Goal: Task Accomplishment & Management: Use online tool/utility

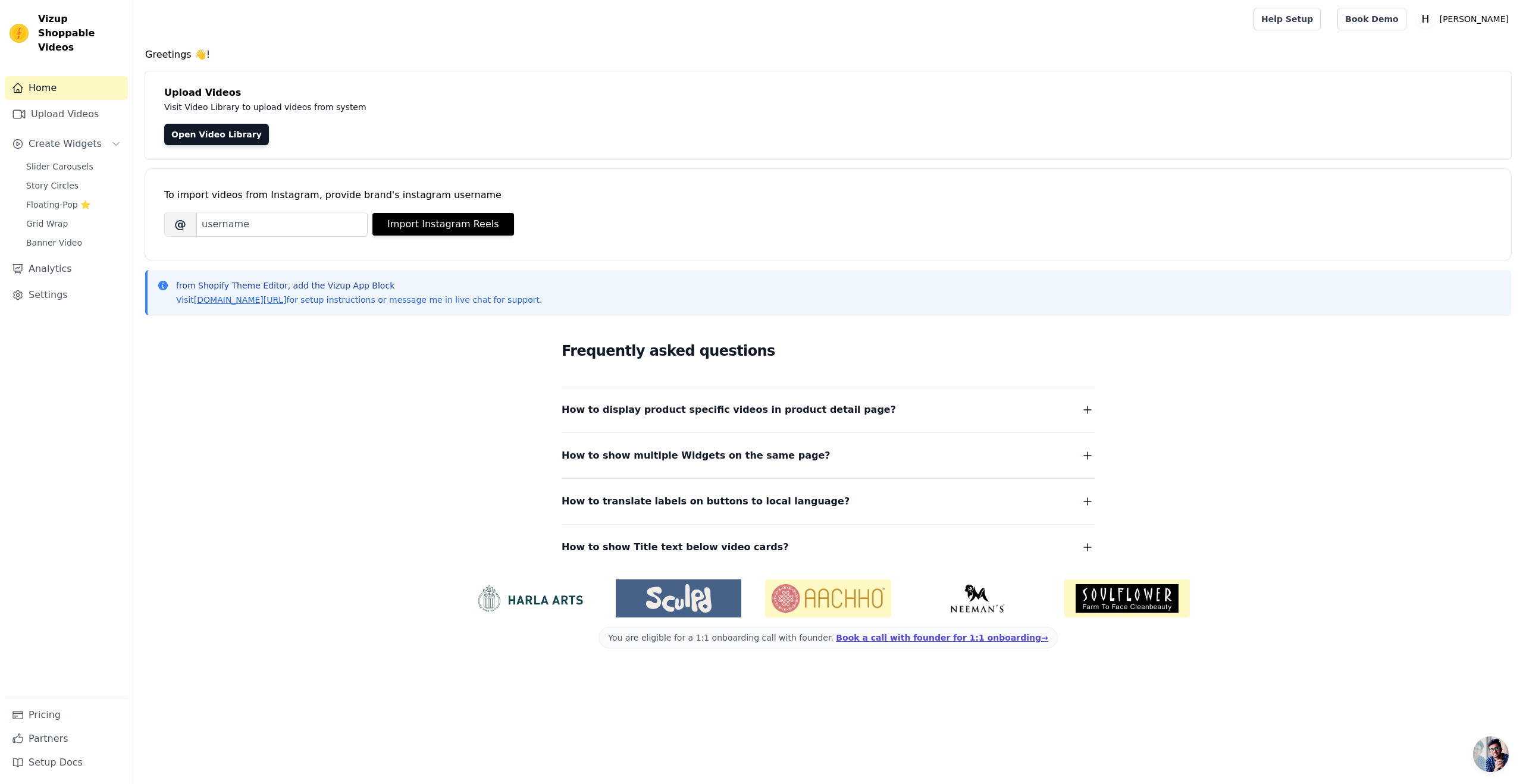
drag, startPoint x: 187, startPoint y: 405, endPoint x: 103, endPoint y: 198, distance: 223.4
click at [181, 384] on div "Frequently asked questions How to display product specific videos in product de…" at bounding box center [828, 447] width 1366 height 245
click at [59, 161] on span "Slider Carousels" at bounding box center [60, 167] width 67 height 12
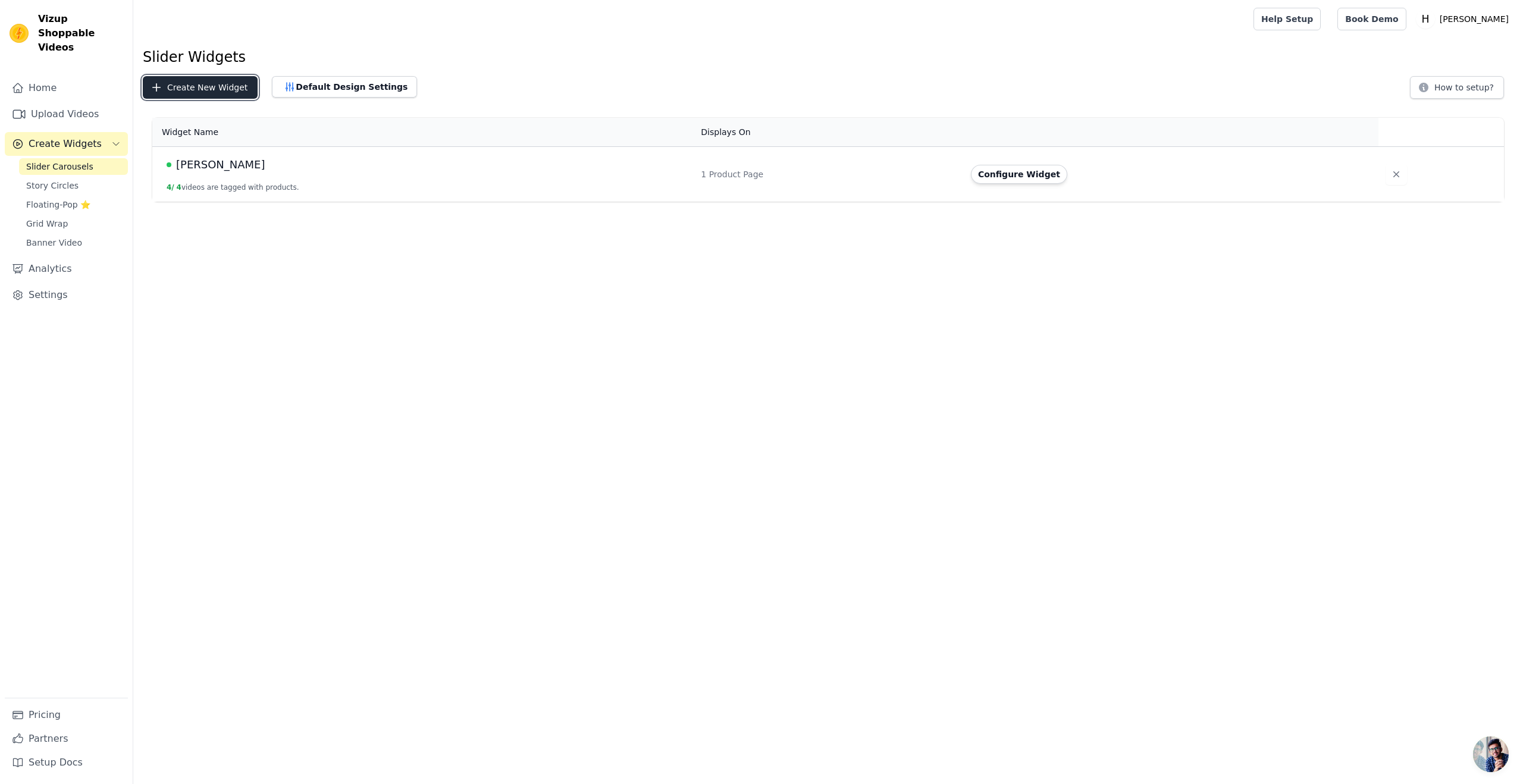
click at [192, 86] on button "Create New Widget" at bounding box center [200, 87] width 115 height 22
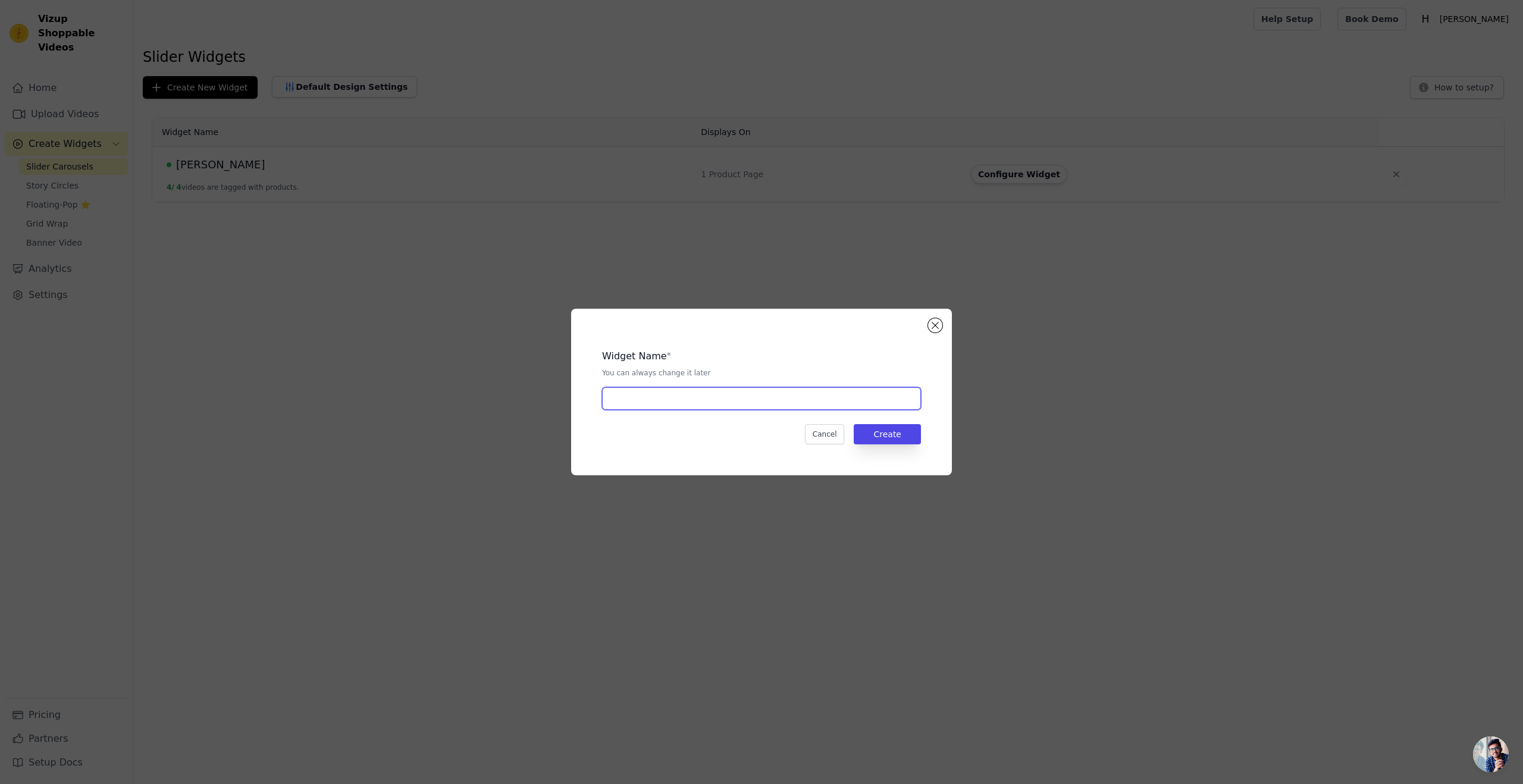
click at [706, 398] on input "text" at bounding box center [762, 398] width 319 height 22
type input "Cape Franziska"
click at [902, 436] on button "Create" at bounding box center [888, 434] width 67 height 21
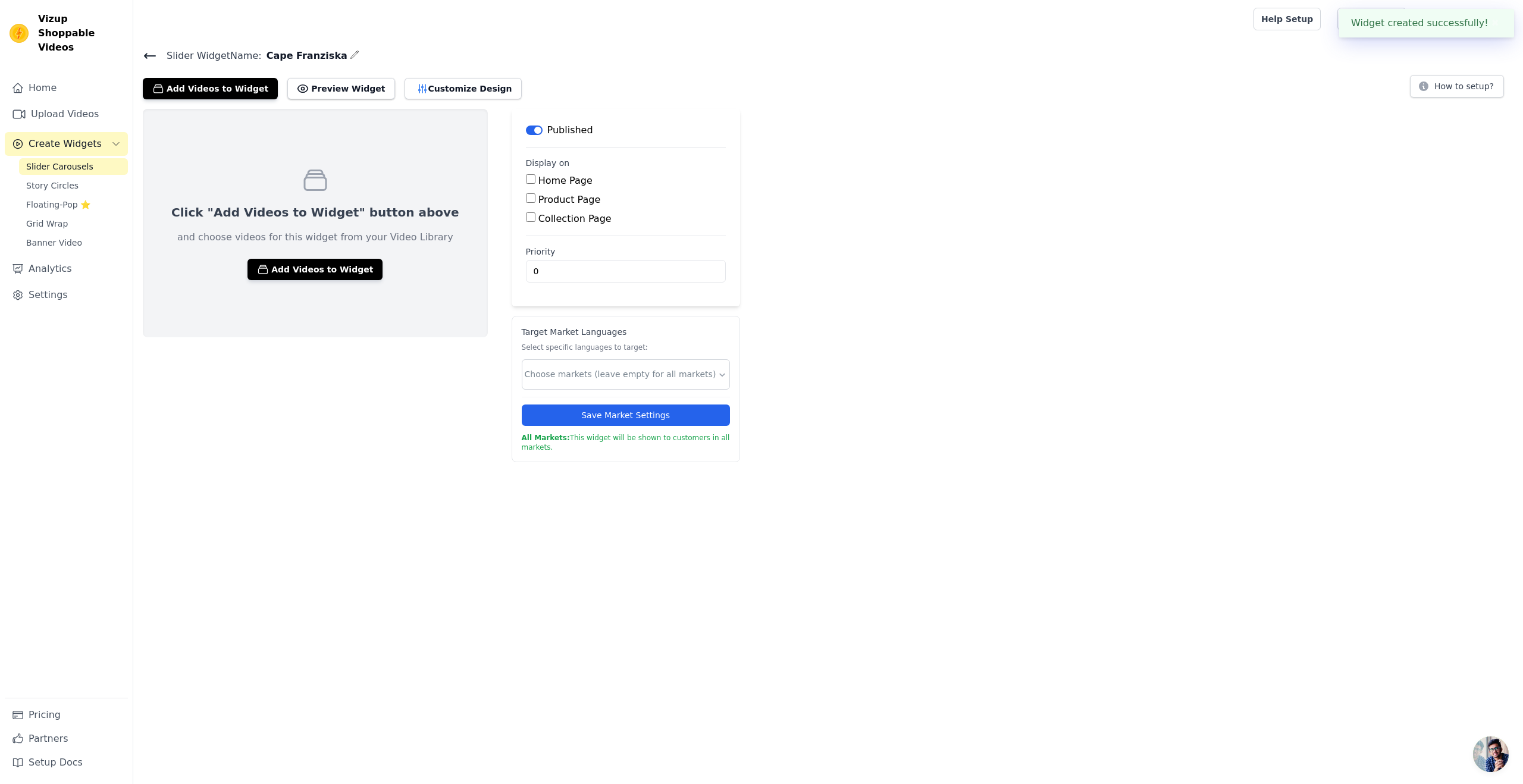
click at [526, 193] on div "Product Page" at bounding box center [626, 200] width 200 height 15
click at [526, 198] on input "Product Page" at bounding box center [531, 198] width 9 height 9
checkbox input "true"
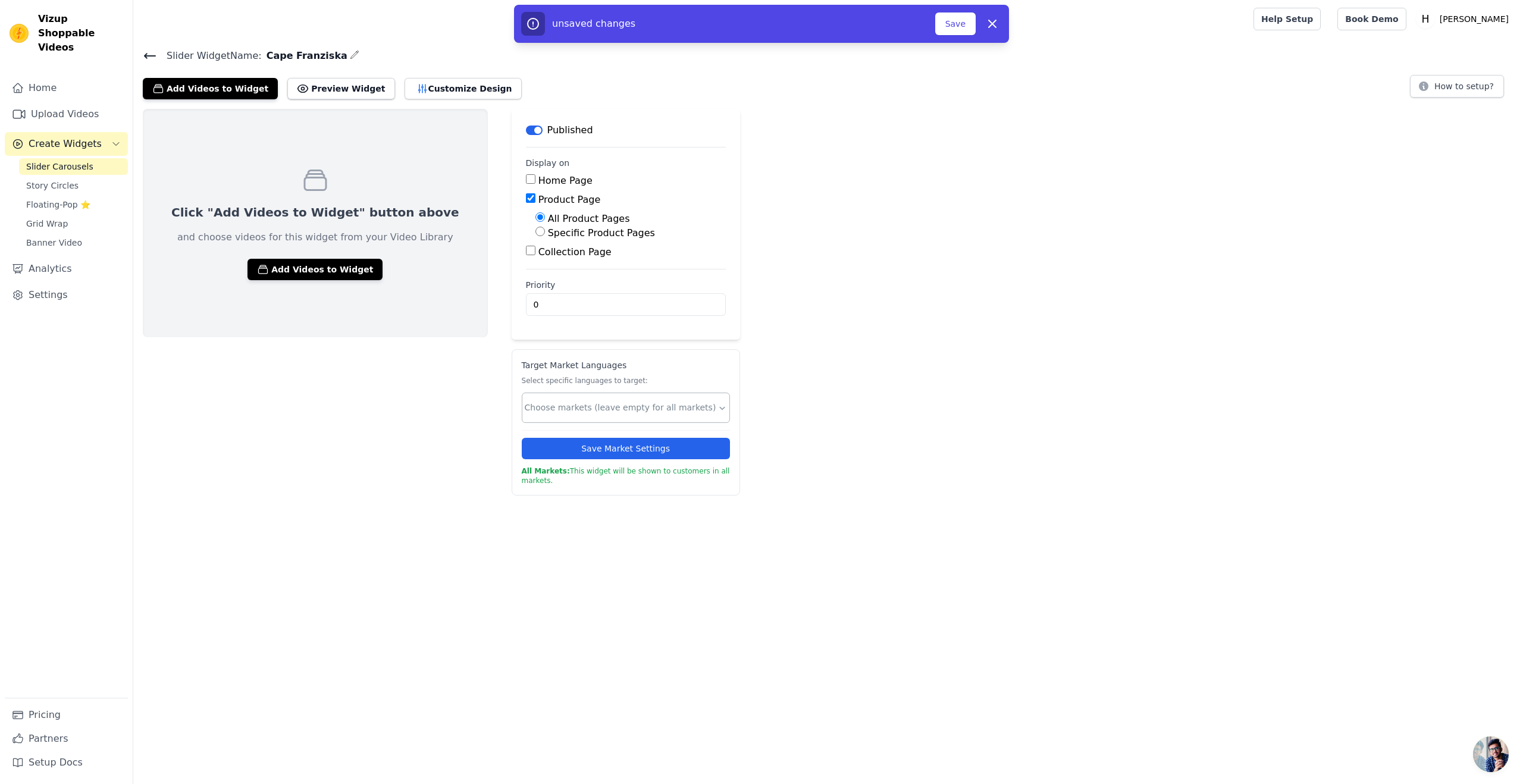
click at [564, 402] on input "text" at bounding box center [621, 408] width 193 height 13
click at [494, 446] on div "German" at bounding box center [586, 443] width 207 height 33
click at [367, 436] on div "Click "Add Videos to Widget" button above and choose videos for this widget fro…" at bounding box center [316, 302] width 345 height 387
drag, startPoint x: 535, startPoint y: 264, endPoint x: 525, endPoint y: 256, distance: 12.8
click at [534, 263] on main "Label Published Display on Home Page Product Page All Product Pages Specific Pr…" at bounding box center [625, 224] width 228 height 231
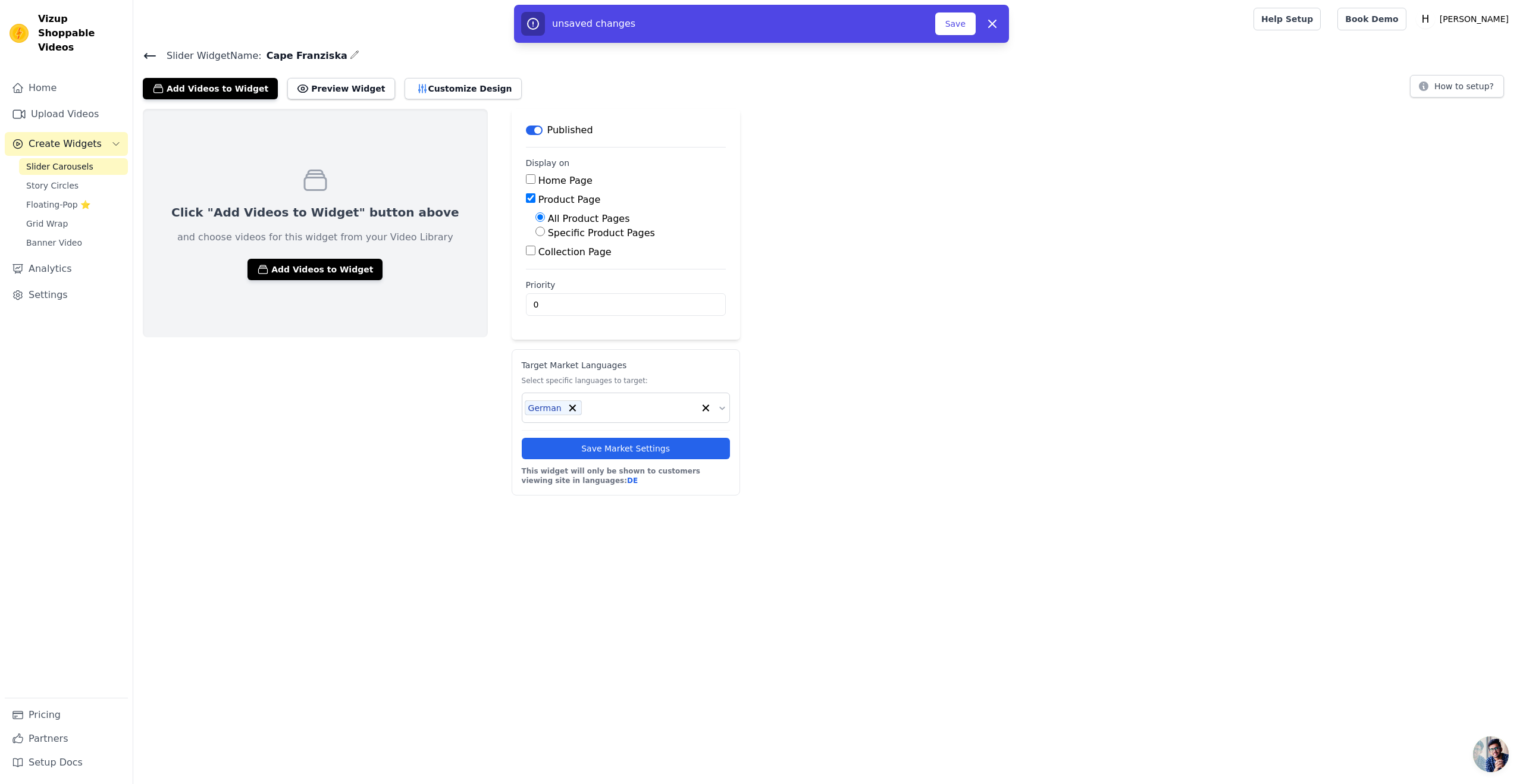
click at [535, 232] on input "Specific Product Pages" at bounding box center [540, 232] width 9 height 9
radio input "true"
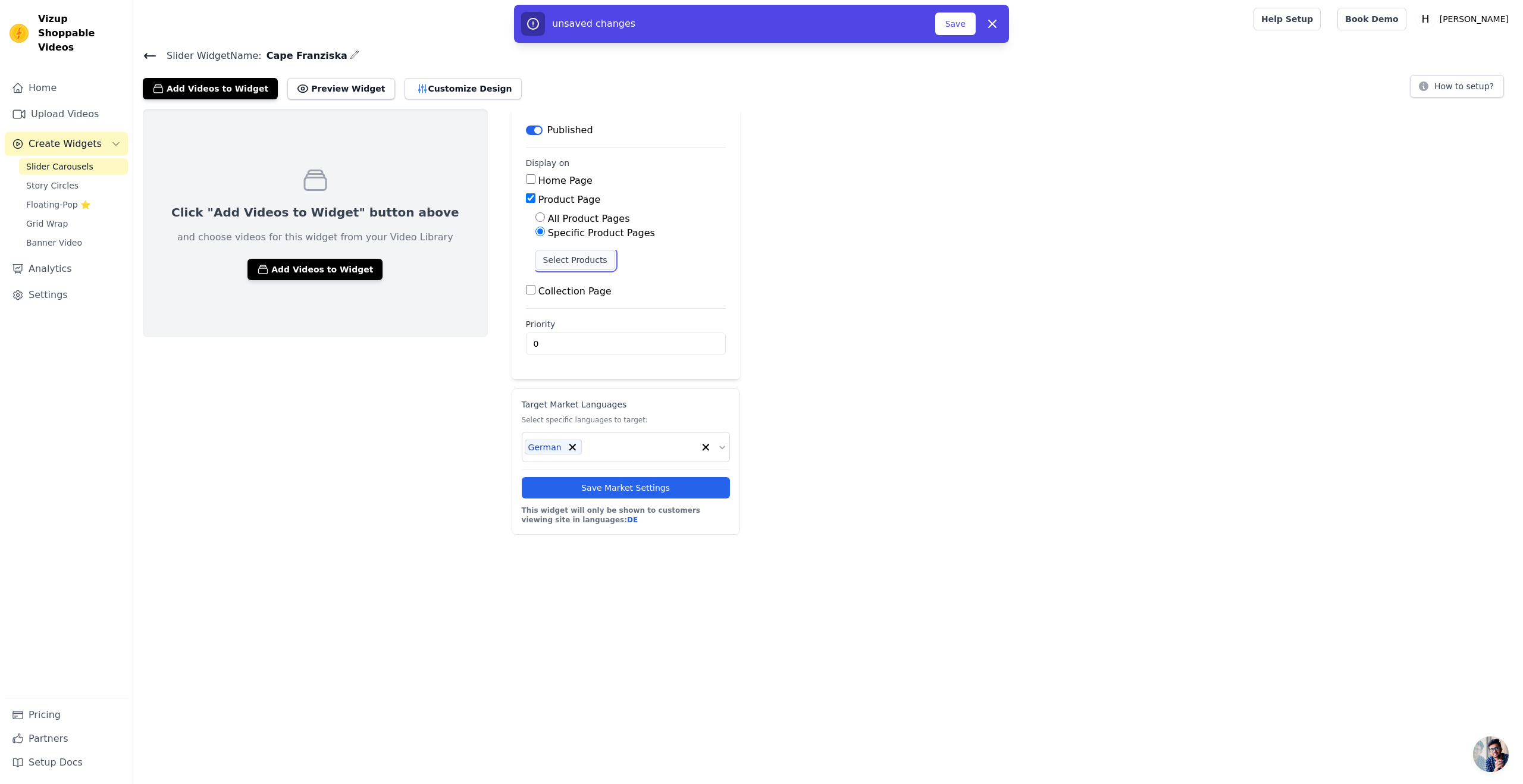
click at [535, 265] on button "Select Products" at bounding box center [575, 260] width 80 height 21
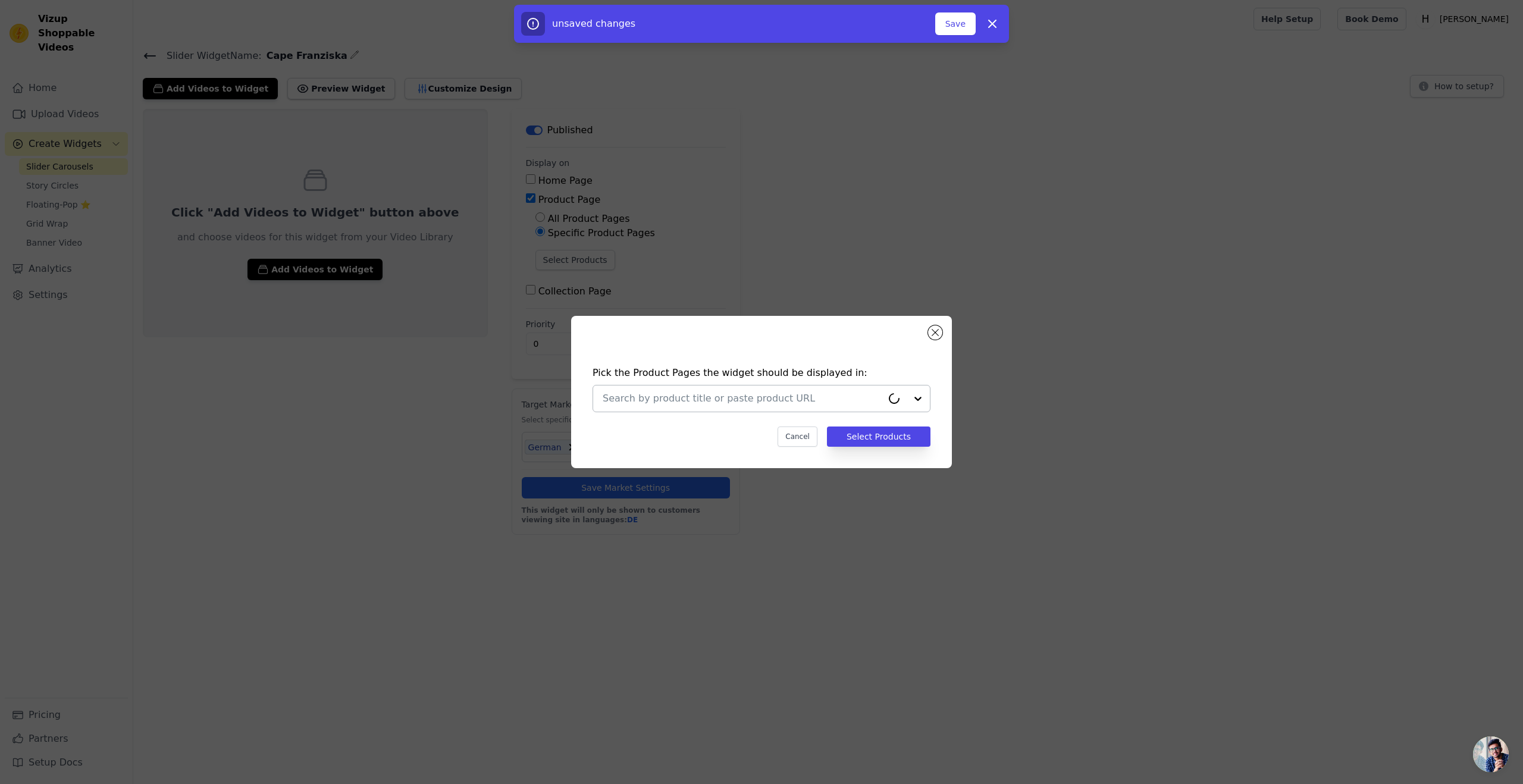
click at [672, 397] on input "text" at bounding box center [742, 399] width 280 height 15
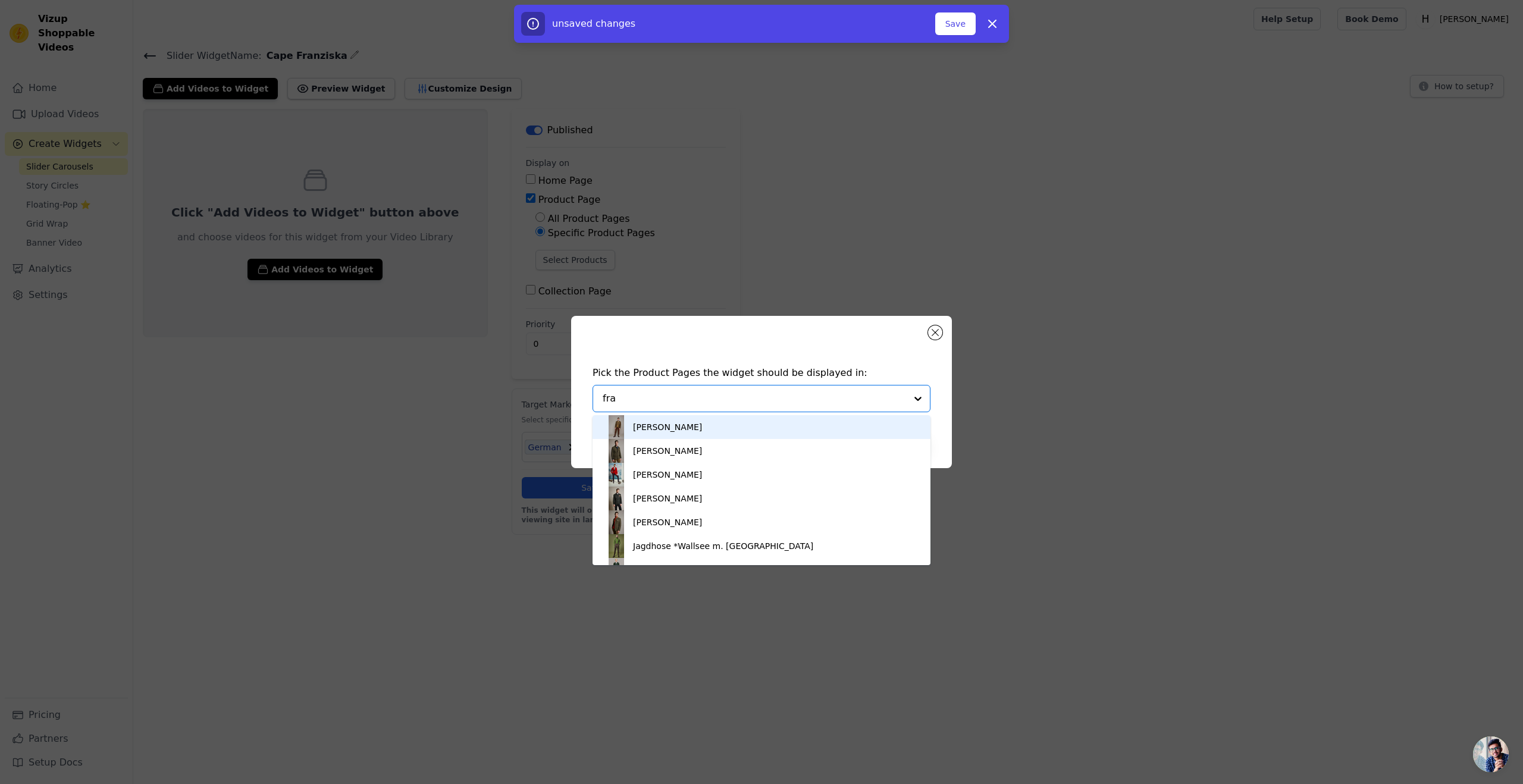
type input "[PERSON_NAME]"
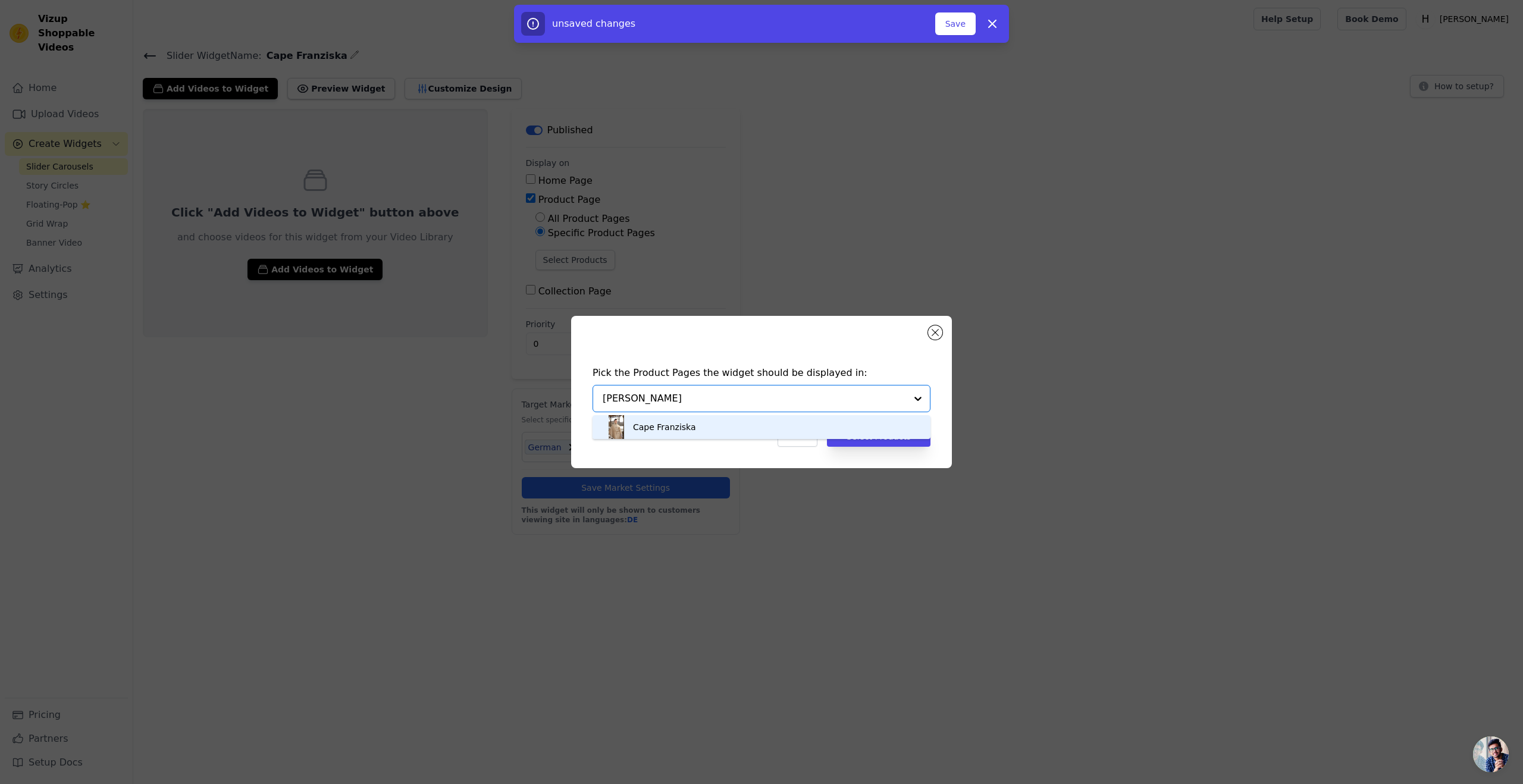
click at [670, 431] on div "Cape Franziska" at bounding box center [664, 427] width 63 height 12
click at [676, 428] on div "Cancel Select Products" at bounding box center [762, 437] width 338 height 21
click at [887, 435] on button "Select Products" at bounding box center [879, 437] width 103 height 21
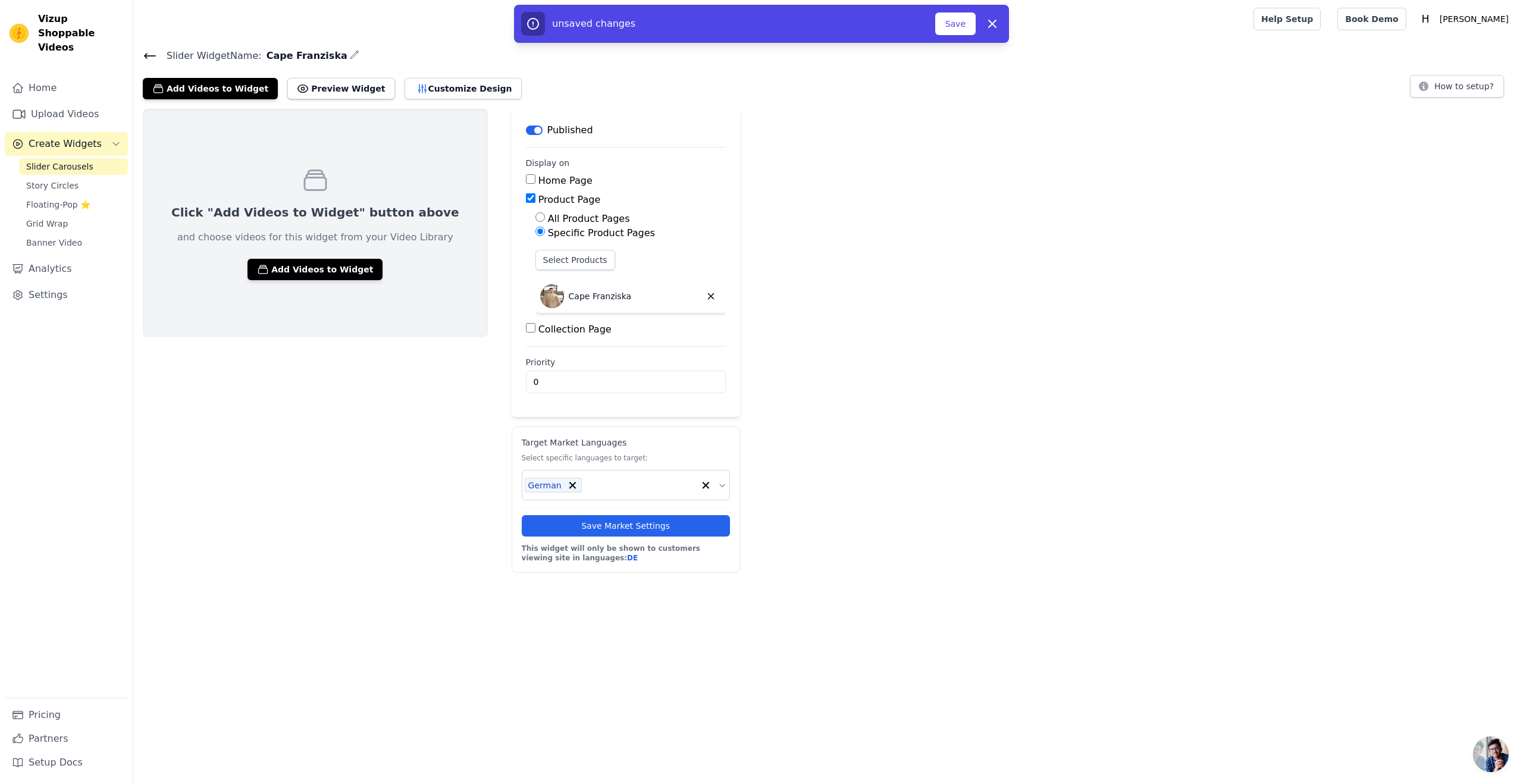
click at [922, 573] on html "Vizup Shoppable Videos Home Upload Videos Create Widgets Slider Carousels Story…" at bounding box center [762, 286] width 1523 height 573
click at [337, 498] on div "Click "Add Videos to Widget" button above and choose videos for this widget fro…" at bounding box center [316, 341] width 345 height 464
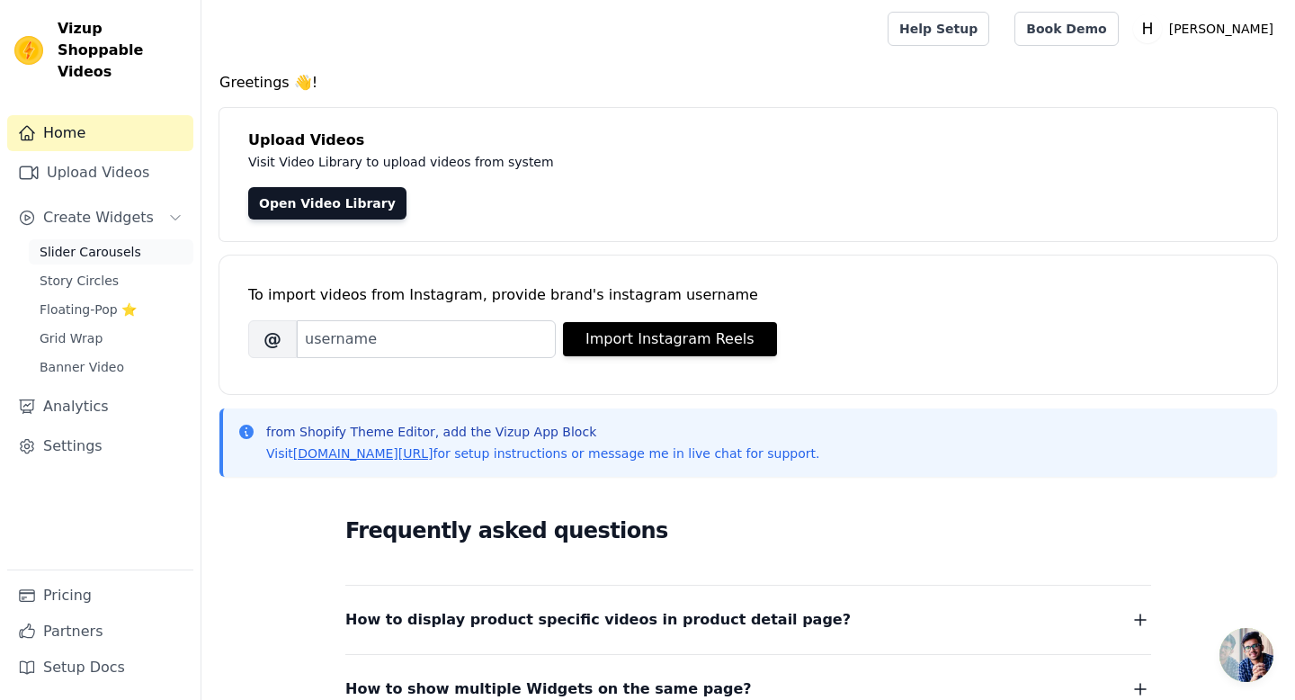
click at [70, 243] on span "Slider Carousels" at bounding box center [91, 252] width 102 height 18
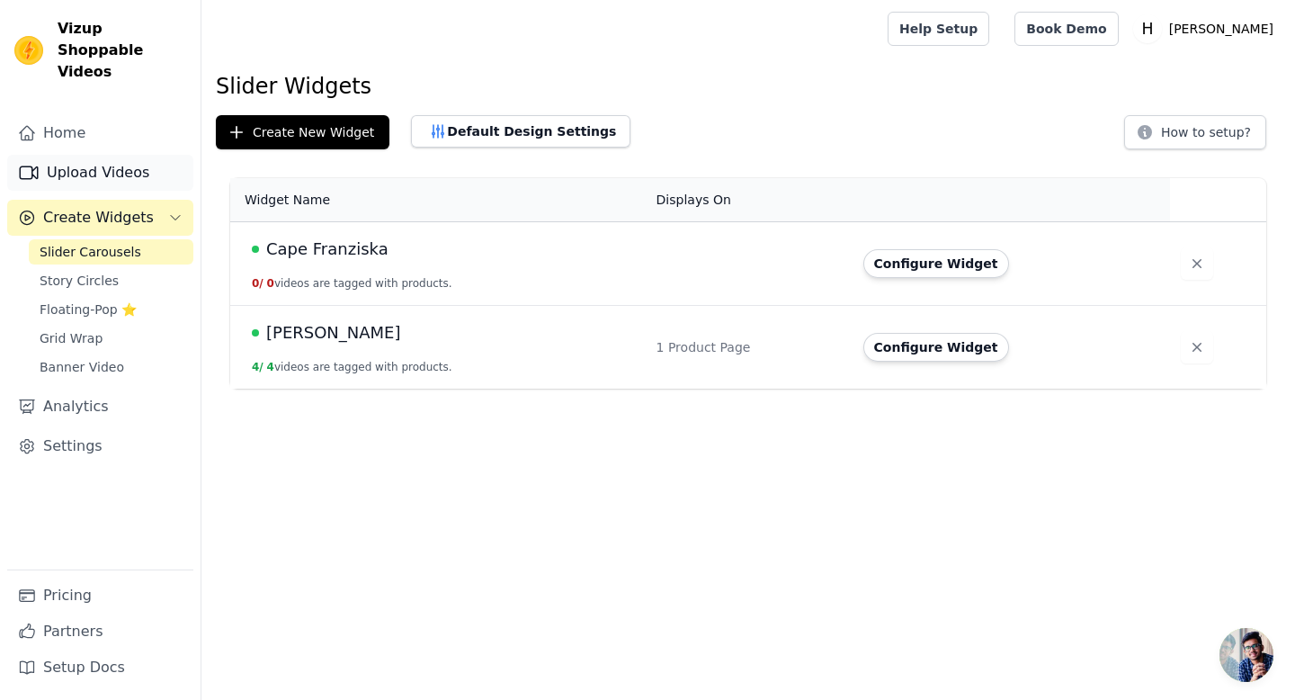
click at [103, 155] on link "Upload Videos" at bounding box center [100, 173] width 186 height 36
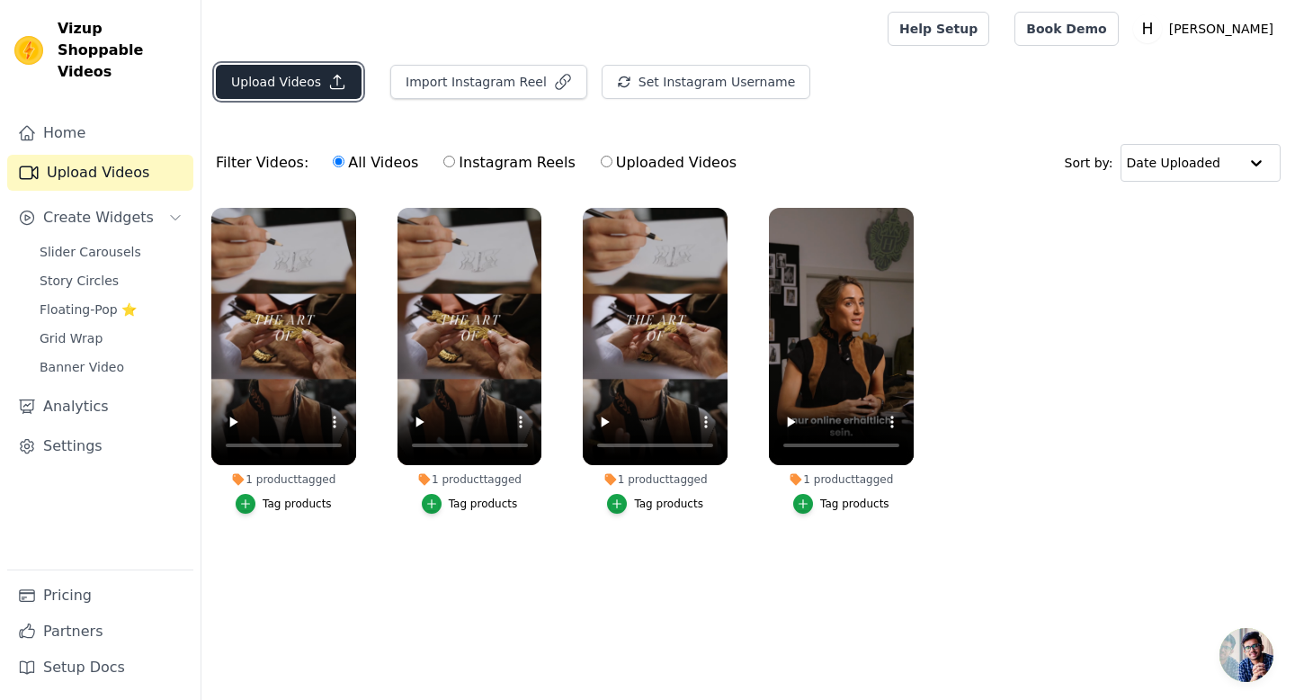
click at [277, 78] on button "Upload Videos" at bounding box center [289, 82] width 146 height 34
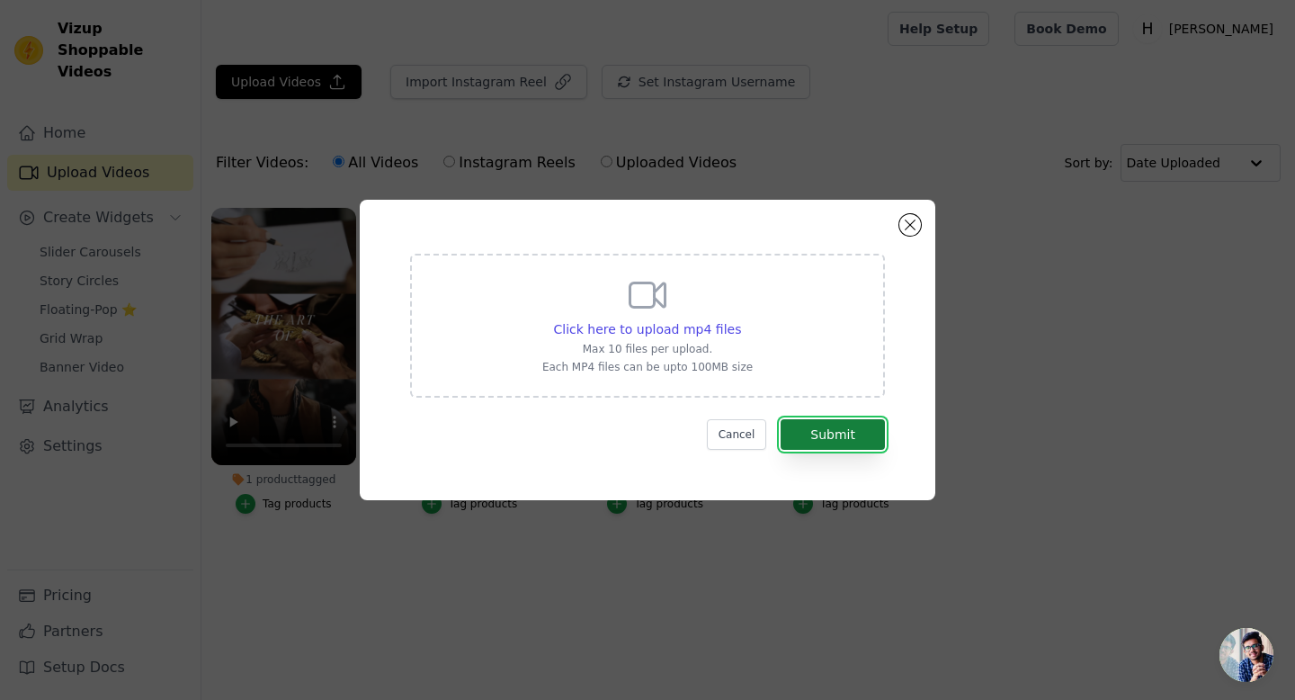
click at [816, 436] on button "Submit" at bounding box center [833, 434] width 104 height 31
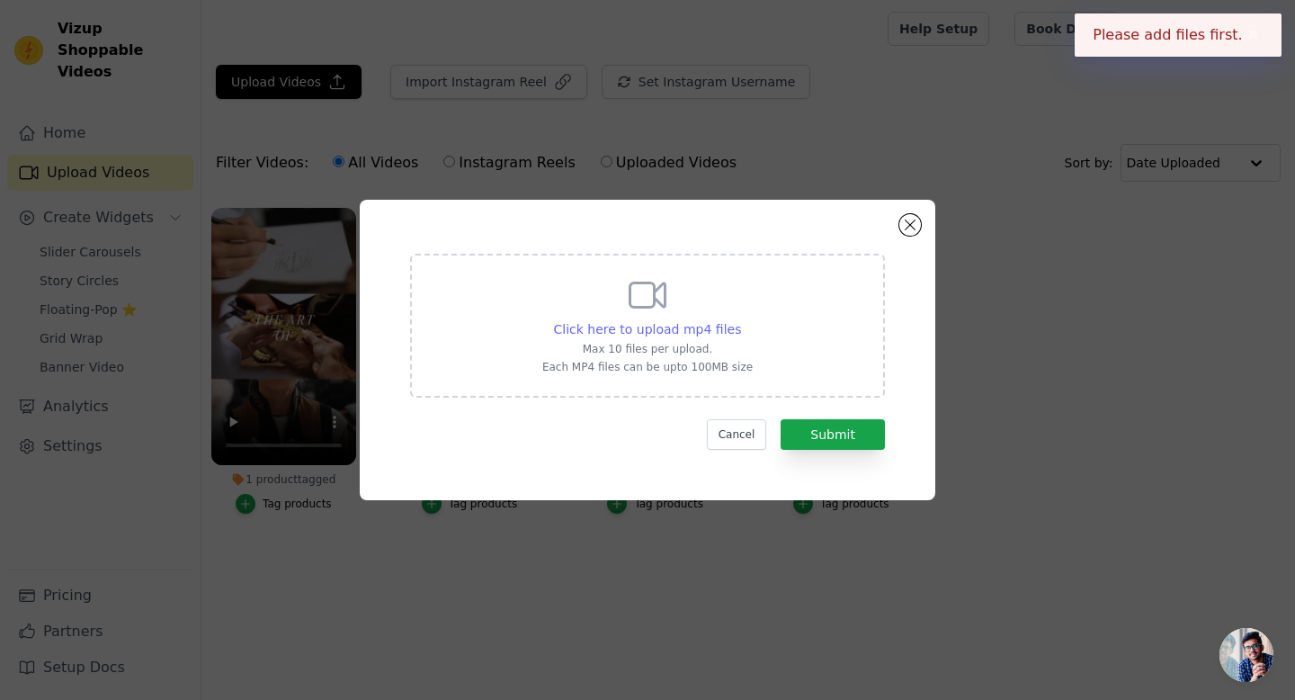
click at [647, 329] on span "Click here to upload mp4 files" at bounding box center [648, 329] width 188 height 14
click at [740, 320] on input "Click here to upload mp4 files Max 10 files per upload. Each MP4 files can be u…" at bounding box center [740, 319] width 1 height 1
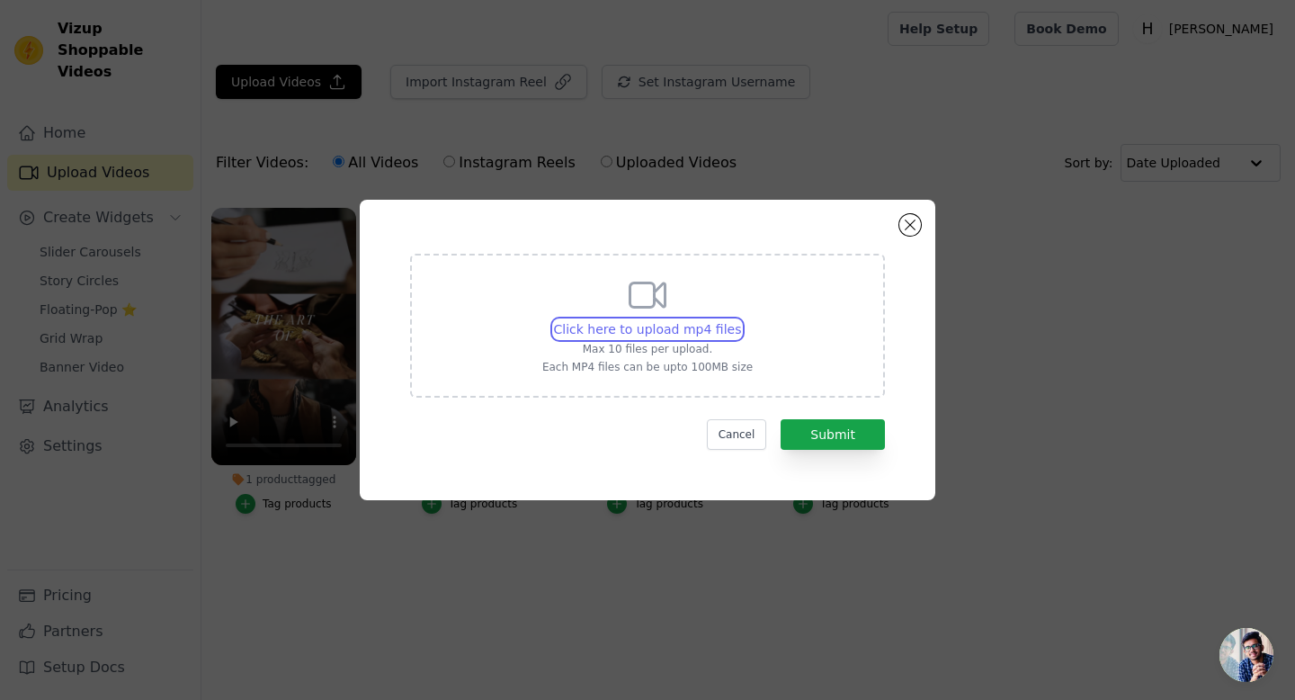
type input "C:\fakepath\INTERVIEW_FRANZI_WINTER_Nr1-ST-small.mp4"
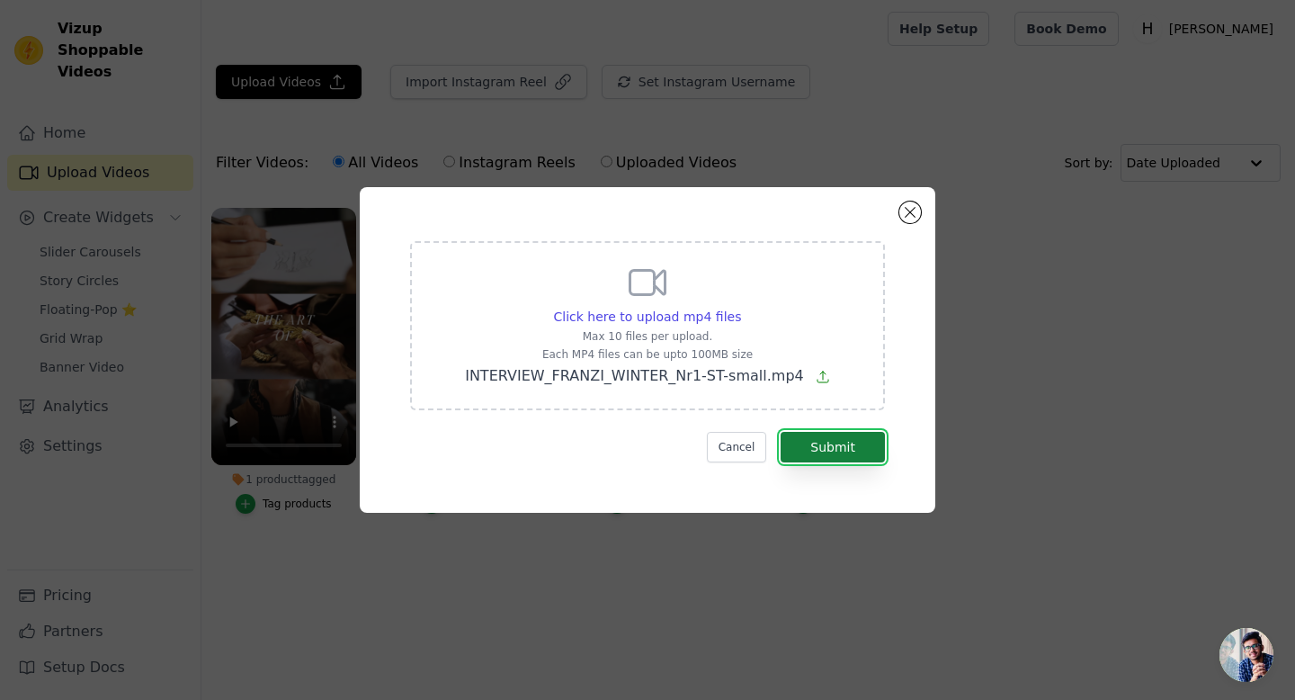
click at [833, 449] on button "Submit" at bounding box center [833, 447] width 104 height 31
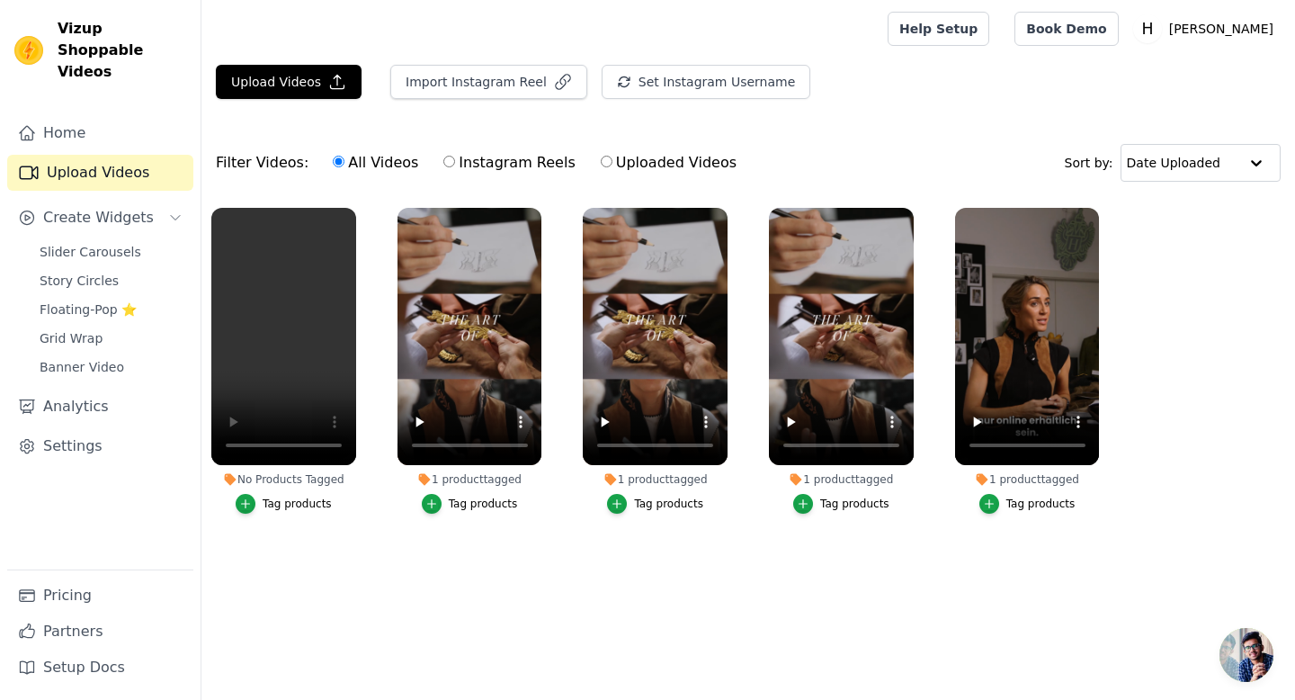
drag, startPoint x: 351, startPoint y: 641, endPoint x: 354, endPoint y: 344, distance: 296.8
click at [351, 603] on html "Vizup Shoppable Videos Home Upload Videos Create Widgets Slider Carousels Story…" at bounding box center [647, 301] width 1295 height 603
click at [350, 210] on icon "button" at bounding box center [351, 211] width 13 height 13
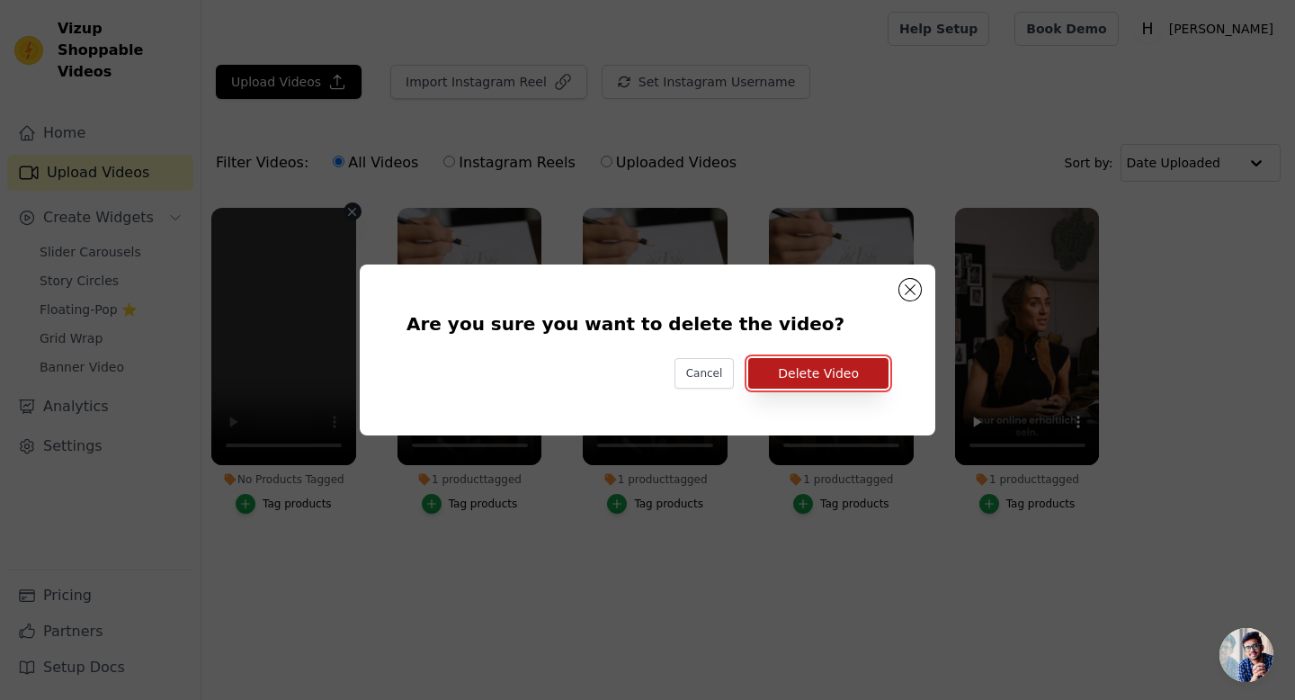
click at [852, 376] on button "Delete Video" at bounding box center [818, 373] width 140 height 31
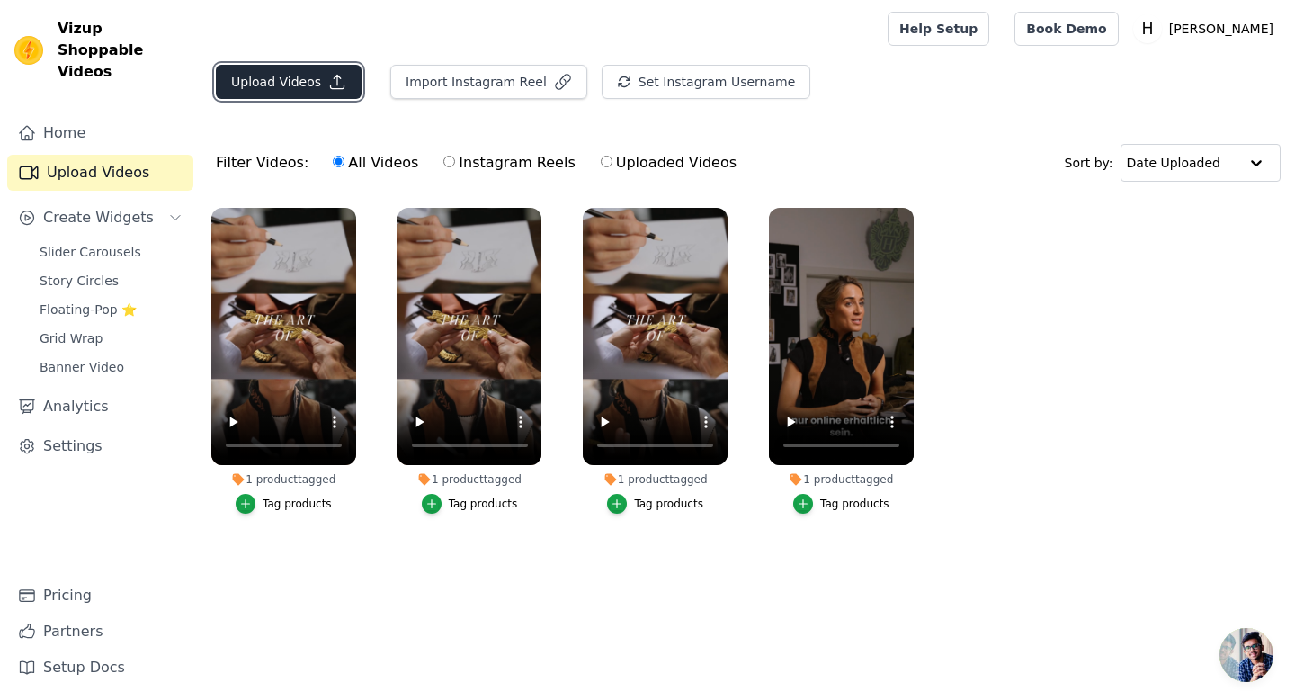
click at [295, 79] on button "Upload Videos" at bounding box center [289, 82] width 146 height 34
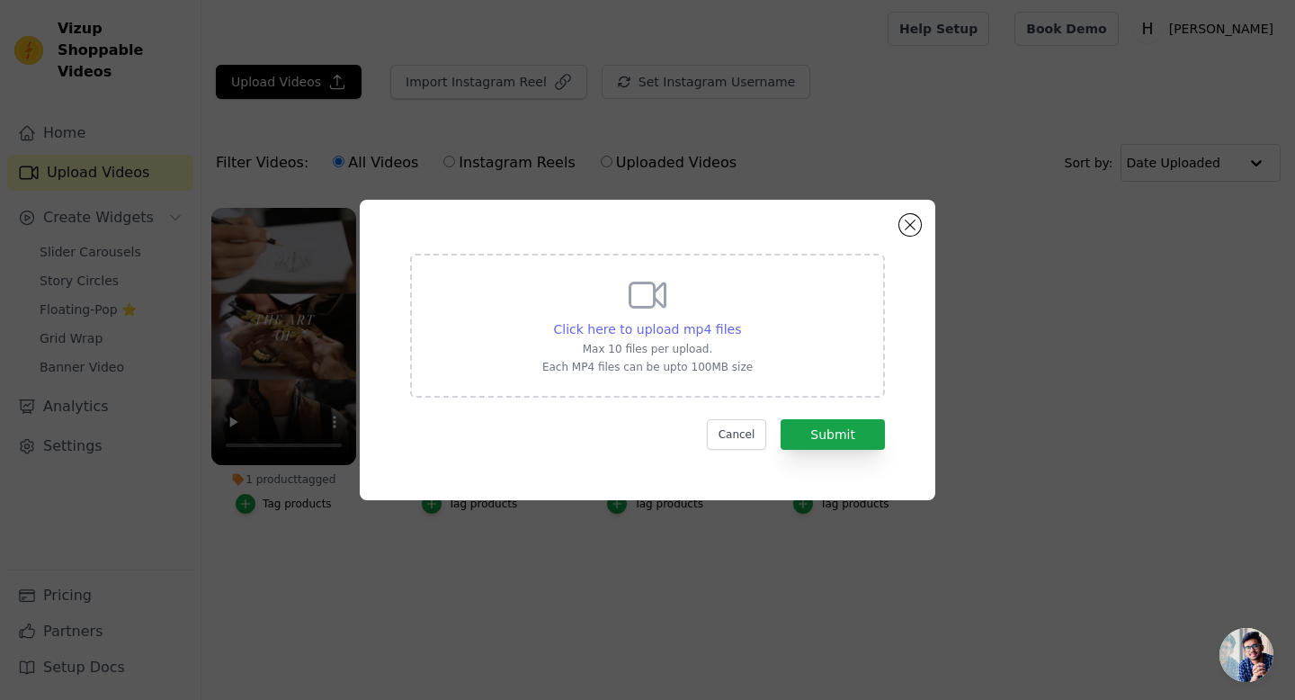
click at [665, 330] on span "Click here to upload mp4 files" at bounding box center [648, 329] width 188 height 14
click at [740, 320] on input "Click here to upload mp4 files Max 10 files per upload. Each MP4 files can be u…" at bounding box center [740, 319] width 1 height 1
type input "C:\fakepath\INTERVIEW_FRANZI_WINTER_3Worte-ST-small.mp4"
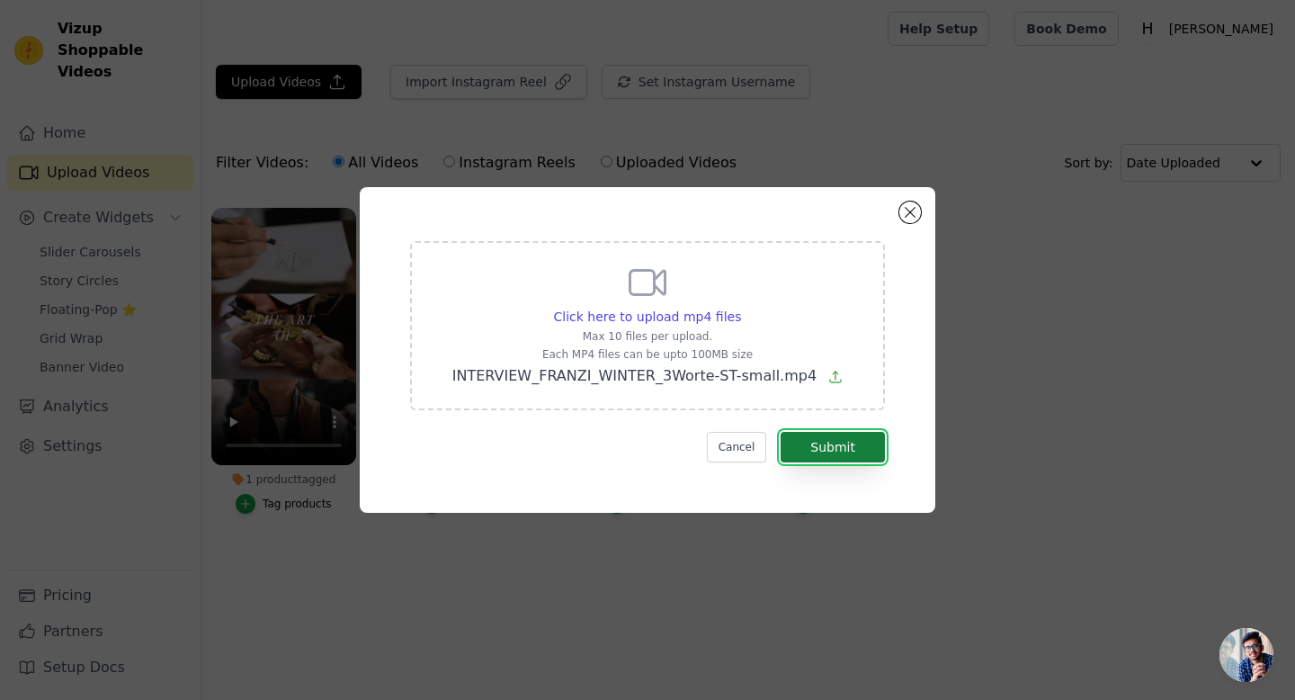
click at [834, 447] on button "Submit" at bounding box center [833, 447] width 104 height 31
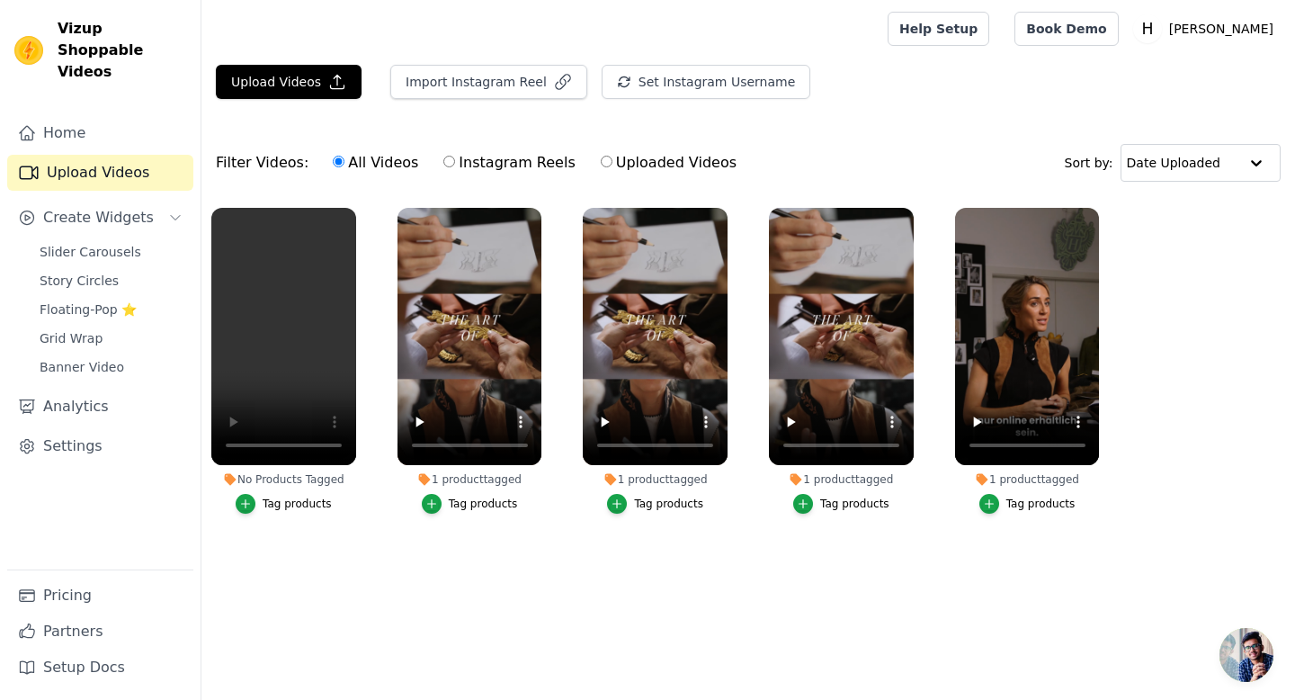
click at [292, 502] on div "Tag products" at bounding box center [297, 503] width 69 height 14
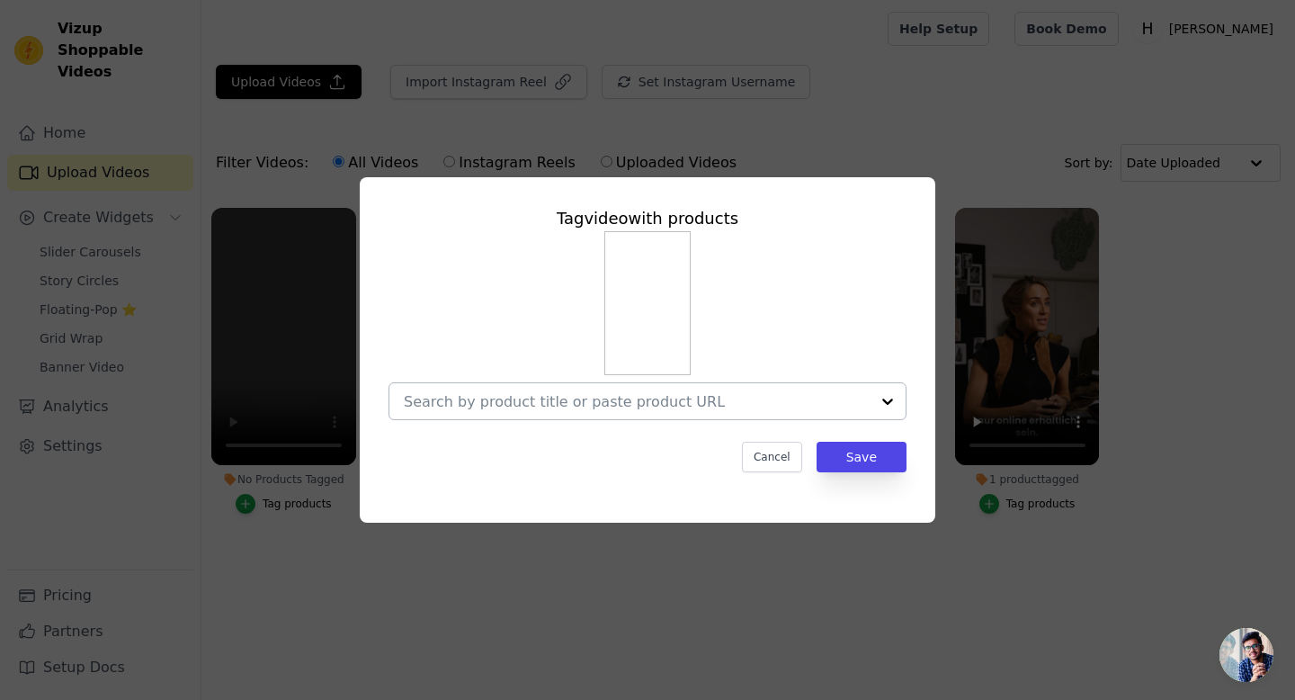
click at [679, 403] on input "No Products Tagged Tag video with products Cancel Save Tag products" at bounding box center [637, 401] width 466 height 17
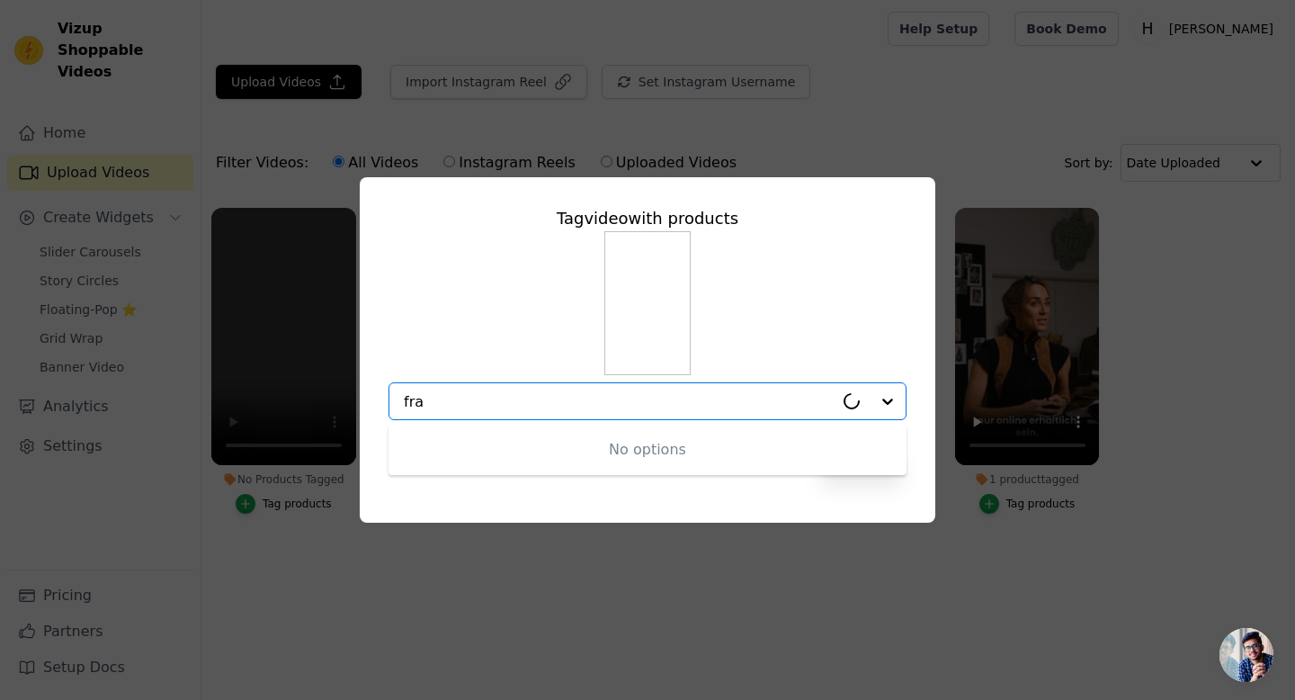
type input "fran"
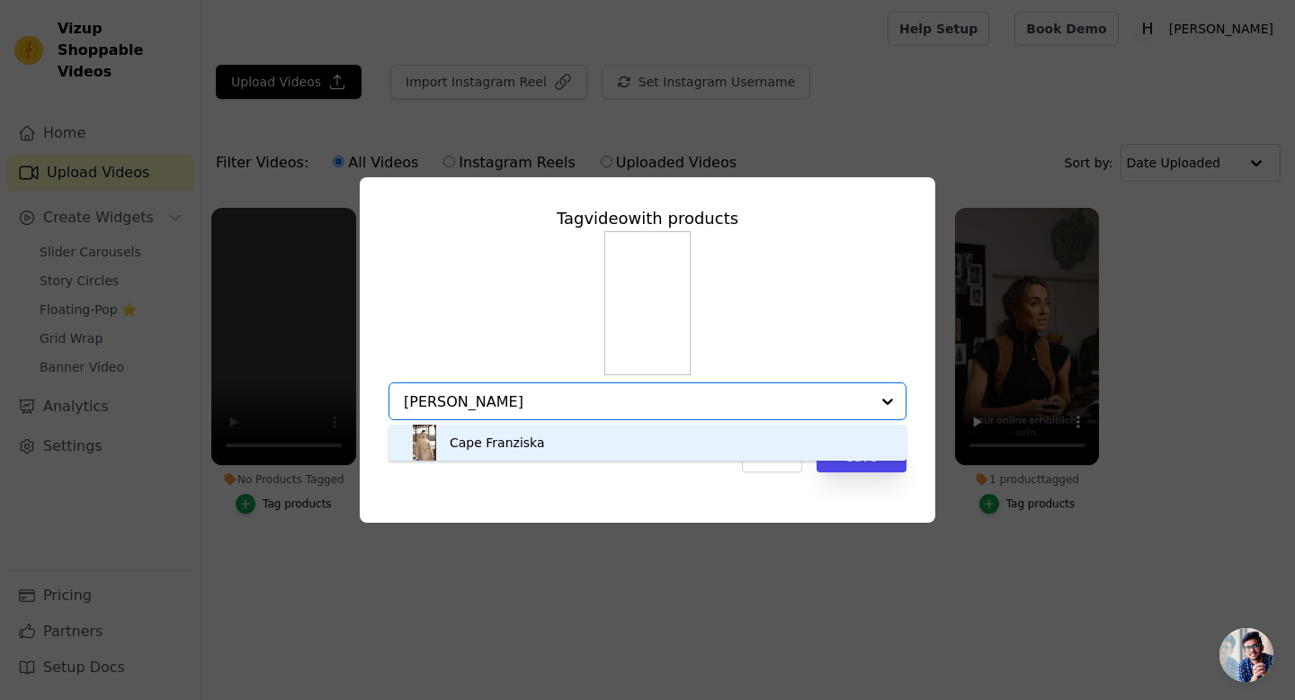
click at [541, 442] on div "Cape Franziska" at bounding box center [647, 442] width 482 height 36
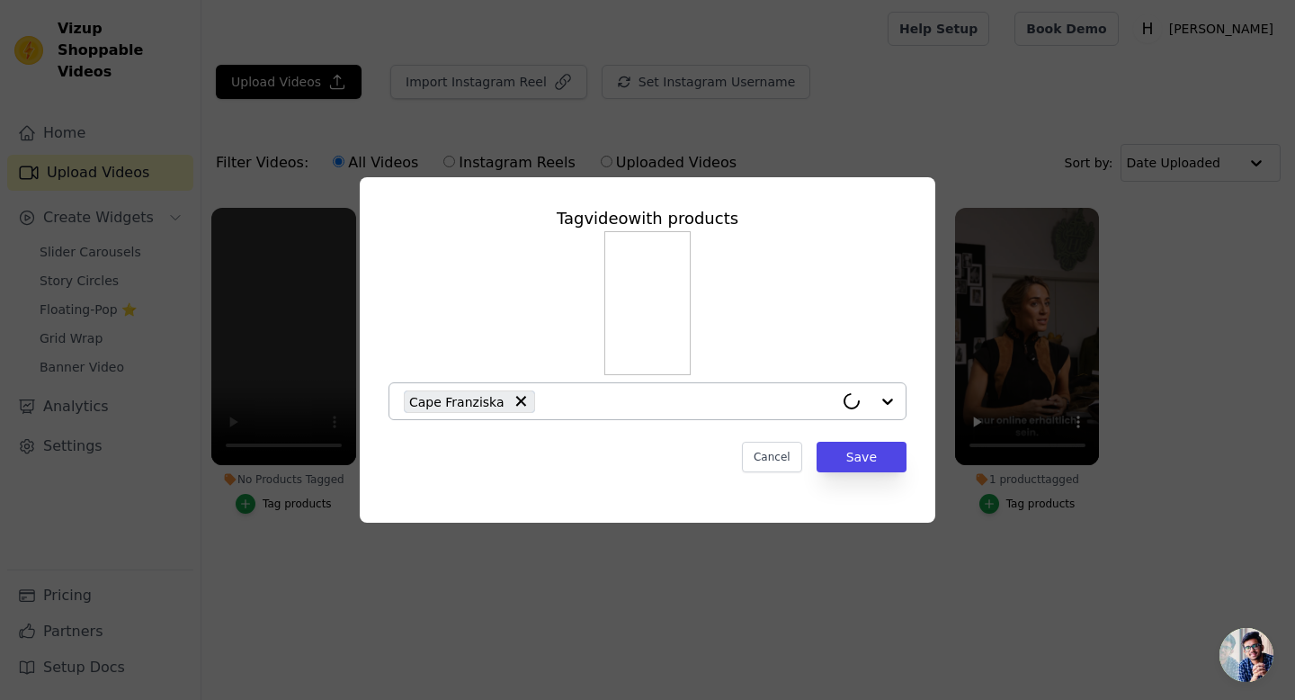
click at [603, 476] on div "Tag video with products Cape Franziska Cancel Save" at bounding box center [647, 339] width 547 height 295
click at [838, 459] on button "Save" at bounding box center [862, 457] width 90 height 31
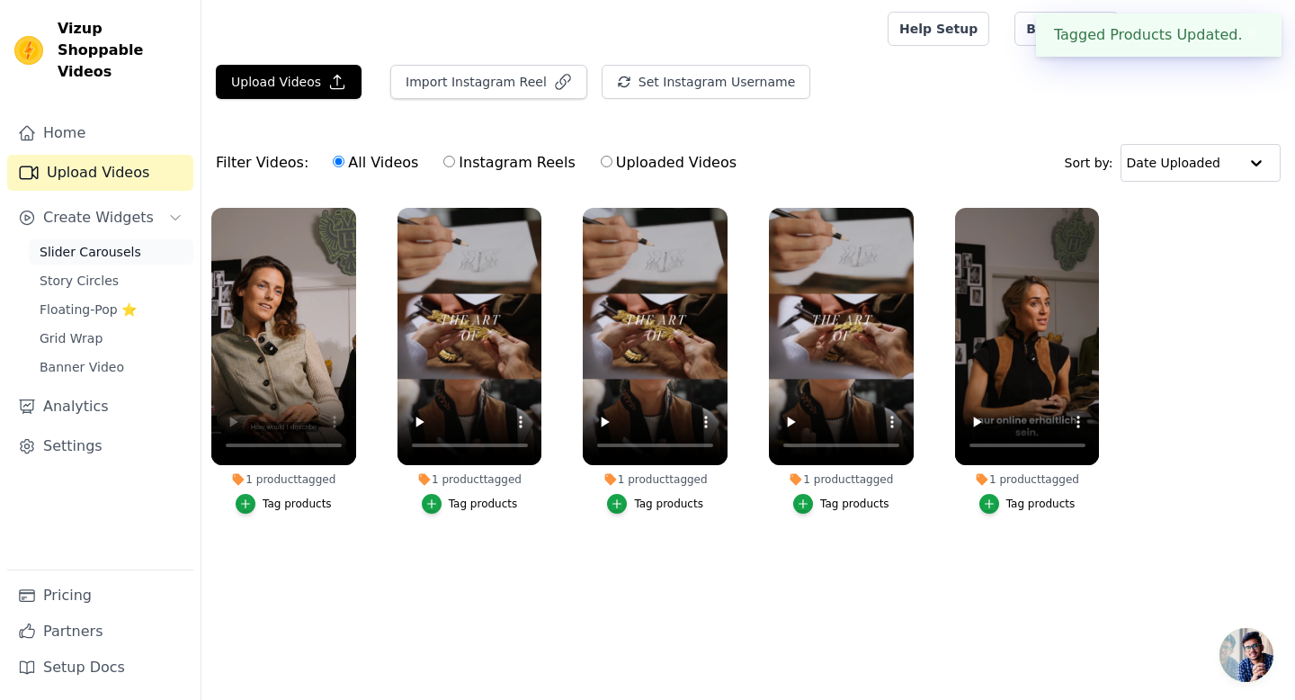
click at [86, 243] on span "Slider Carousels" at bounding box center [91, 252] width 102 height 18
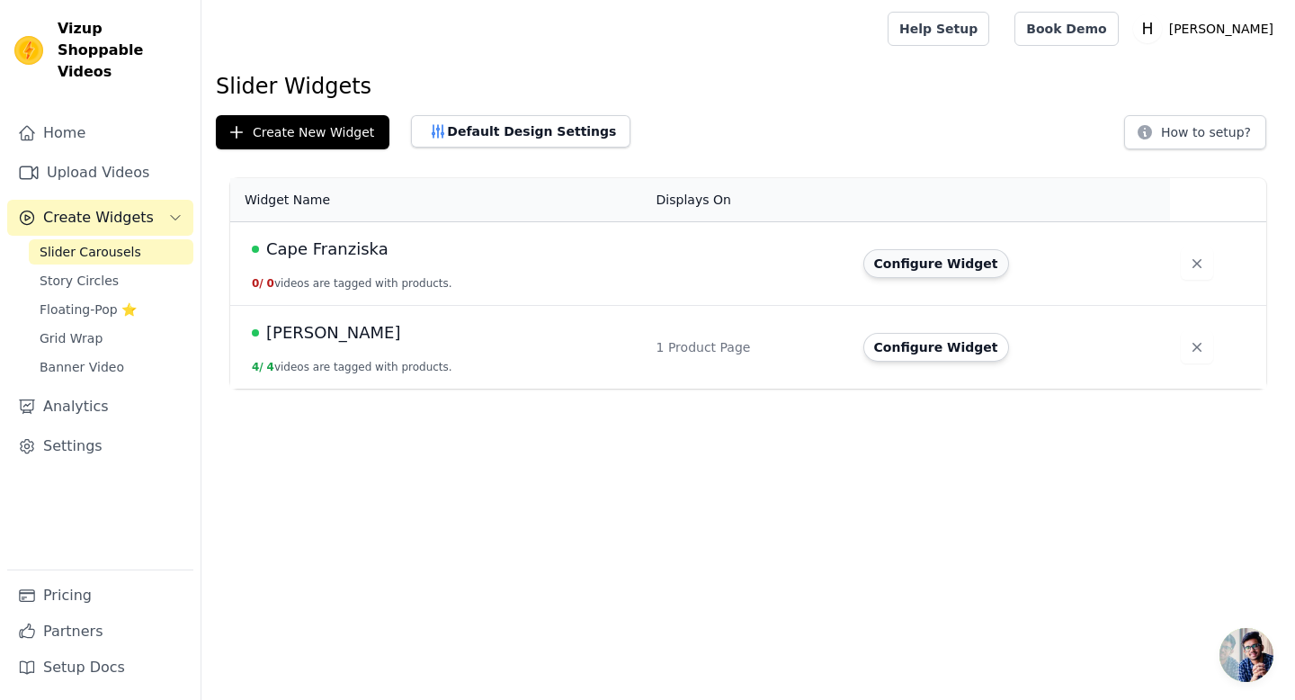
click at [938, 269] on button "Configure Widget" at bounding box center [936, 263] width 146 height 29
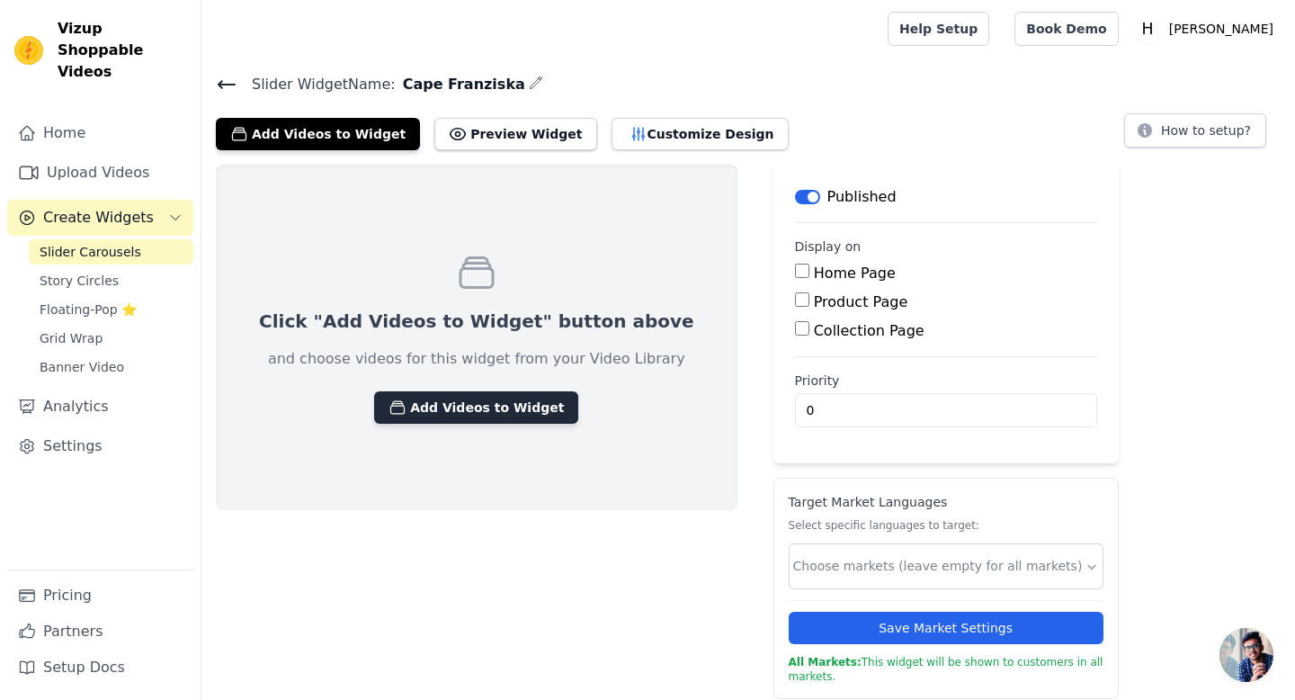
click at [496, 411] on button "Add Videos to Widget" at bounding box center [476, 407] width 204 height 32
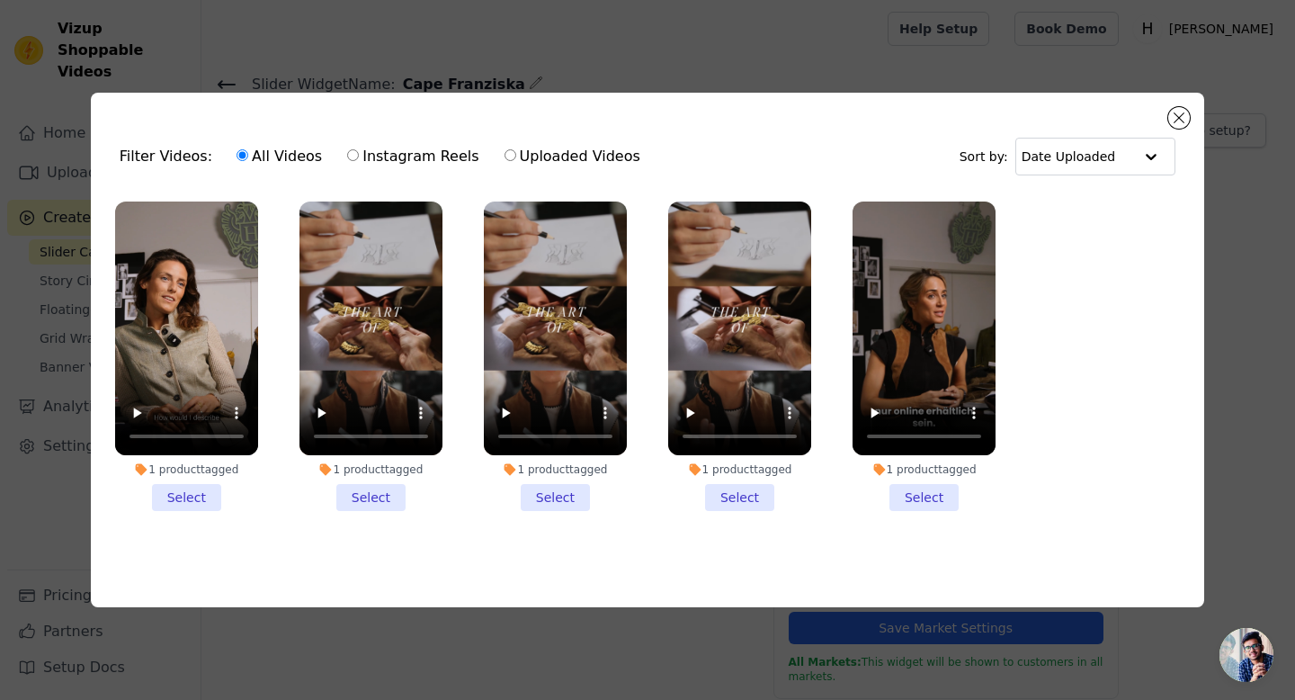
click at [184, 500] on li "1 product tagged Select" at bounding box center [186, 356] width 143 height 310
click at [0, 0] on input "1 product tagged Select" at bounding box center [0, 0] width 0 height 0
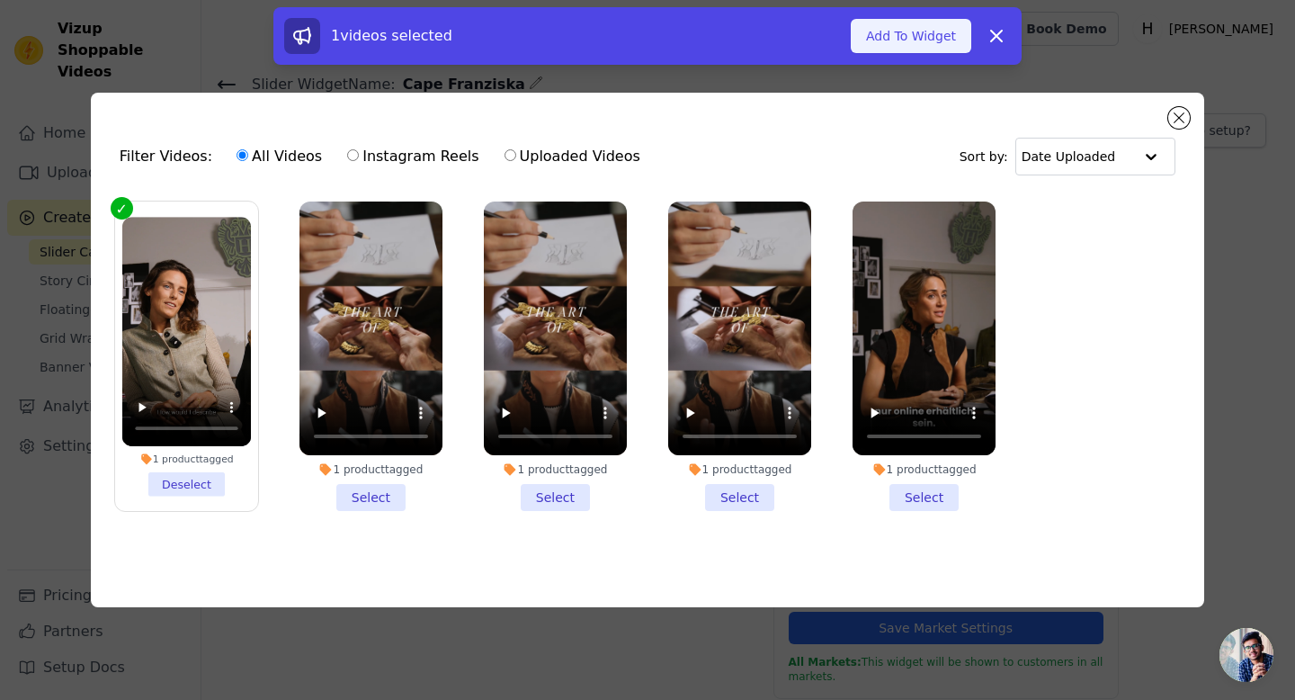
click at [937, 45] on button "Add To Widget" at bounding box center [911, 36] width 121 height 34
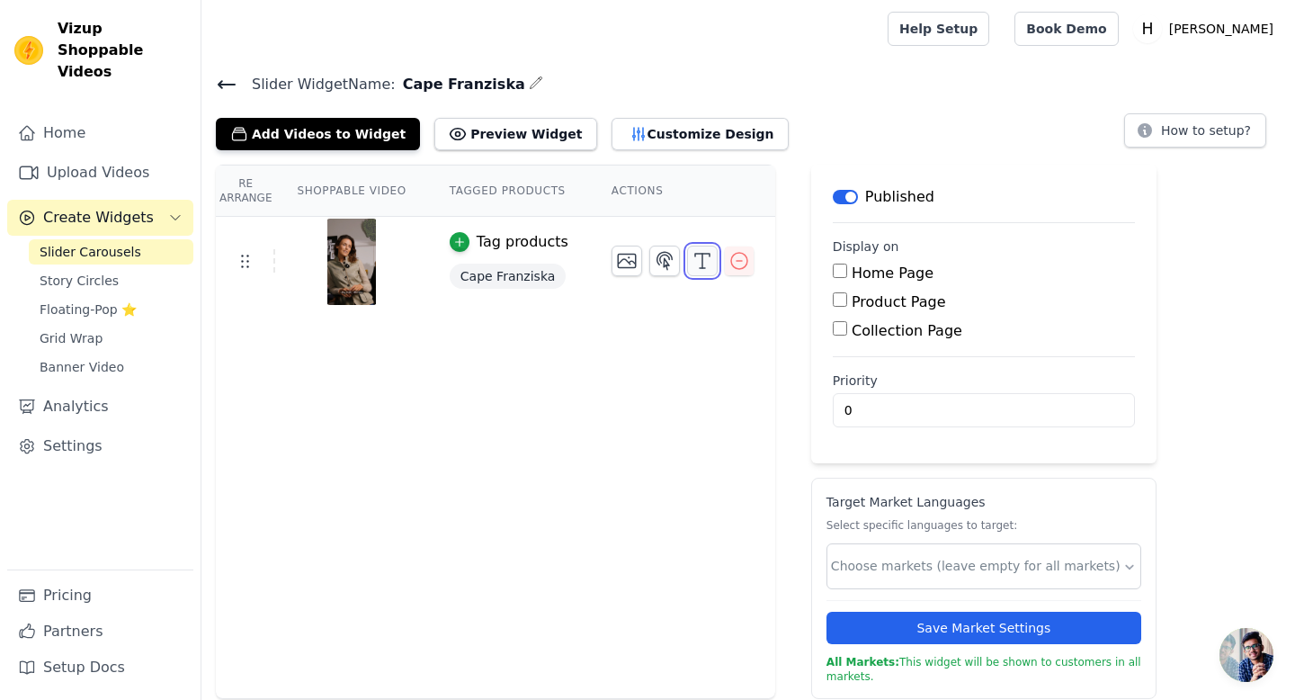
click at [692, 256] on icon "button" at bounding box center [703, 261] width 22 height 22
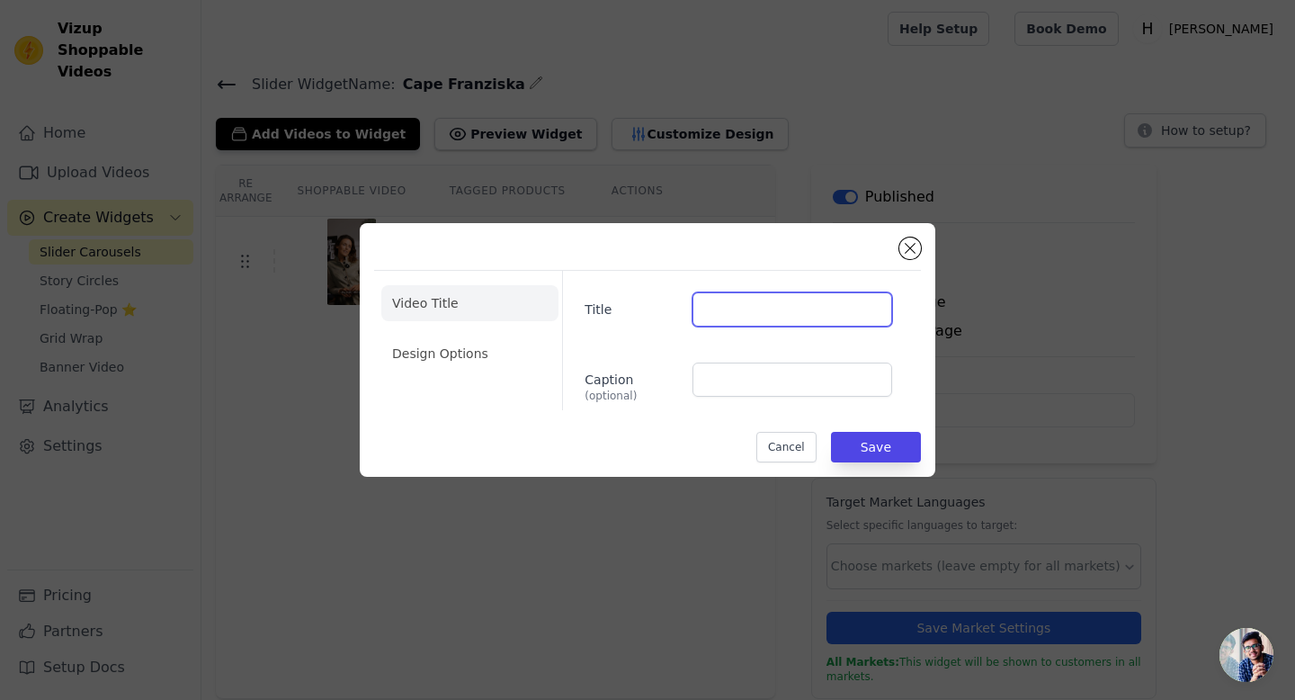
click at [719, 306] on input "Title" at bounding box center [792, 309] width 200 height 34
type input "C"
type input "Beschreibung"
click at [728, 337] on div "Title Beschreibung Caption (optional)" at bounding box center [734, 340] width 344 height 139
click at [453, 361] on li "Design Options" at bounding box center [469, 353] width 177 height 36
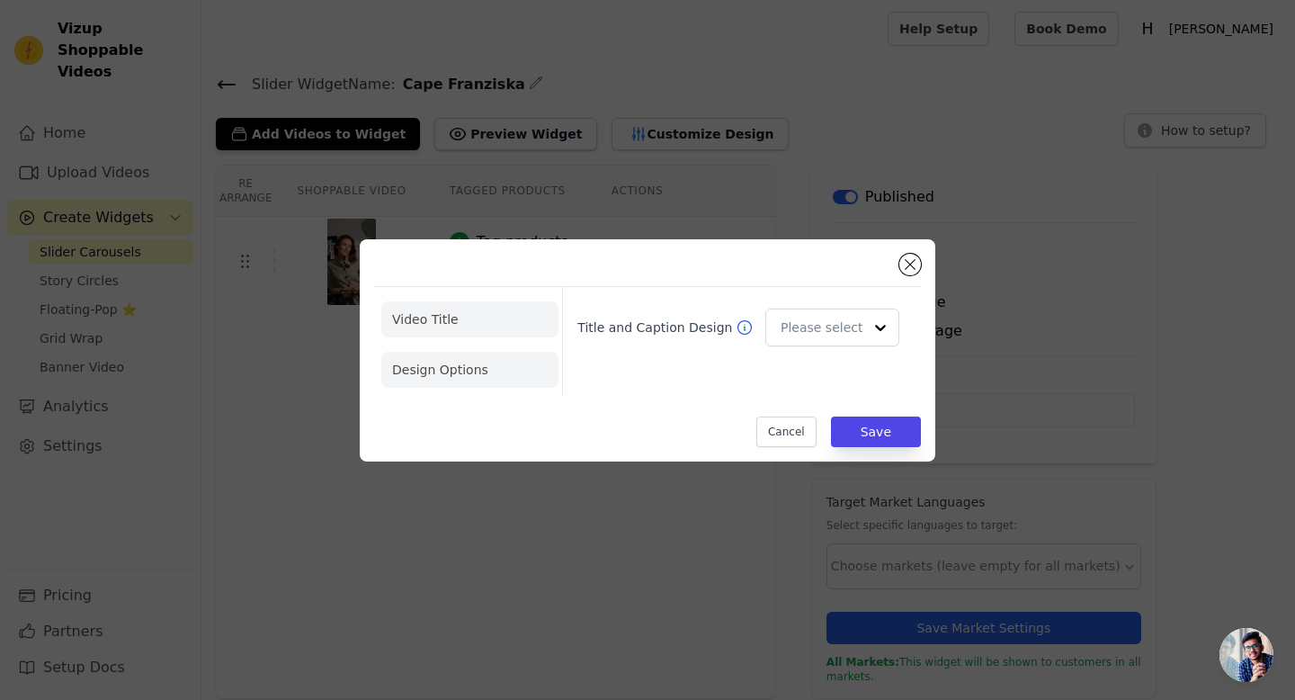
click at [450, 314] on li "Video Title" at bounding box center [469, 319] width 177 height 36
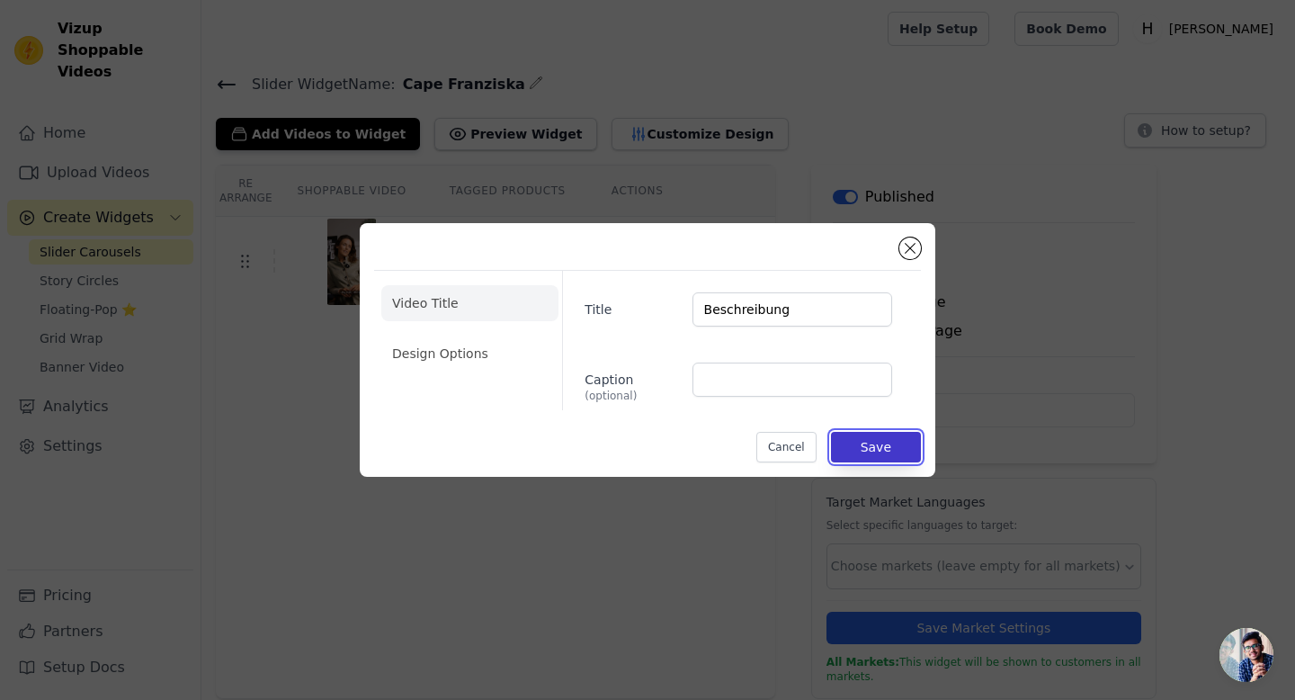
click at [871, 447] on button "Save" at bounding box center [876, 447] width 90 height 31
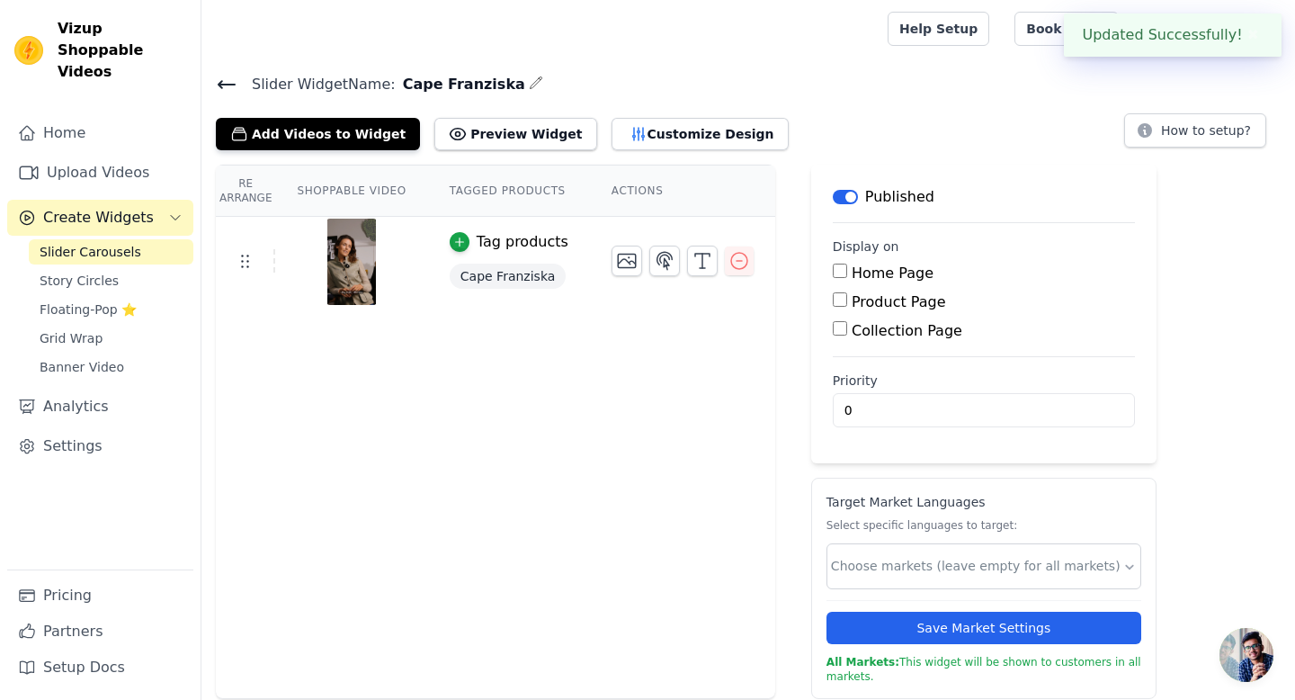
click at [627, 448] on div "Re Arrange Shoppable Video Tagged Products Actions Tag products Cape Franziska" at bounding box center [495, 432] width 559 height 534
click at [225, 77] on icon at bounding box center [227, 85] width 22 height 22
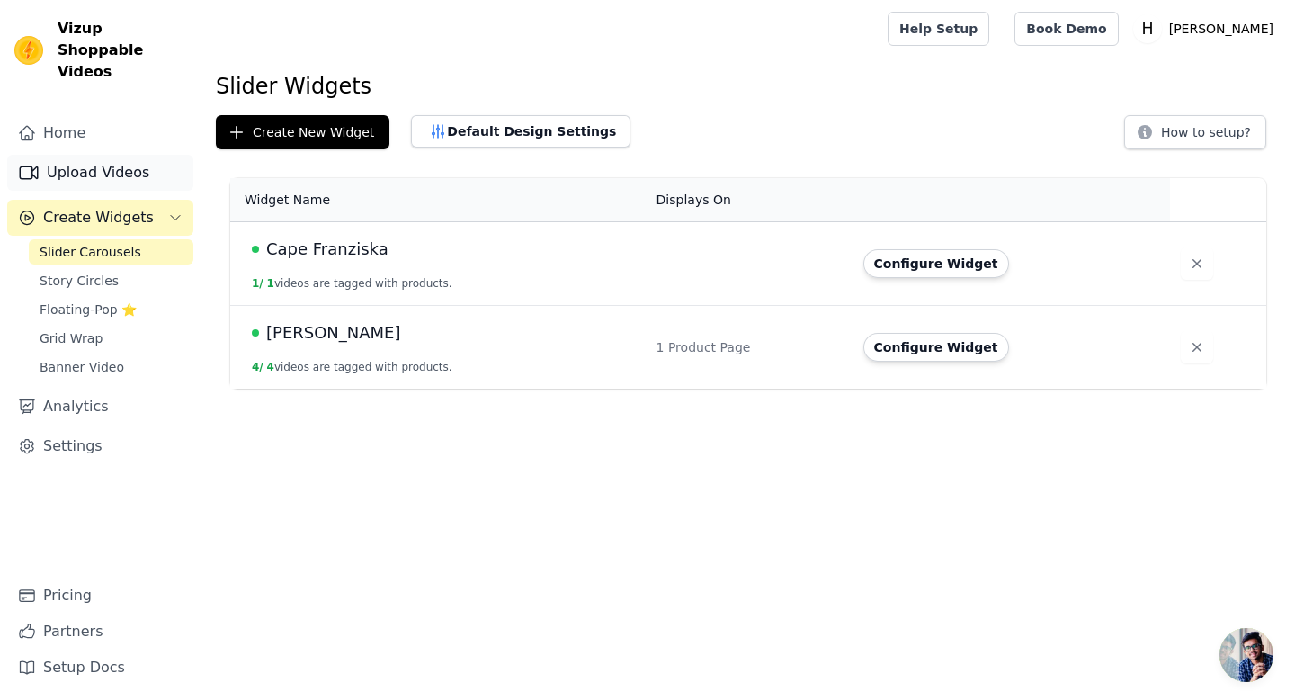
click at [73, 155] on link "Upload Videos" at bounding box center [100, 173] width 186 height 36
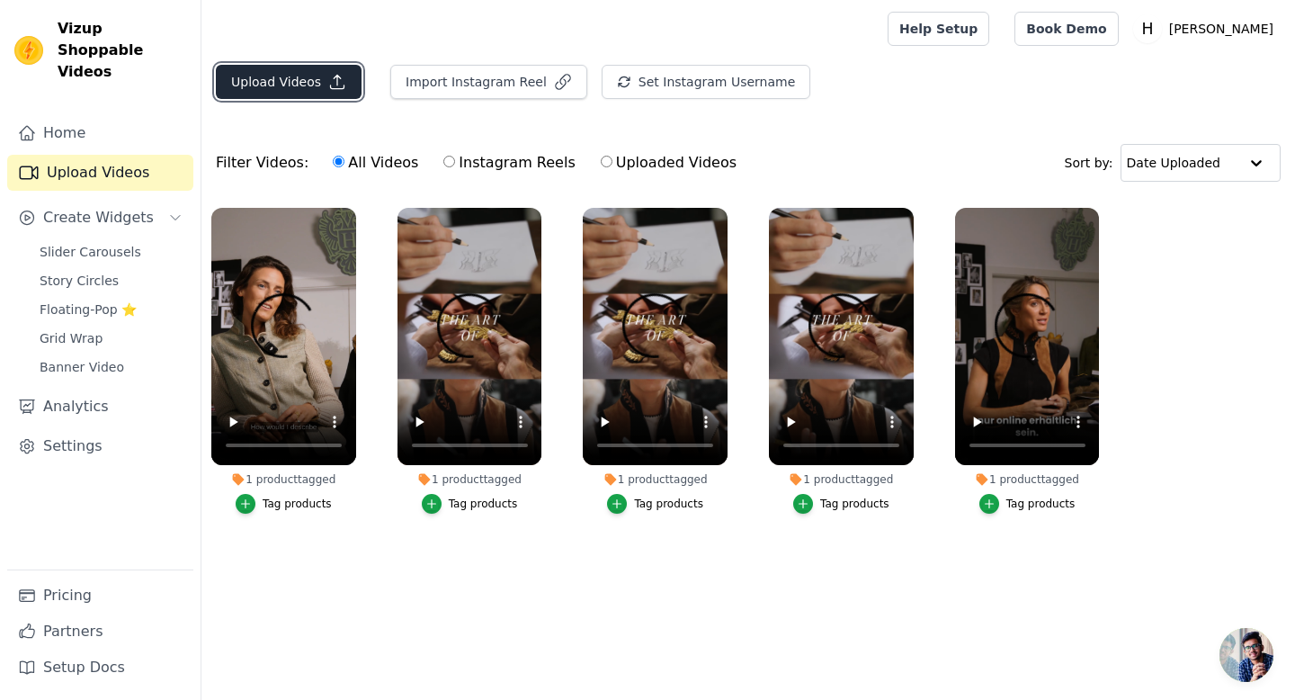
click at [290, 80] on button "Upload Videos" at bounding box center [289, 82] width 146 height 34
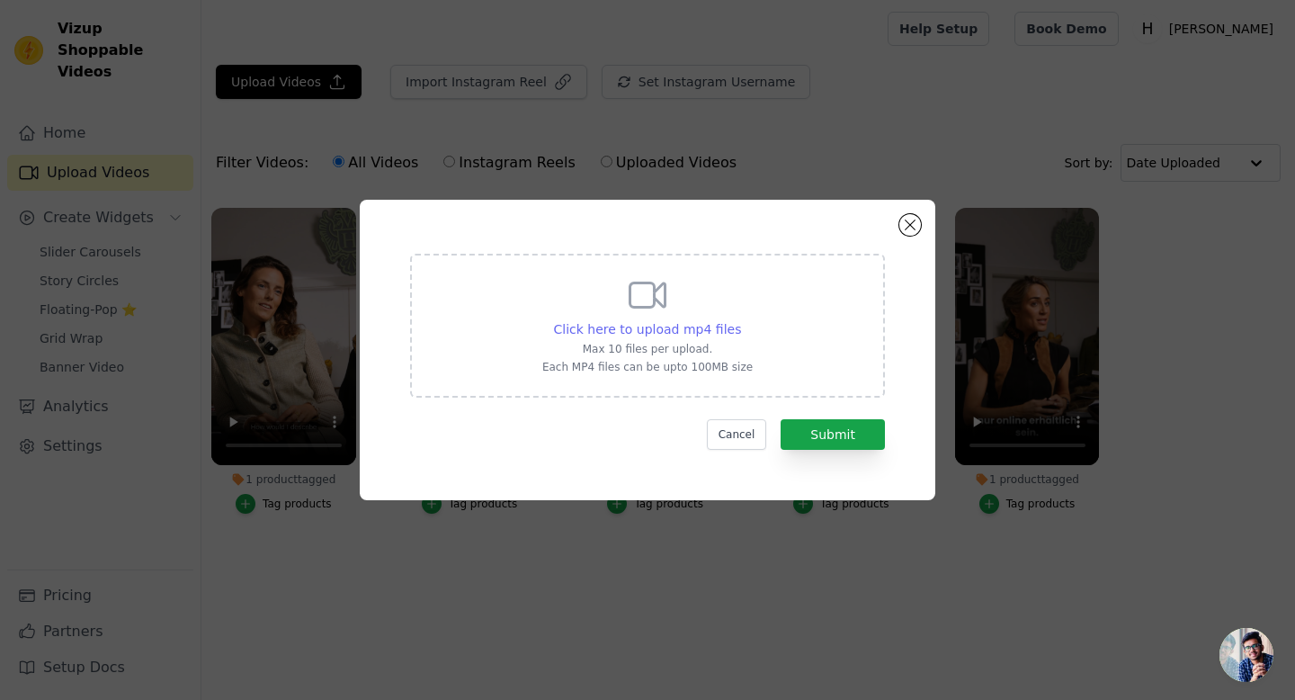
click at [643, 326] on span "Click here to upload mp4 files" at bounding box center [648, 329] width 188 height 14
click at [740, 320] on input "Click here to upload mp4 files Max 10 files per upload. Each MP4 files can be u…" at bounding box center [740, 319] width 1 height 1
click at [593, 322] on span "Click here to upload mp4 files" at bounding box center [648, 329] width 188 height 14
click at [740, 320] on input "Click here to upload mp4 files Max 10 files per upload. Each MP4 files can be u…" at bounding box center [740, 319] width 1 height 1
type input "C:\fakepath\heritage.mp4"
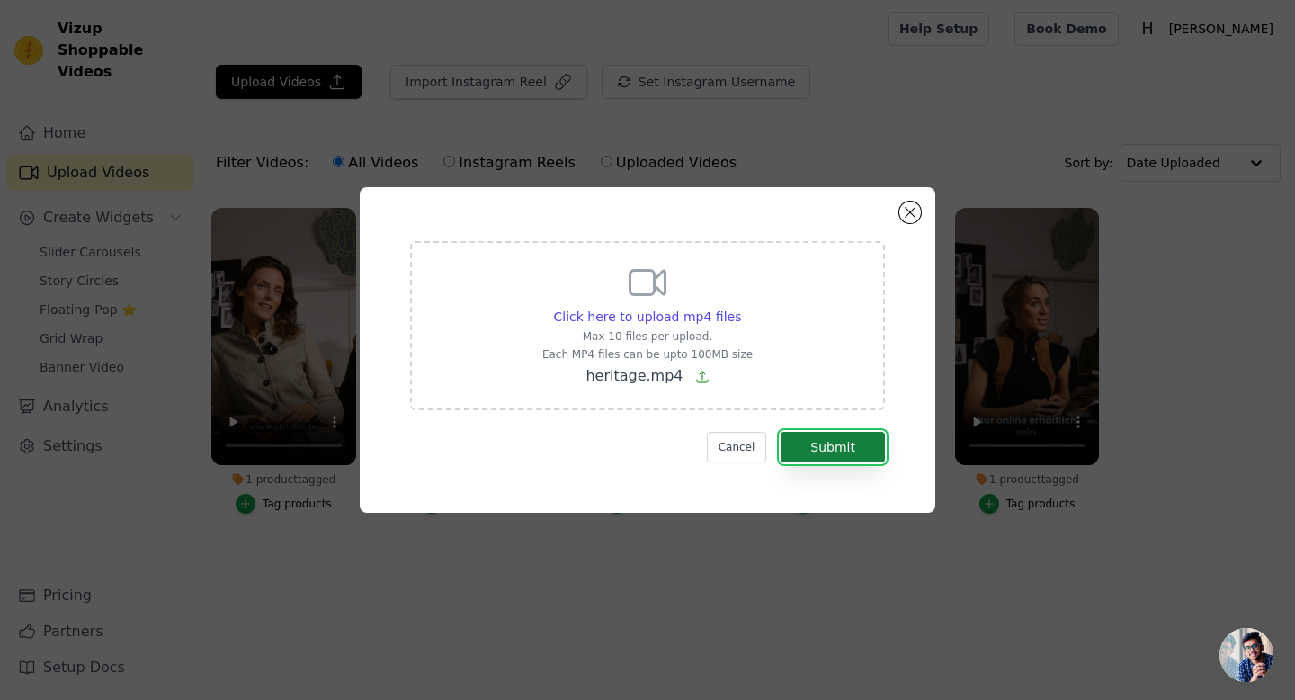
click at [852, 442] on button "Submit" at bounding box center [833, 447] width 104 height 31
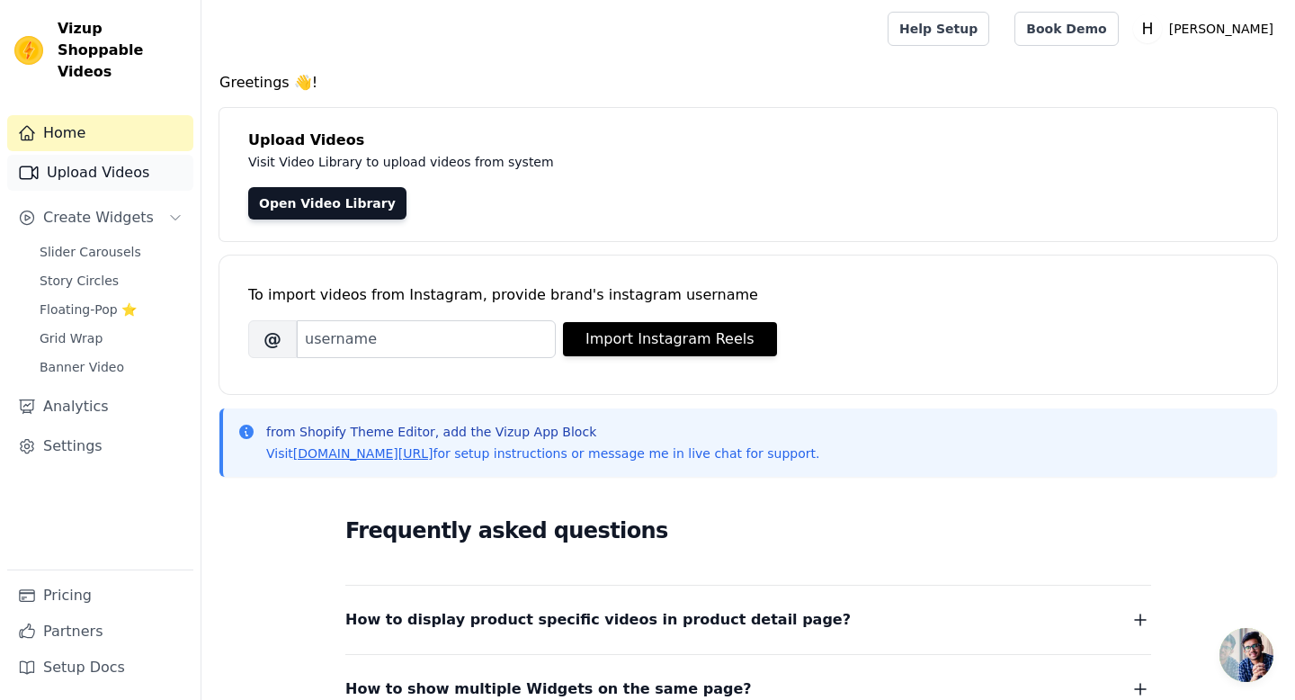
click at [76, 155] on link "Upload Videos" at bounding box center [100, 173] width 186 height 36
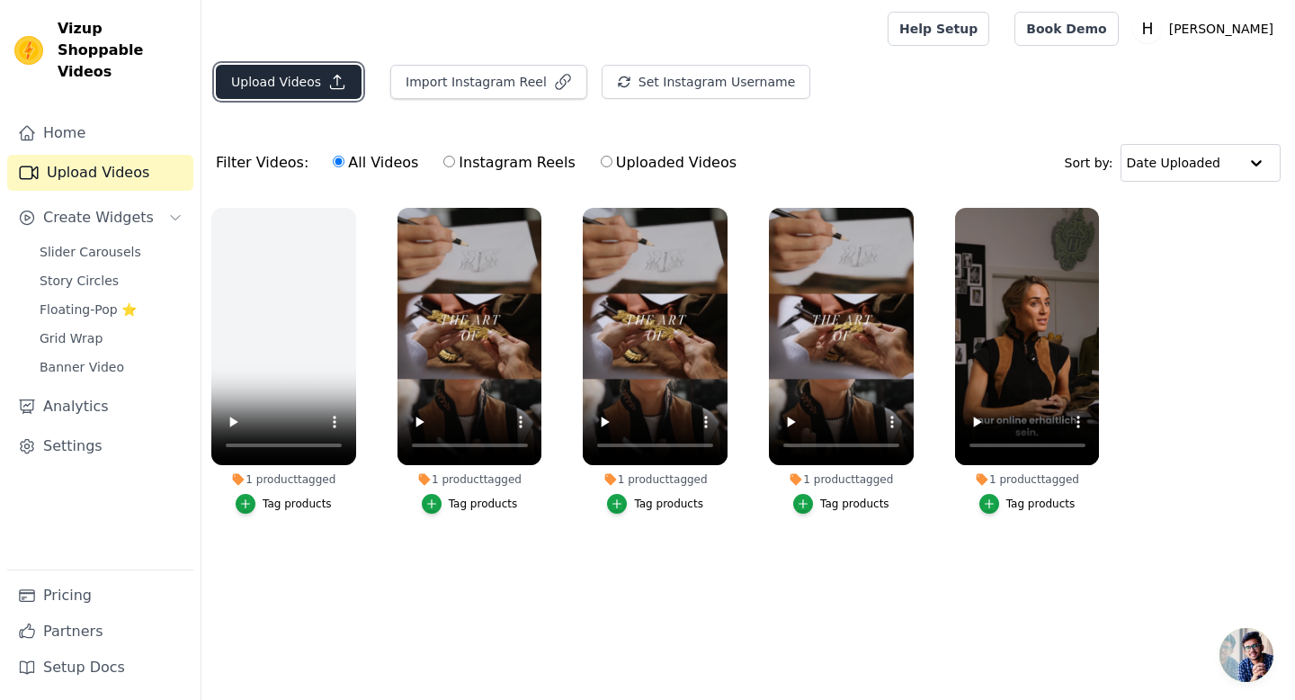
click at [271, 85] on button "Upload Videos" at bounding box center [289, 82] width 146 height 34
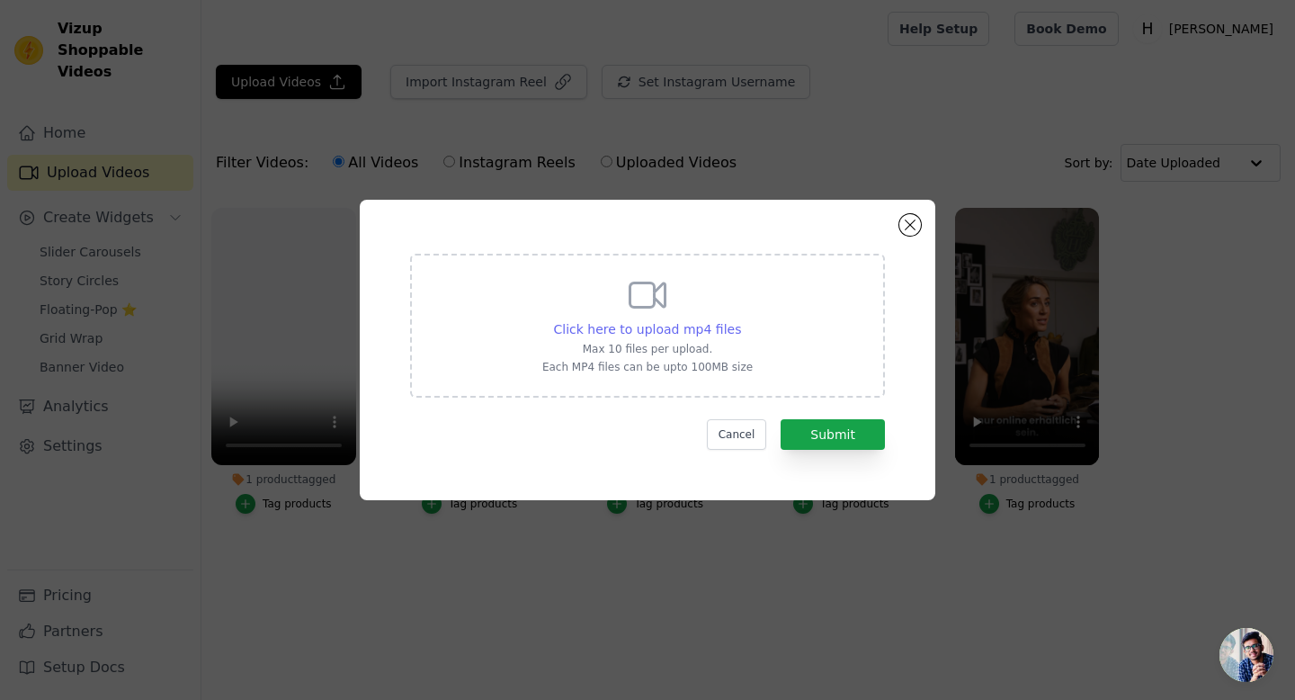
click at [622, 322] on span "Click here to upload mp4 files" at bounding box center [648, 329] width 188 height 14
click at [740, 320] on input "Click here to upload mp4 files Max 10 files per upload. Each MP4 files can be u…" at bounding box center [740, 319] width 1 height 1
type input "C:\fakepath\colours.mp4"
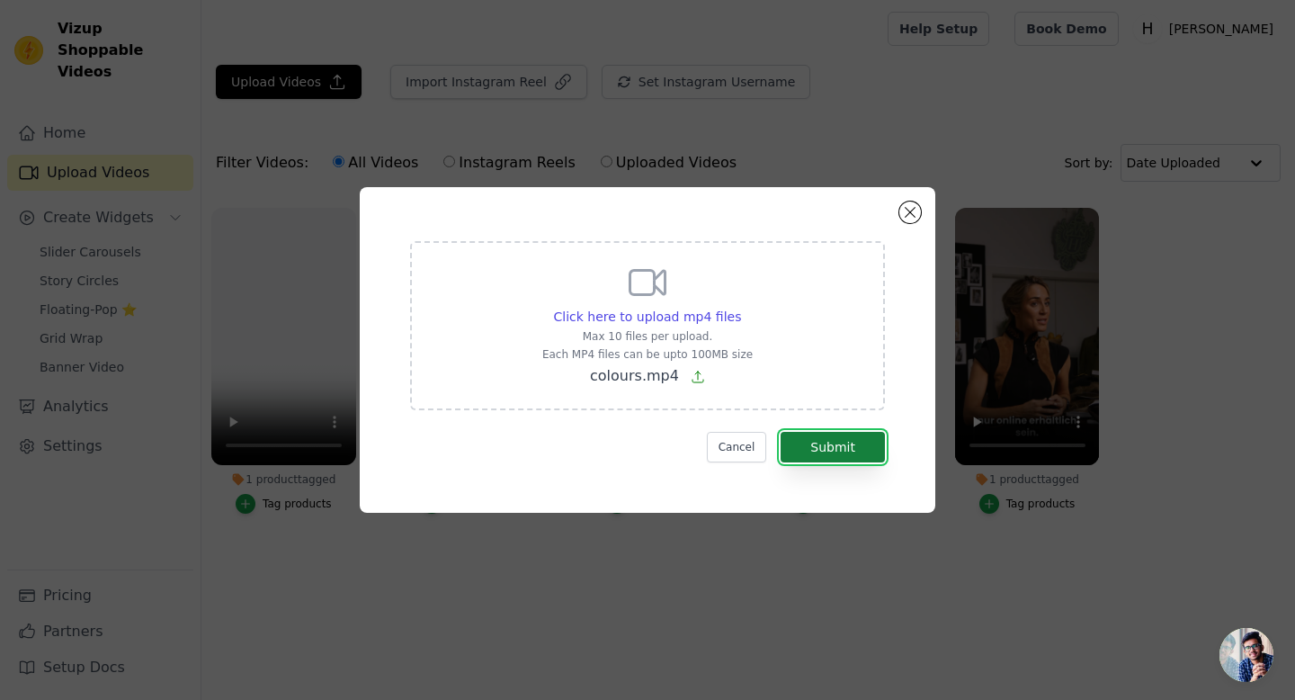
click at [817, 452] on button "Submit" at bounding box center [833, 447] width 104 height 31
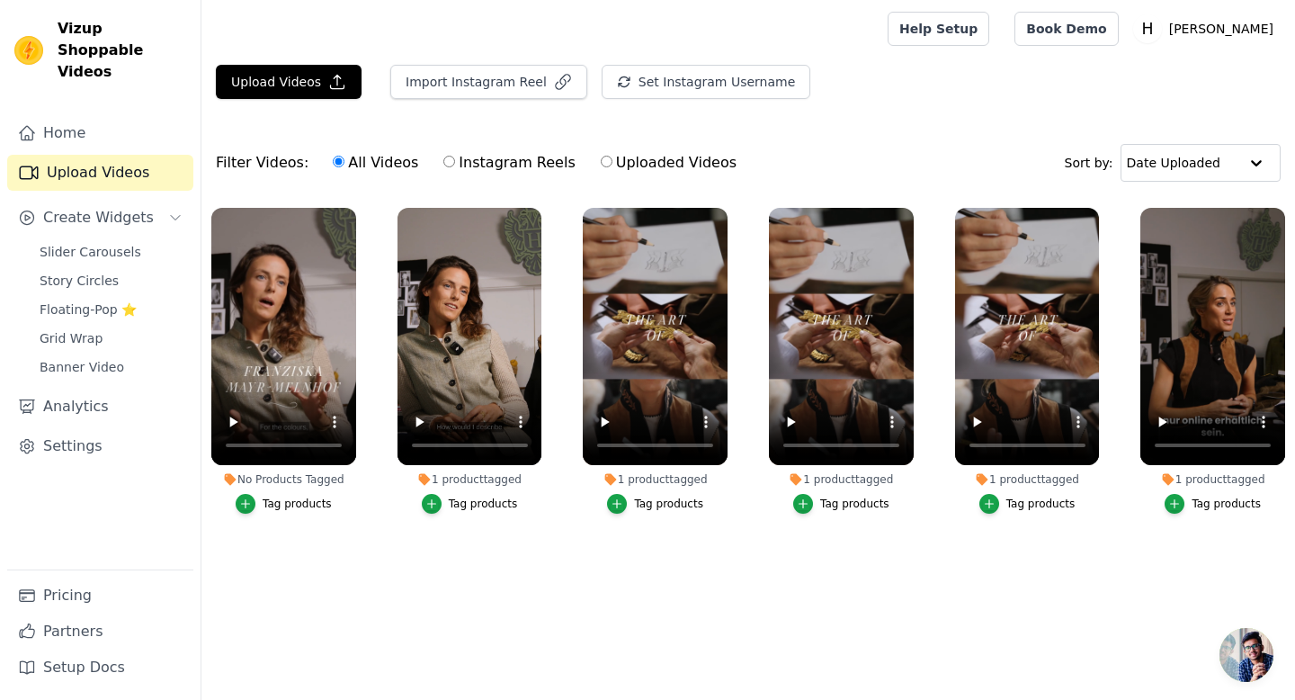
click at [294, 503] on div "Tag products" at bounding box center [297, 503] width 69 height 14
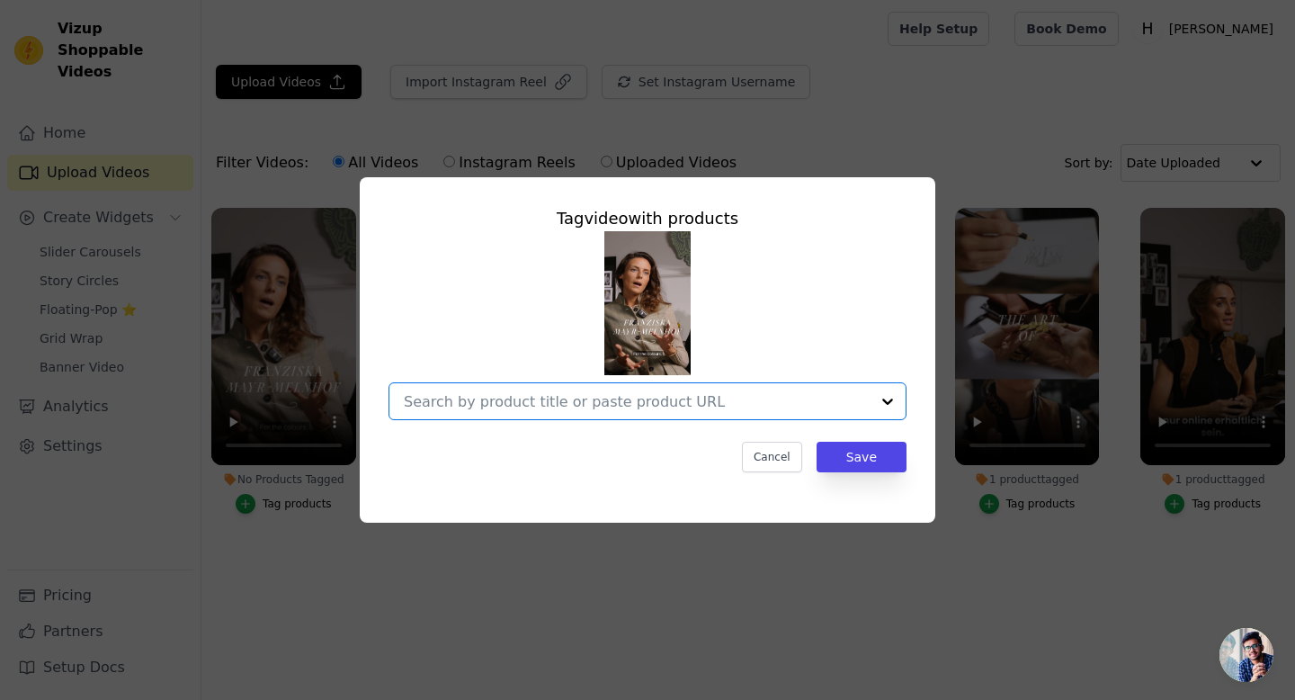
click at [612, 408] on input "No Products Tagged Tag video with products Option undefined, selected. Select i…" at bounding box center [637, 401] width 466 height 17
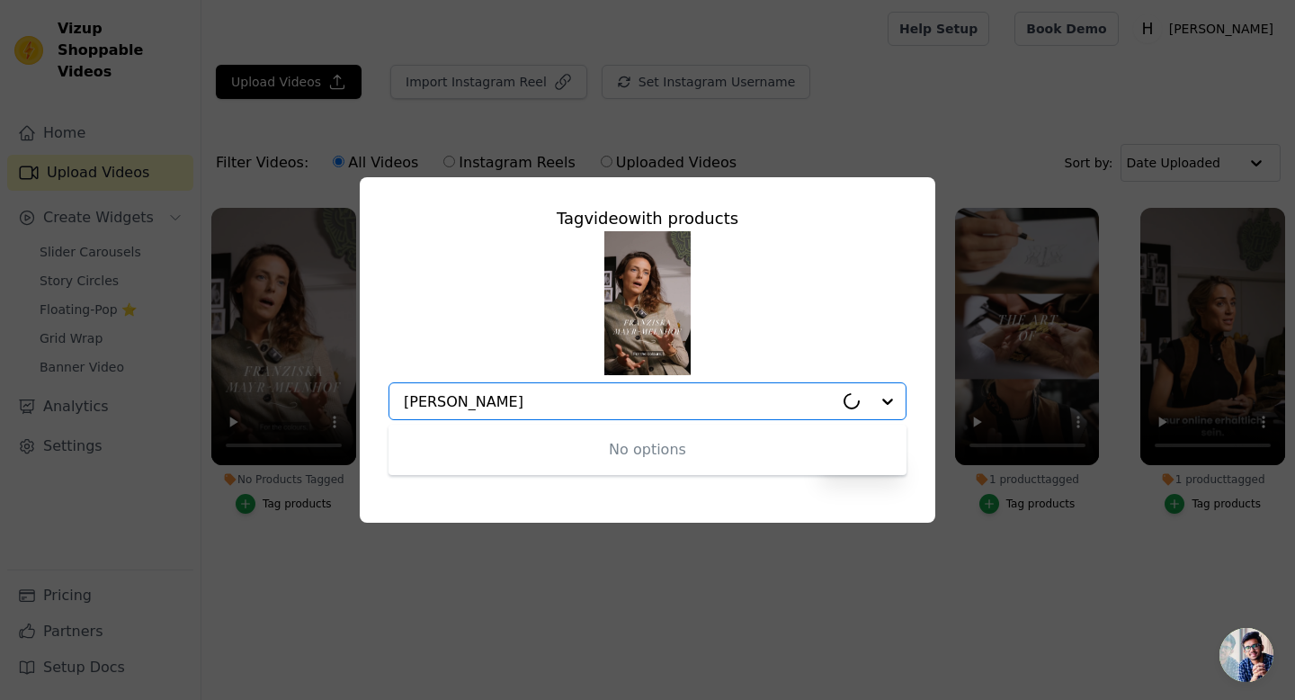
type input "franz"
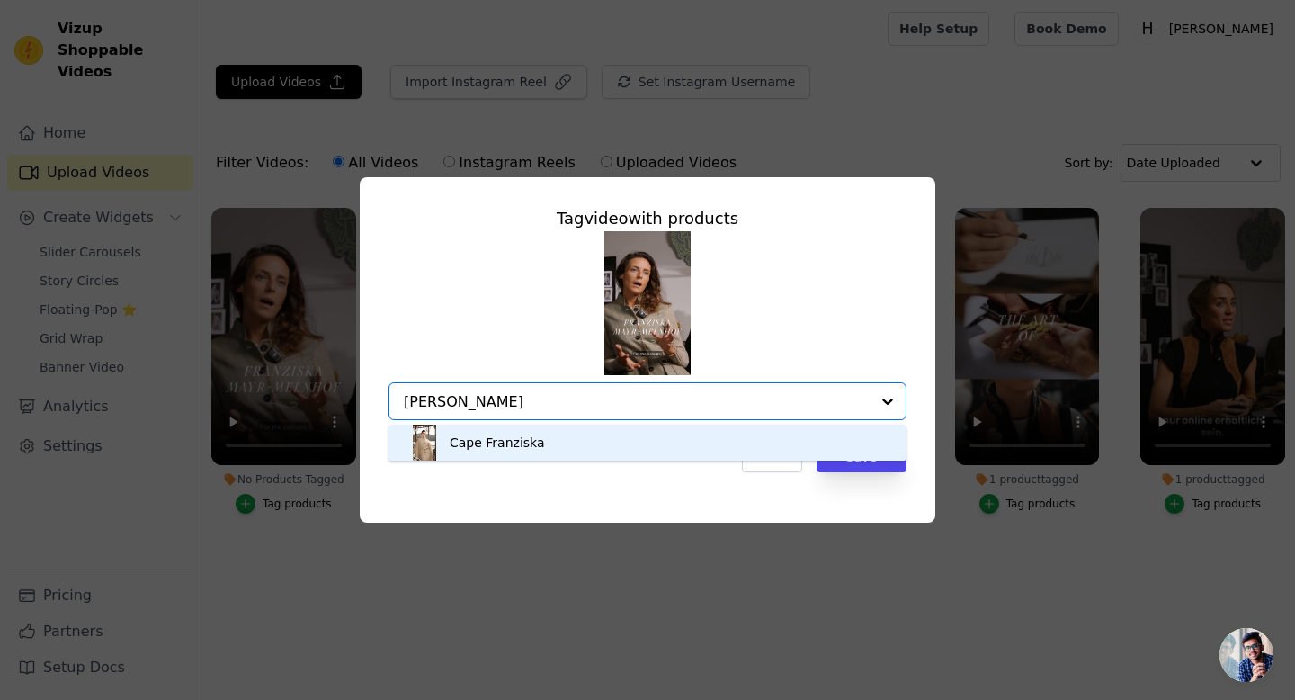
click at [565, 437] on div "Cape Franziska" at bounding box center [647, 442] width 482 height 36
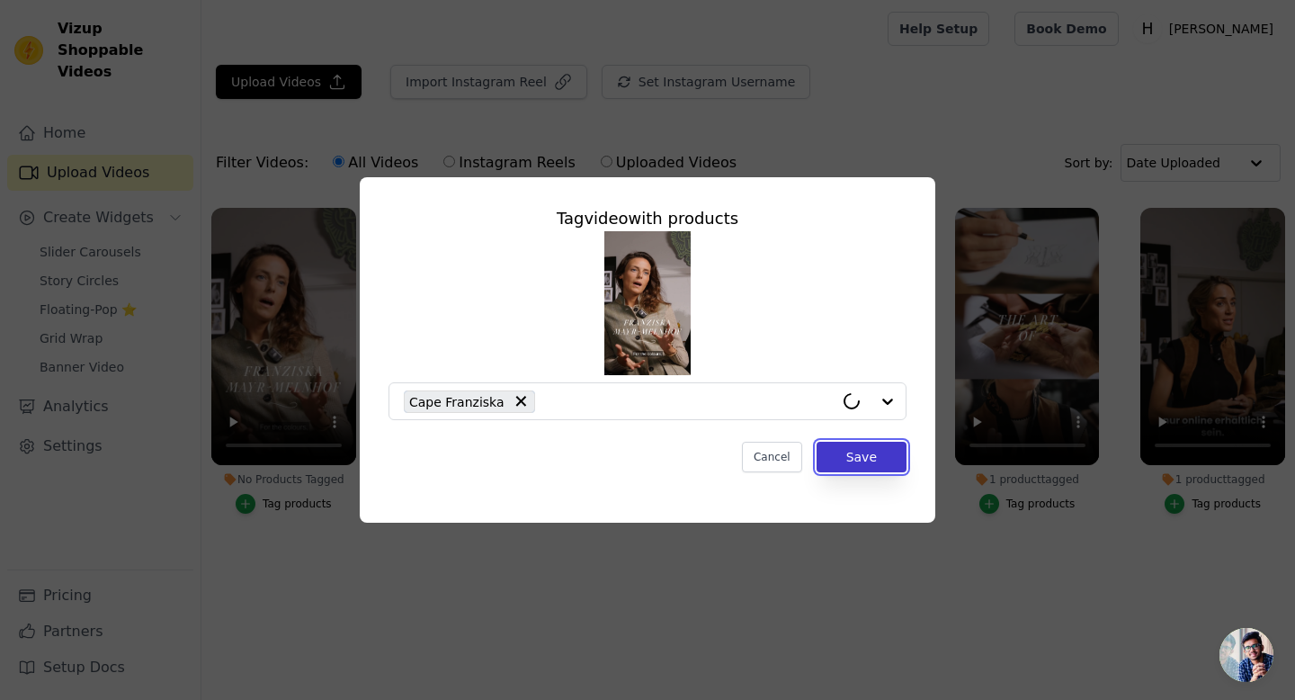
click at [865, 462] on button "Save" at bounding box center [862, 457] width 90 height 31
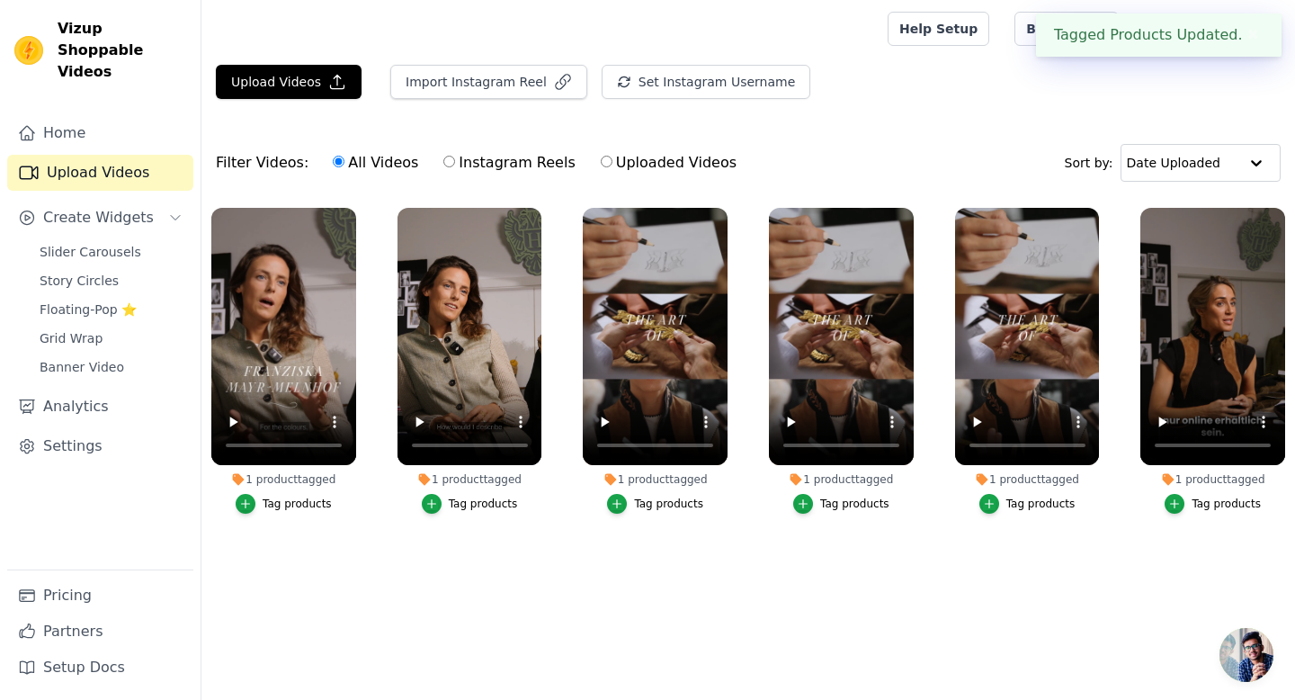
click at [393, 631] on html "Tagged Products Updated. ✖ Vizup Shoppable Videos Home Upload Videos Create Wid…" at bounding box center [647, 315] width 1295 height 631
click at [406, 631] on html "Tagged Products Updated. ✖ Vizup Shoppable Videos Home Upload Videos Create Wid…" at bounding box center [647, 315] width 1295 height 631
click at [98, 243] on span "Slider Carousels" at bounding box center [91, 252] width 102 height 18
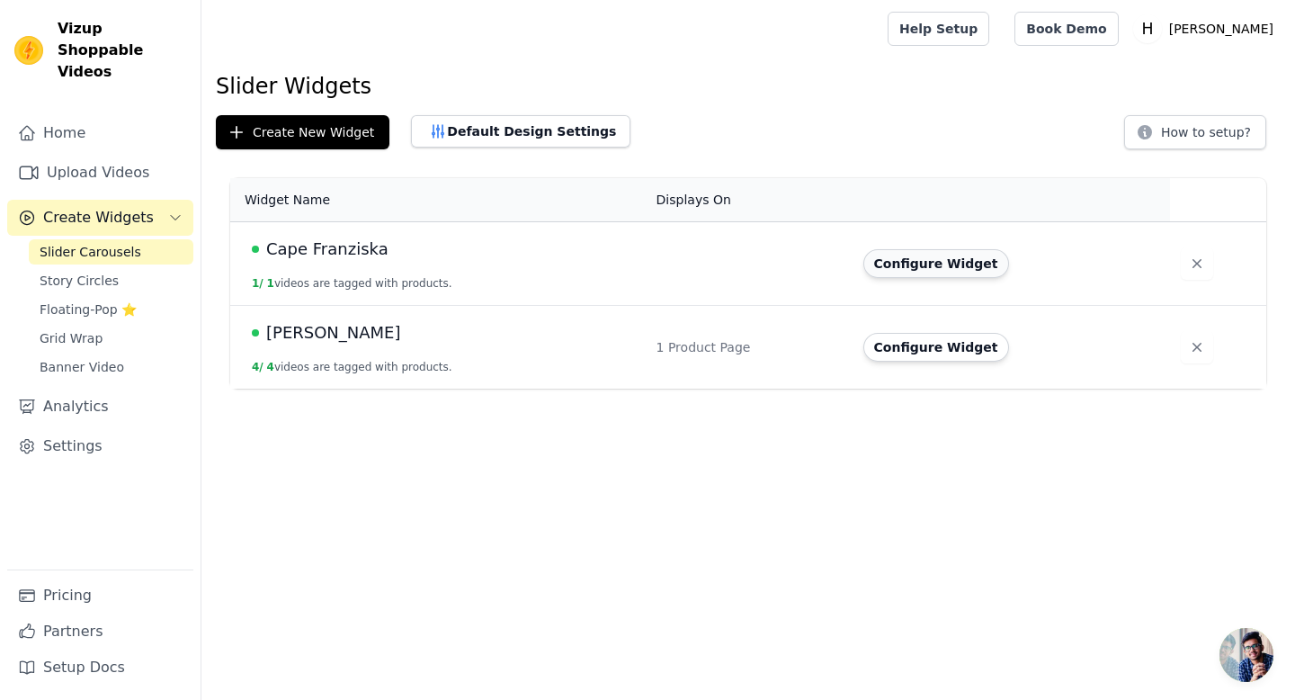
click at [956, 265] on button "Configure Widget" at bounding box center [936, 263] width 146 height 29
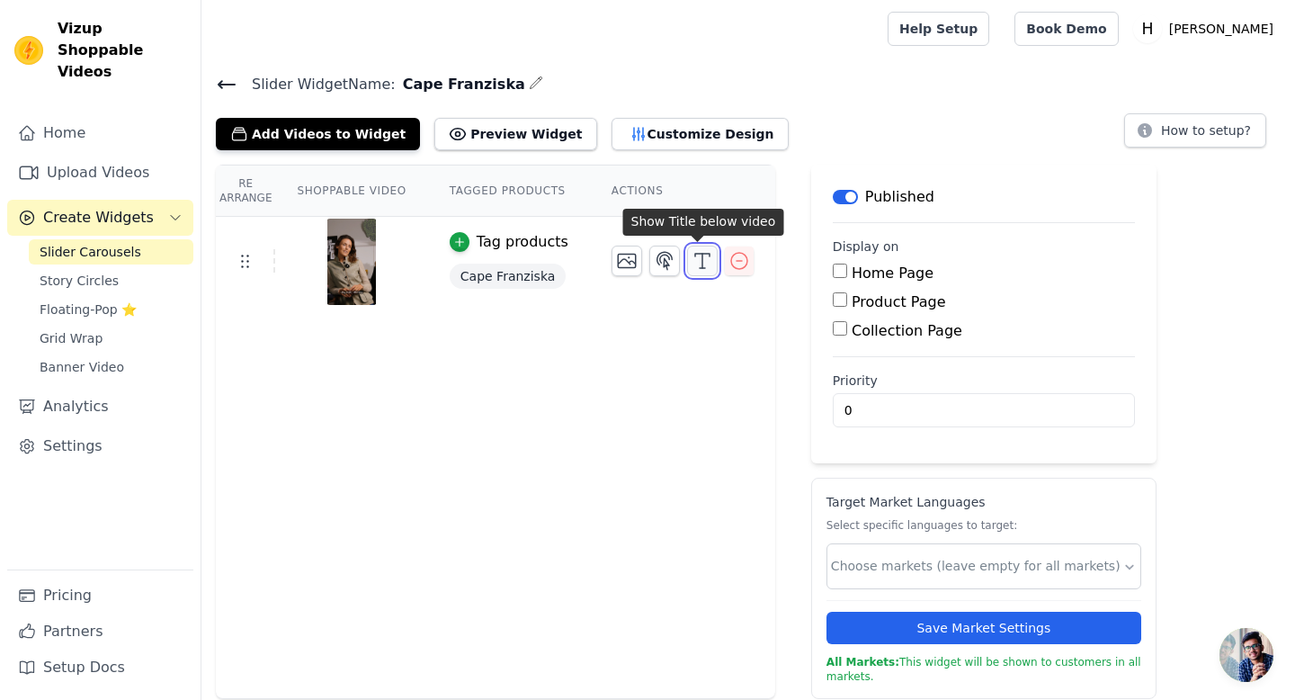
click at [698, 263] on icon "button" at bounding box center [703, 261] width 22 height 22
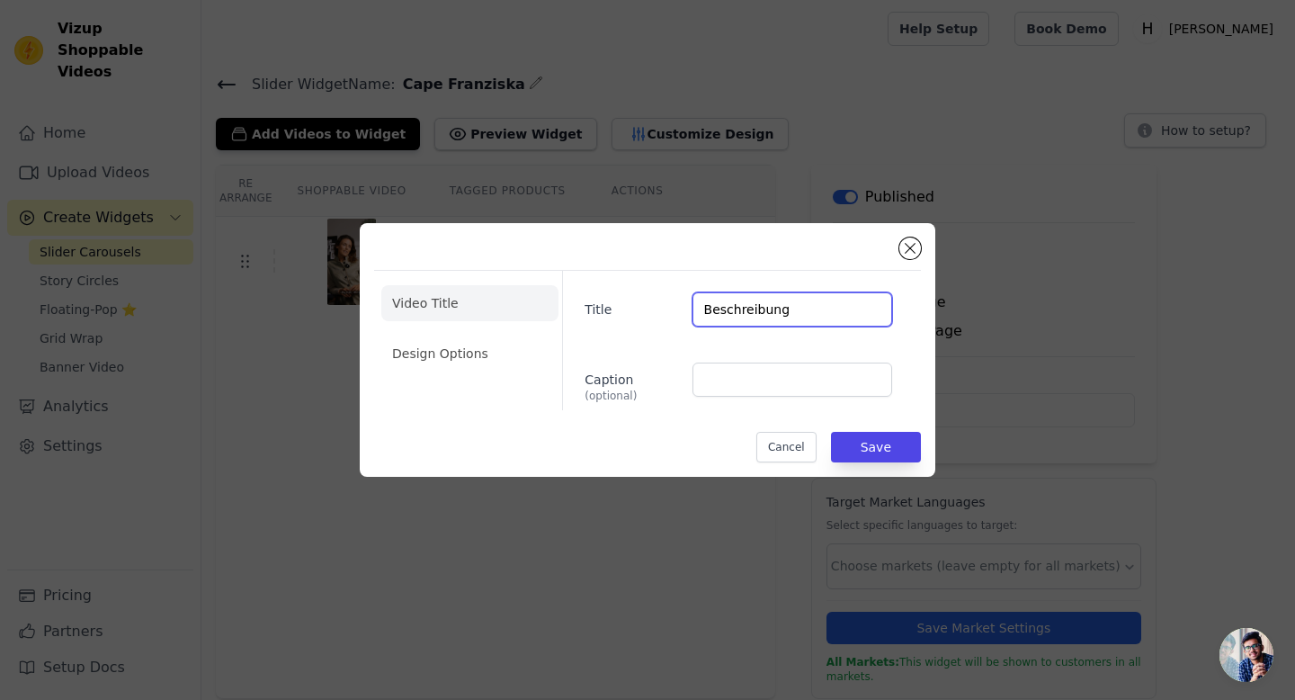
click at [780, 313] on input "Beschreibung" at bounding box center [792, 309] width 200 height 34
click at [733, 308] on input "Die farben" at bounding box center [792, 309] width 200 height 34
type input "Die Farben"
click at [600, 332] on div "Title Die Farben Caption (optional)" at bounding box center [734, 340] width 344 height 139
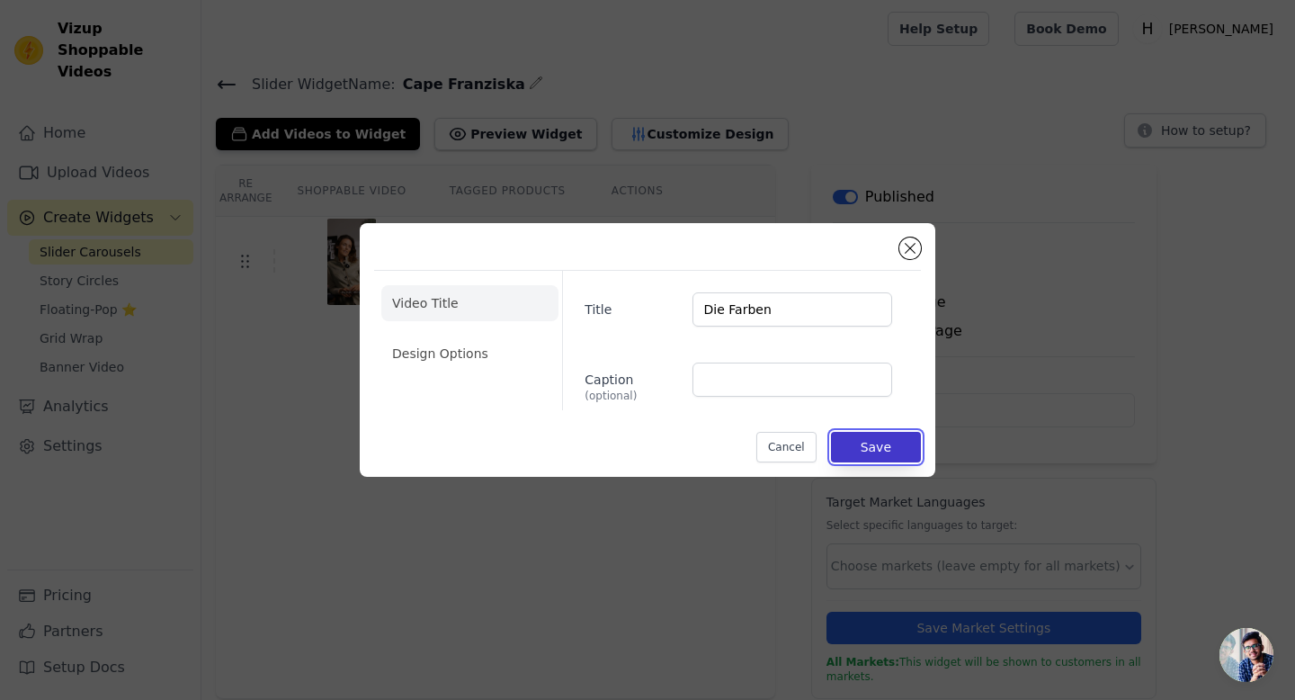
click at [869, 451] on button "Save" at bounding box center [876, 447] width 90 height 31
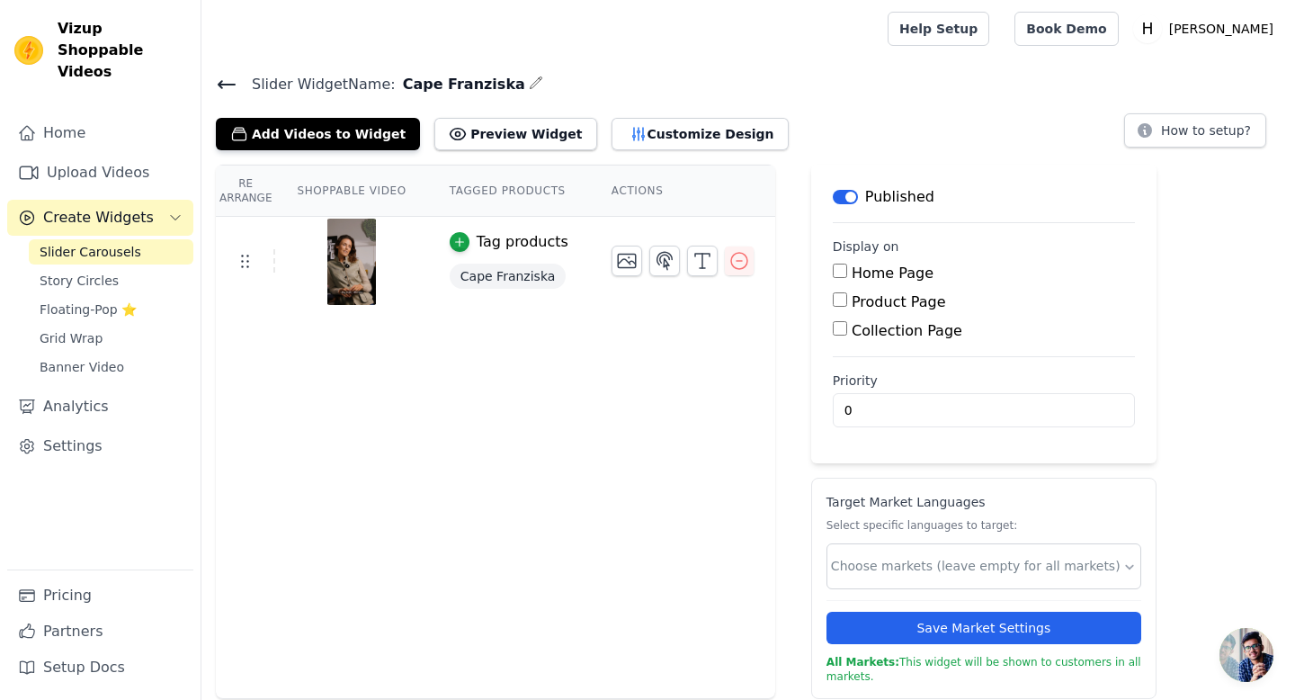
click at [472, 486] on div "Re Arrange Shoppable Video Tagged Products Actions Tag products Cape Franziska" at bounding box center [495, 432] width 559 height 534
click at [228, 84] on icon at bounding box center [227, 84] width 16 height 7
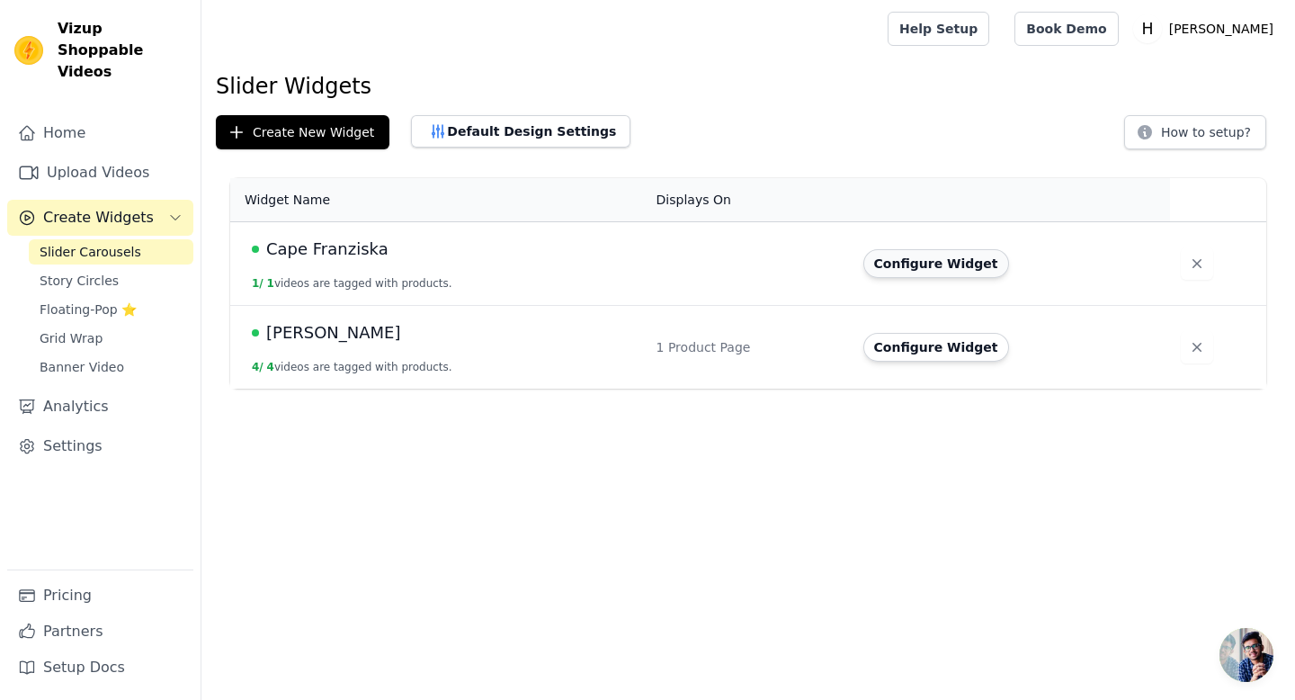
click at [966, 267] on button "Configure Widget" at bounding box center [936, 263] width 146 height 29
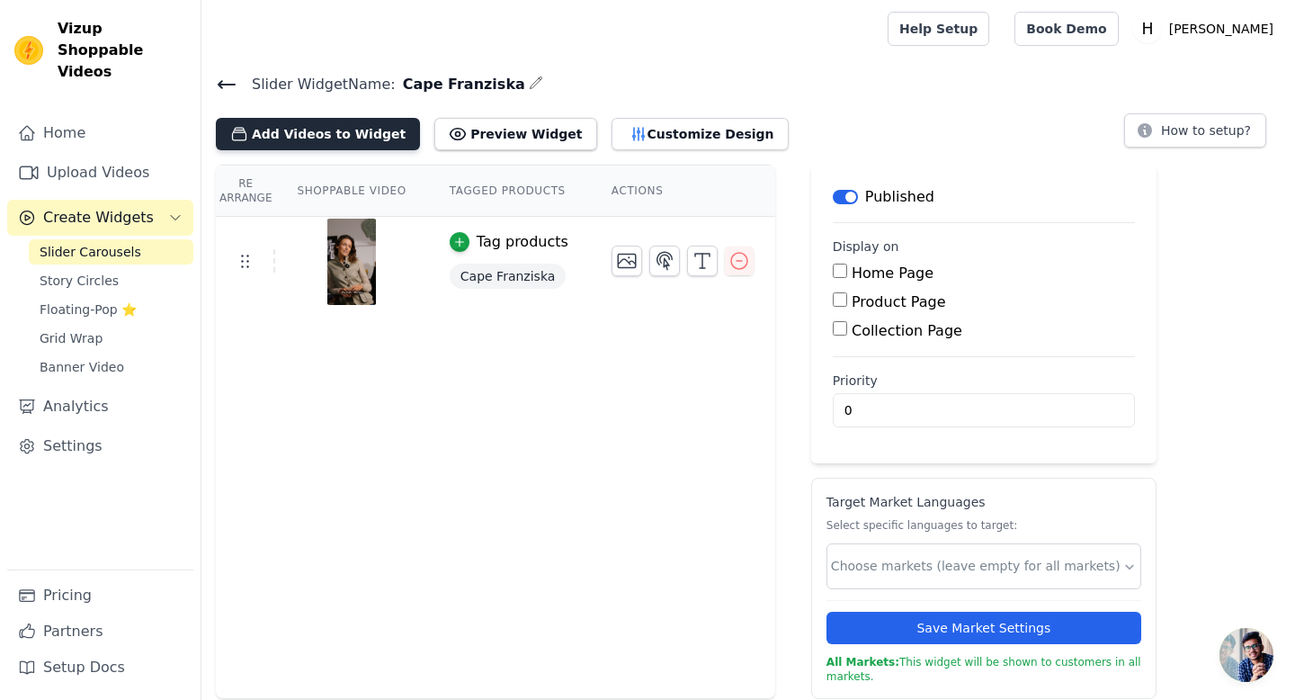
click at [304, 138] on button "Add Videos to Widget" at bounding box center [318, 134] width 204 height 32
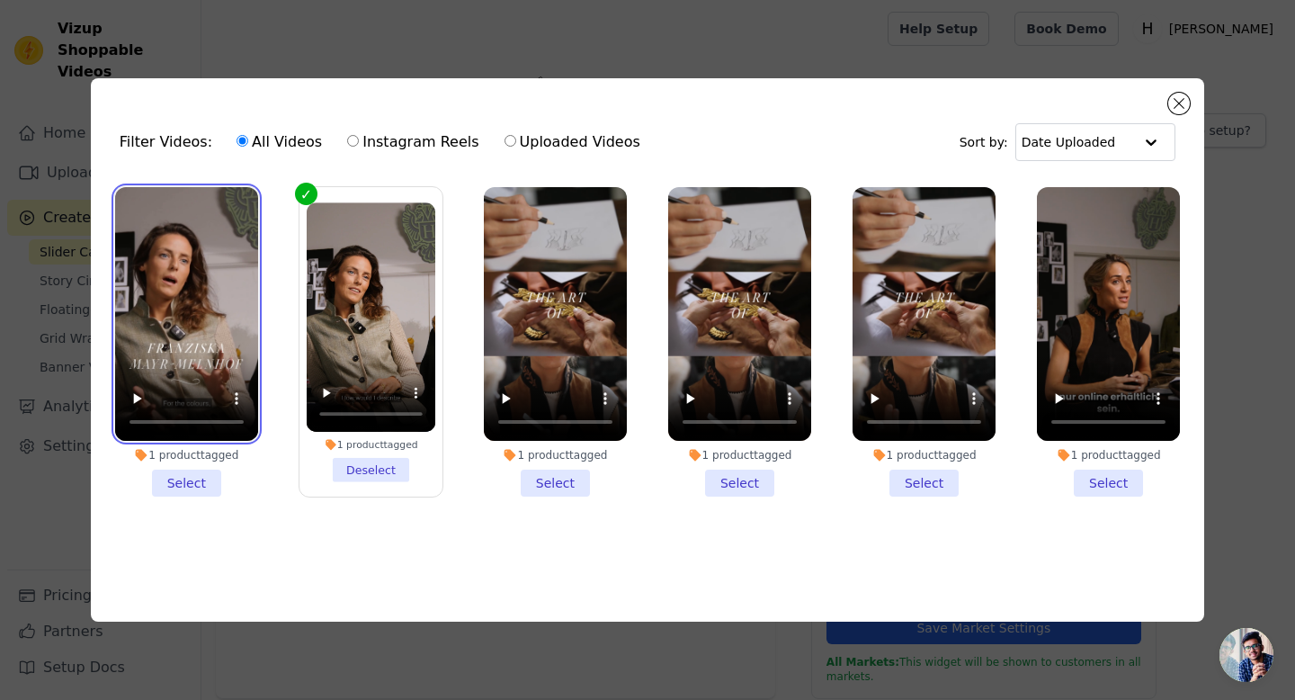
click at [189, 242] on video at bounding box center [186, 314] width 143 height 255
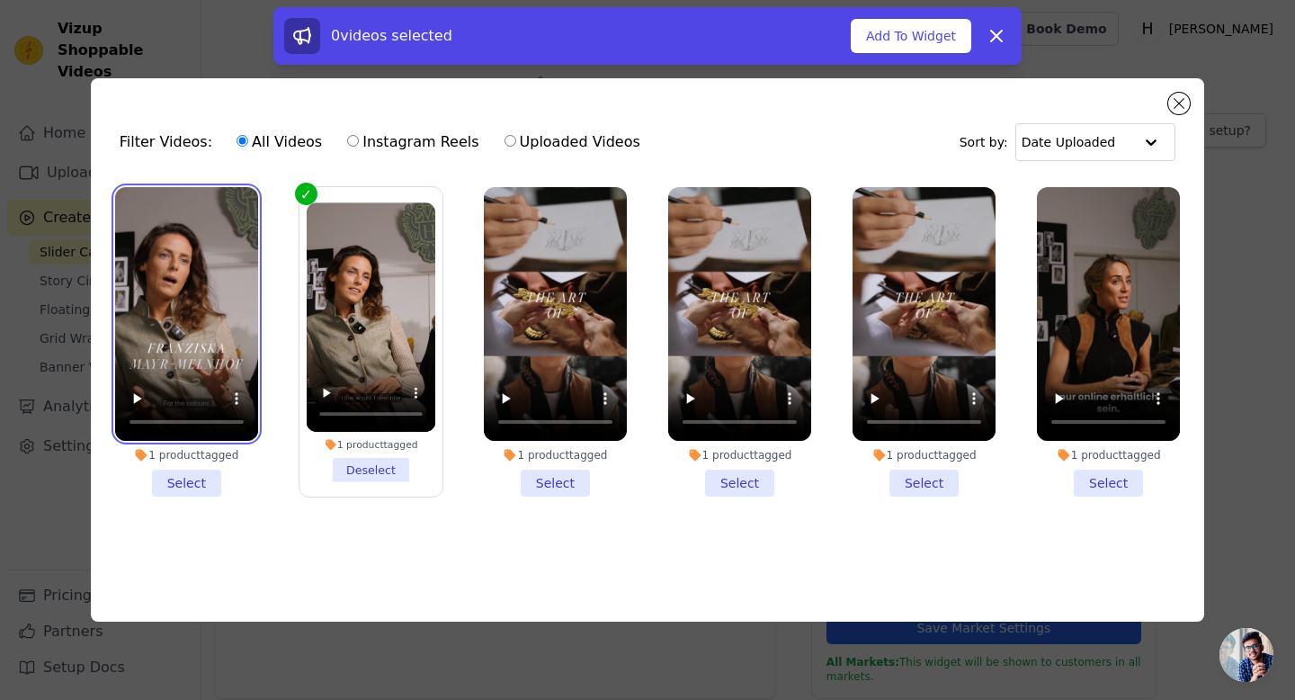
click at [177, 218] on video at bounding box center [186, 314] width 143 height 255
click at [203, 486] on li "1 product tagged Select" at bounding box center [186, 342] width 143 height 310
click at [0, 0] on input "1 product tagged Select" at bounding box center [0, 0] width 0 height 0
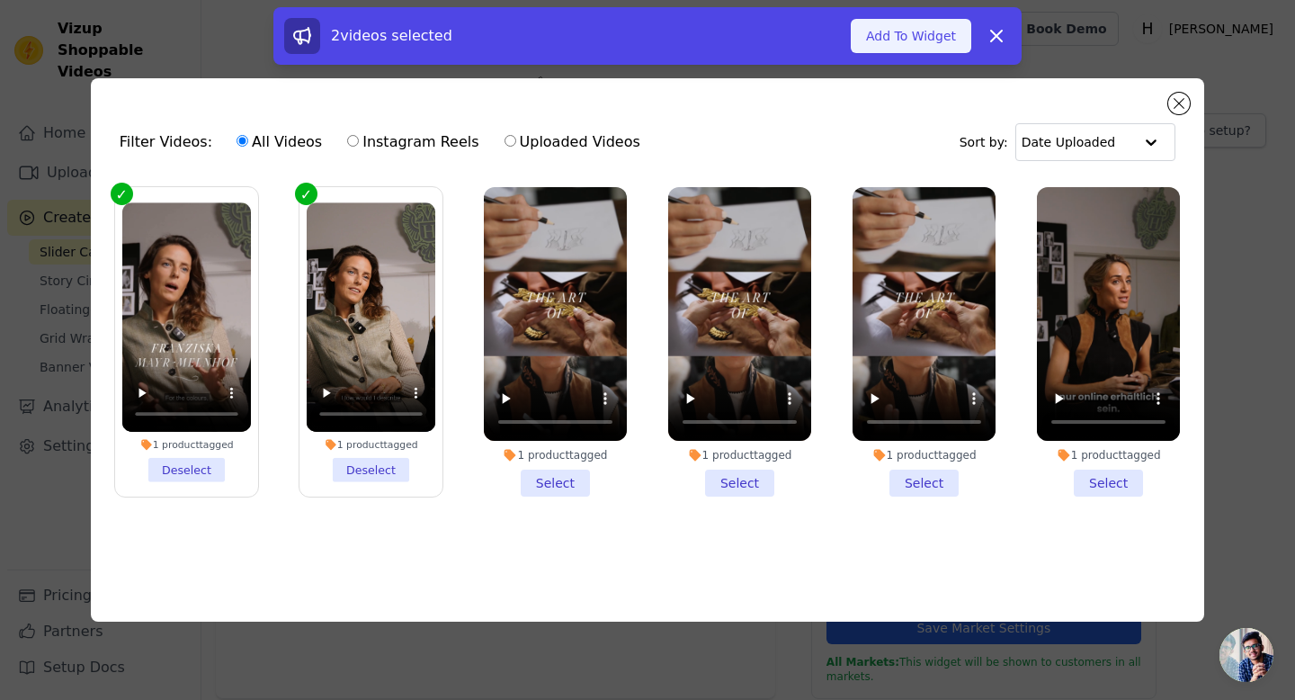
click at [920, 44] on button "Add To Widget" at bounding box center [911, 36] width 121 height 34
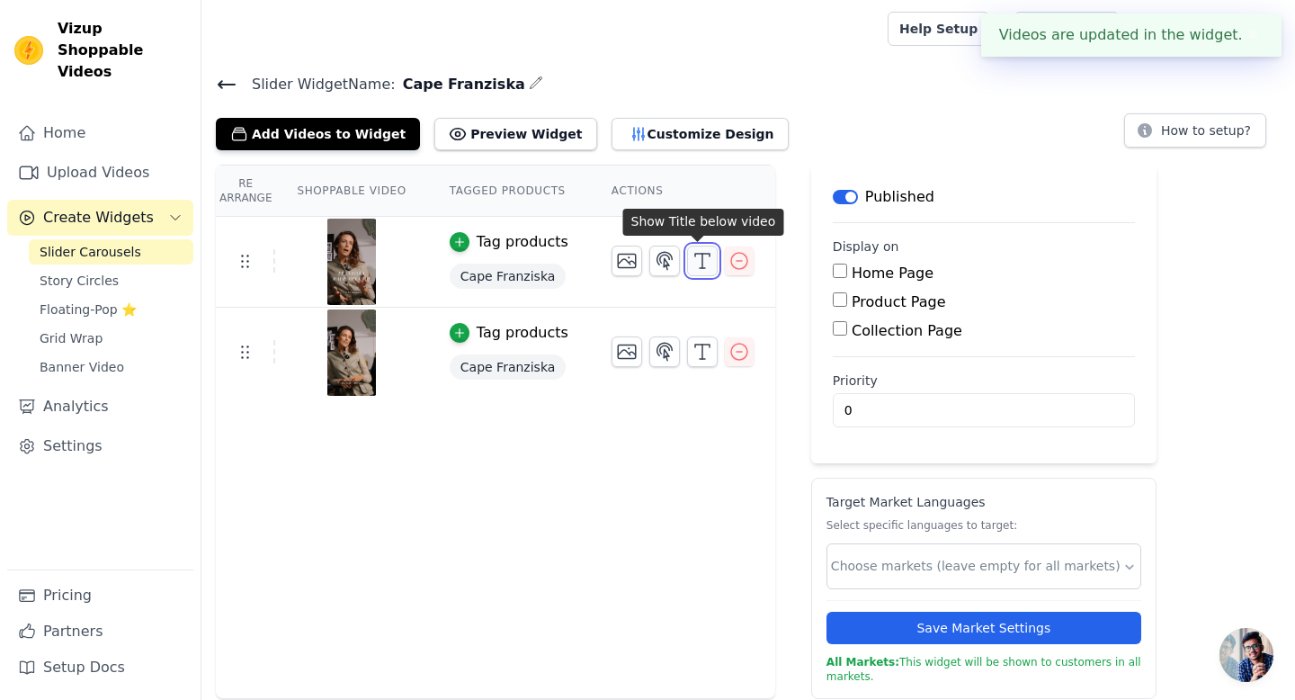
click at [702, 257] on line "button" at bounding box center [702, 261] width 0 height 14
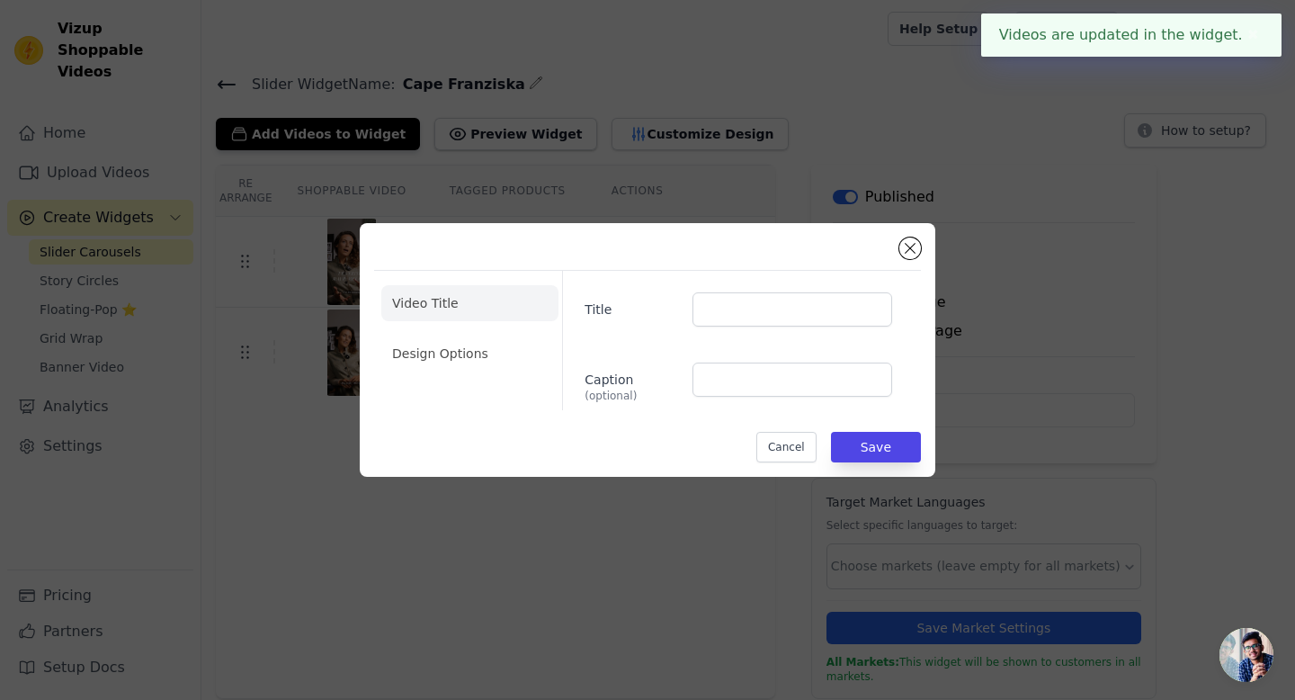
drag, startPoint x: 657, startPoint y: 699, endPoint x: 643, endPoint y: 466, distance: 233.3
click at [656, 699] on div "Video Title Design Options Title Caption (optional) Cancel Save" at bounding box center [647, 350] width 1295 height 700
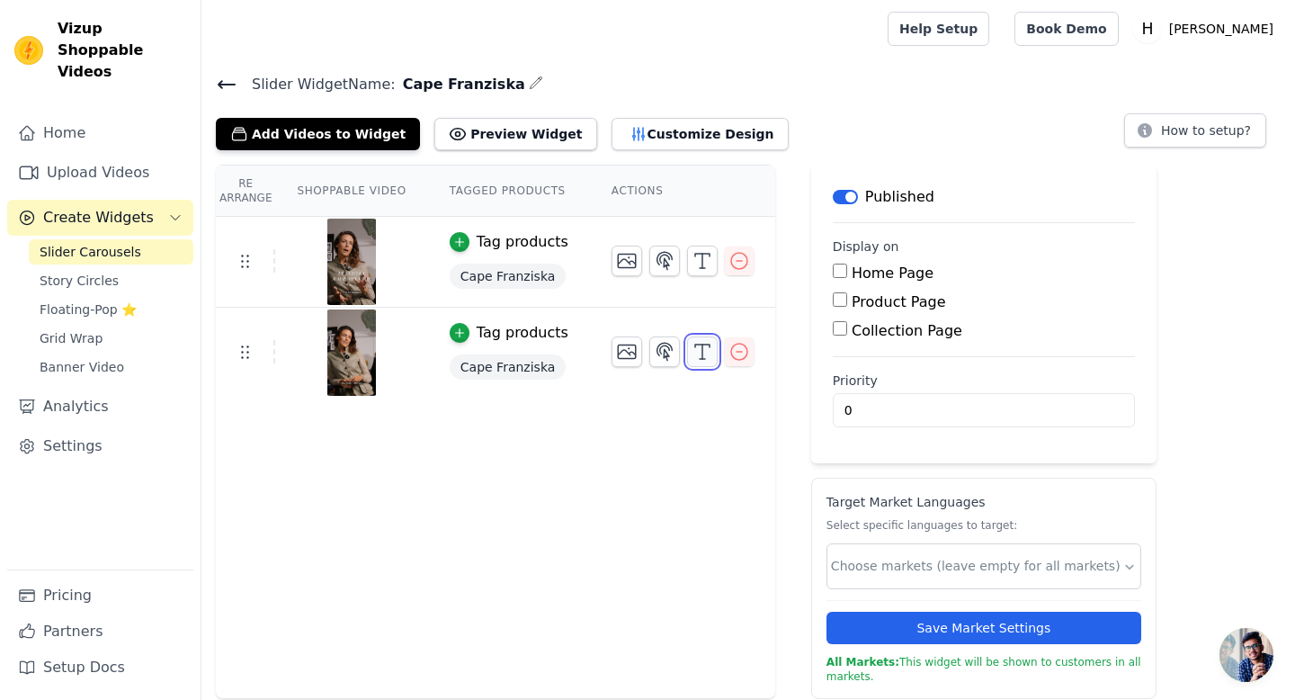
click at [687, 356] on button "button" at bounding box center [702, 351] width 31 height 31
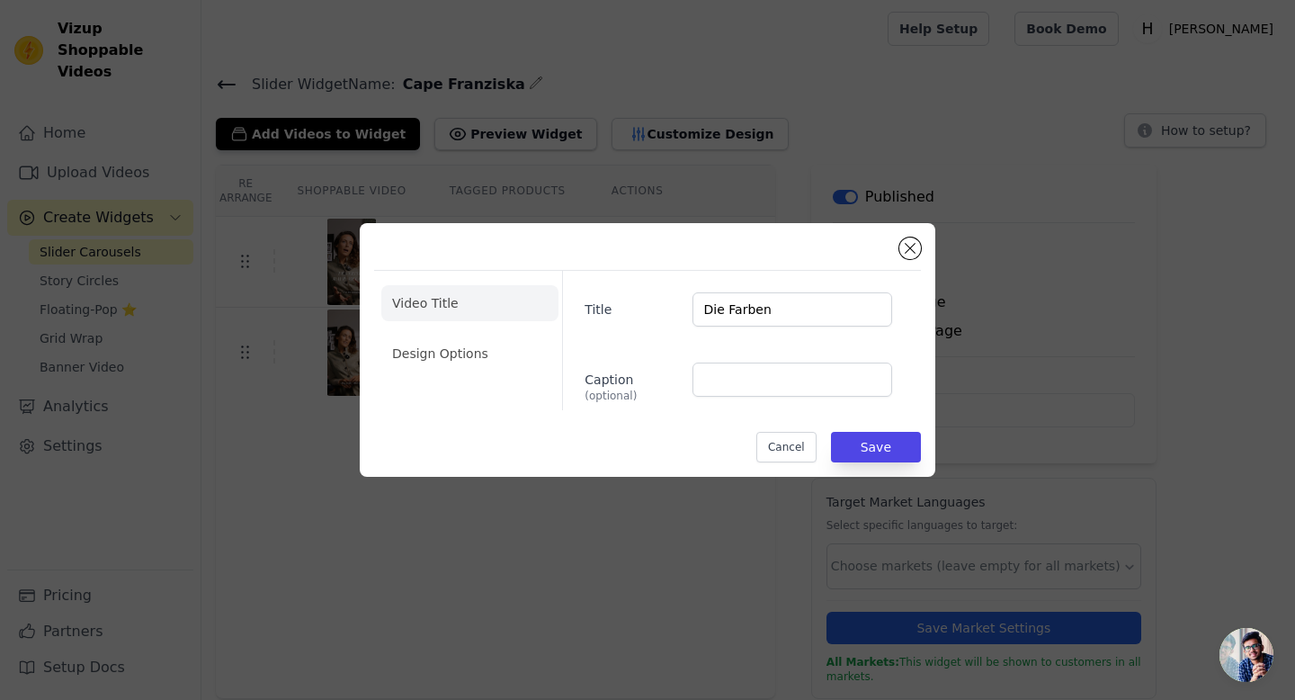
click at [524, 565] on div "Video Title Design Options Title Die Farben Caption (optional) Cancel Save" at bounding box center [647, 350] width 1295 height 700
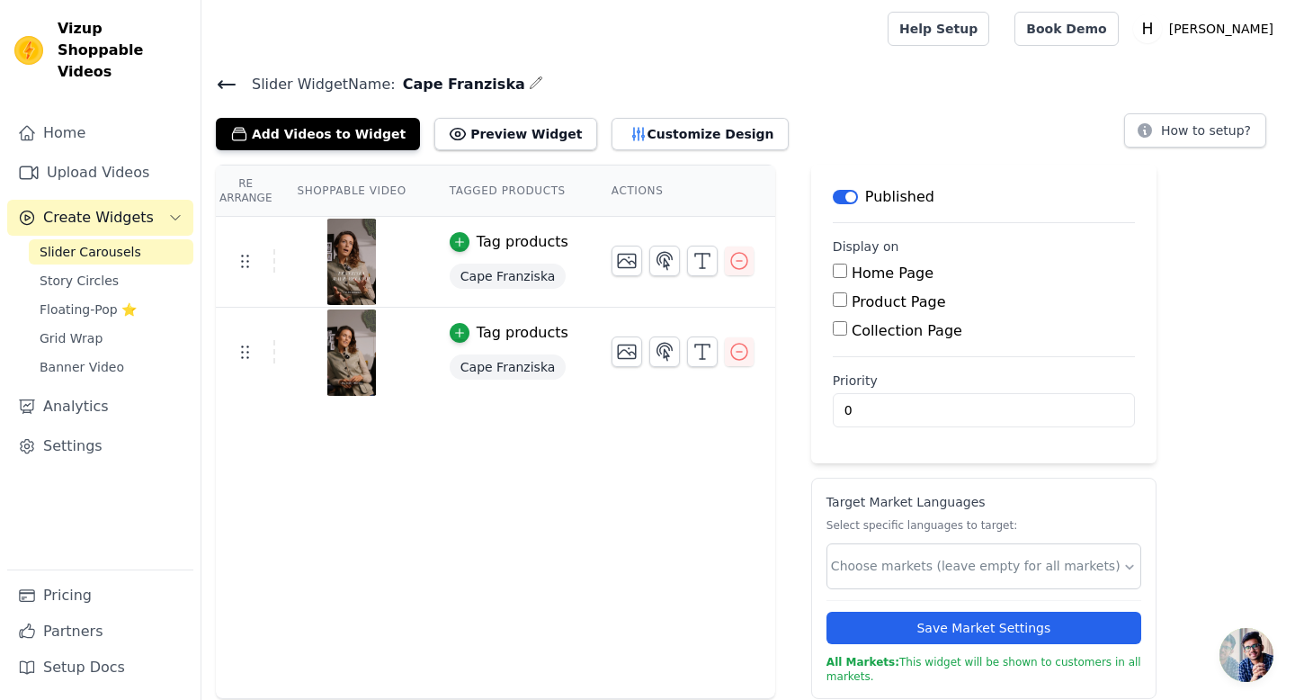
click at [344, 342] on img at bounding box center [351, 352] width 50 height 86
click at [343, 368] on img at bounding box center [351, 352] width 50 height 86
click at [361, 264] on img at bounding box center [351, 262] width 50 height 86
click at [731, 259] on icon "button" at bounding box center [739, 261] width 16 height 16
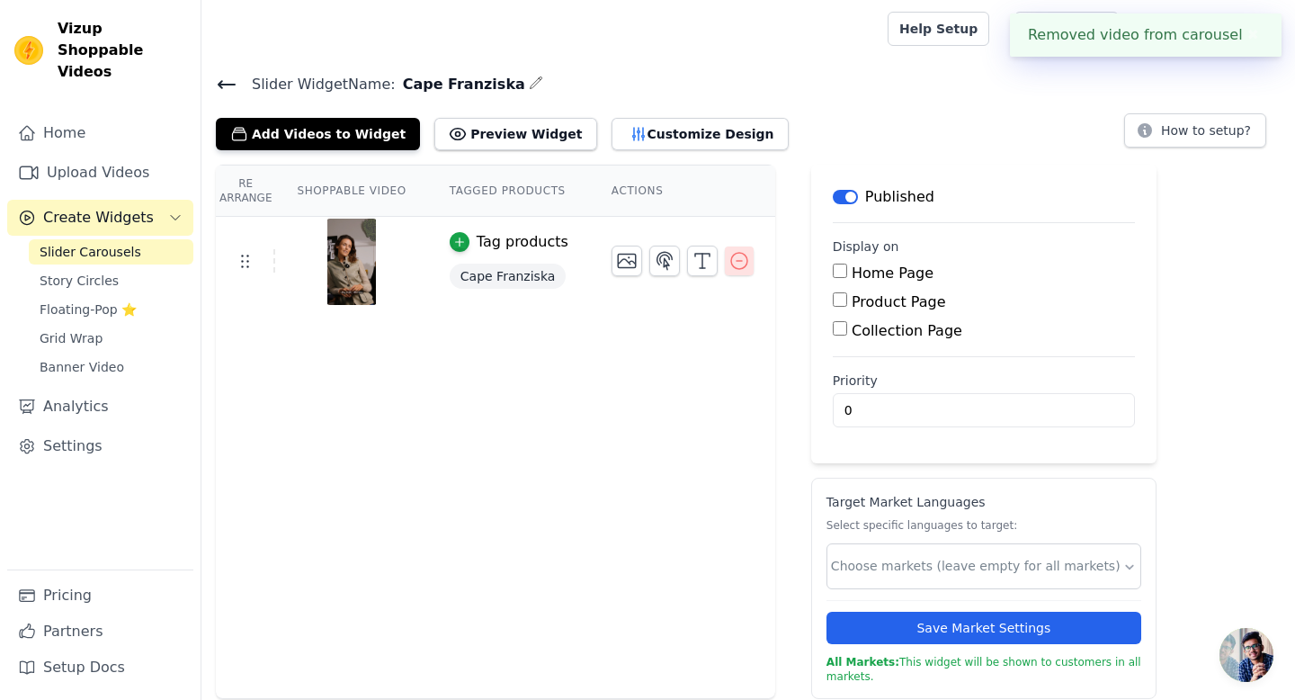
click at [731, 265] on icon "button" at bounding box center [739, 261] width 22 height 22
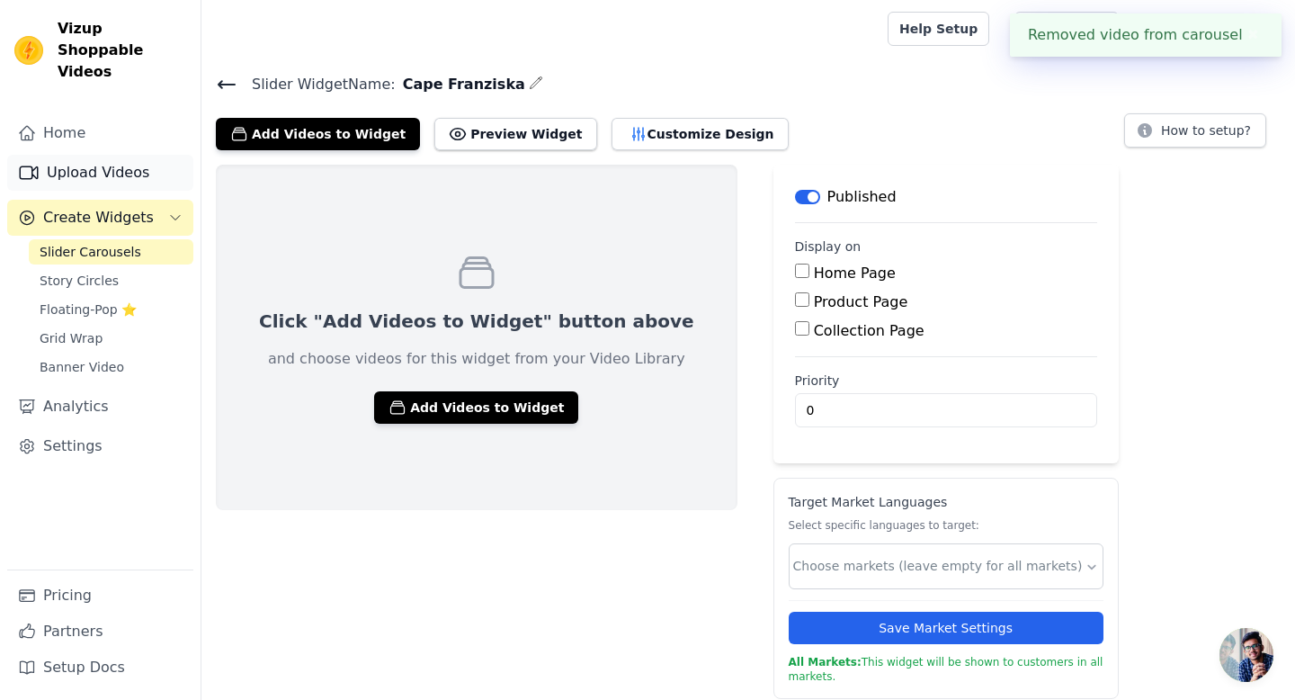
click at [87, 155] on link "Upload Videos" at bounding box center [100, 173] width 186 height 36
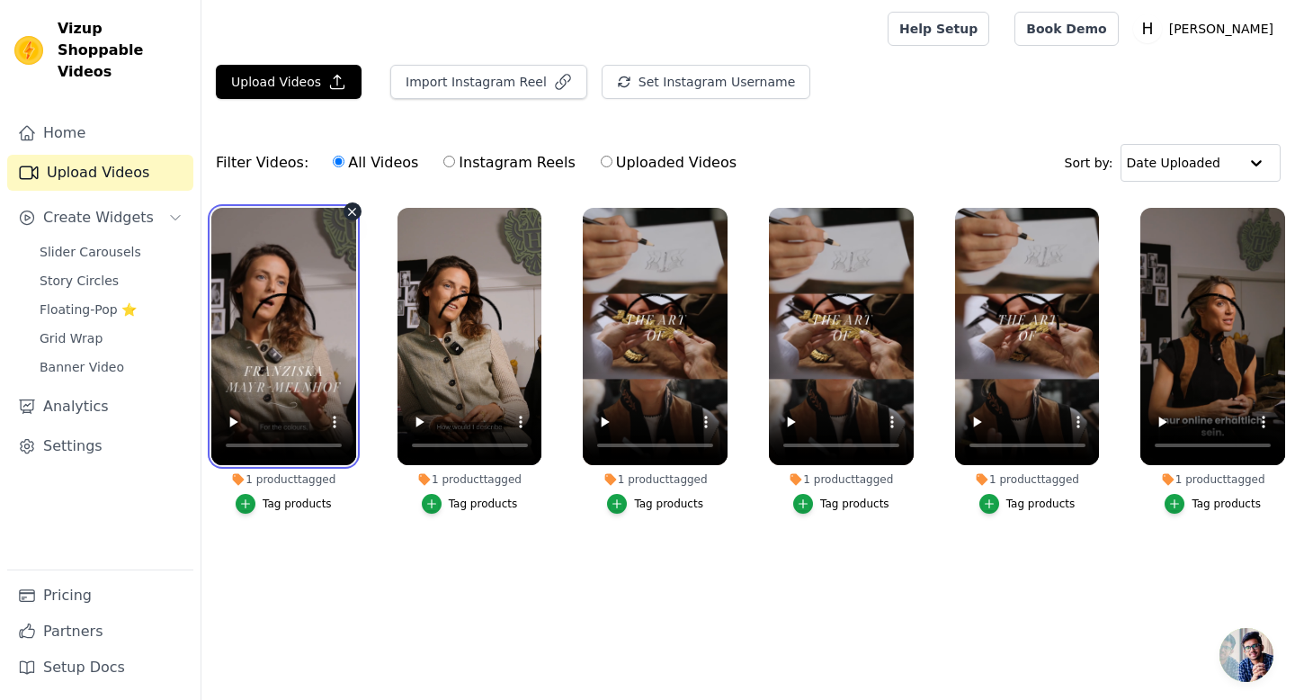
click at [304, 317] on video at bounding box center [283, 336] width 145 height 257
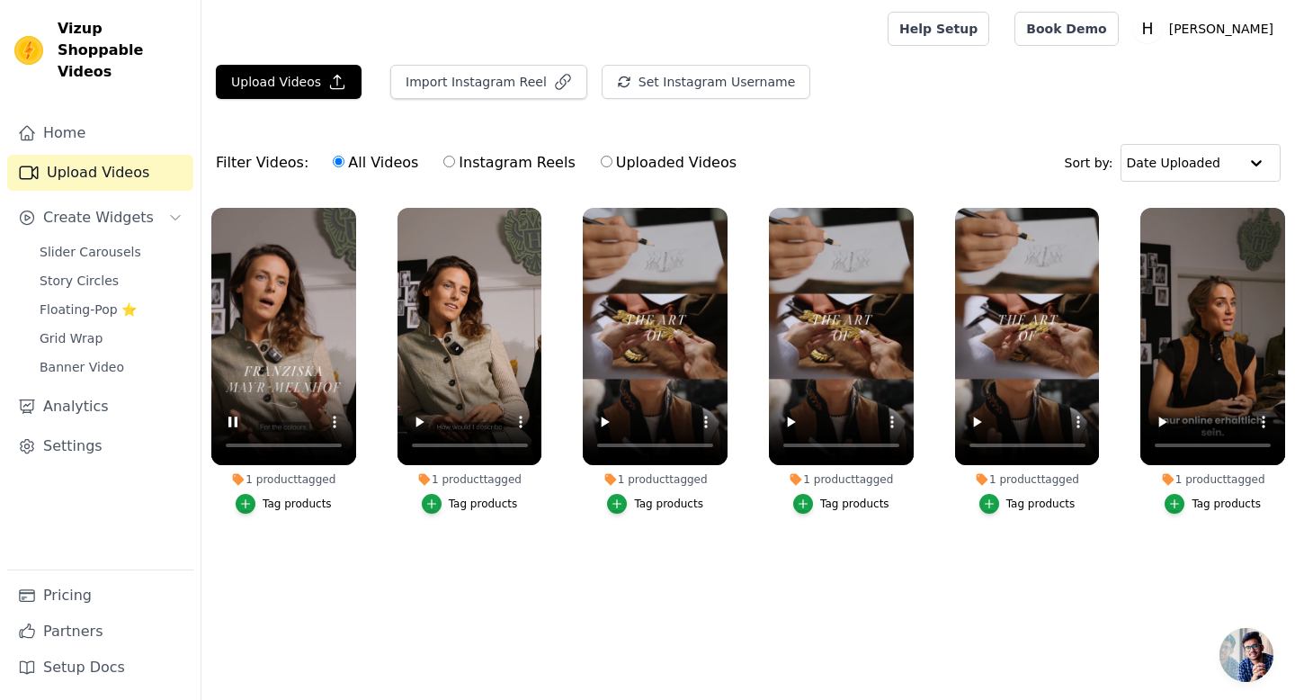
click at [302, 581] on ul "1 product tagged Tag products 1 product tagged Tag products 1 product tagged Ta…" at bounding box center [748, 393] width 1094 height 390
click at [346, 558] on ul "1 product tagged Tag products 1 product tagged Tag products 1 product tagged Ta…" at bounding box center [748, 393] width 1094 height 390
click at [76, 243] on span "Slider Carousels" at bounding box center [91, 252] width 102 height 18
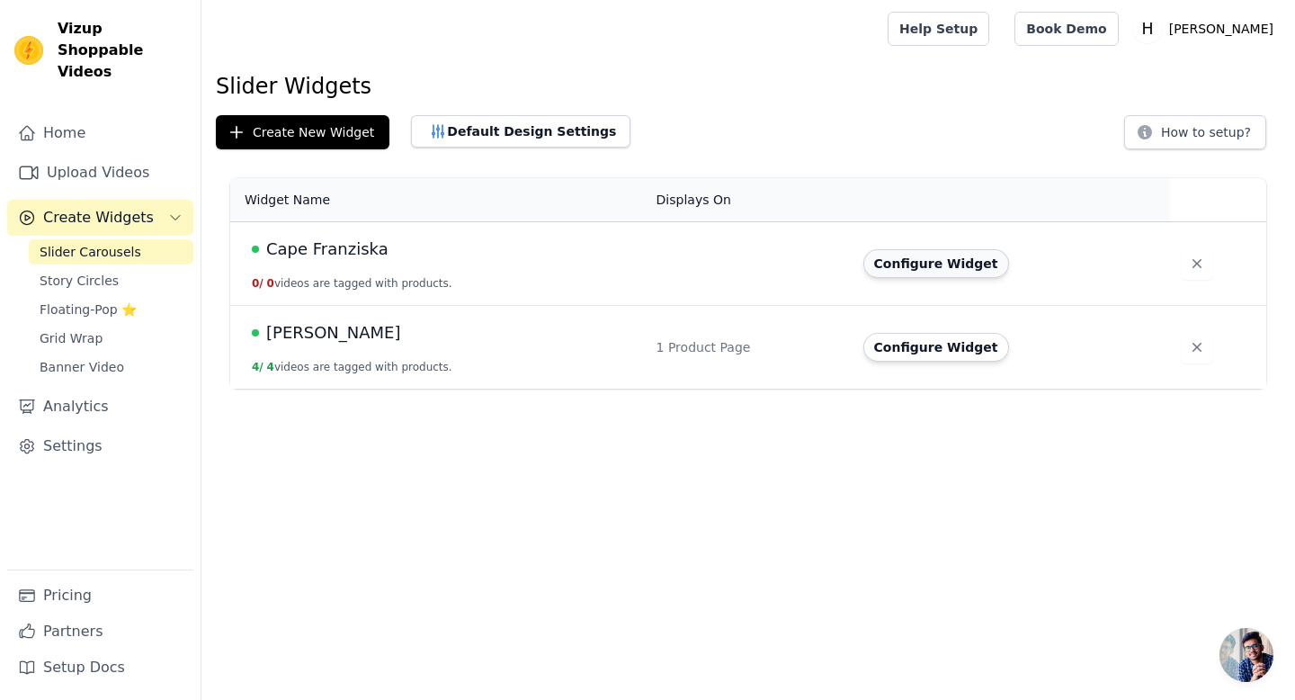
click at [905, 256] on button "Configure Widget" at bounding box center [936, 263] width 146 height 29
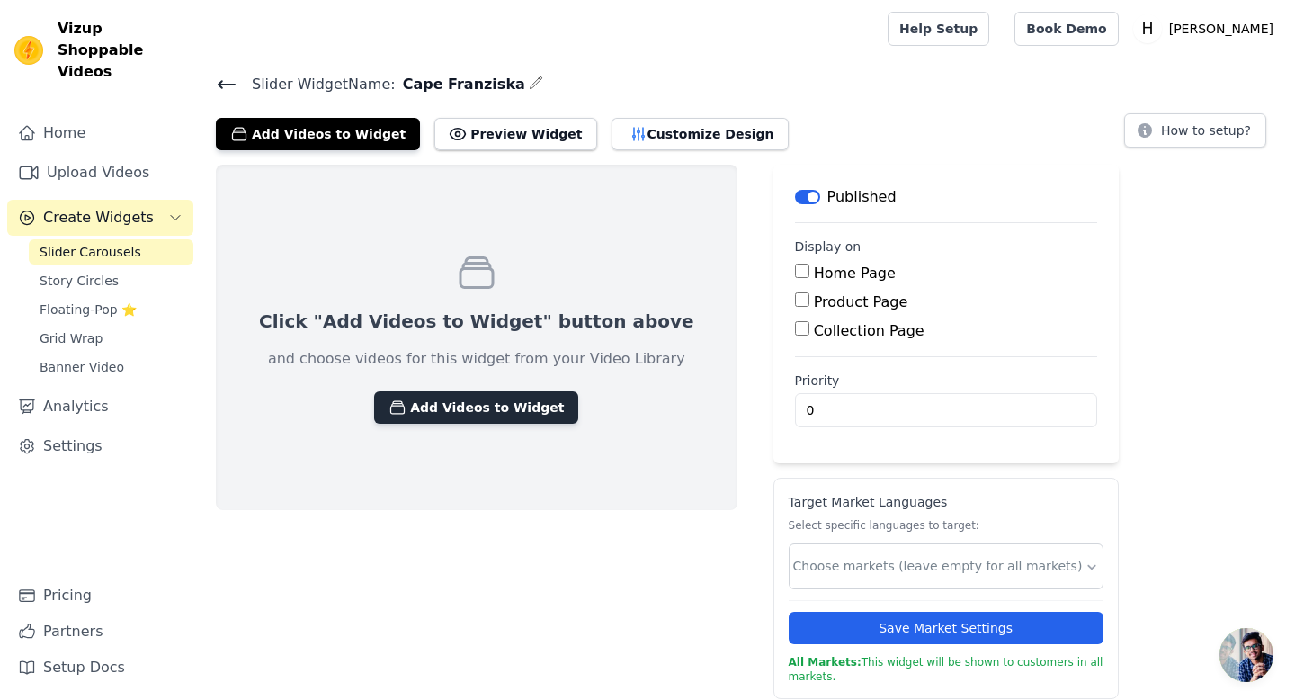
click at [446, 405] on button "Add Videos to Widget" at bounding box center [476, 407] width 204 height 32
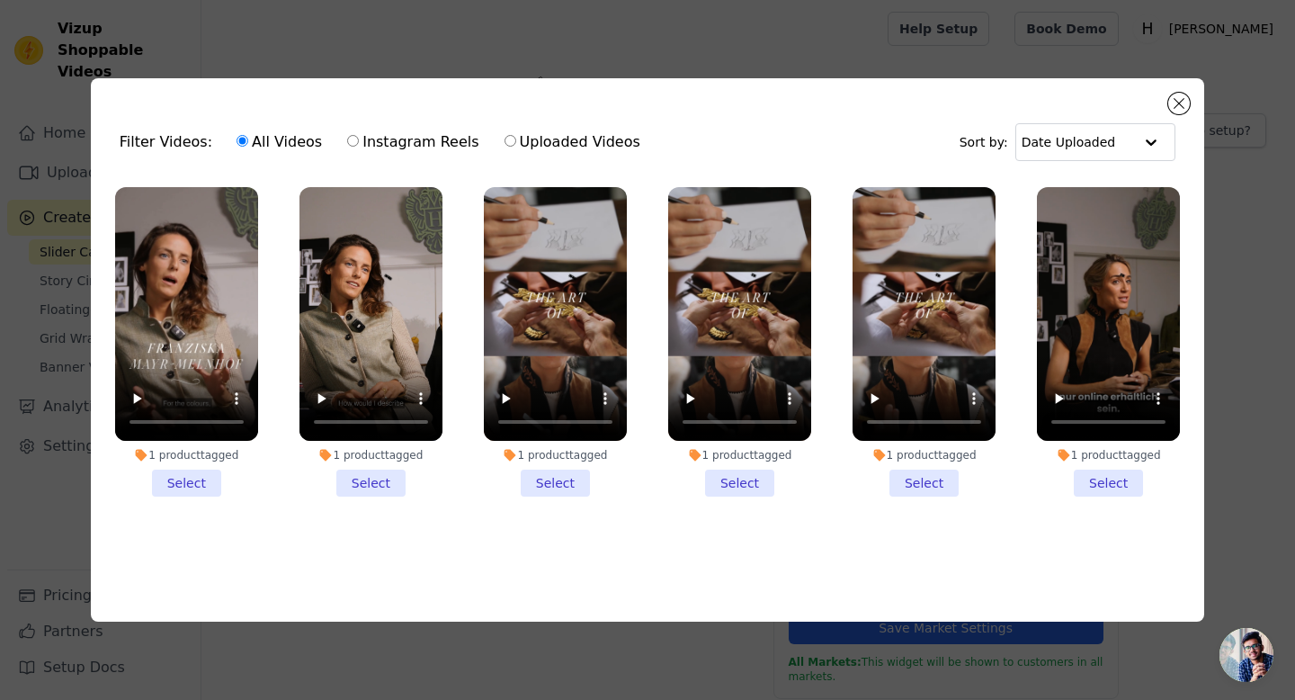
click at [189, 479] on li "1 product tagged Select" at bounding box center [186, 342] width 143 height 310
click at [0, 0] on input "1 product tagged Select" at bounding box center [0, 0] width 0 height 0
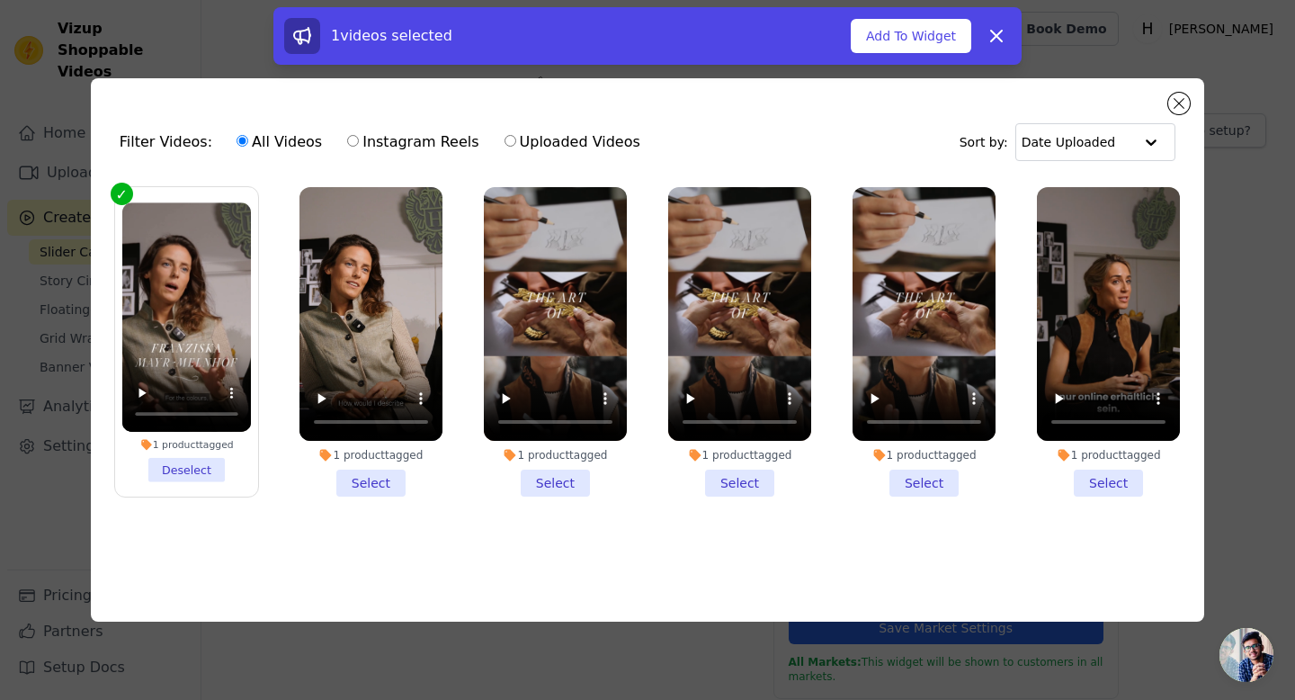
click at [383, 481] on li "1 product tagged Select" at bounding box center [370, 342] width 143 height 310
click at [0, 0] on input "1 product tagged Select" at bounding box center [0, 0] width 0 height 0
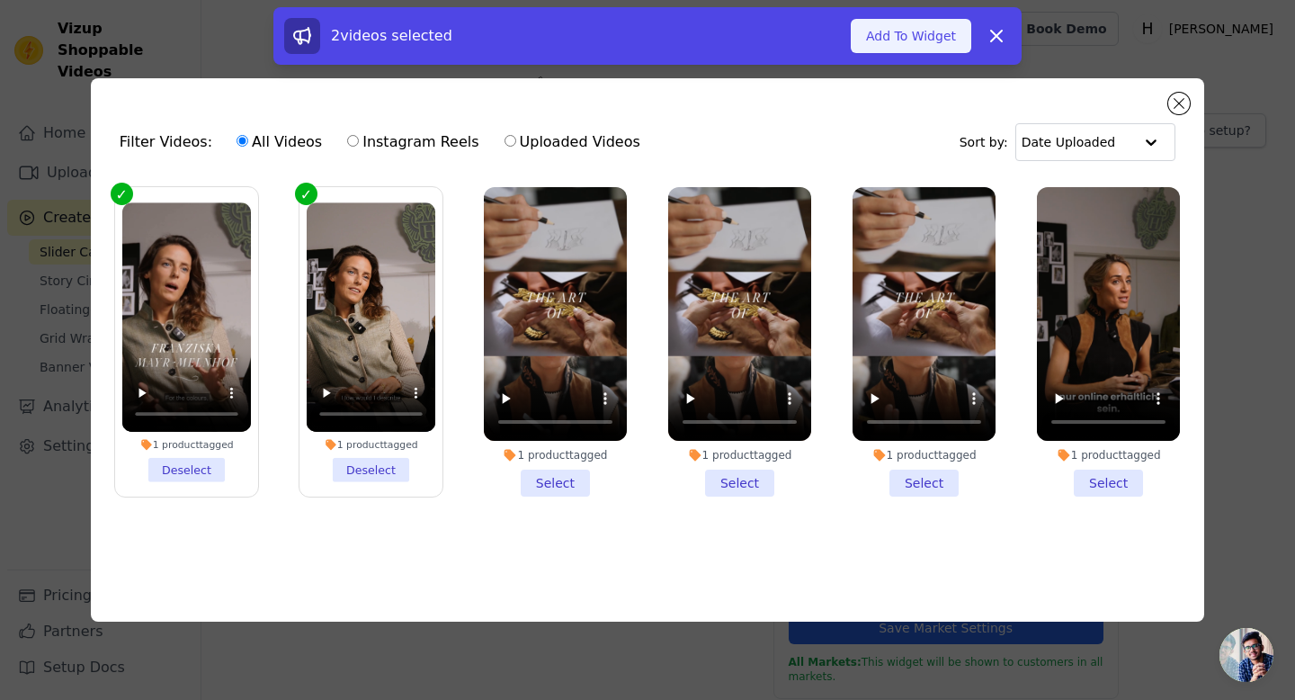
click at [898, 40] on button "Add To Widget" at bounding box center [911, 36] width 121 height 34
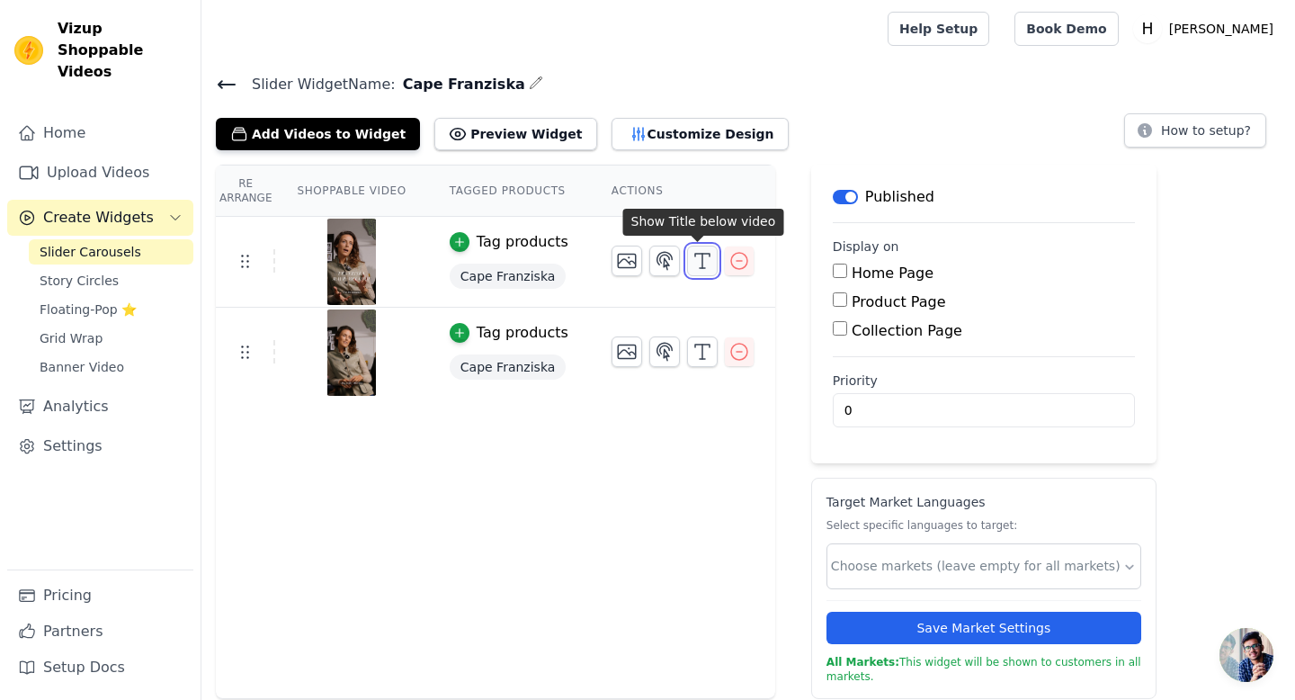
click at [701, 264] on icon "button" at bounding box center [703, 261] width 22 height 22
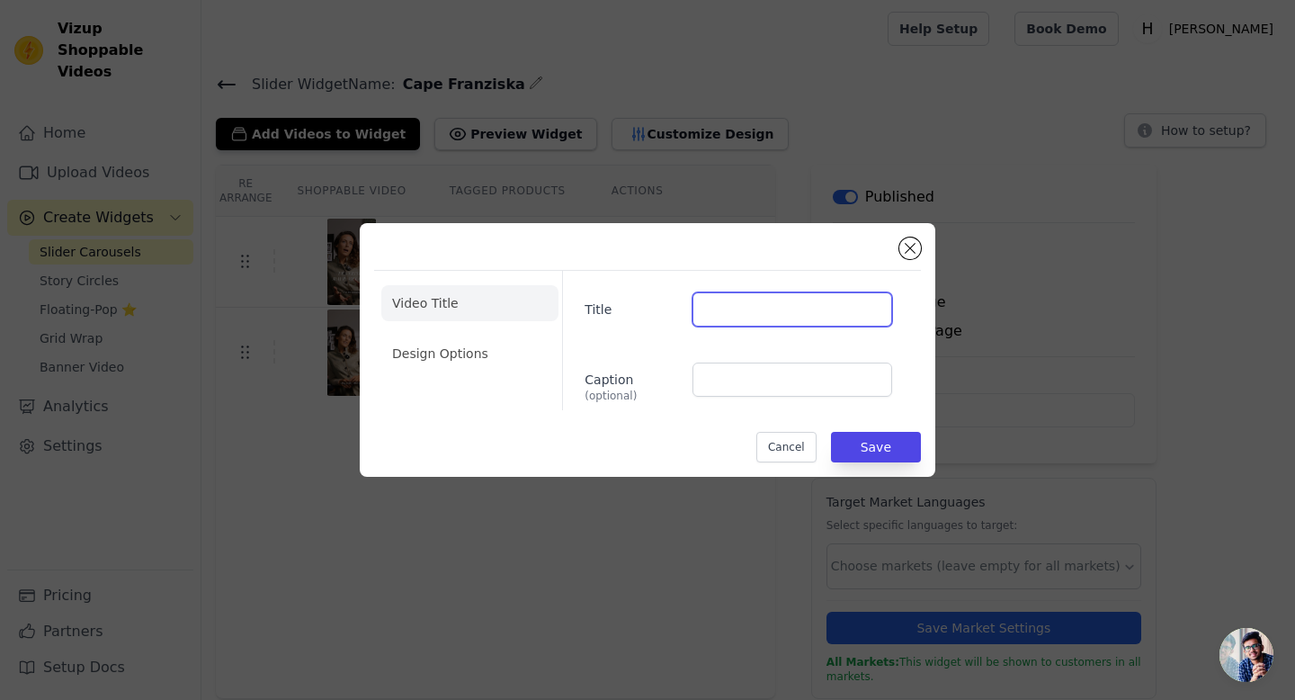
click at [695, 311] on input "Title" at bounding box center [792, 309] width 200 height 34
type input "Colors"
click at [887, 453] on button "Save" at bounding box center [876, 447] width 90 height 31
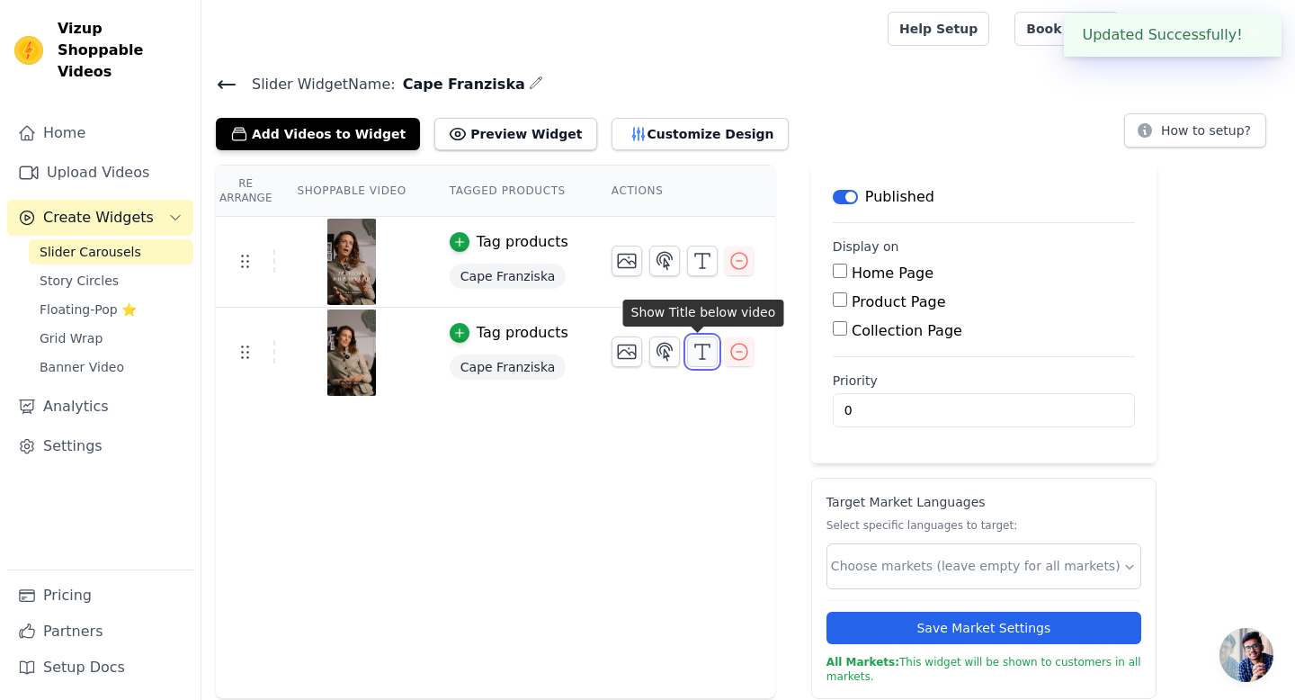
click at [701, 354] on icon "button" at bounding box center [703, 352] width 22 height 22
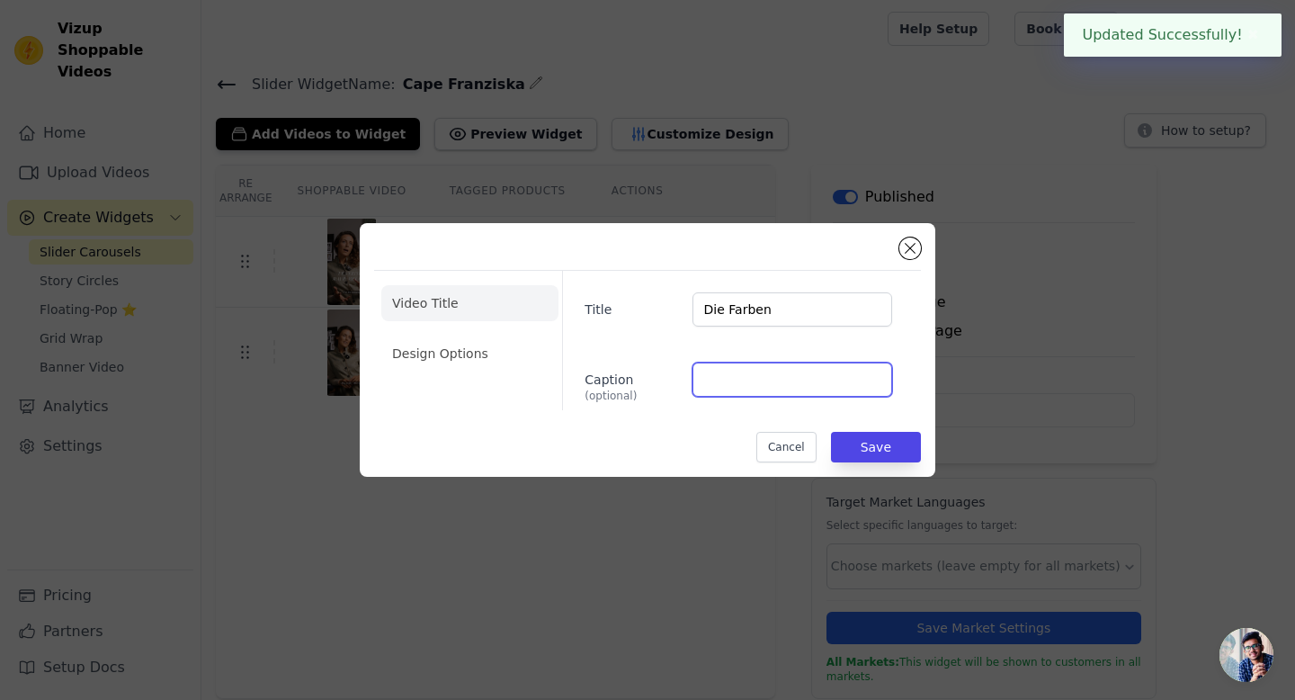
click at [772, 382] on input "Caption (optional)" at bounding box center [792, 379] width 200 height 34
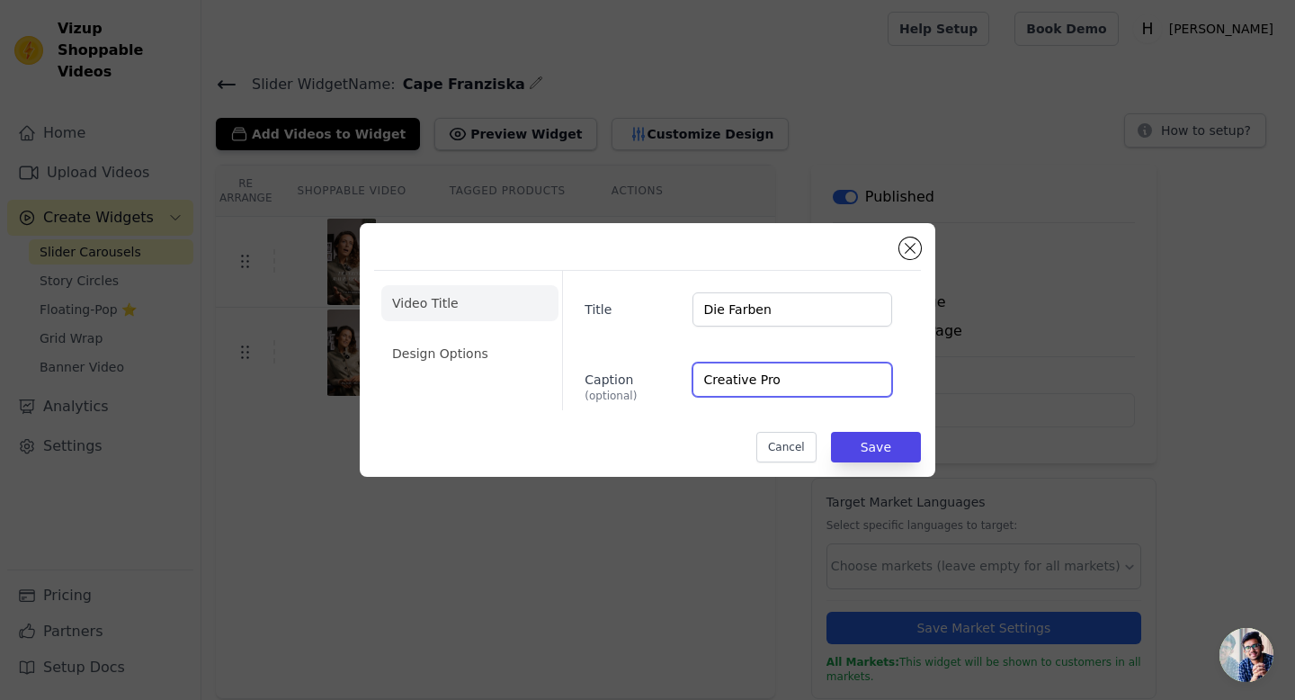
type input "Creative Proc"
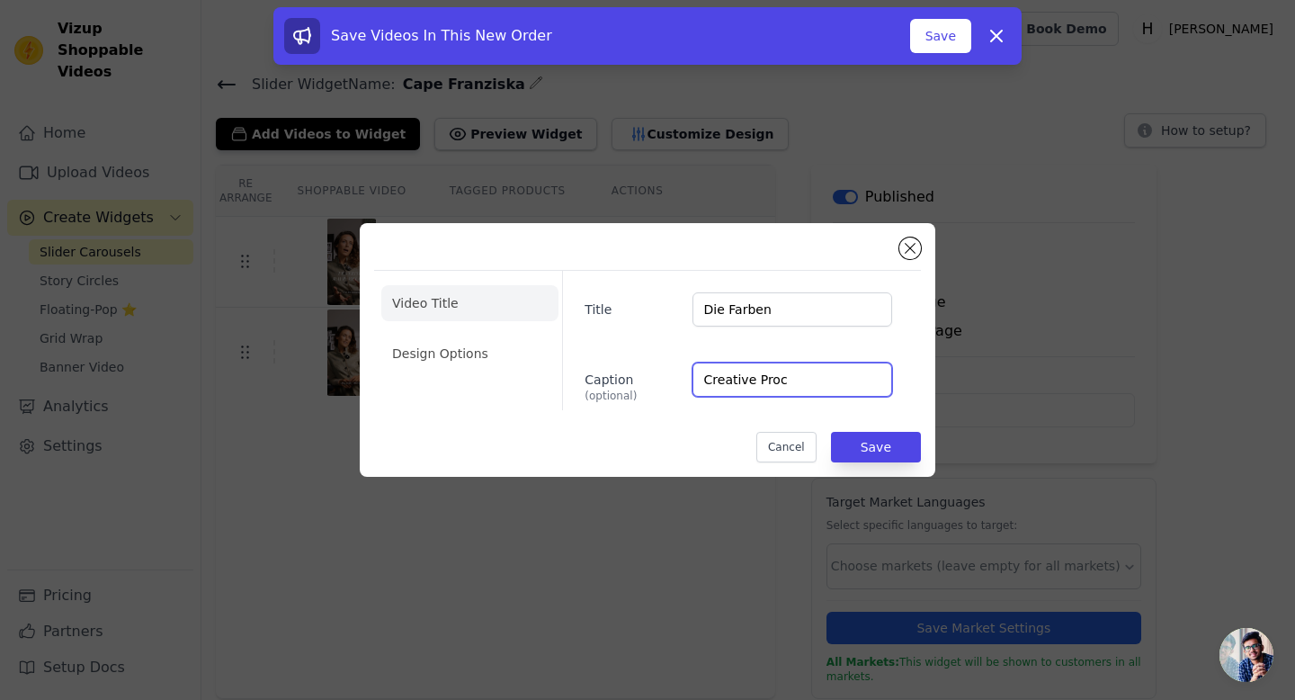
click at [772, 372] on input "Creative Proc" at bounding box center [792, 379] width 200 height 34
click at [920, 237] on div "Video Title Design Options Title Die Farben Caption (optional) Cancel Save" at bounding box center [647, 349] width 547 height 225
click at [915, 243] on button "Close modal" at bounding box center [910, 248] width 22 height 22
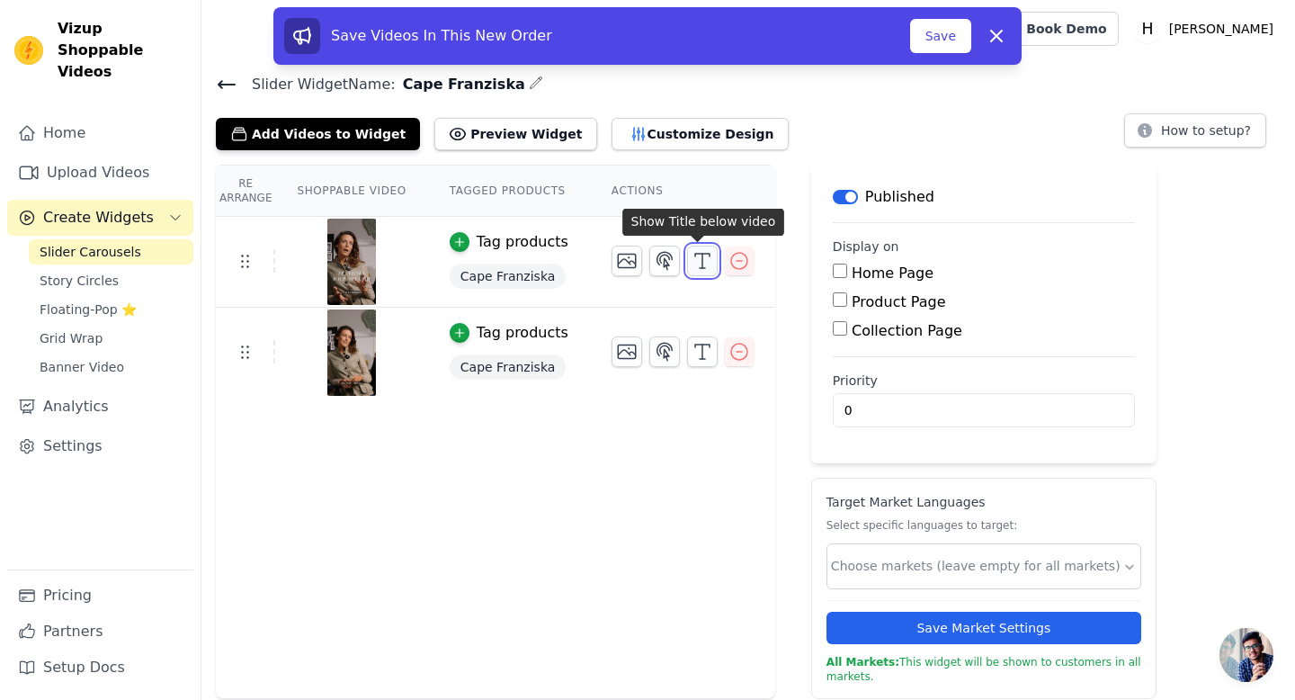
click at [702, 261] on line "button" at bounding box center [702, 261] width 0 height 14
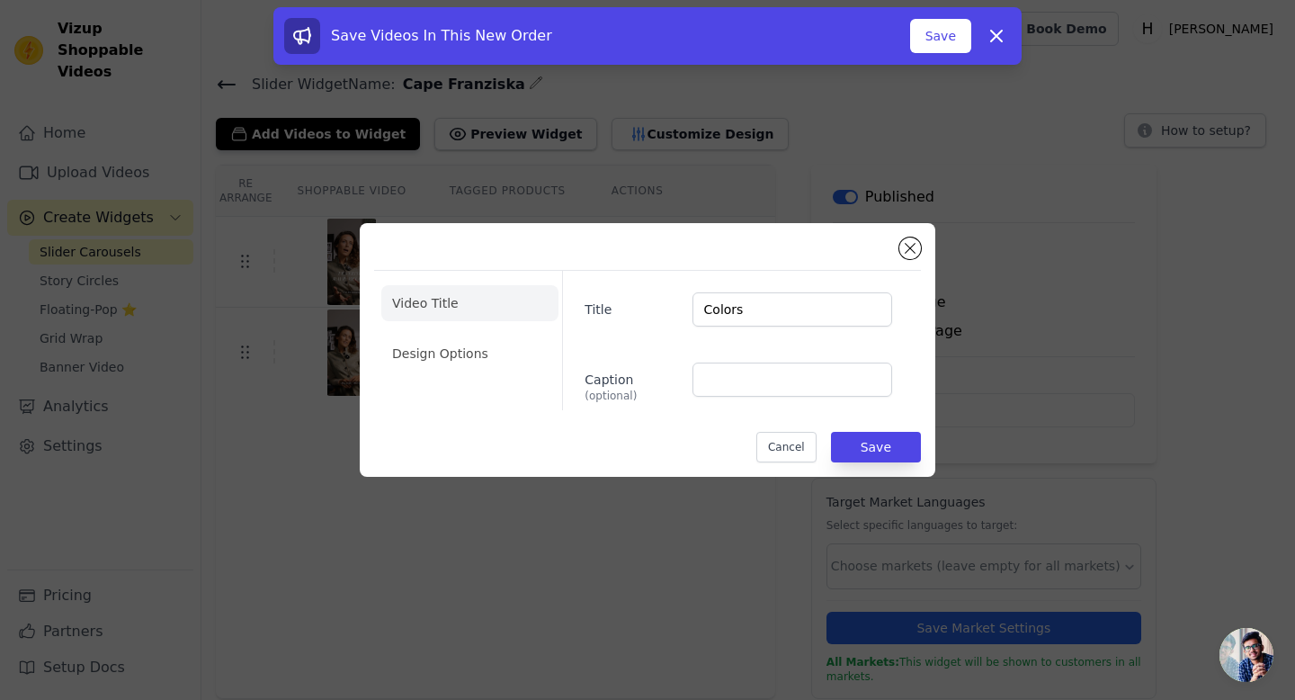
click at [750, 631] on div "Video Title Design Options Title Colors Caption (optional) Cancel Save" at bounding box center [647, 350] width 1295 height 700
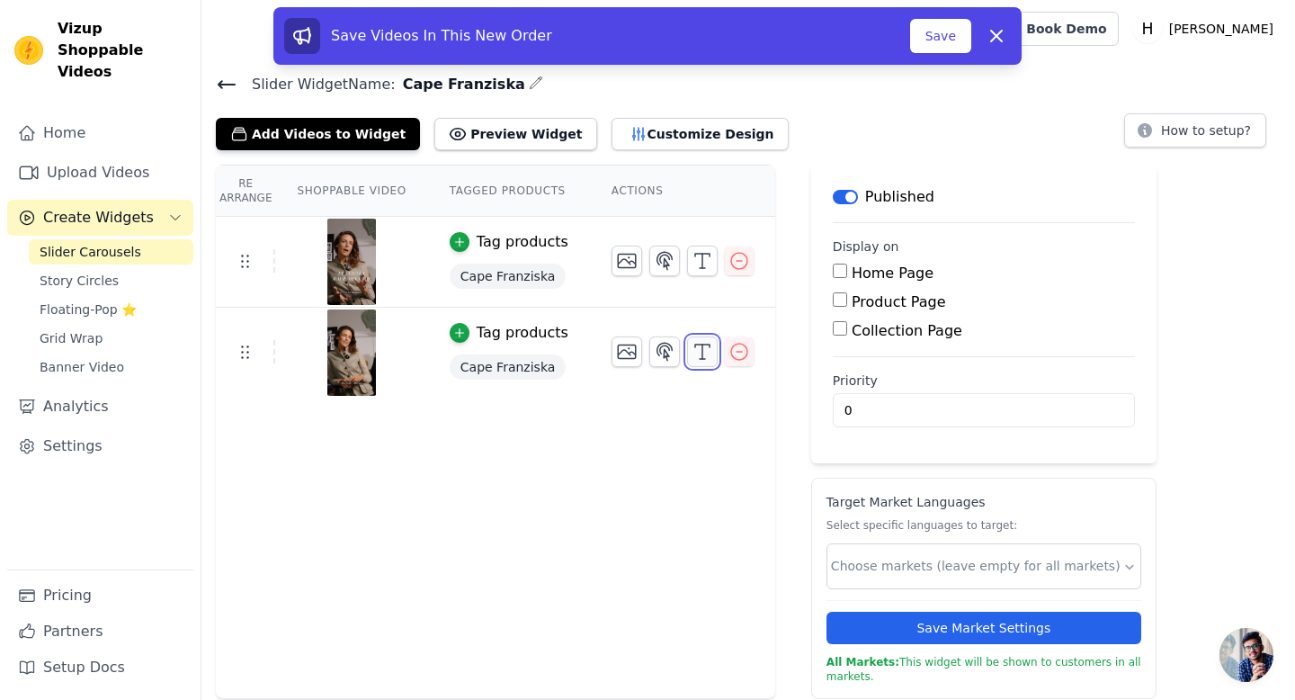
click at [695, 344] on polyline "button" at bounding box center [702, 345] width 14 height 3
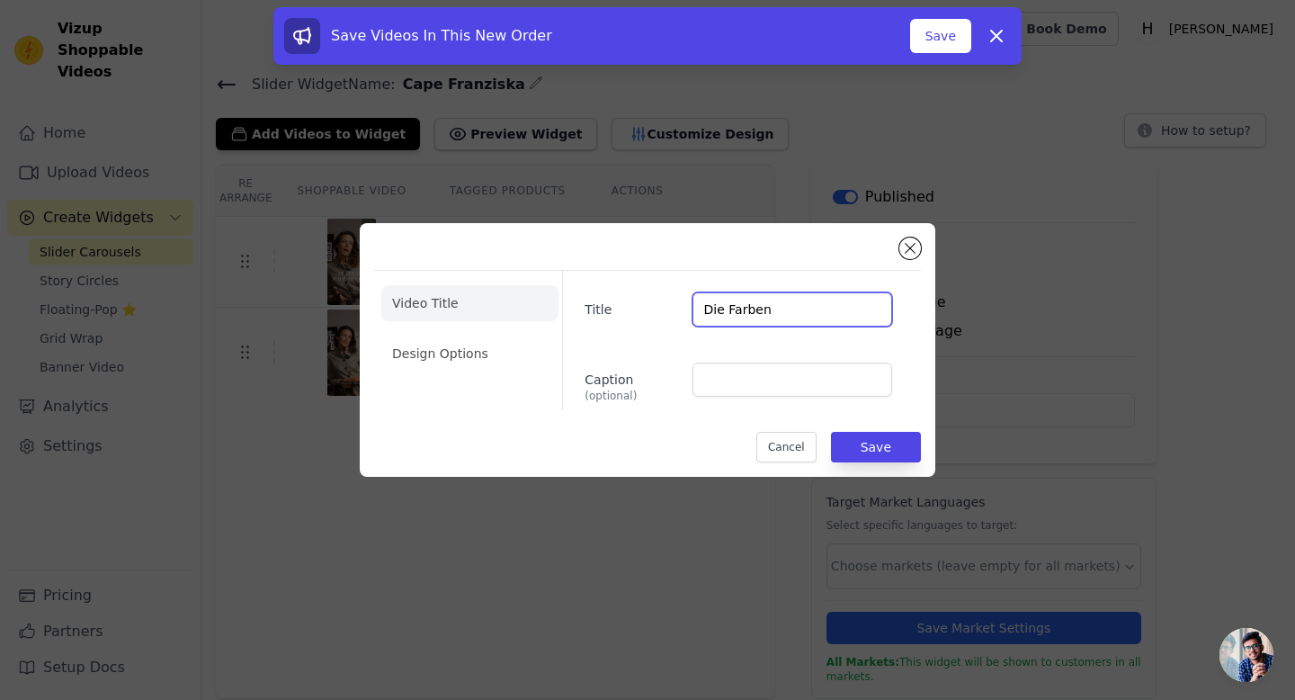
click at [741, 304] on input "Die Farben" at bounding box center [792, 309] width 200 height 34
type input "Creative Process"
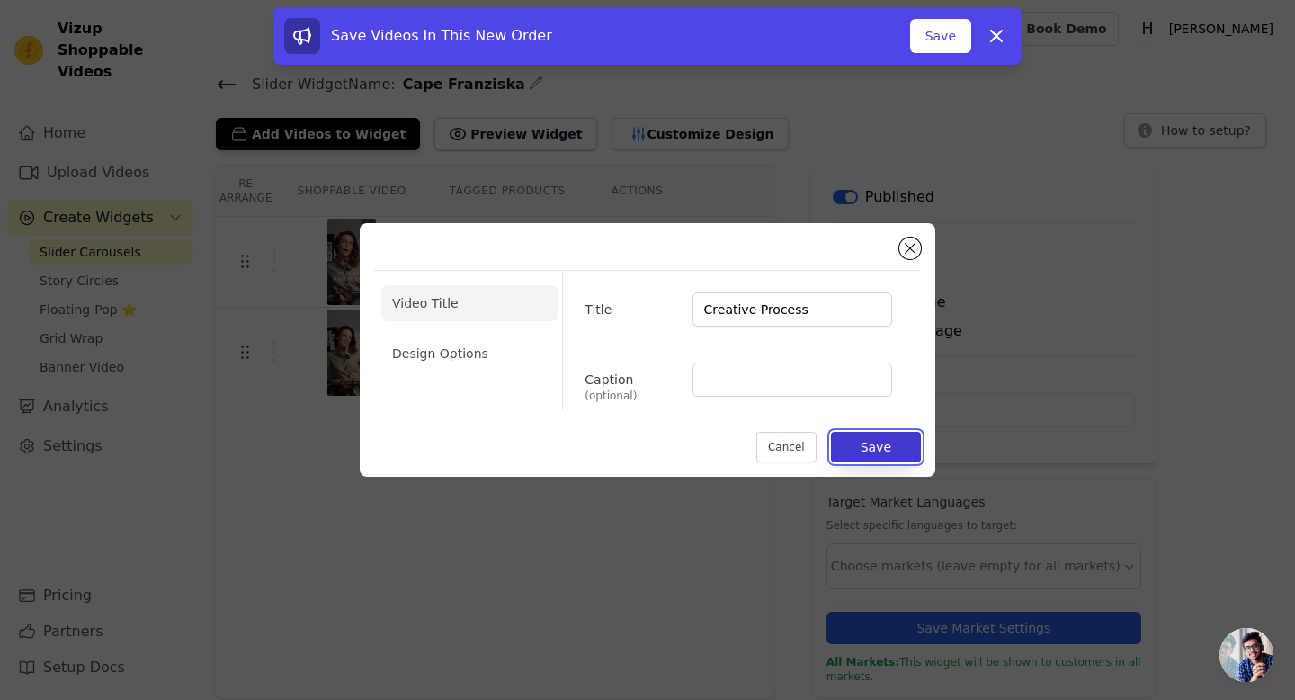
click at [876, 446] on button "Save" at bounding box center [876, 447] width 90 height 31
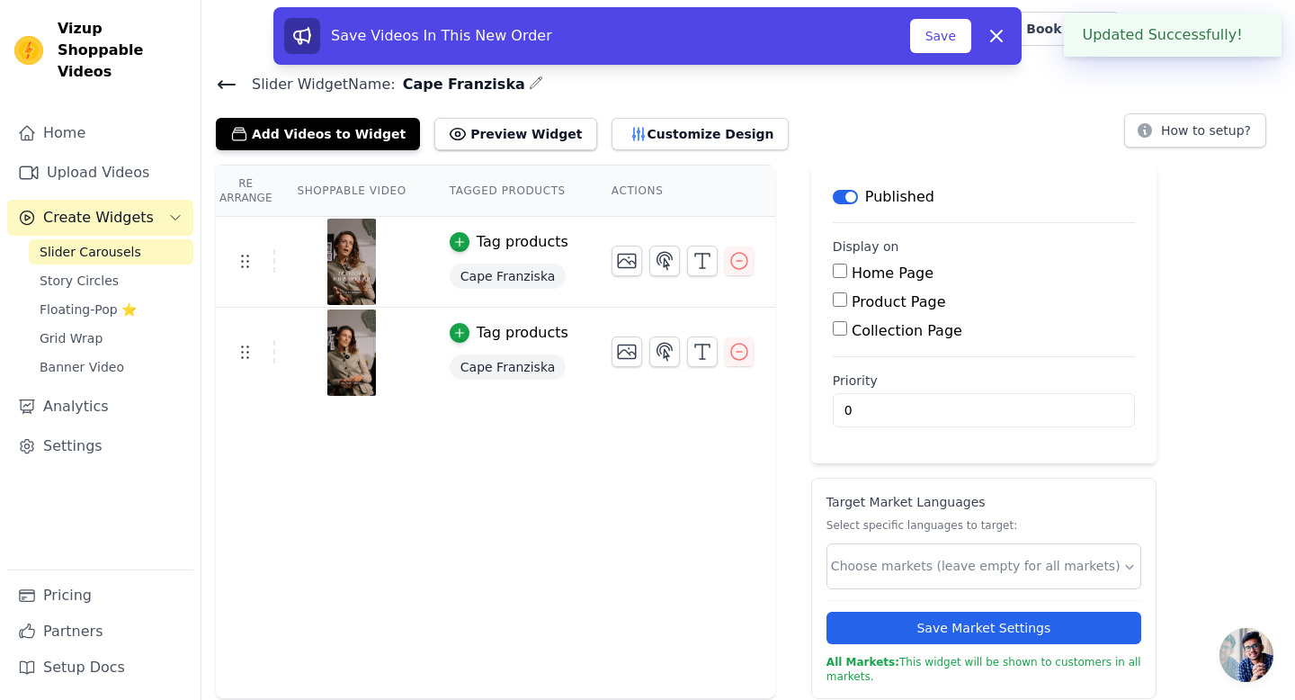
drag, startPoint x: 545, startPoint y: 442, endPoint x: 534, endPoint y: 428, distance: 18.0
click at [543, 442] on div "Re Arrange Shoppable Video Tagged Products Actions Tag products Cape Franziska …" at bounding box center [495, 432] width 559 height 534
click at [453, 136] on button "Preview Widget" at bounding box center [515, 134] width 162 height 32
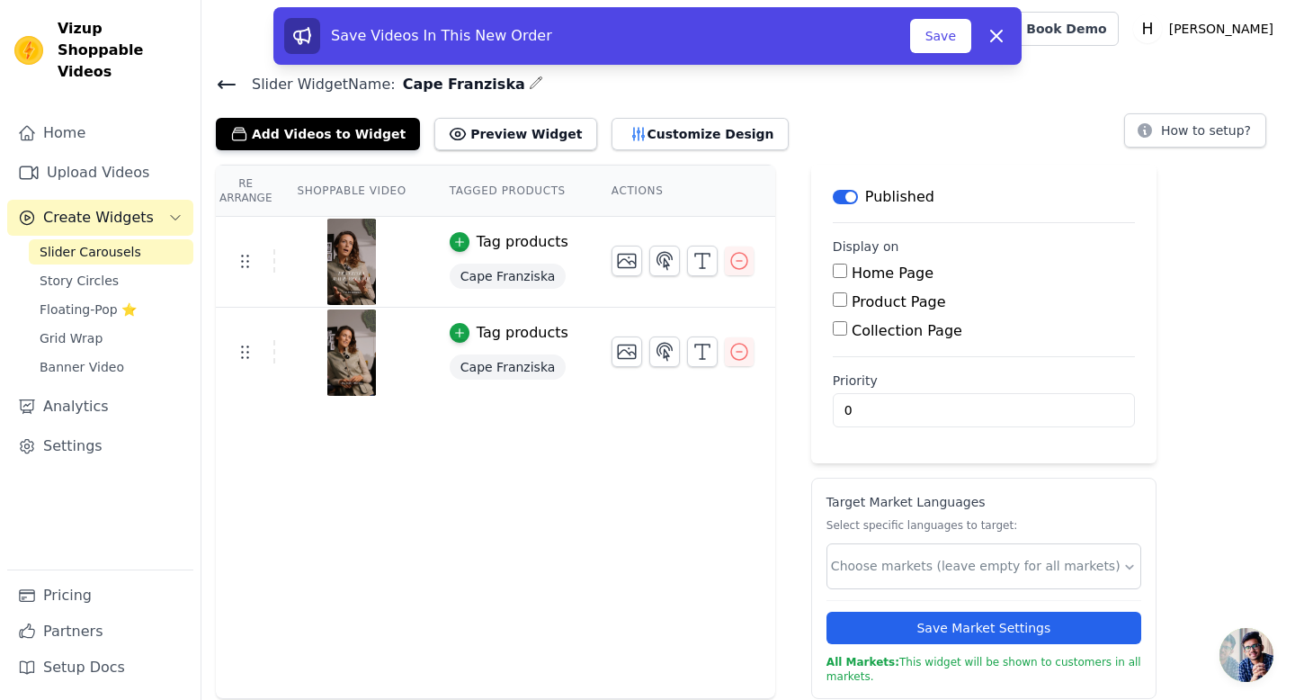
click at [595, 549] on div "Re Arrange Shoppable Video Tagged Products Actions Tag products Cape Franziska …" at bounding box center [495, 432] width 559 height 534
click at [92, 243] on span "Slider Carousels" at bounding box center [91, 252] width 102 height 18
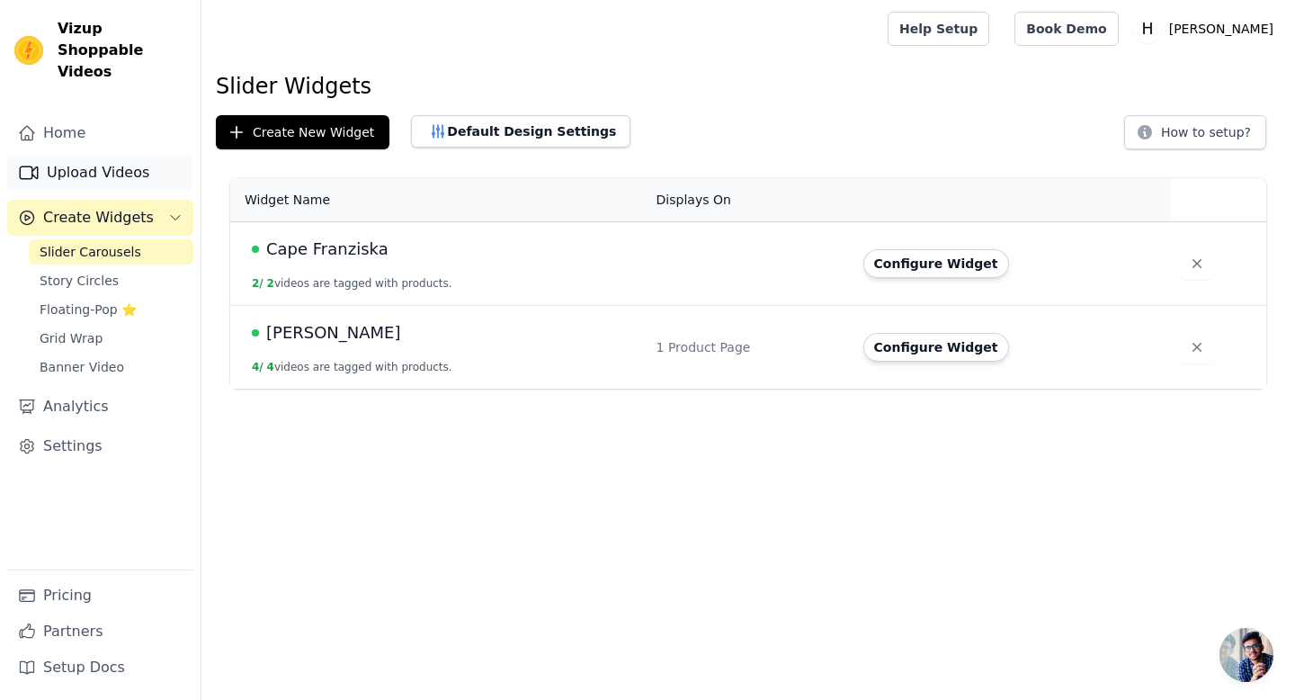
click at [73, 155] on link "Upload Videos" at bounding box center [100, 173] width 186 height 36
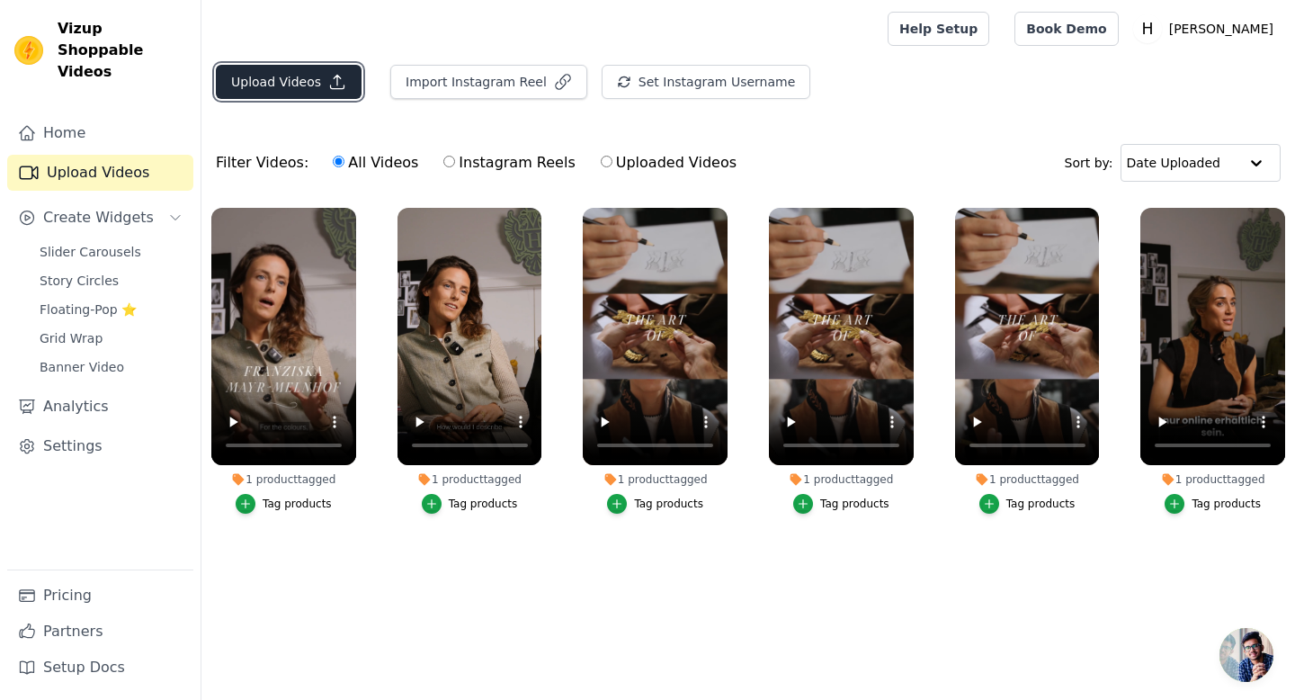
click at [317, 78] on button "Upload Videos" at bounding box center [289, 82] width 146 height 34
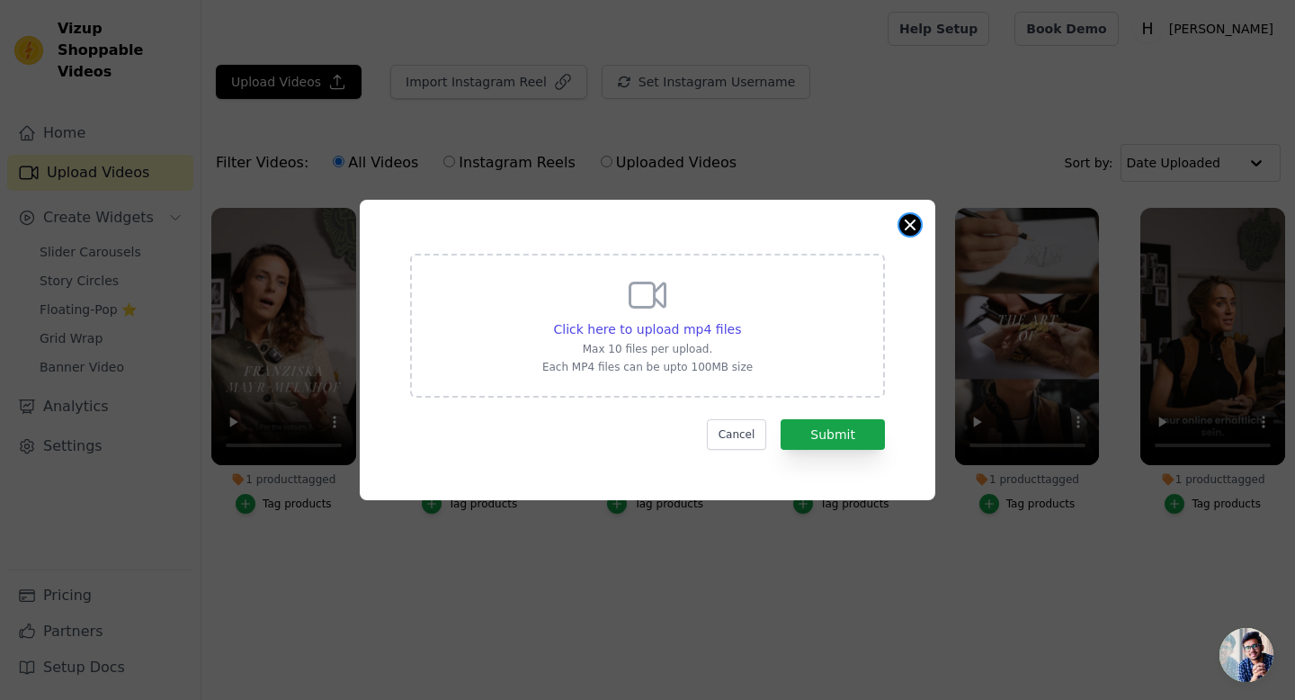
click at [911, 228] on button "Close modal" at bounding box center [910, 225] width 22 height 22
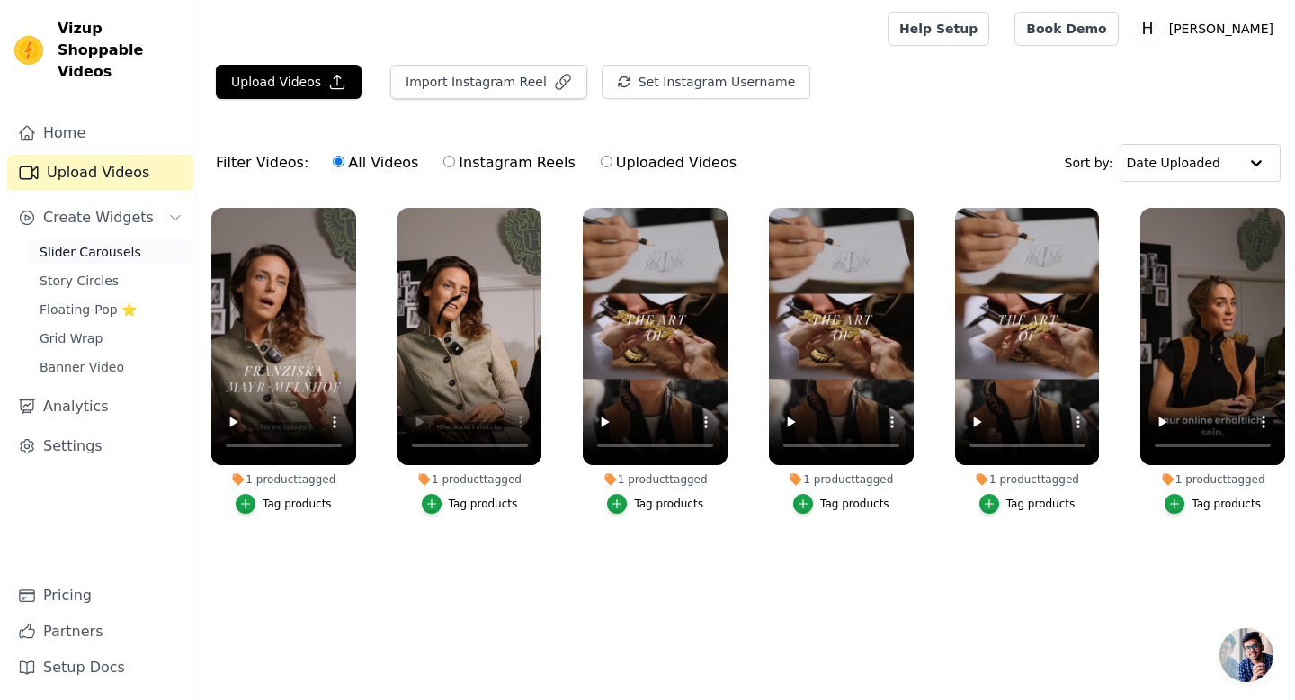
click at [88, 243] on span "Slider Carousels" at bounding box center [91, 252] width 102 height 18
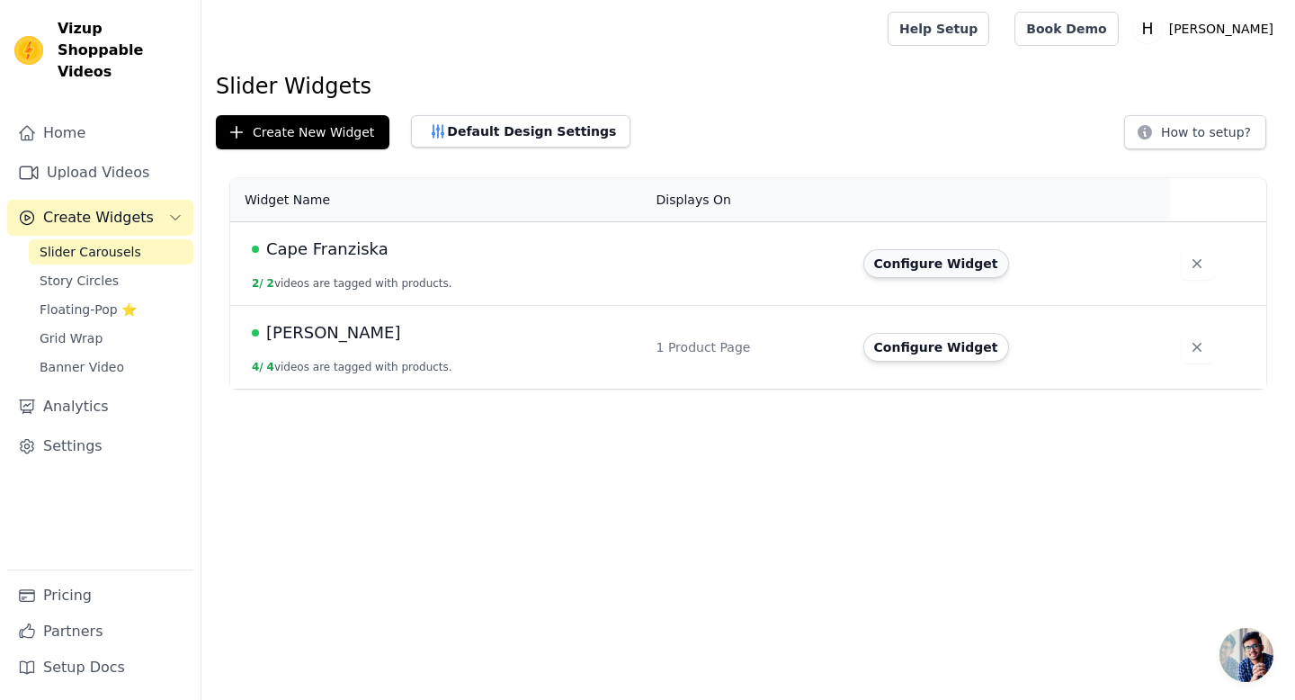
click at [894, 264] on button "Configure Widget" at bounding box center [936, 263] width 146 height 29
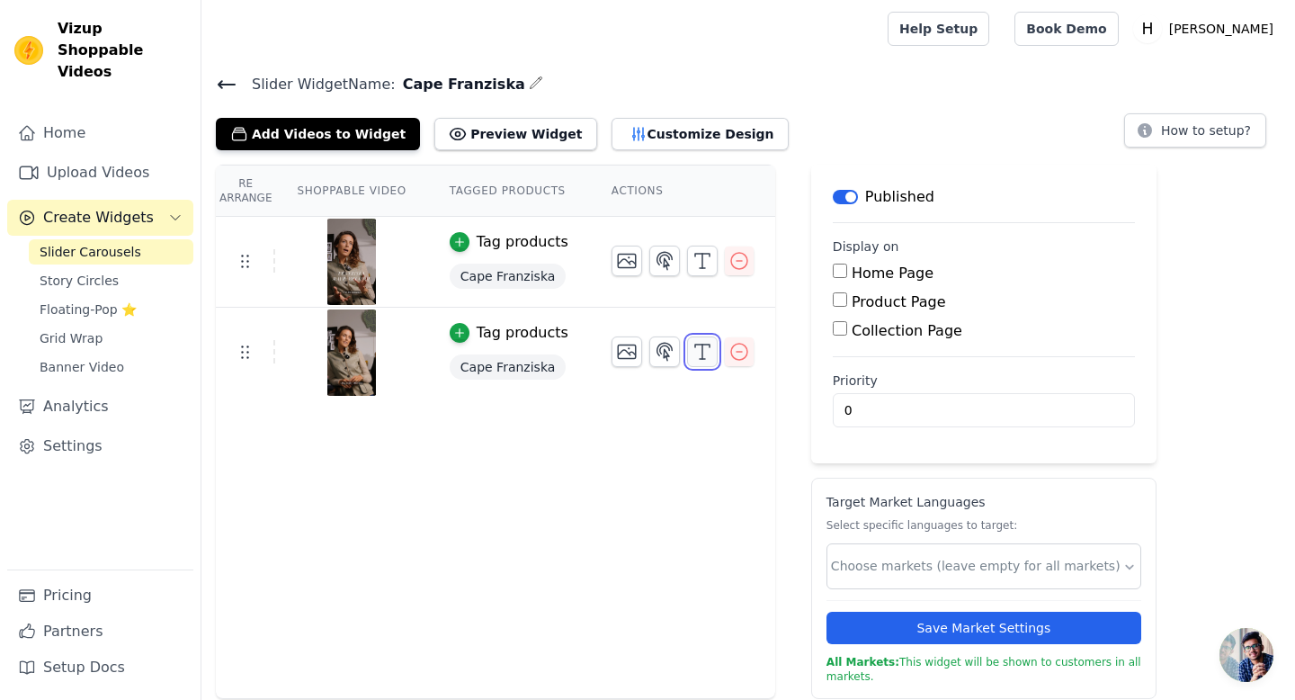
click at [696, 354] on icon "button" at bounding box center [703, 352] width 22 height 22
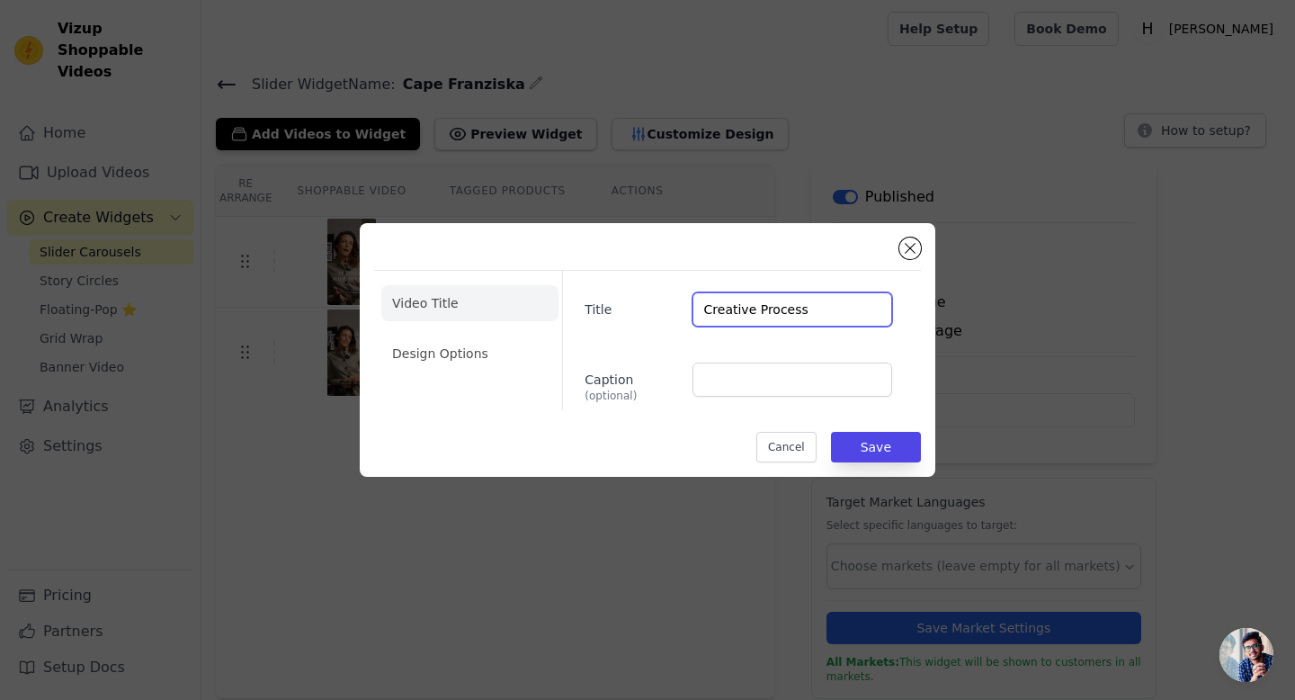
click at [726, 319] on input "Creative Process" at bounding box center [792, 309] width 200 height 34
type input "A Unique Cape"
click at [862, 445] on button "Save" at bounding box center [876, 447] width 90 height 31
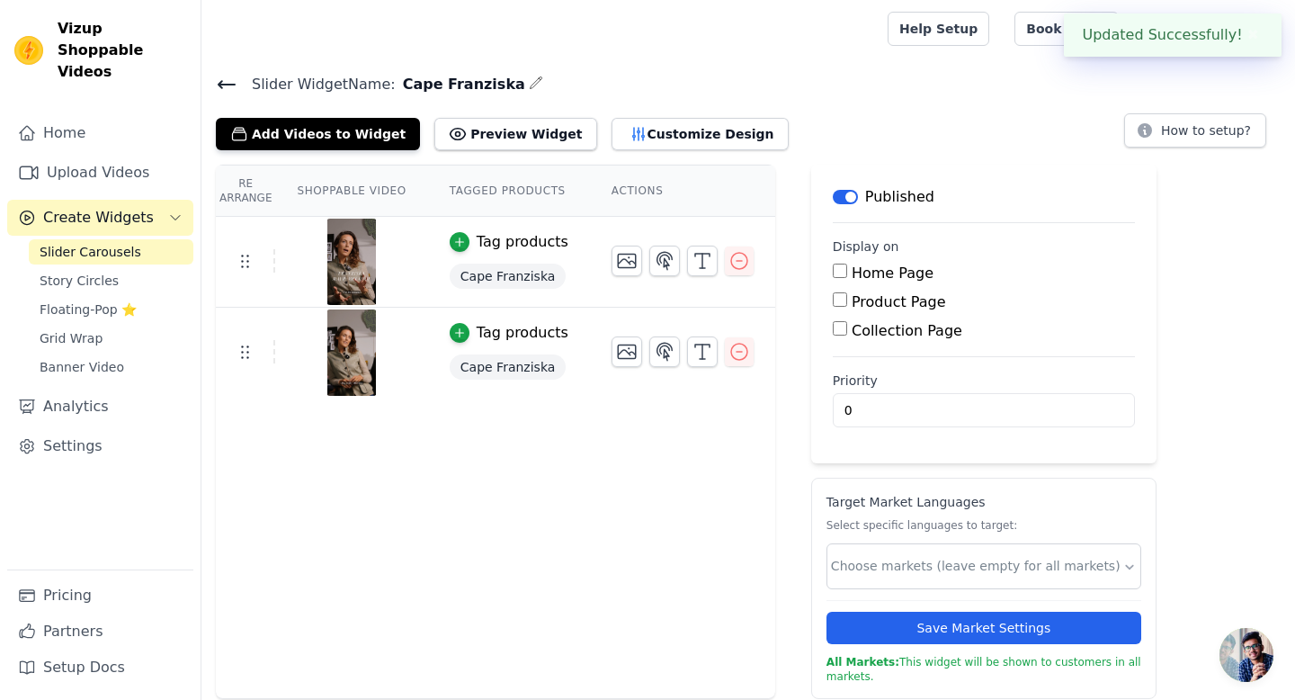
click at [432, 506] on div "Re Arrange Shoppable Video Tagged Products Actions Tag products Cape Franziska …" at bounding box center [495, 432] width 559 height 534
click at [89, 155] on link "Upload Videos" at bounding box center [100, 173] width 186 height 36
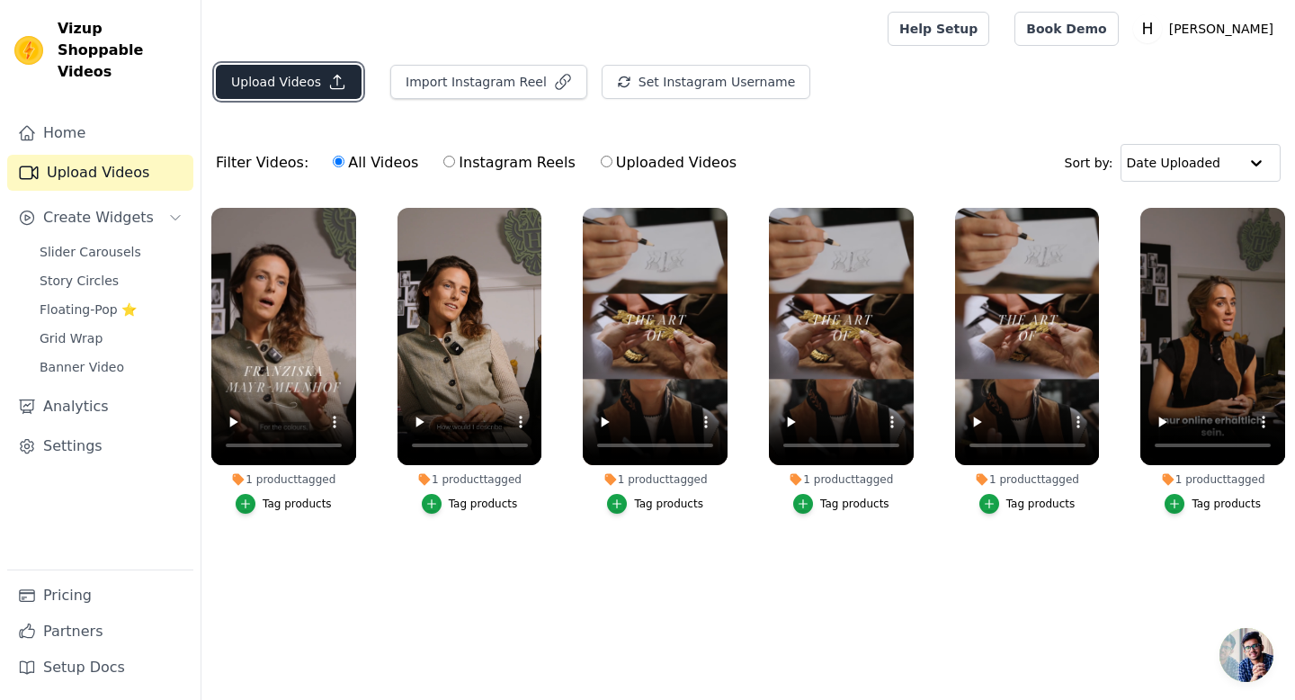
click at [286, 81] on button "Upload Videos" at bounding box center [289, 82] width 146 height 34
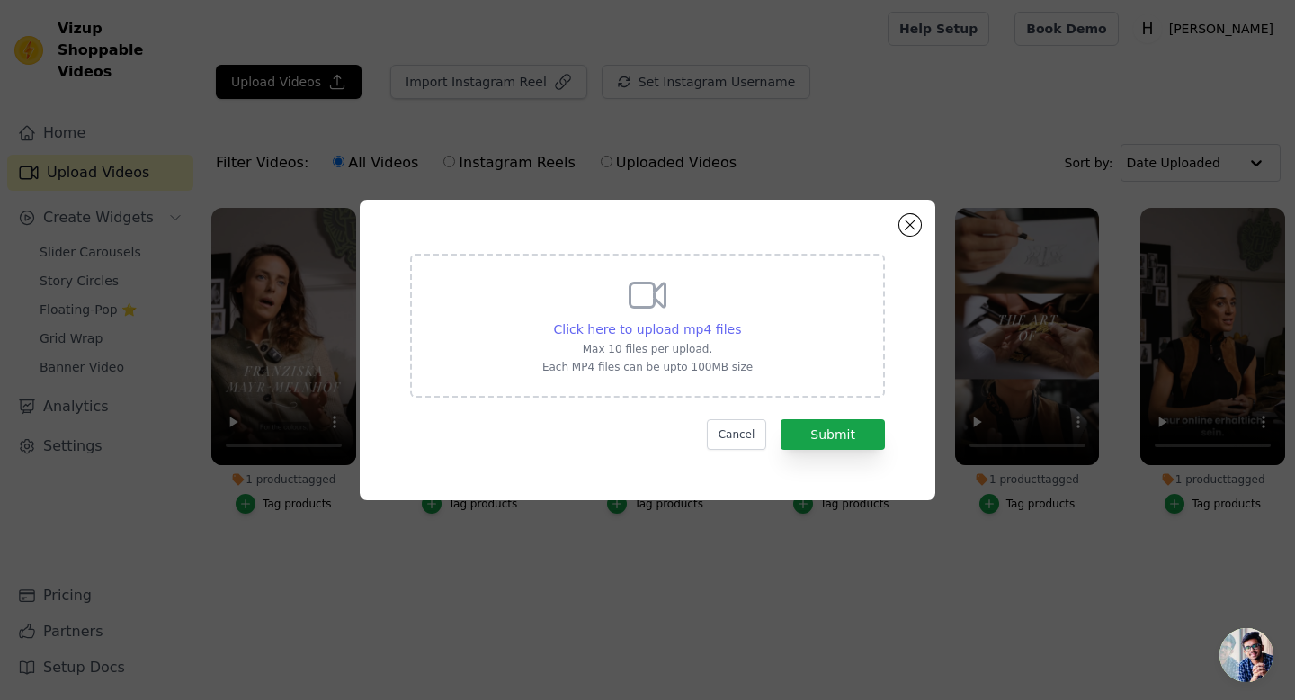
click at [610, 328] on span "Click here to upload mp4 files" at bounding box center [648, 329] width 188 height 14
click at [740, 320] on input "Click here to upload mp4 files Max 10 files per upload. Each MP4 files can be u…" at bounding box center [740, 319] width 1 height 1
type input "C:\fakepath\creative process.mp4"
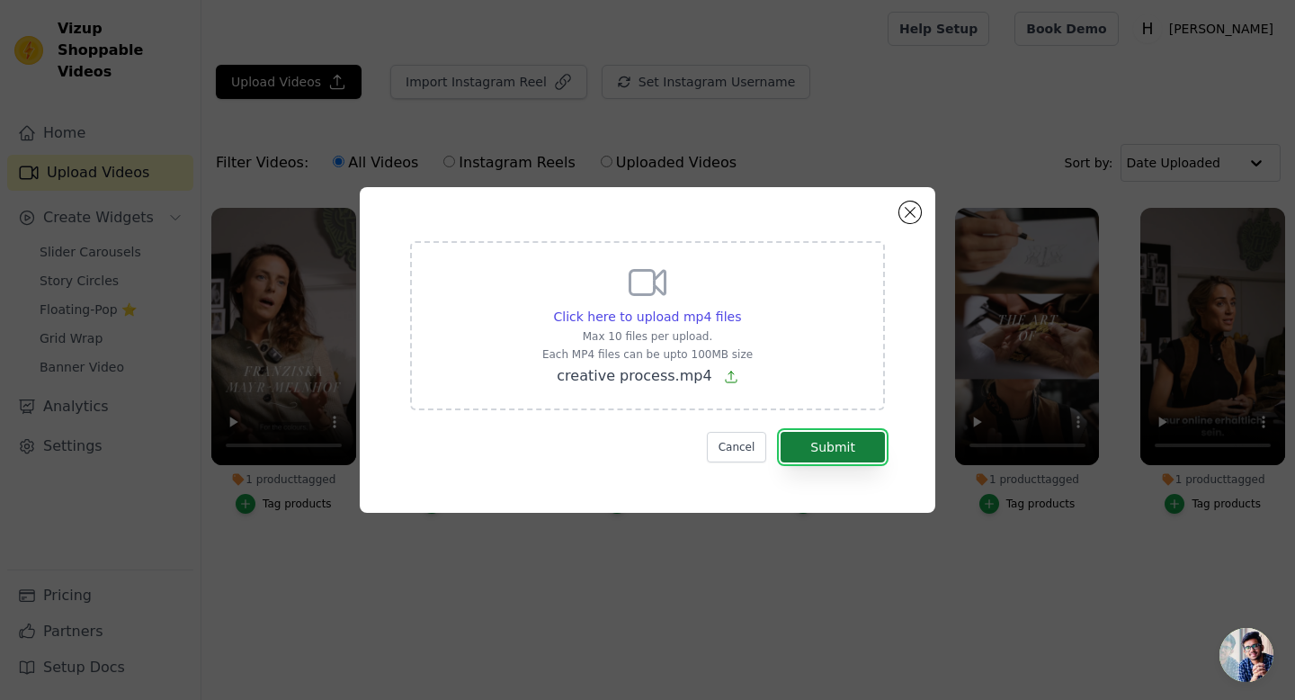
click at [841, 445] on button "Submit" at bounding box center [833, 447] width 104 height 31
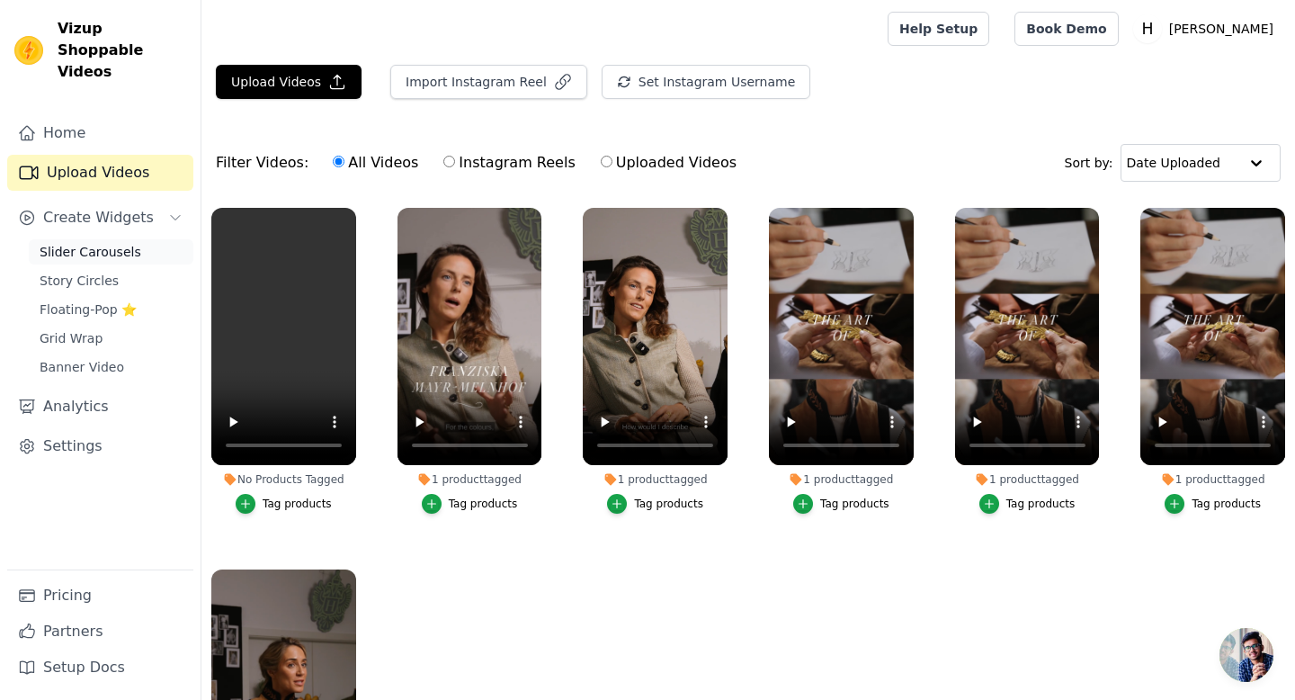
click at [72, 243] on span "Slider Carousels" at bounding box center [91, 252] width 102 height 18
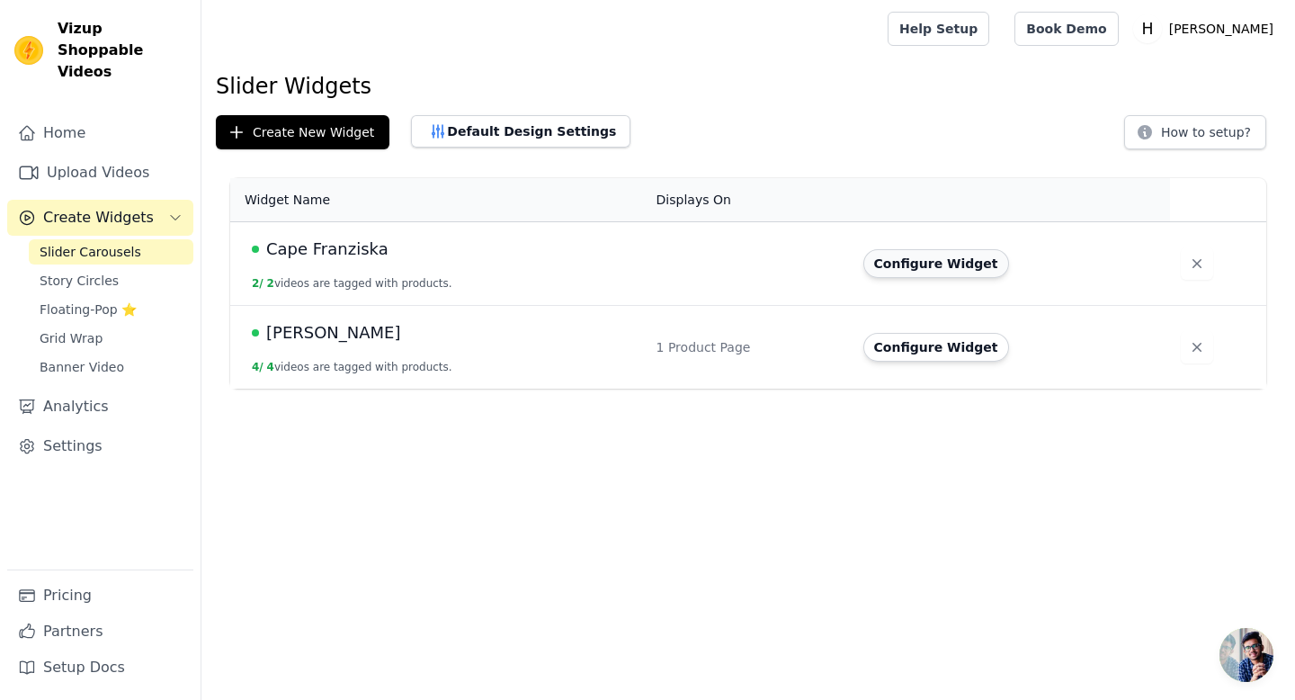
click at [876, 264] on button "Configure Widget" at bounding box center [936, 263] width 146 height 29
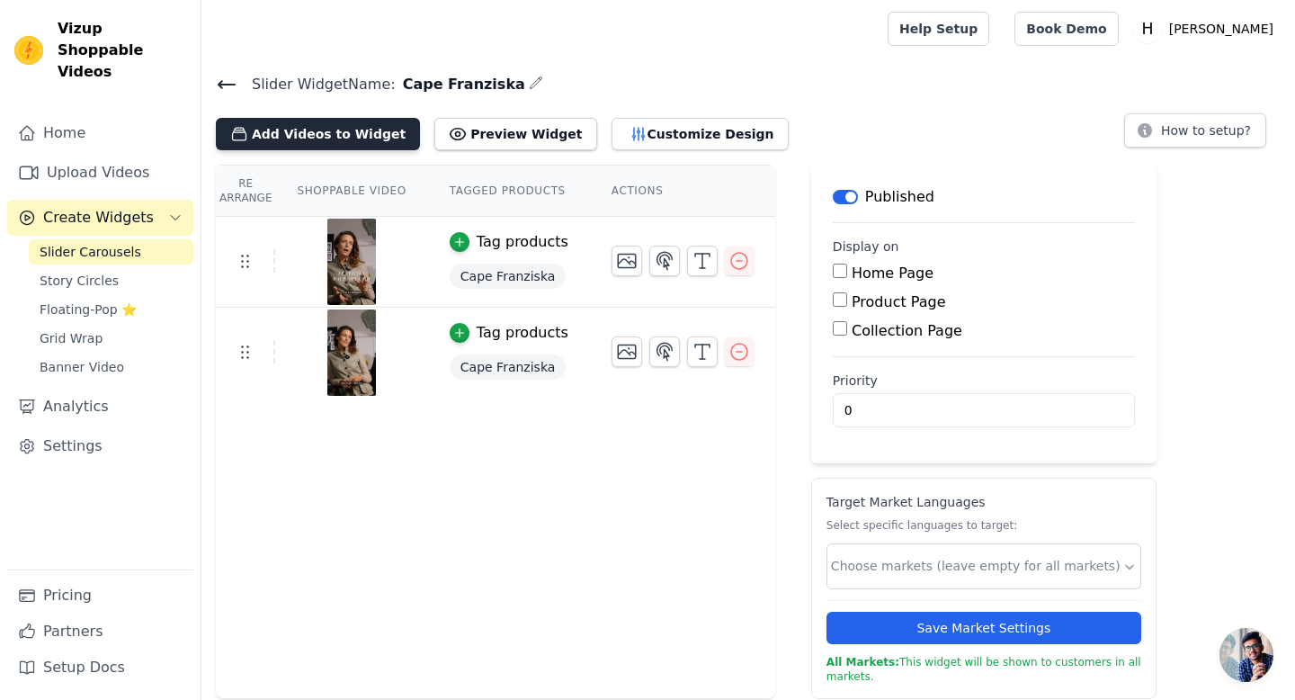
click at [323, 132] on button "Add Videos to Widget" at bounding box center [318, 134] width 204 height 32
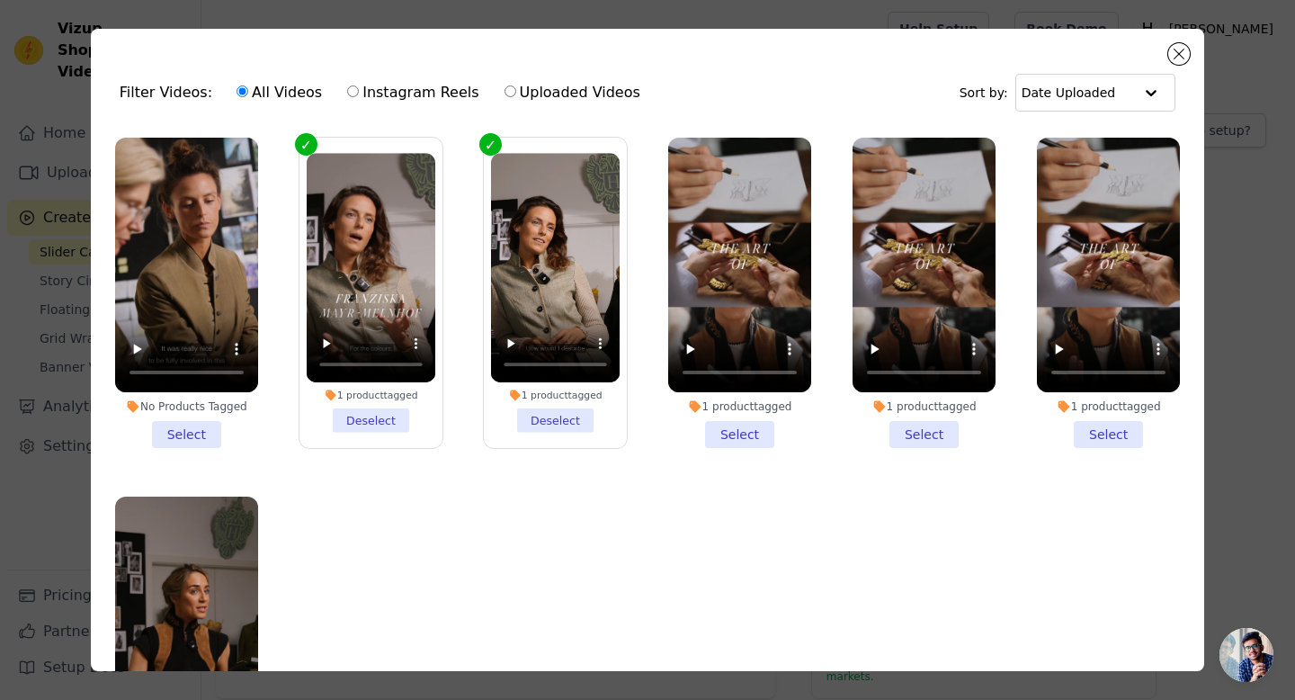
click at [183, 436] on li "No Products Tagged Select" at bounding box center [186, 293] width 143 height 310
click at [0, 0] on input "No Products Tagged Select" at bounding box center [0, 0] width 0 height 0
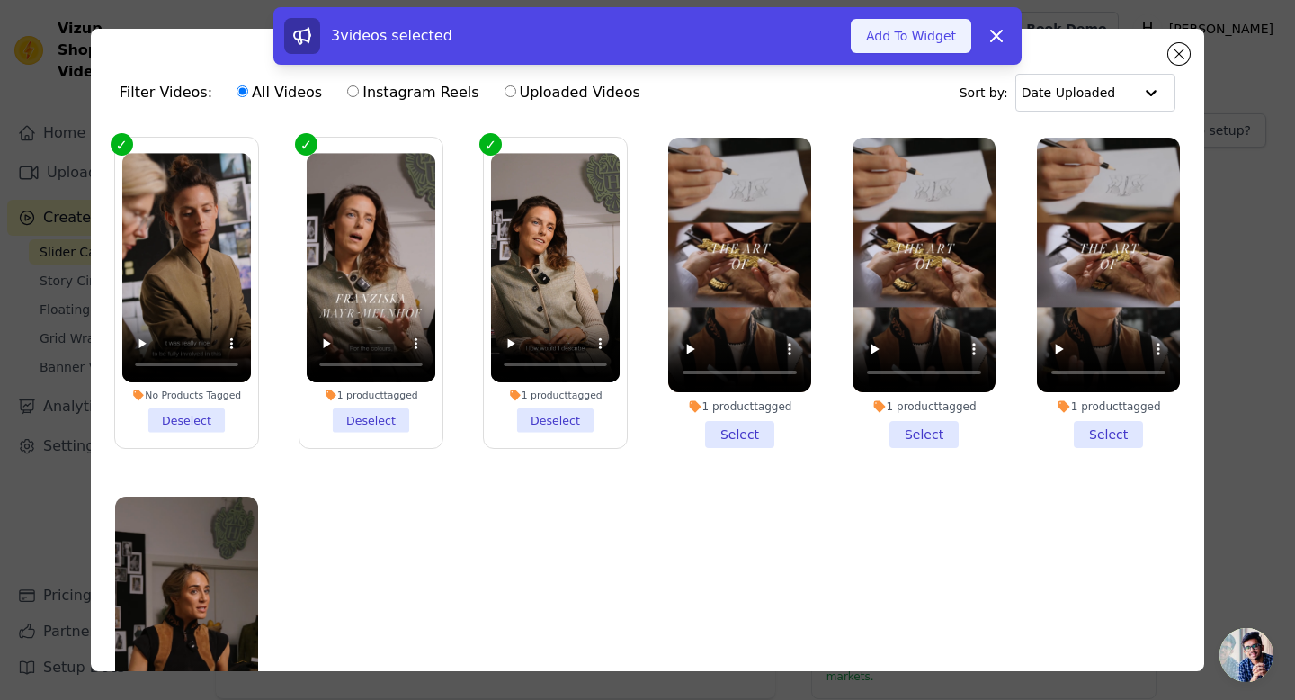
click at [917, 37] on button "Add To Widget" at bounding box center [911, 36] width 121 height 34
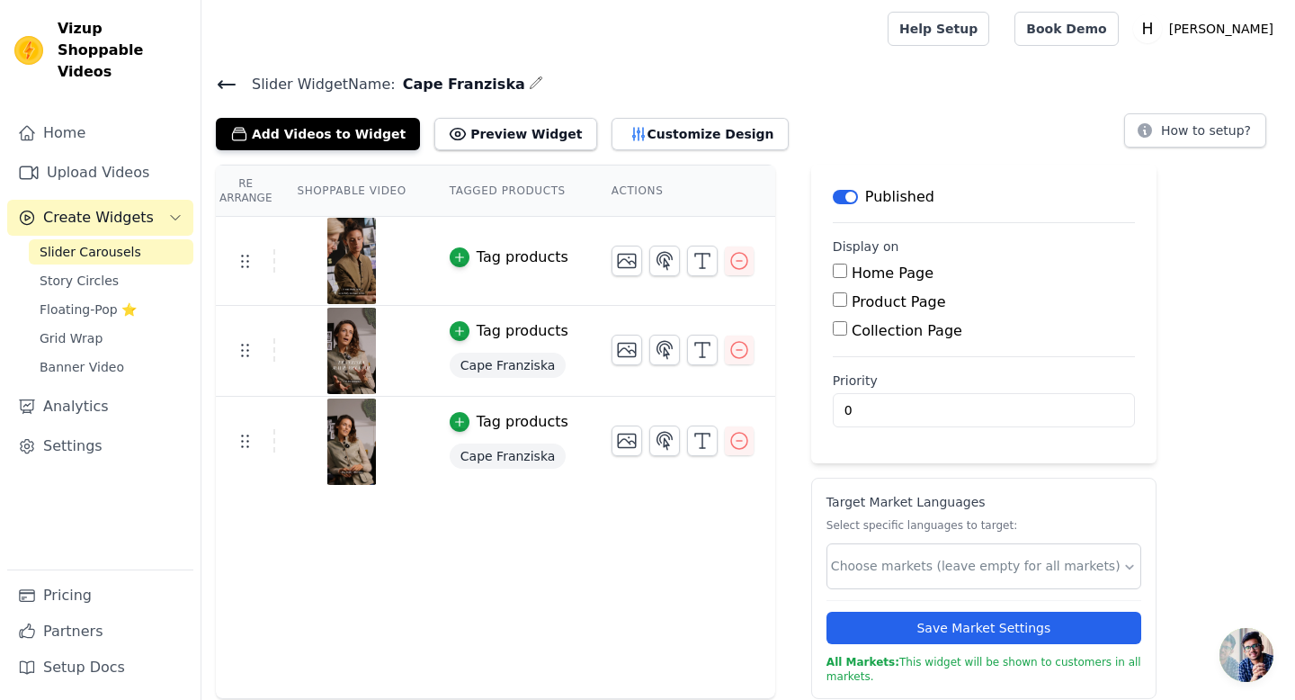
click at [836, 304] on input "Product Page" at bounding box center [840, 299] width 14 height 14
checkbox input "true"
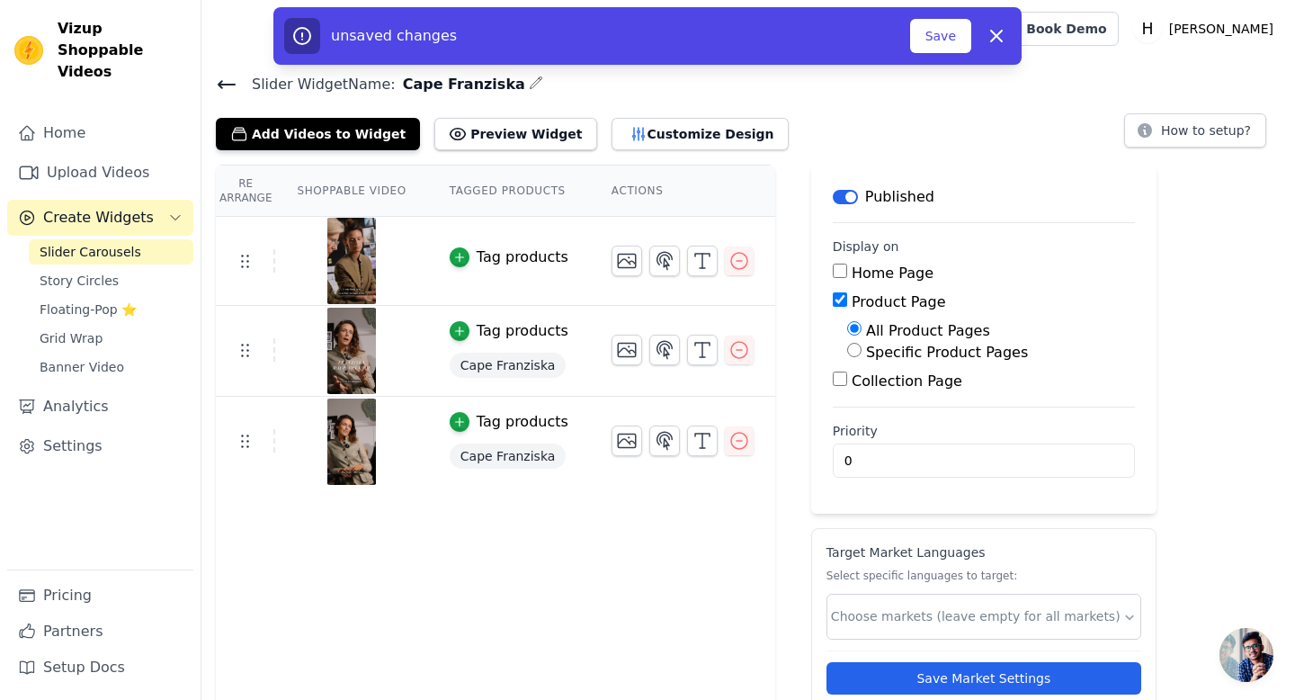
click at [855, 346] on input "Specific Product Pages" at bounding box center [854, 350] width 14 height 14
radio input "true"
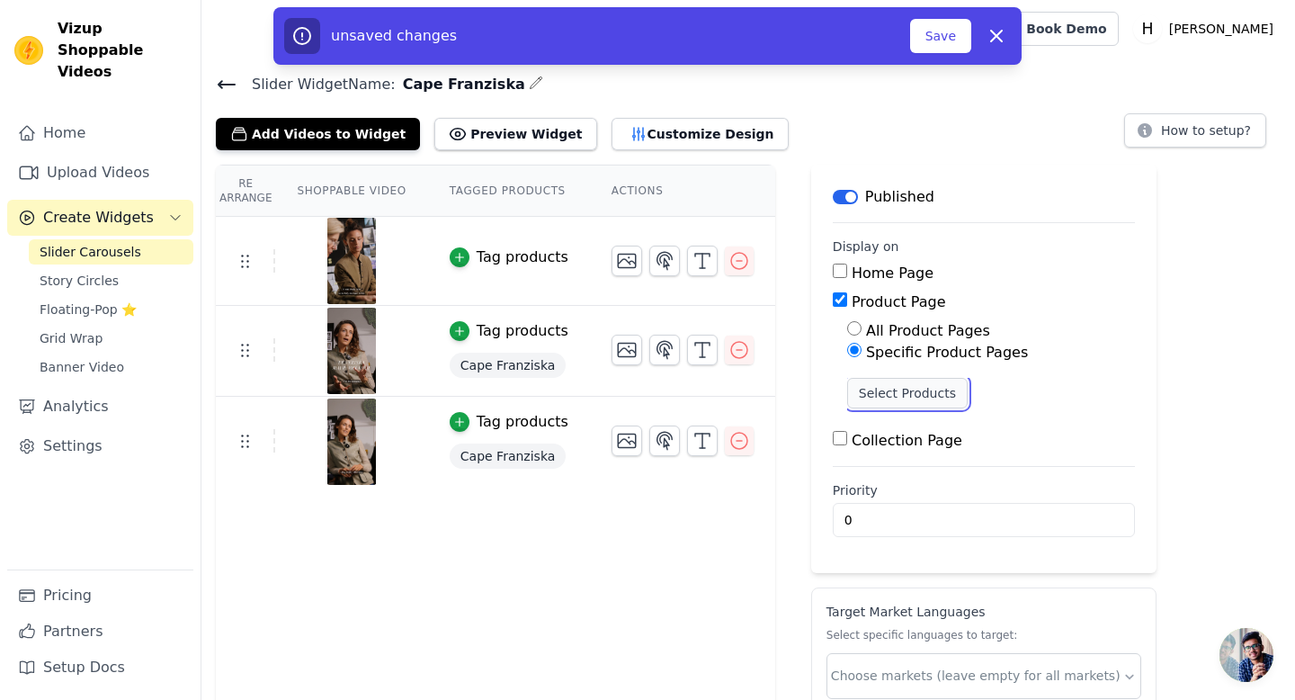
click at [906, 399] on button "Select Products" at bounding box center [907, 393] width 121 height 31
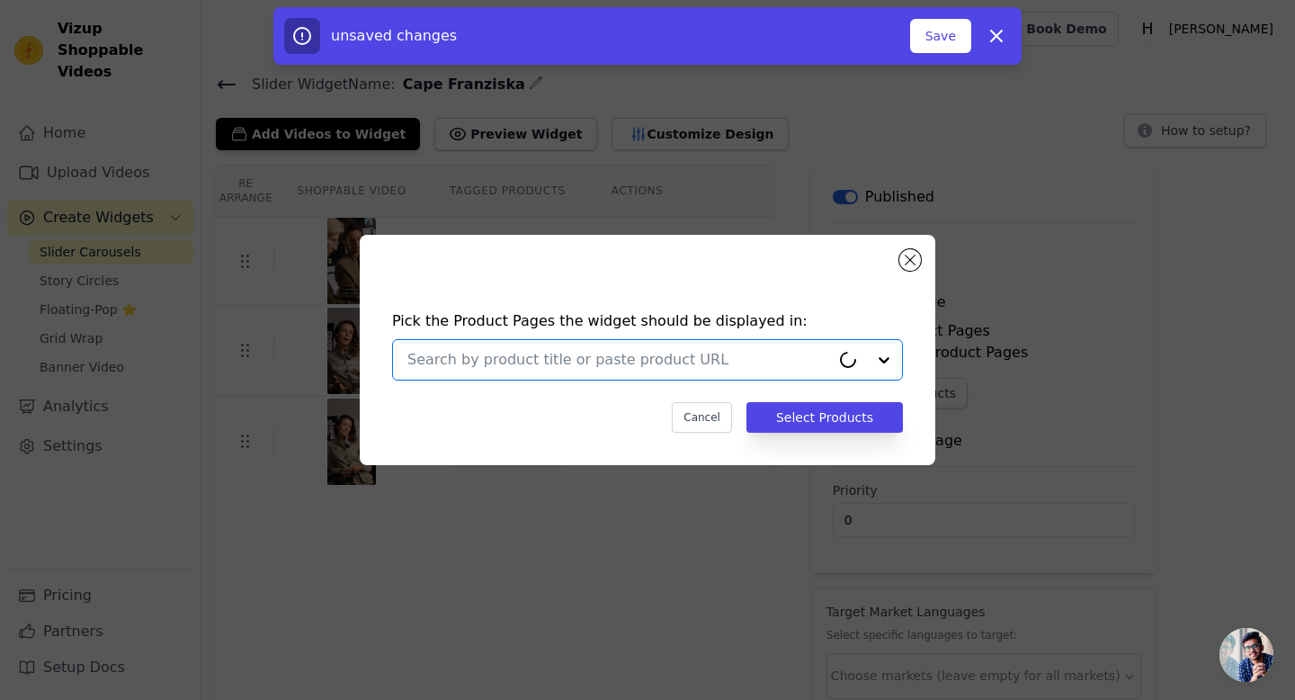
click at [557, 366] on input "text" at bounding box center [618, 360] width 423 height 22
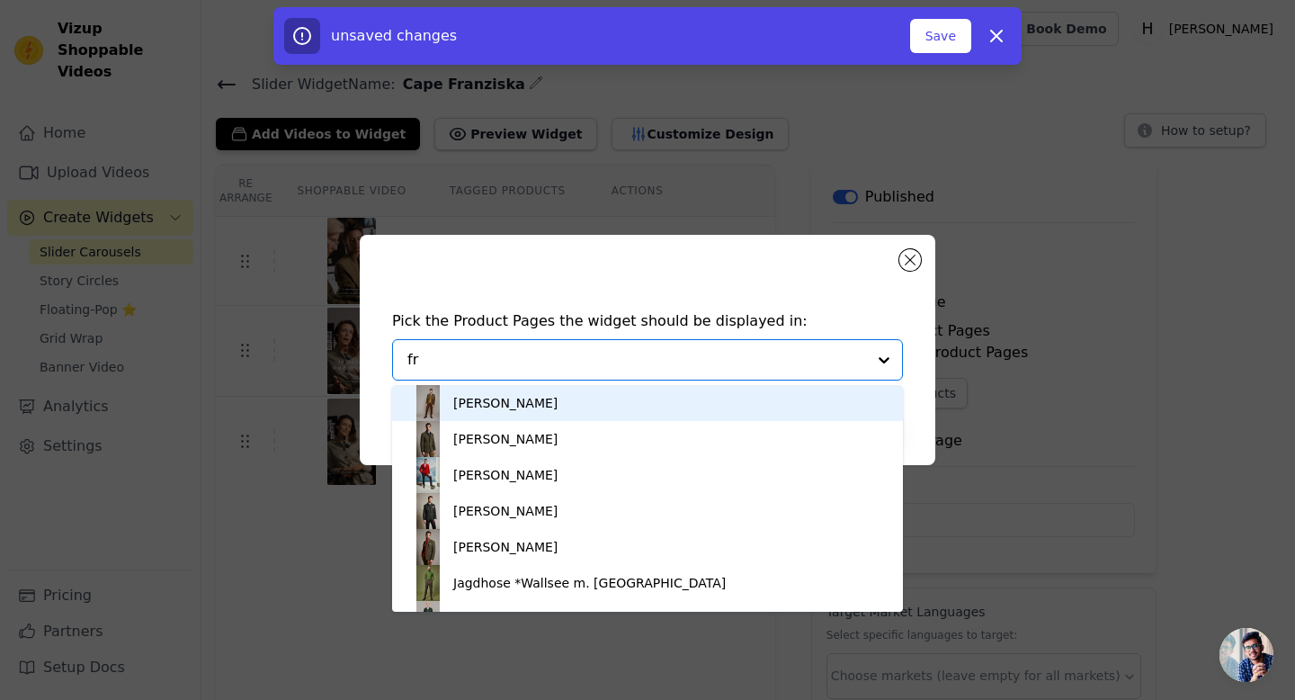
type input "fra"
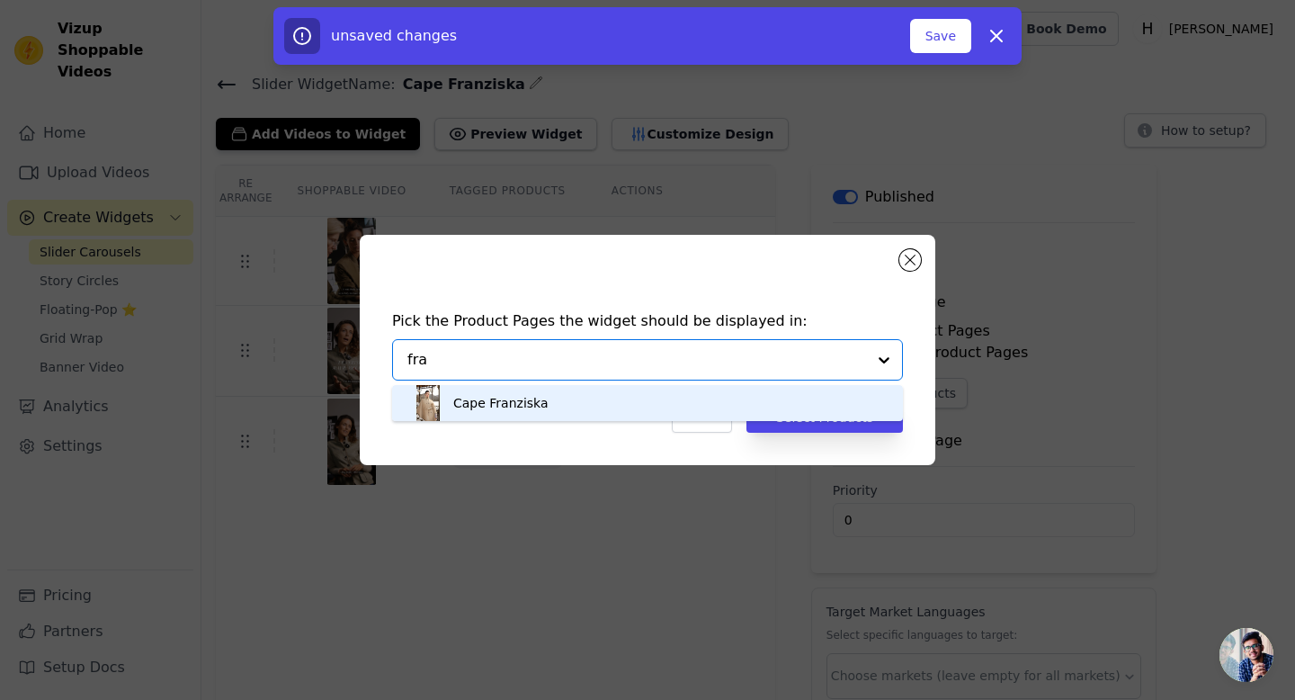
click at [522, 406] on div "Cape Franziska" at bounding box center [500, 403] width 95 height 18
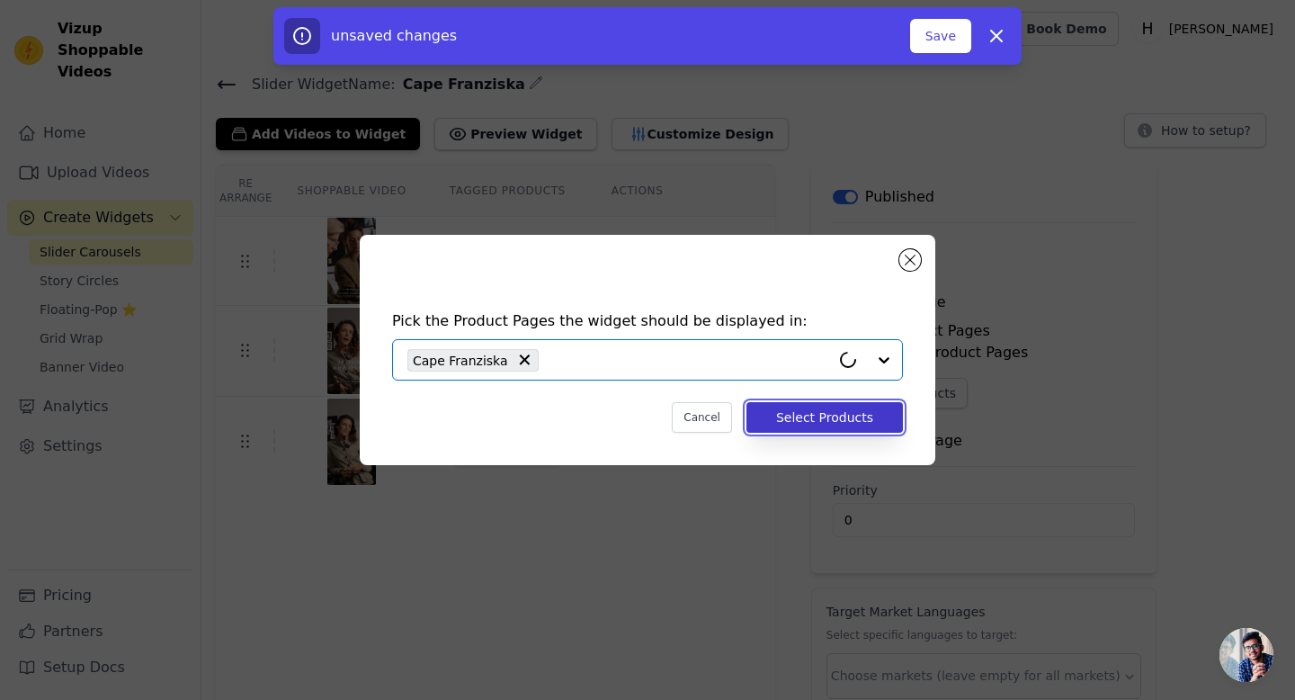
click at [782, 420] on button "Select Products" at bounding box center [824, 417] width 156 height 31
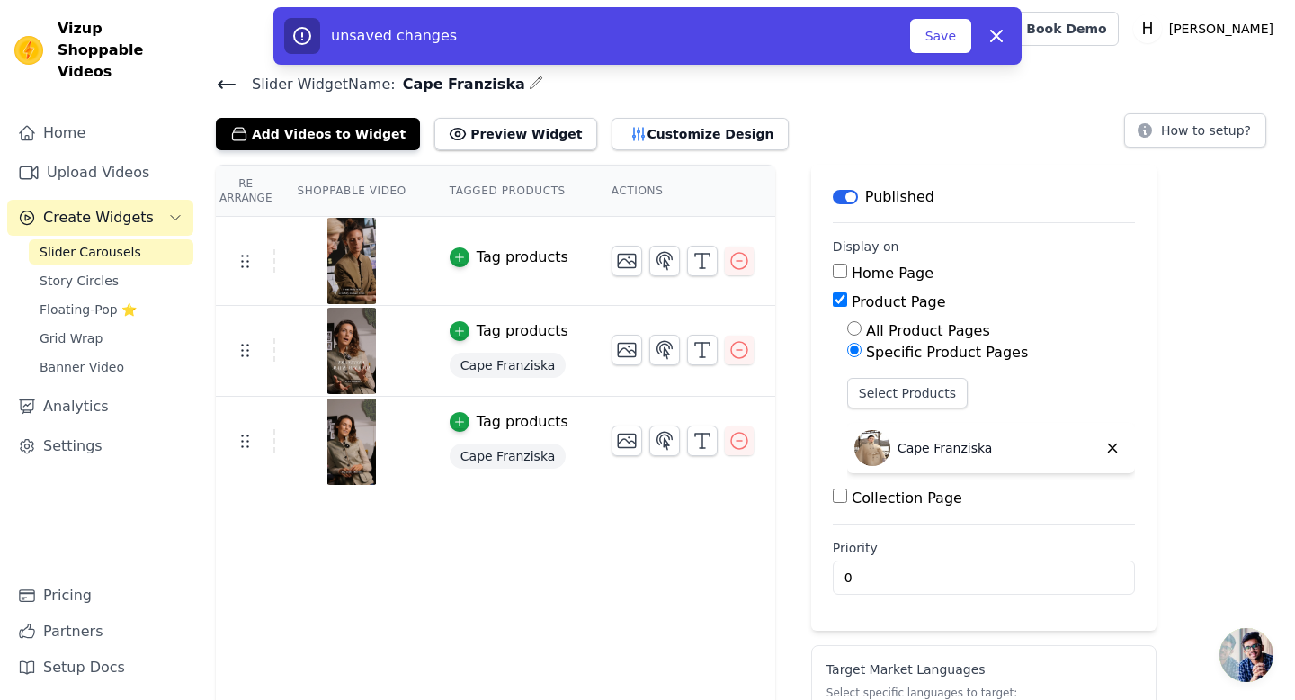
click at [559, 537] on div "Re Arrange Shoppable Video Tagged Products Actions Tag products Tag products Ca…" at bounding box center [495, 515] width 559 height 701
click at [500, 261] on div "Tag products" at bounding box center [523, 257] width 92 height 22
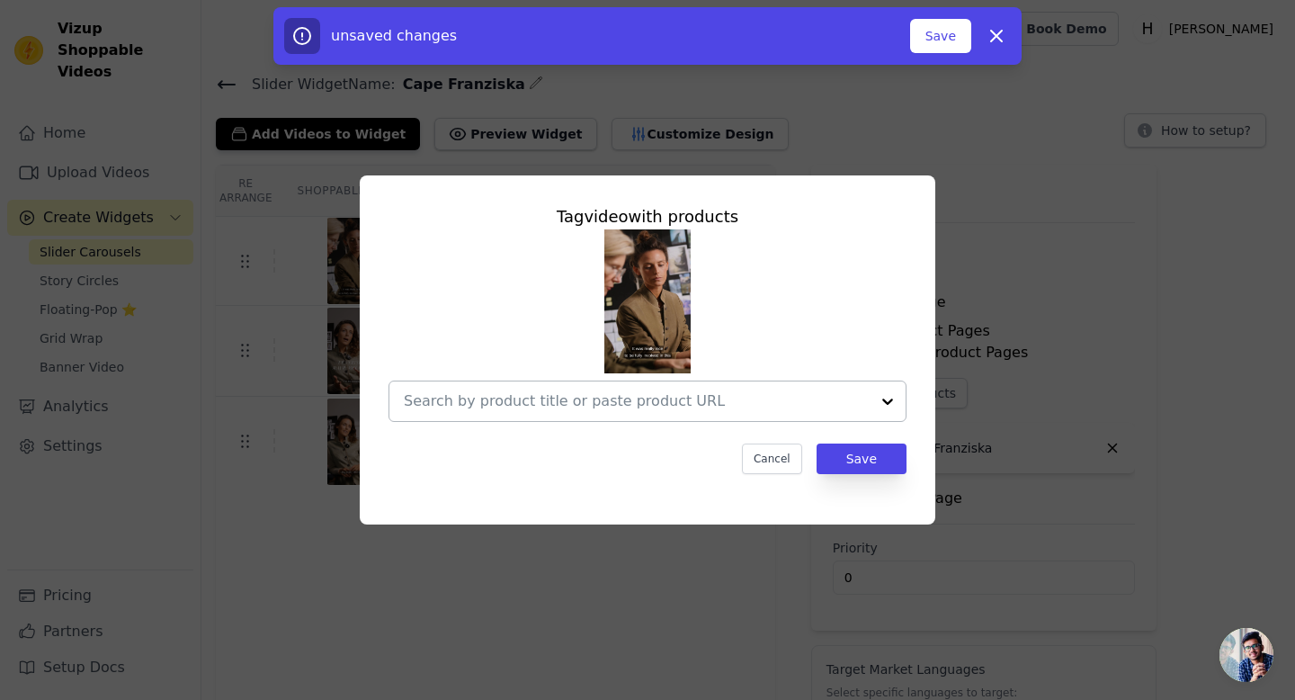
click at [679, 417] on div at bounding box center [637, 401] width 466 height 40
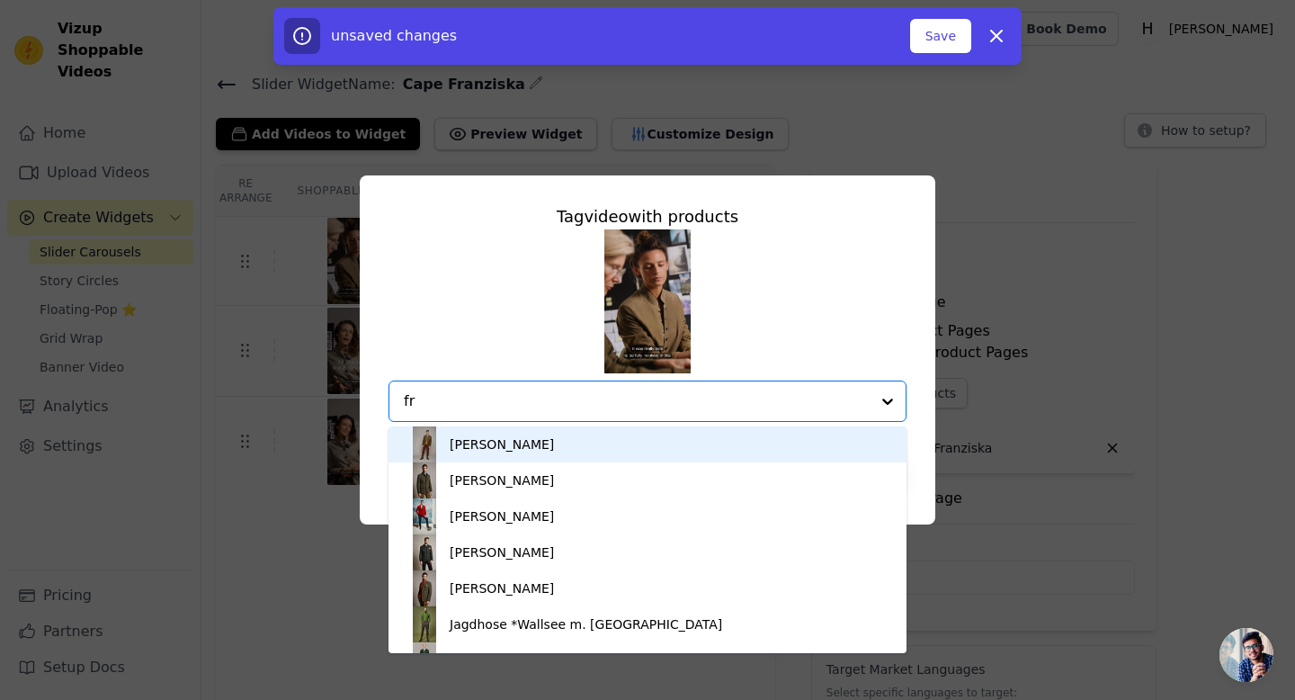
type input "fra"
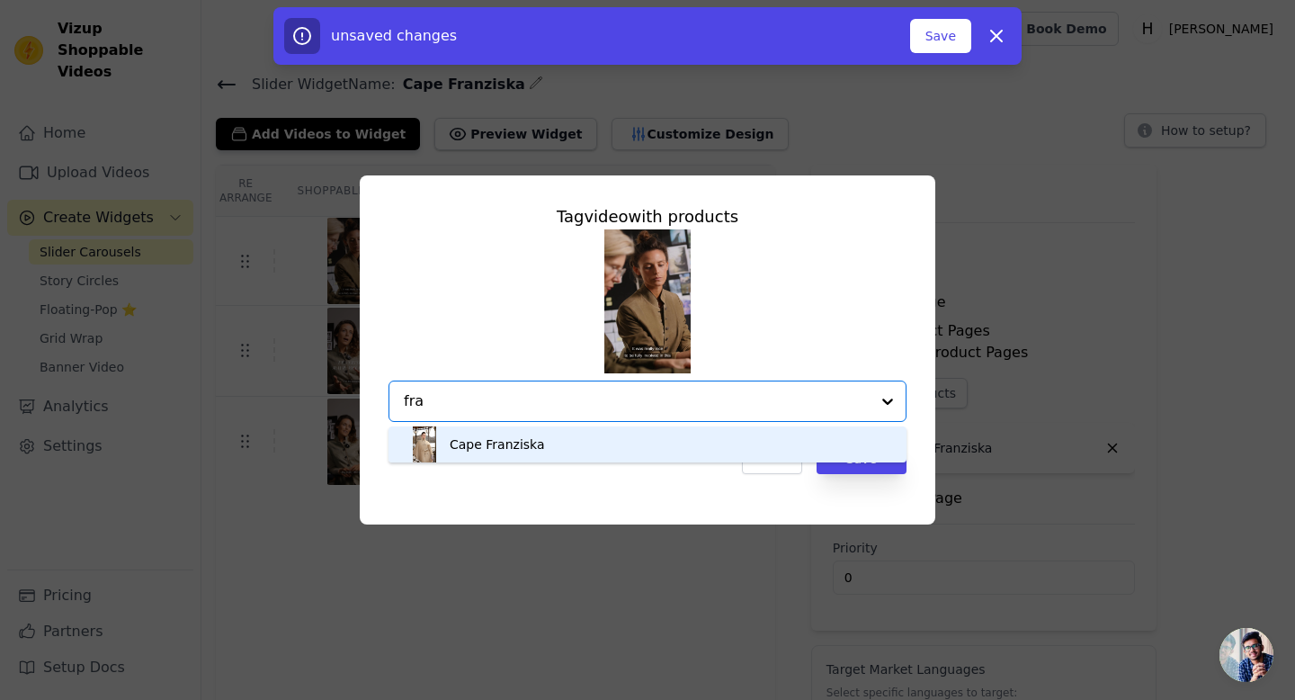
click at [566, 437] on div "Cape Franziska" at bounding box center [647, 444] width 482 height 36
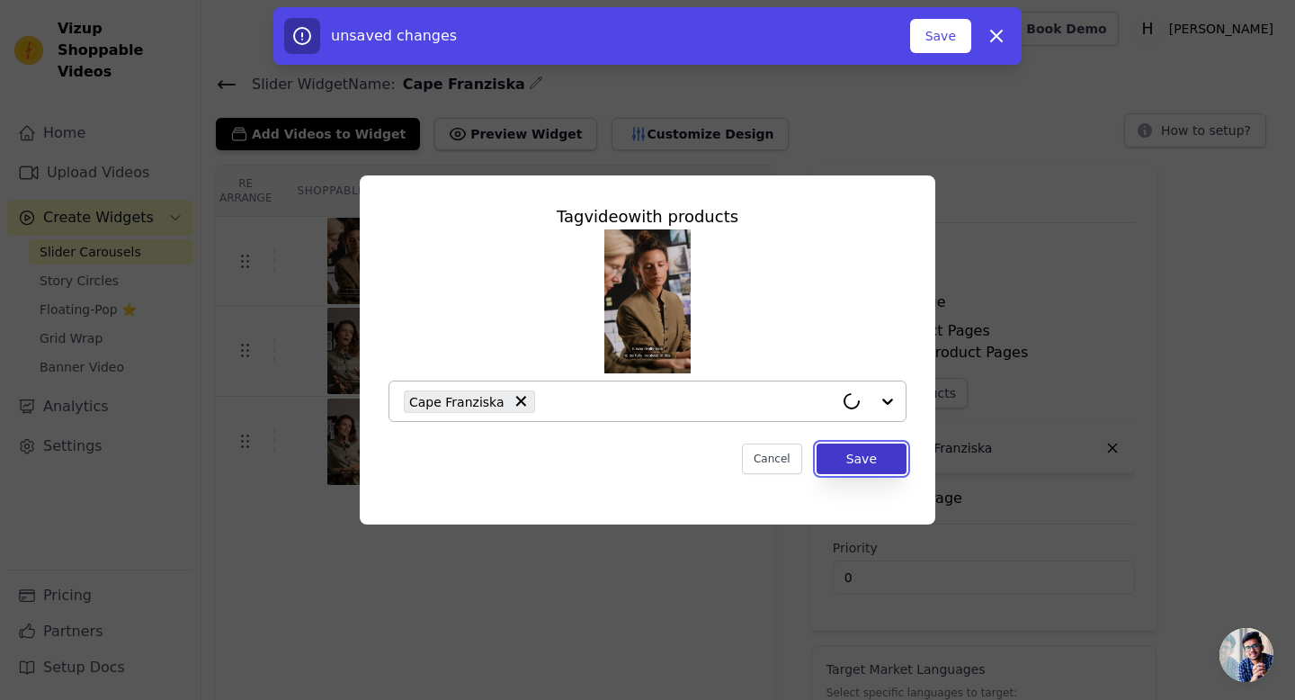
click at [904, 461] on button "Save" at bounding box center [862, 458] width 90 height 31
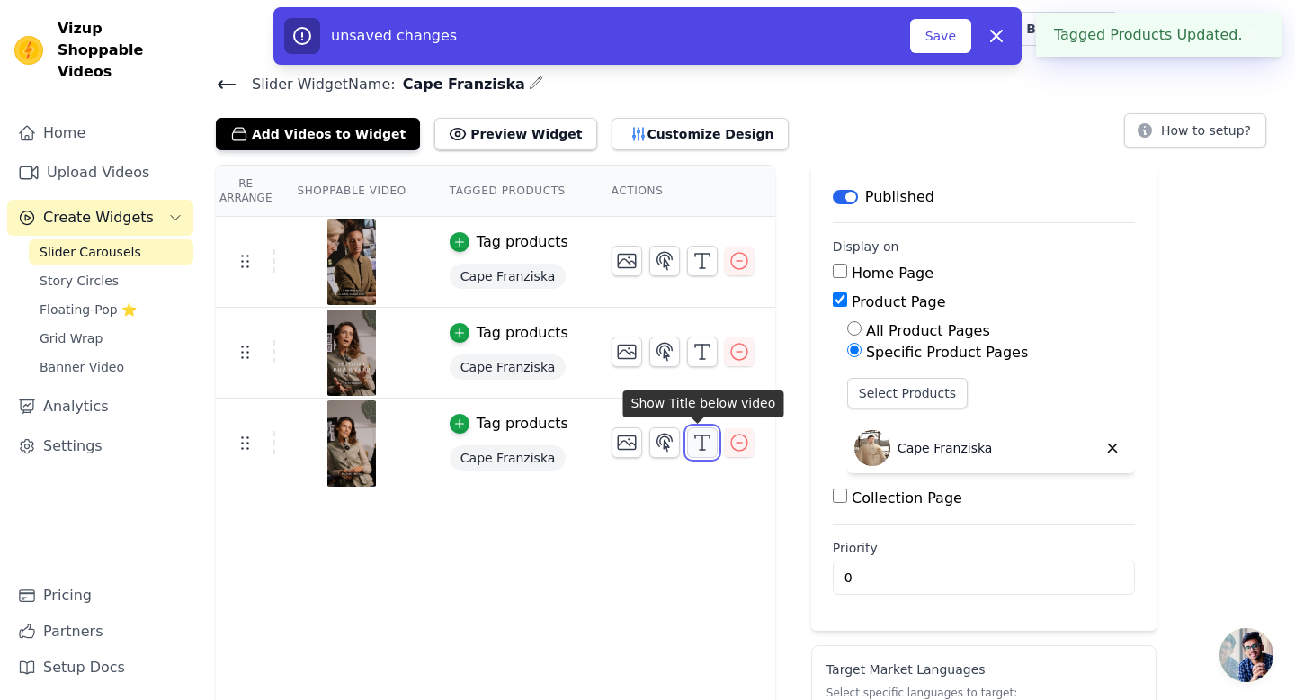
click at [692, 443] on icon "button" at bounding box center [703, 443] width 22 height 22
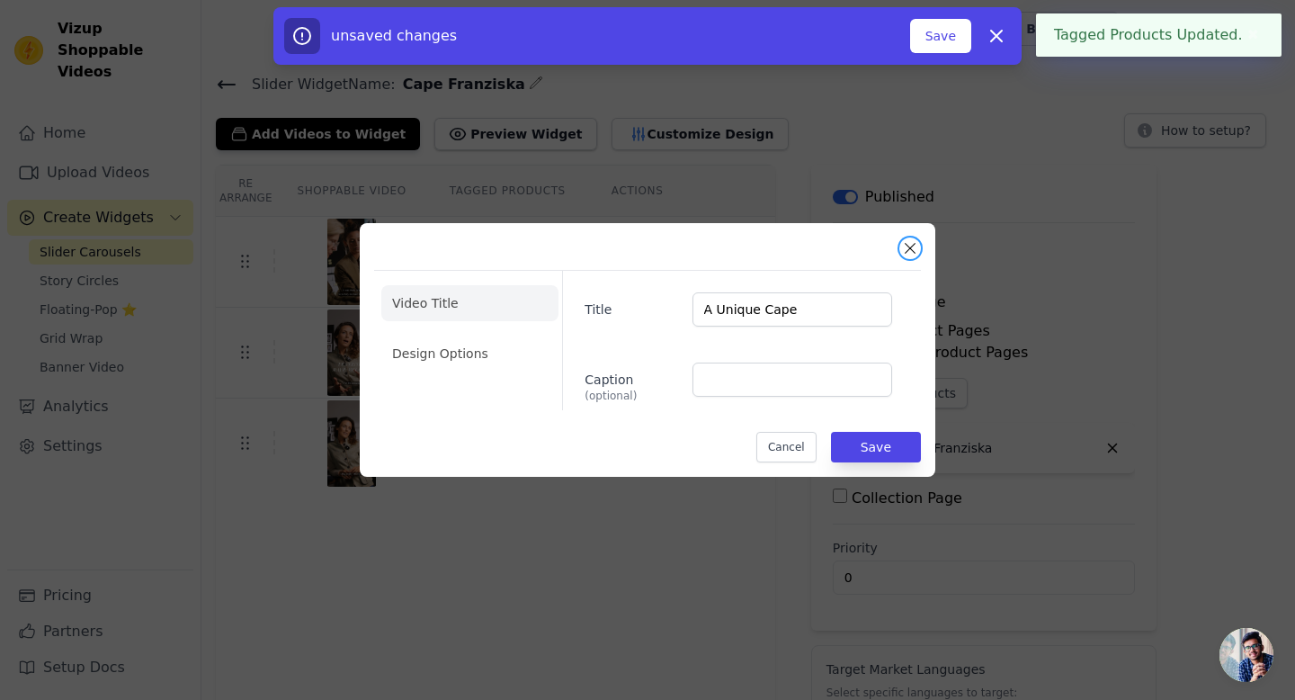
click at [910, 249] on button "Close modal" at bounding box center [910, 248] width 22 height 22
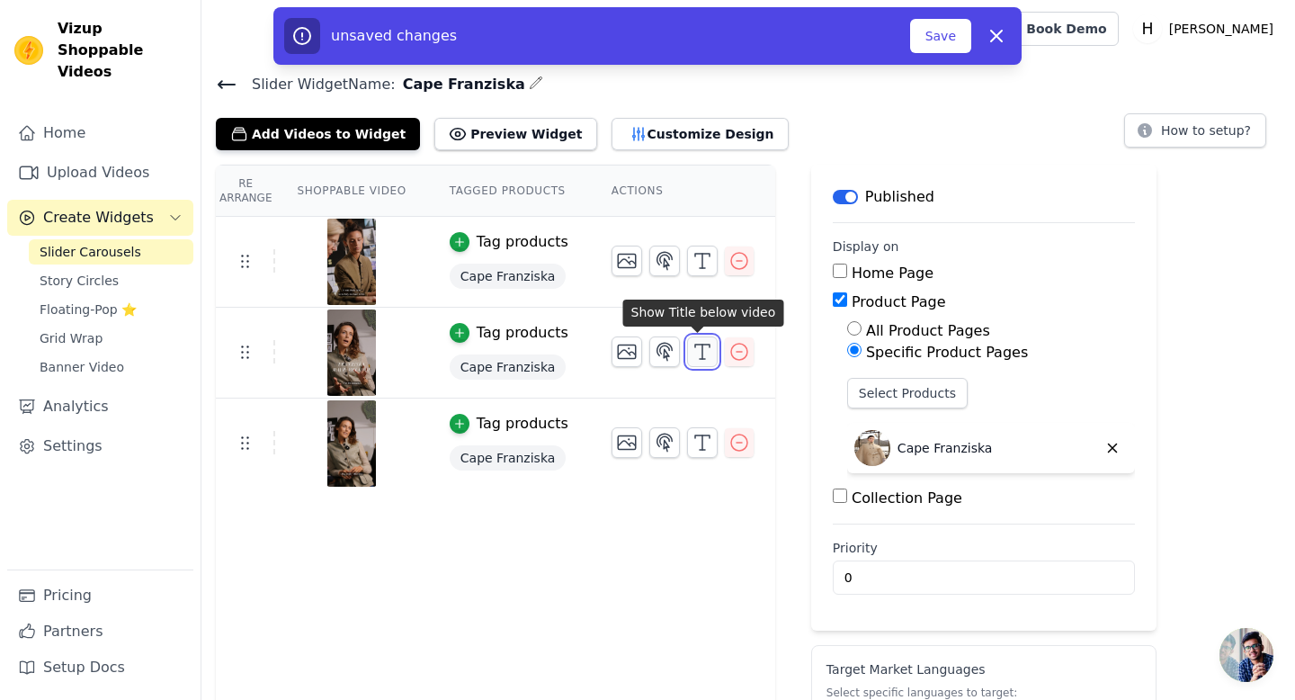
click at [687, 350] on button "button" at bounding box center [702, 351] width 31 height 31
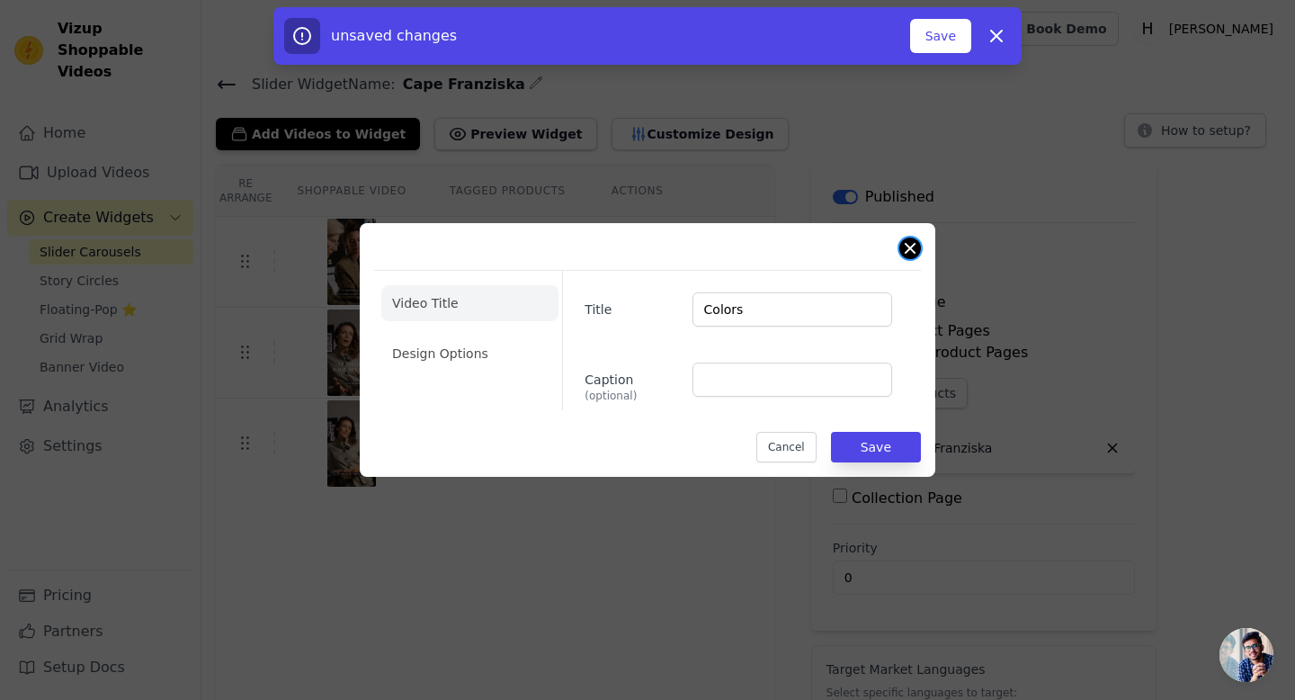
click at [907, 247] on button "Close modal" at bounding box center [910, 248] width 22 height 22
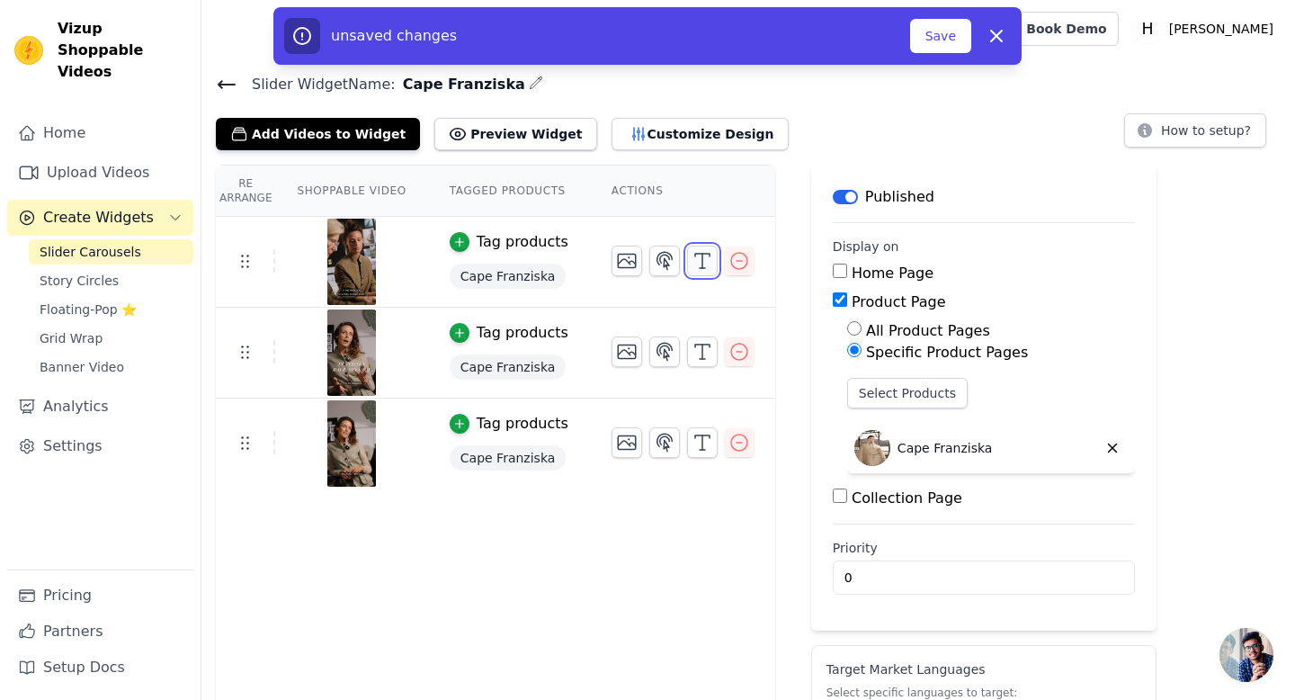
click at [687, 258] on button "button" at bounding box center [702, 261] width 31 height 31
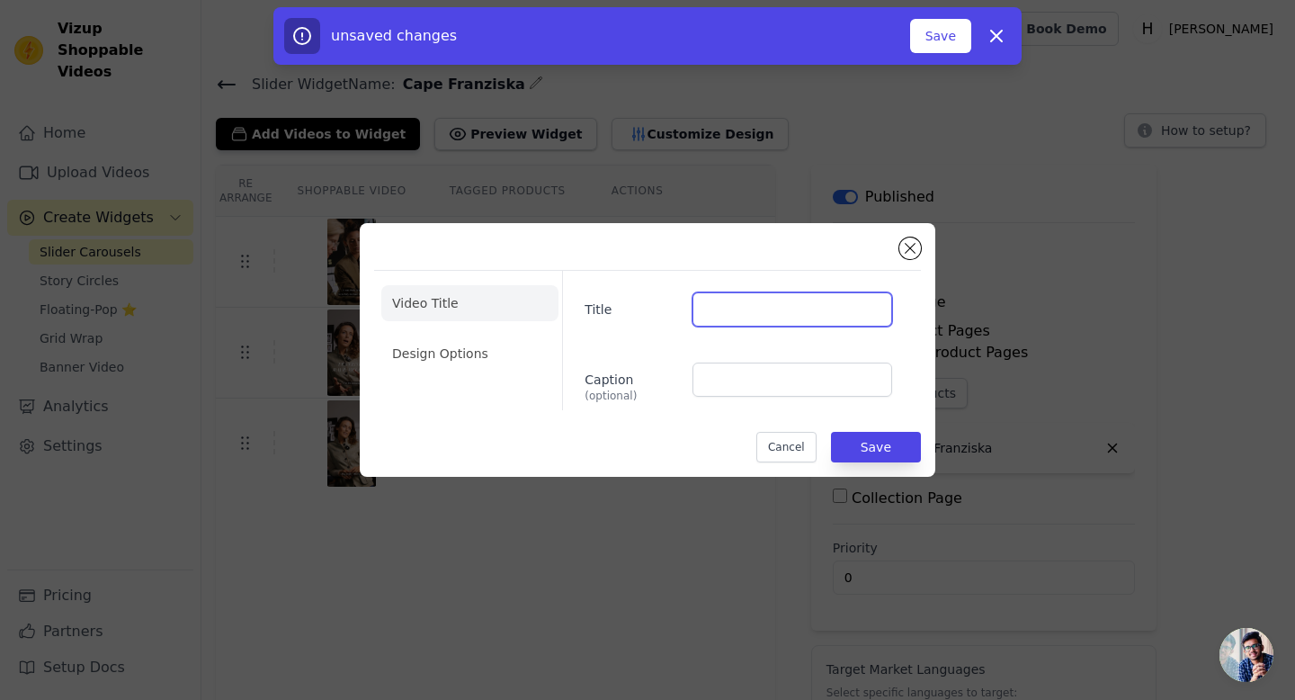
click at [718, 307] on input "Title" at bounding box center [792, 309] width 200 height 34
type input "Creative Process"
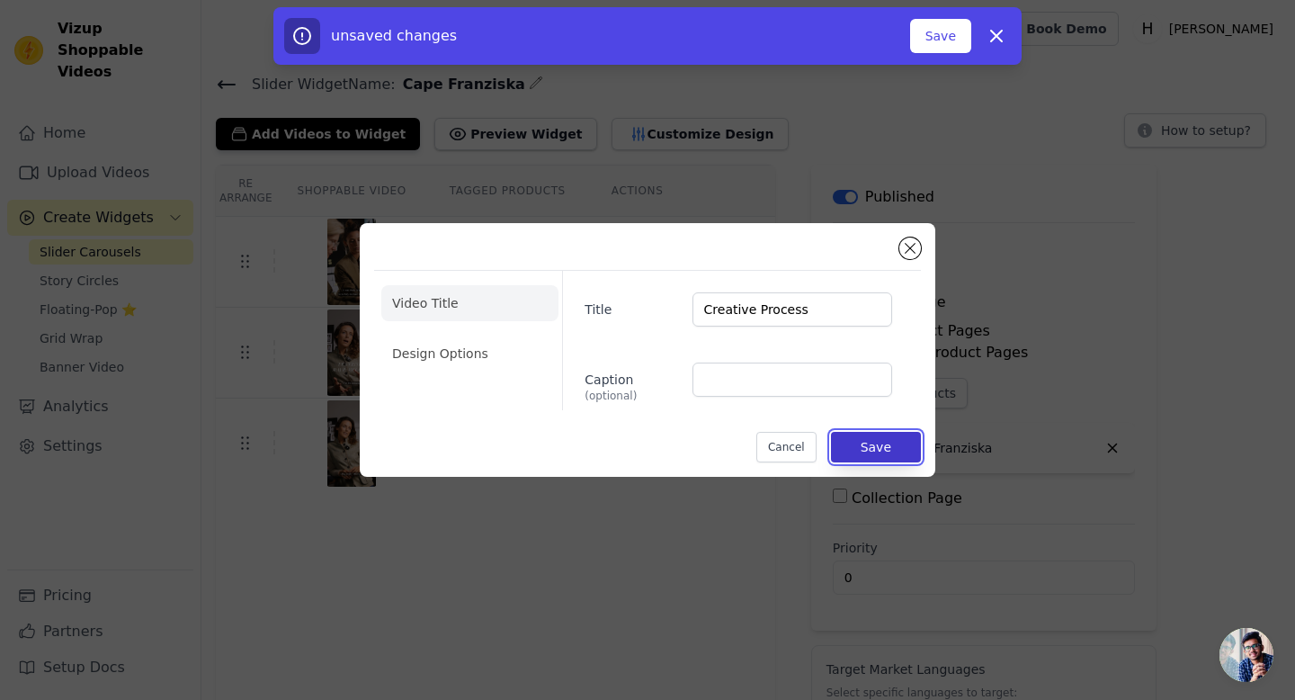
click at [860, 447] on button "Save" at bounding box center [876, 447] width 90 height 31
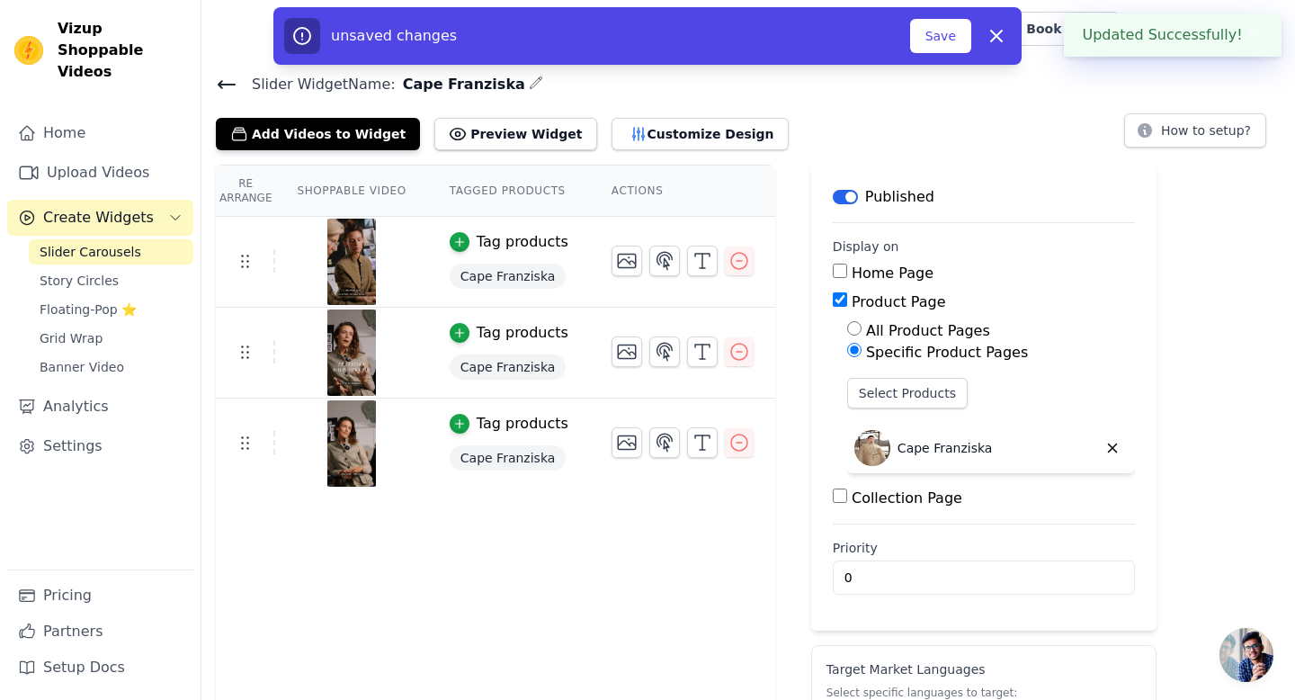
click at [430, 594] on div "Re Arrange Shoppable Video Tagged Products Actions Tag products Cape Franziska …" at bounding box center [495, 515] width 559 height 701
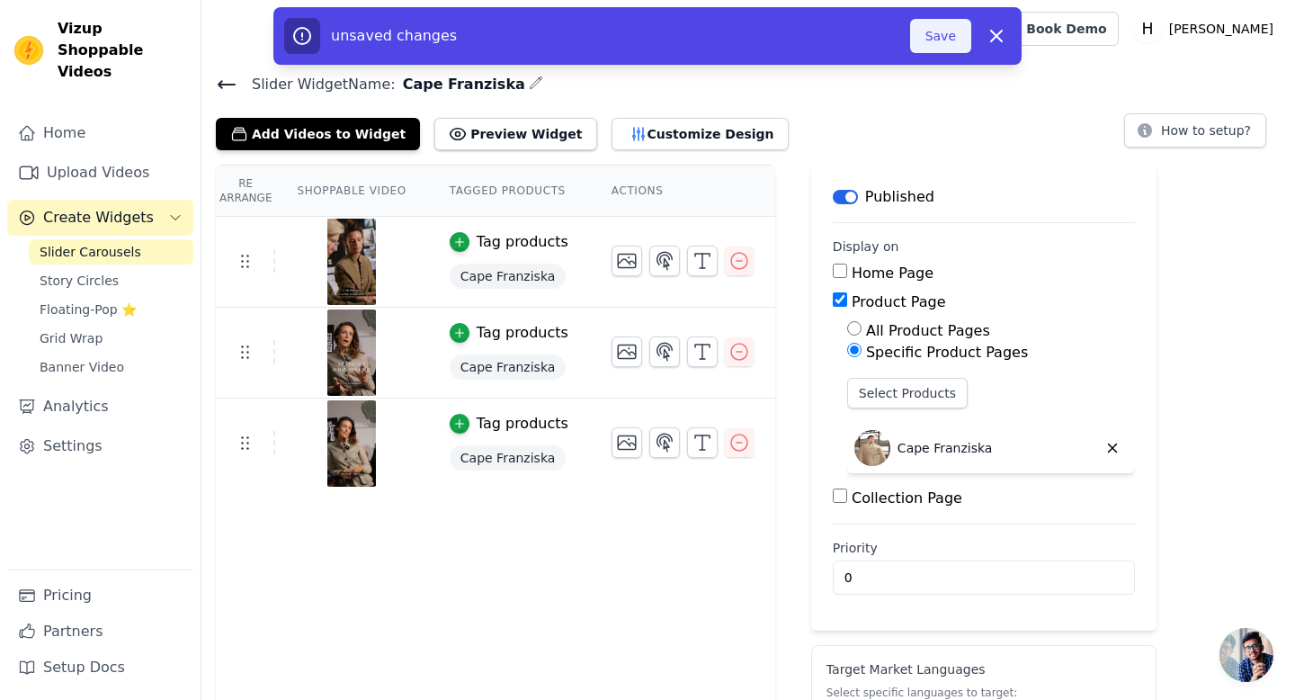
click at [924, 39] on button "Save" at bounding box center [940, 36] width 61 height 34
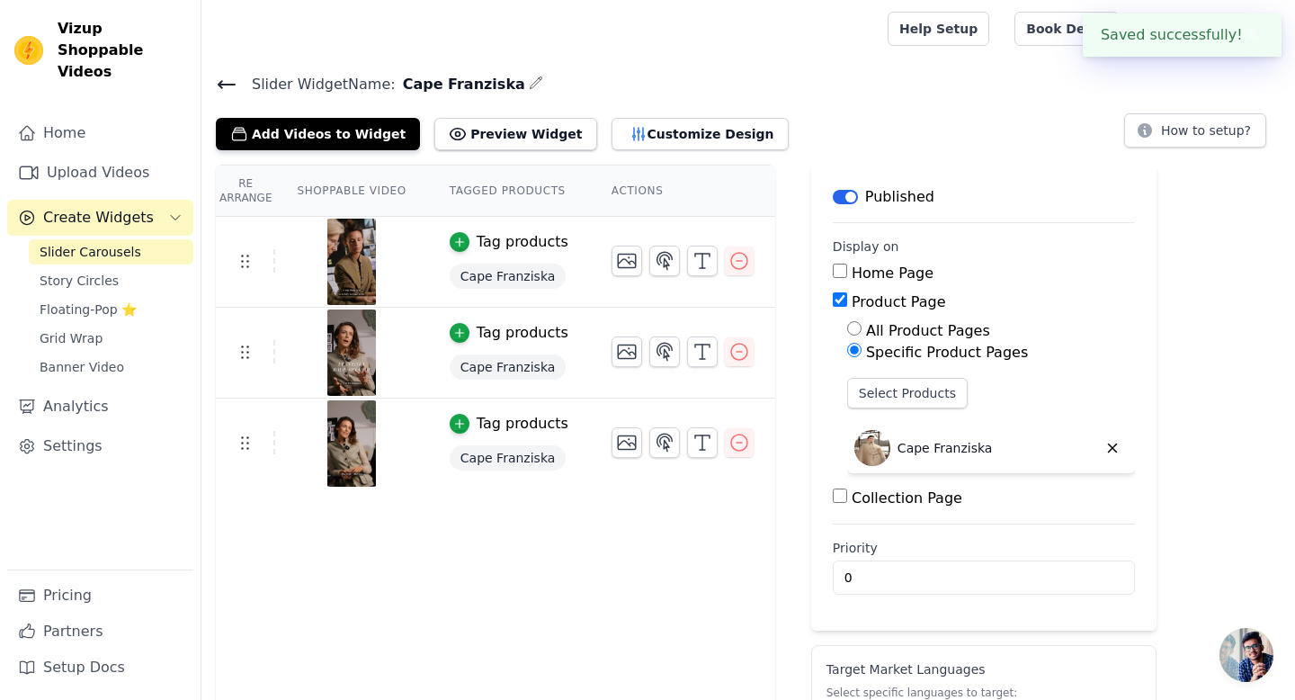
click at [943, 39] on div "Help Setup Book Demo Open user menu H Habsburg Kleidermanufaktur Settings Help …" at bounding box center [1084, 29] width 393 height 58
click at [953, 139] on div "Add Videos to Widget Preview Widget Customize Design How to setup?" at bounding box center [748, 131] width 1065 height 40
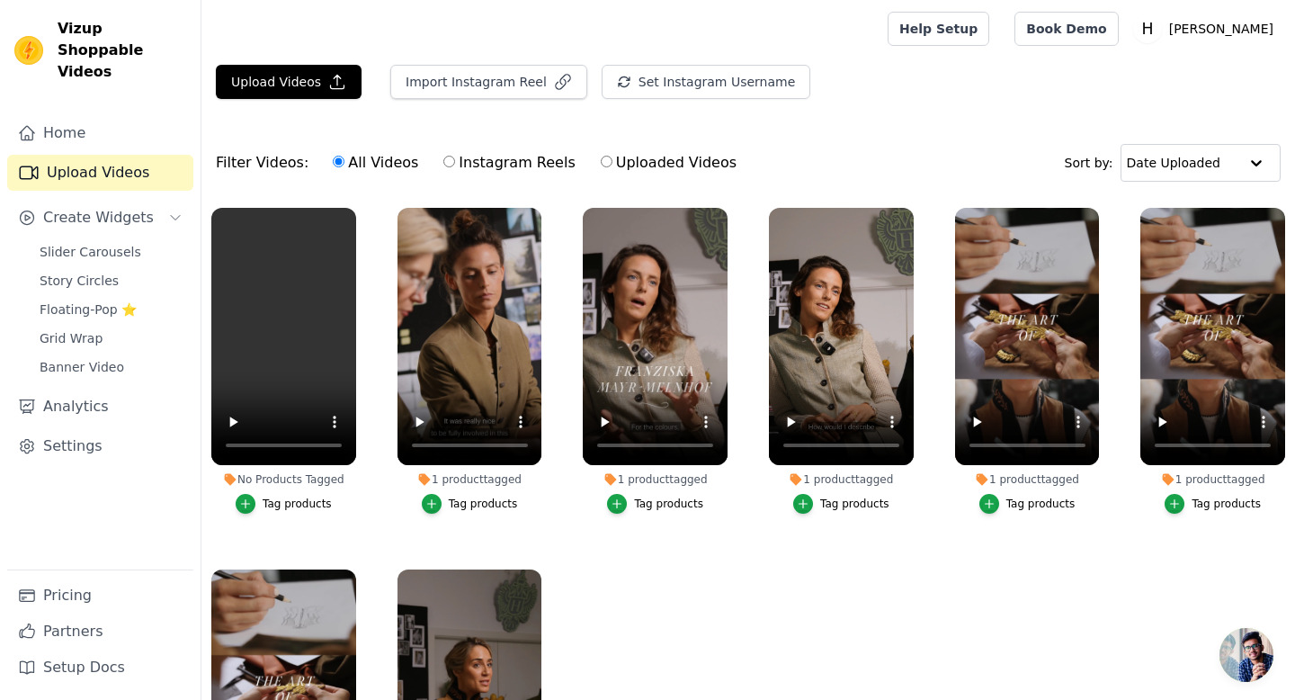
click at [288, 503] on div "Tag products" at bounding box center [297, 503] width 69 height 14
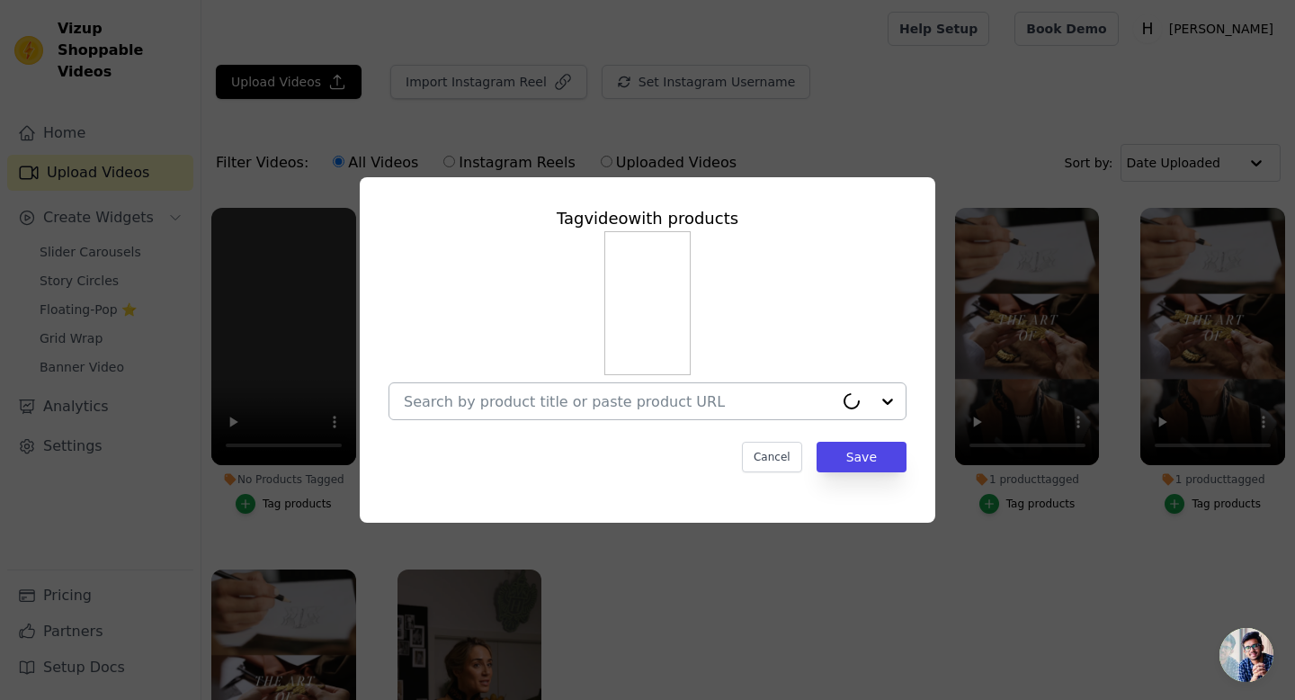
click at [583, 393] on input "No Products Tagged Tag video with products Cancel Save Tag products" at bounding box center [619, 401] width 430 height 17
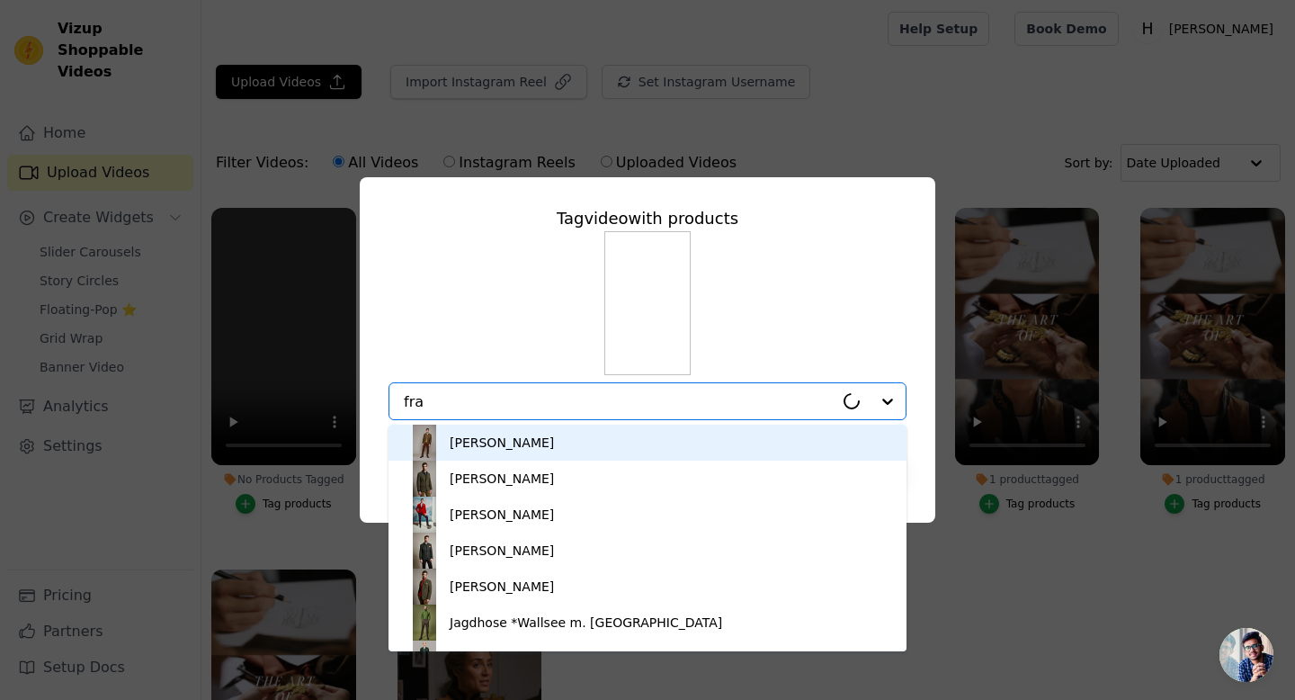
type input "fran"
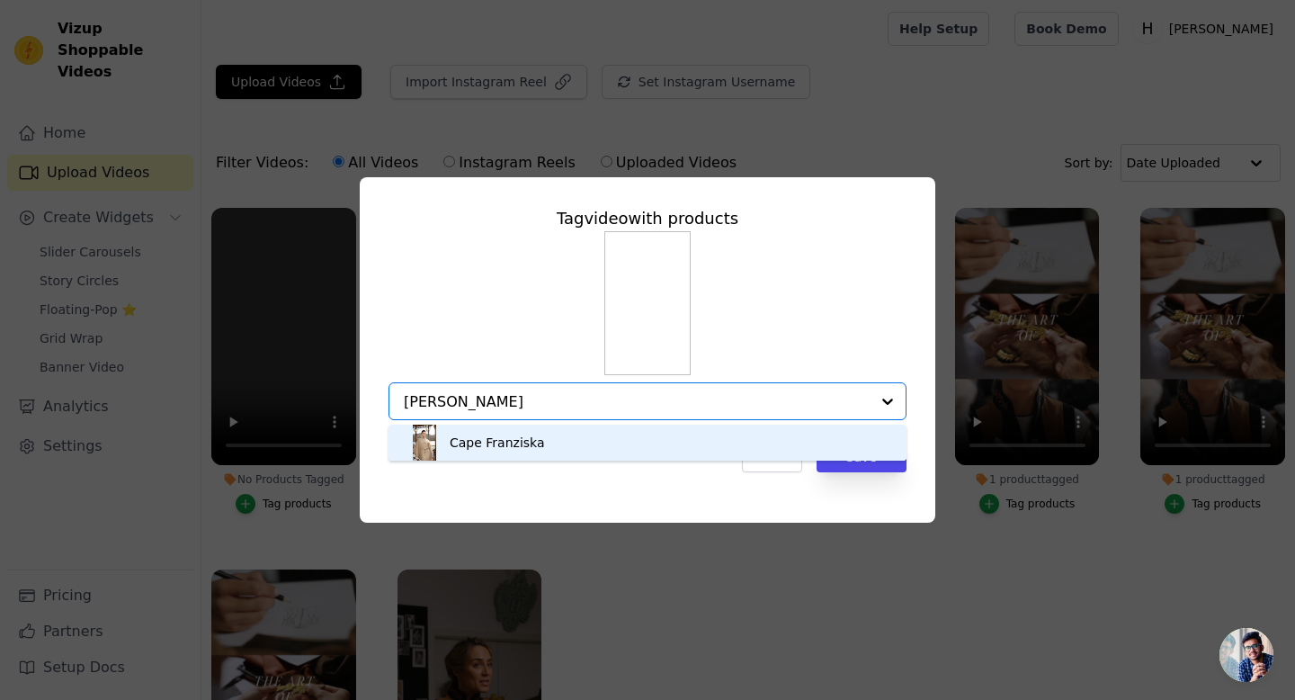
click at [499, 444] on div "Cape Franziska" at bounding box center [497, 442] width 95 height 18
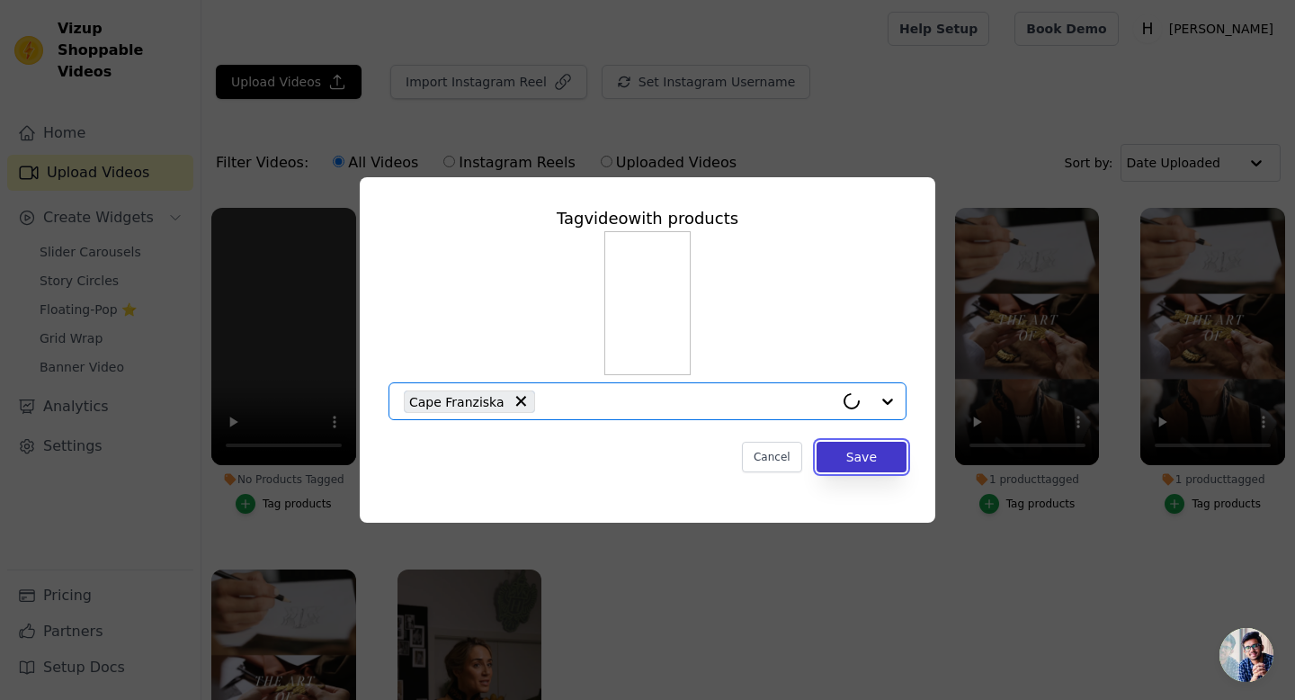
click at [862, 458] on button "Save" at bounding box center [862, 457] width 90 height 31
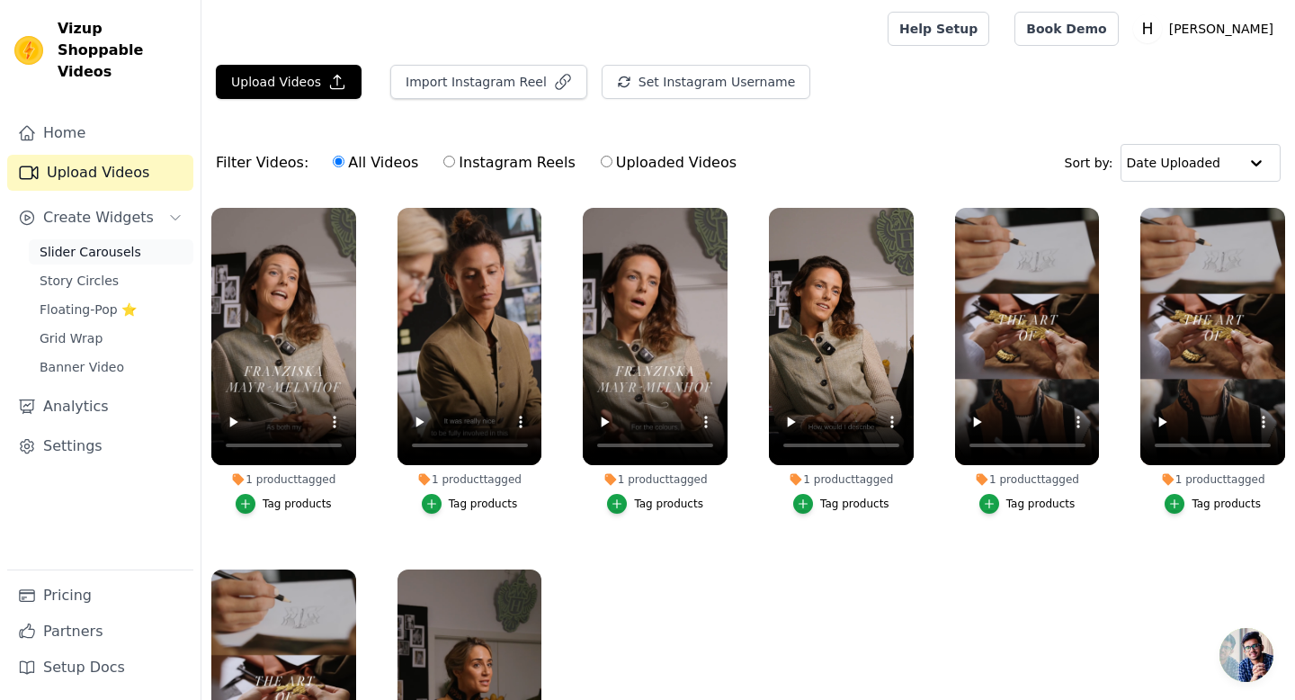
click at [85, 243] on span "Slider Carousels" at bounding box center [91, 252] width 102 height 18
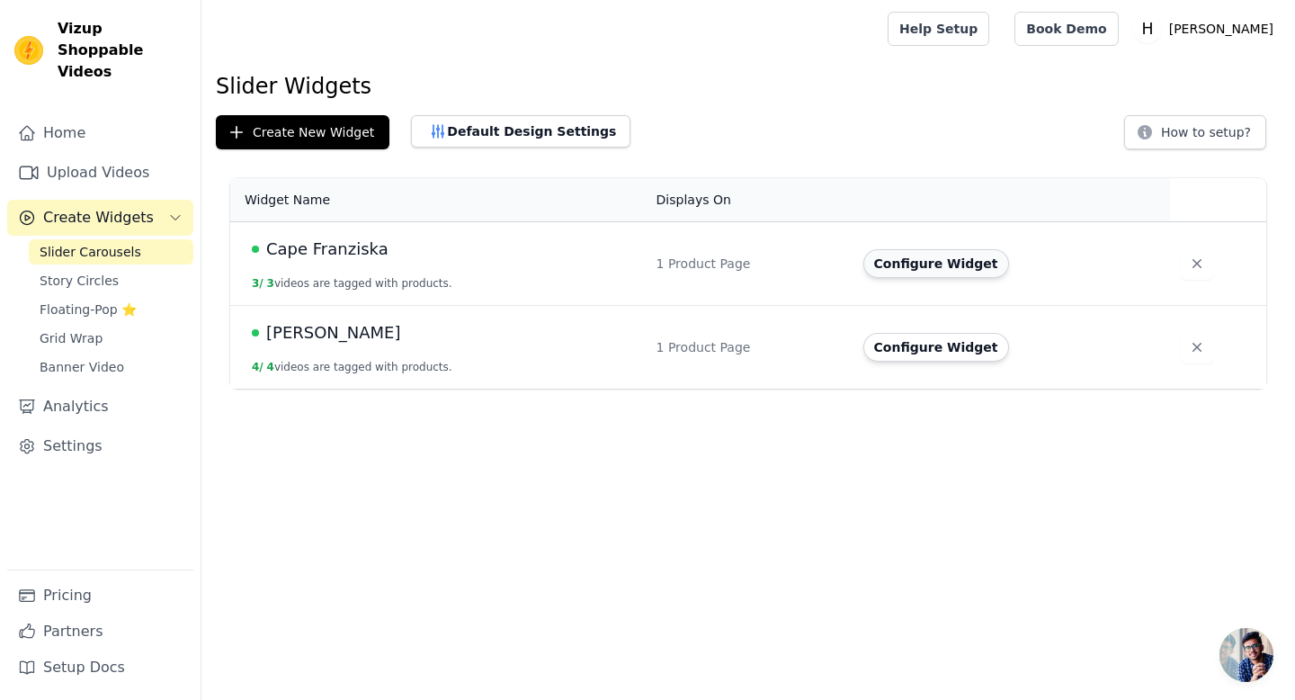
click at [950, 265] on button "Configure Widget" at bounding box center [936, 263] width 146 height 29
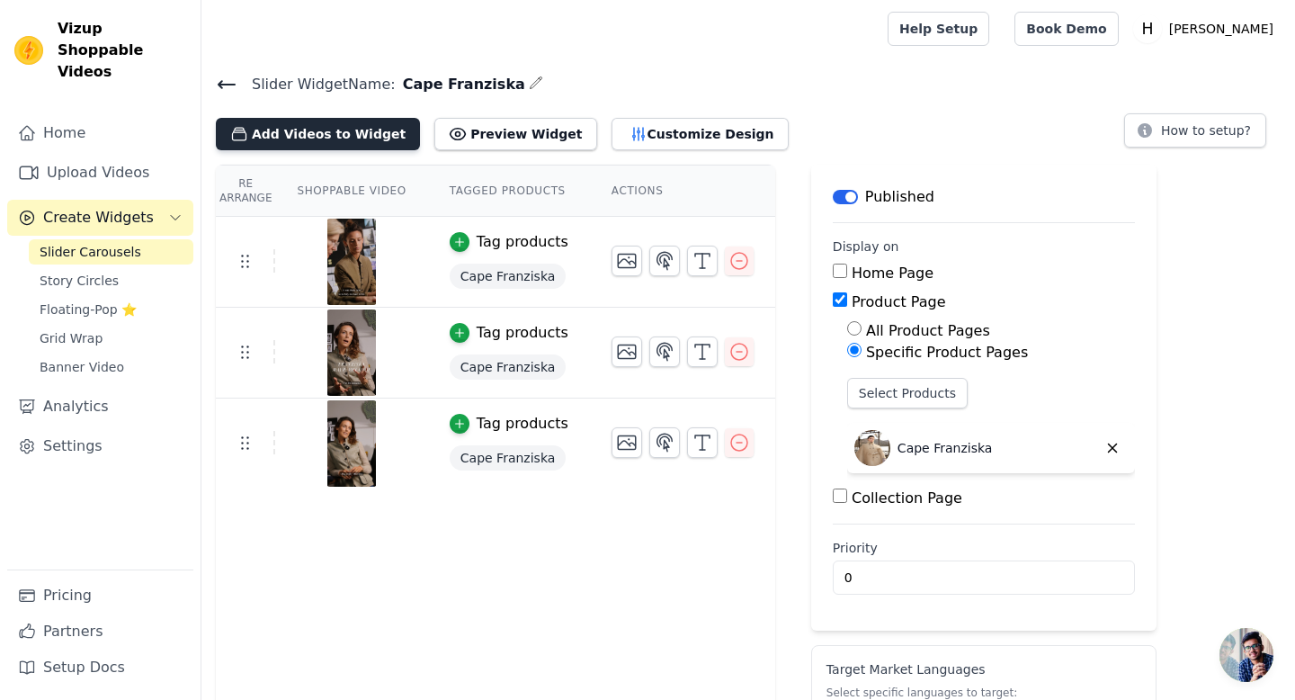
click at [276, 126] on button "Add Videos to Widget" at bounding box center [318, 134] width 204 height 32
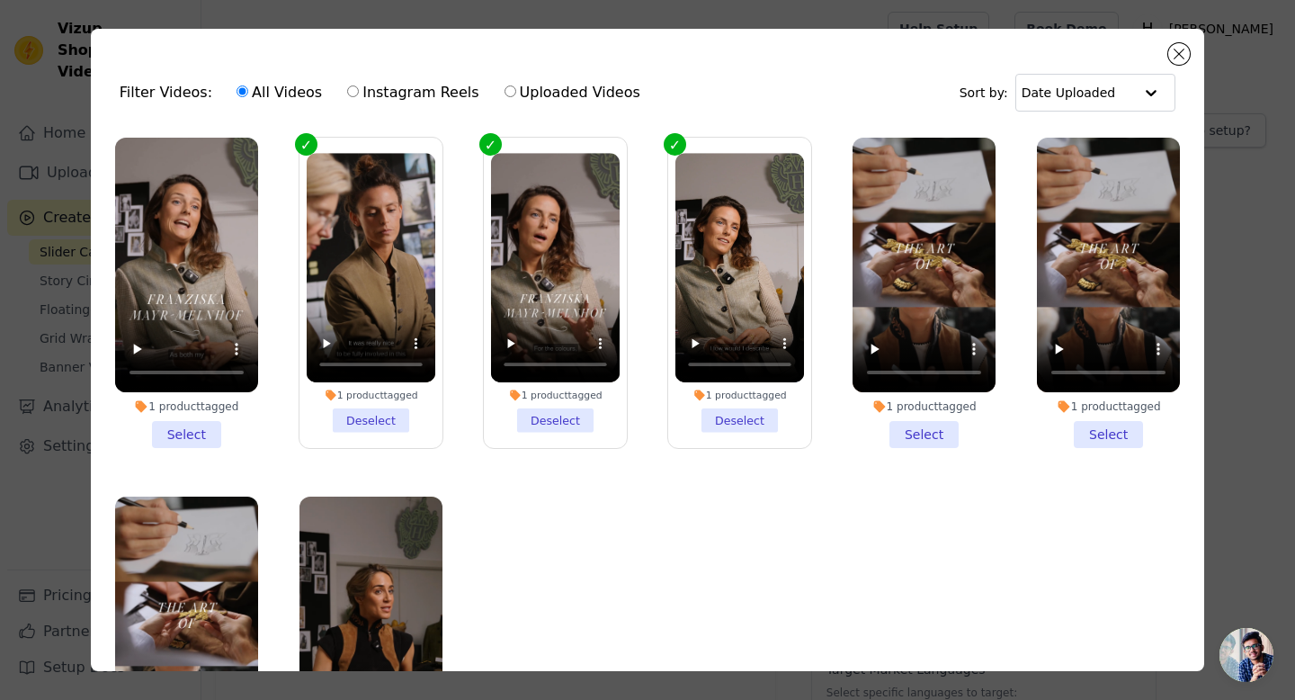
click at [185, 433] on li "1 product tagged Select" at bounding box center [186, 293] width 143 height 310
click at [0, 0] on input "1 product tagged Select" at bounding box center [0, 0] width 0 height 0
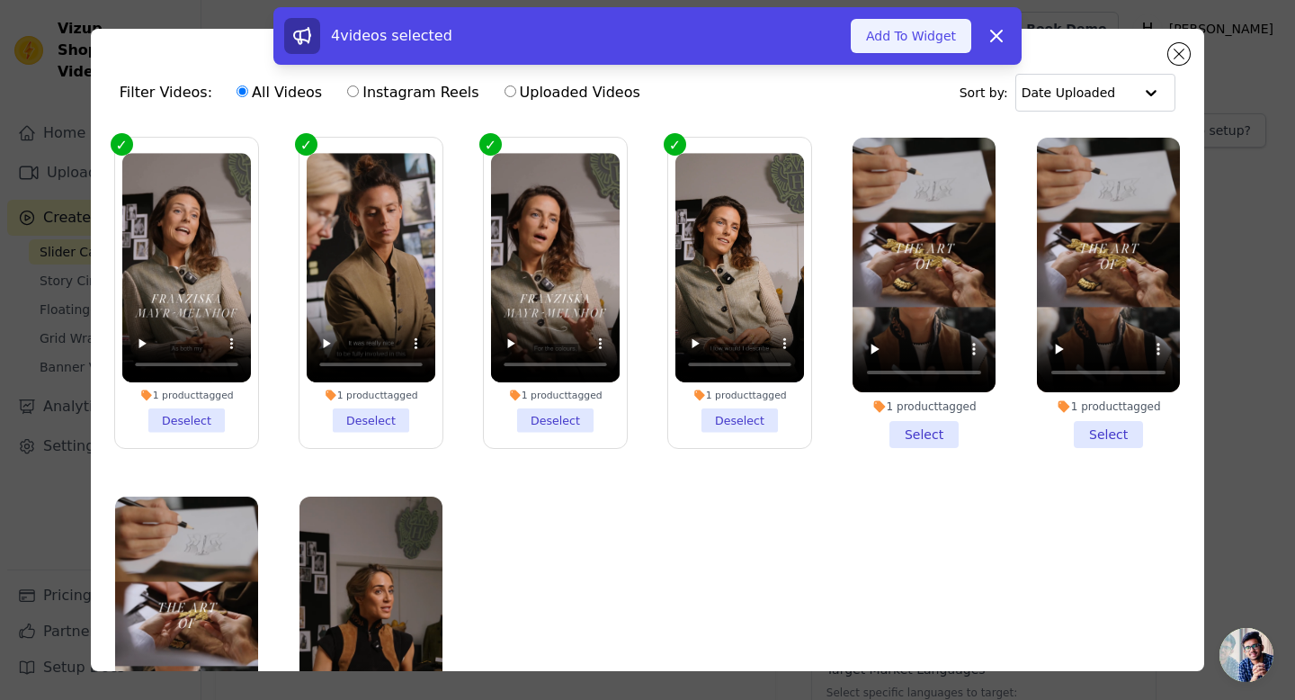
click at [884, 39] on button "Add To Widget" at bounding box center [911, 36] width 121 height 34
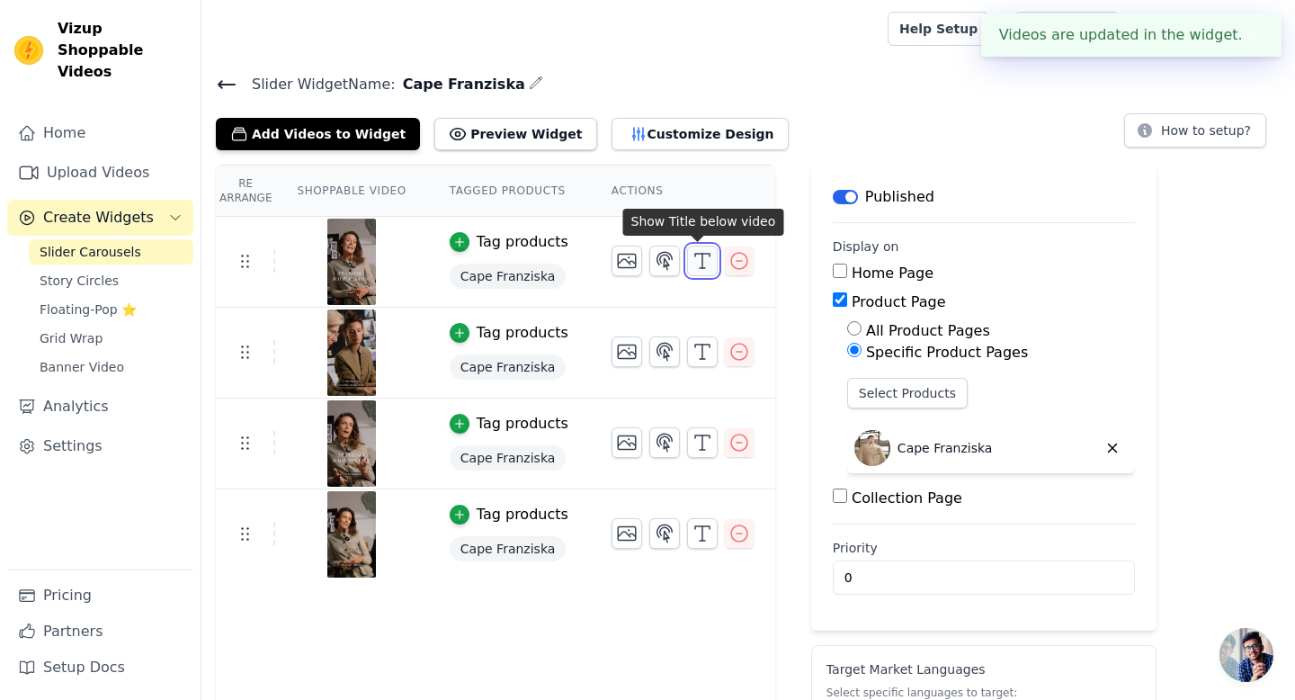
click at [700, 261] on icon "button" at bounding box center [703, 261] width 22 height 22
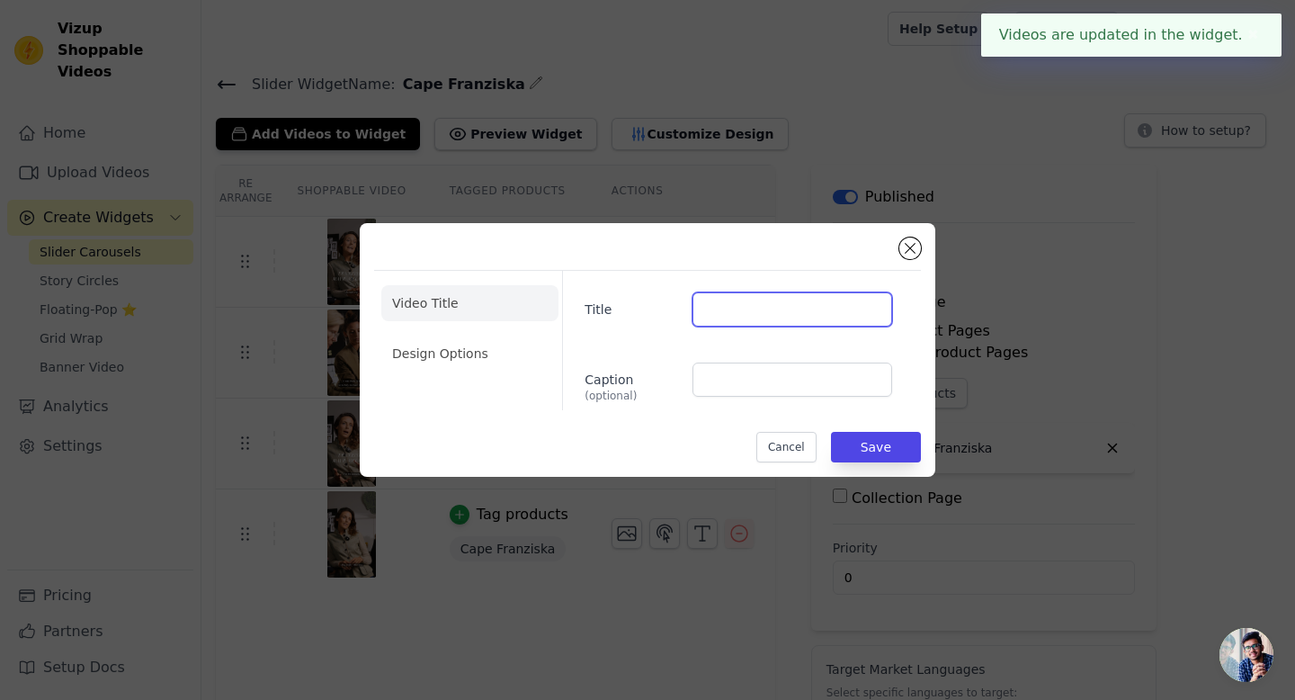
click at [739, 304] on input "Title" at bounding box center [792, 309] width 200 height 34
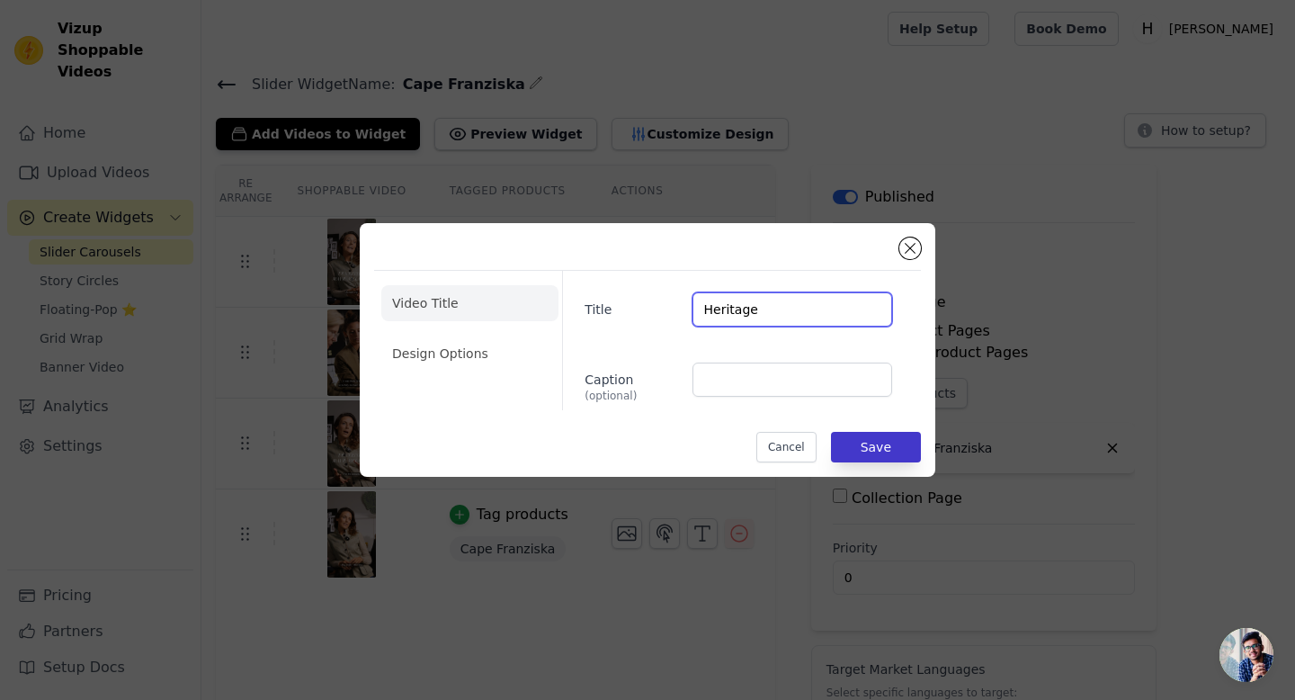
type input "Heritage"
click at [867, 455] on button "Save" at bounding box center [876, 447] width 90 height 31
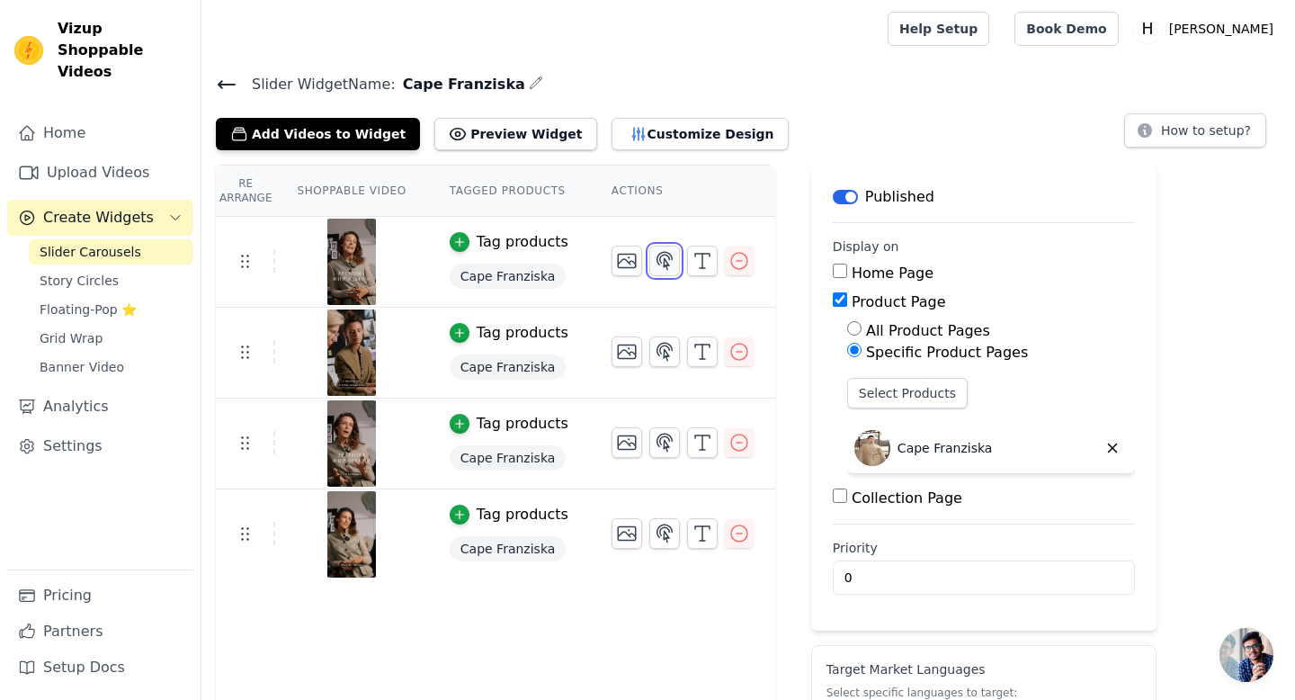
click at [664, 265] on icon "button" at bounding box center [665, 261] width 22 height 22
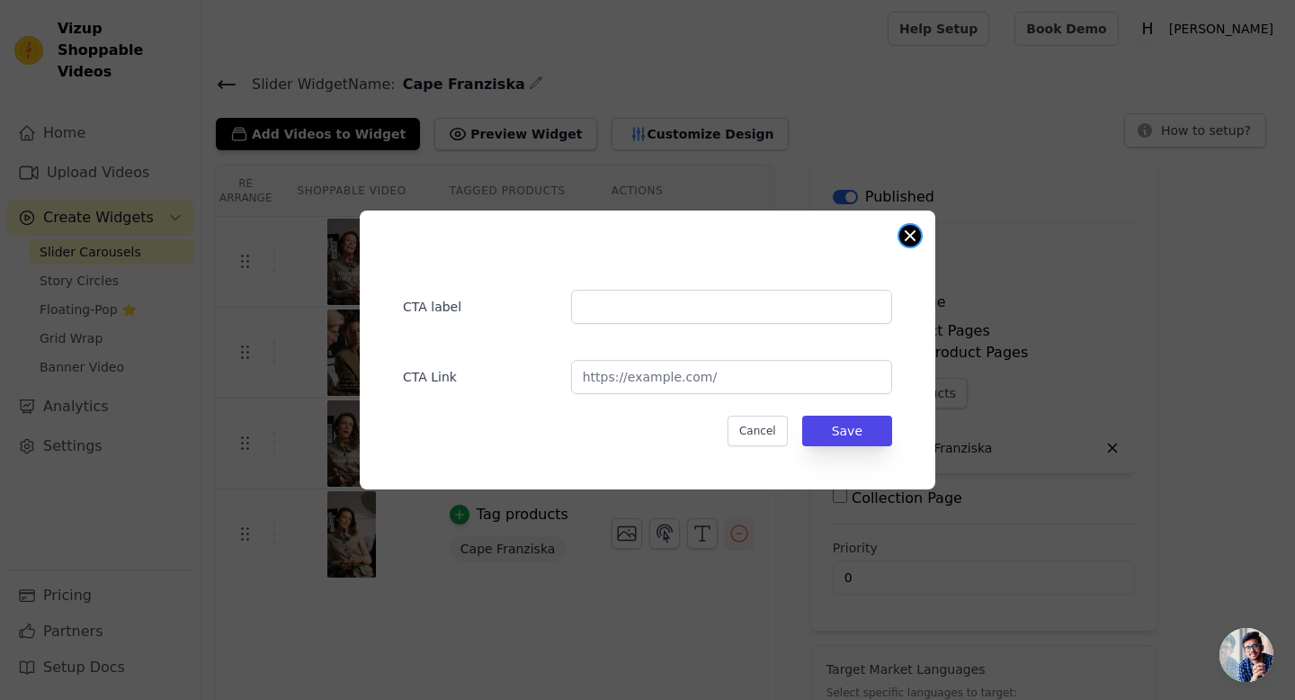
click at [913, 241] on button "Close modal" at bounding box center [910, 236] width 22 height 22
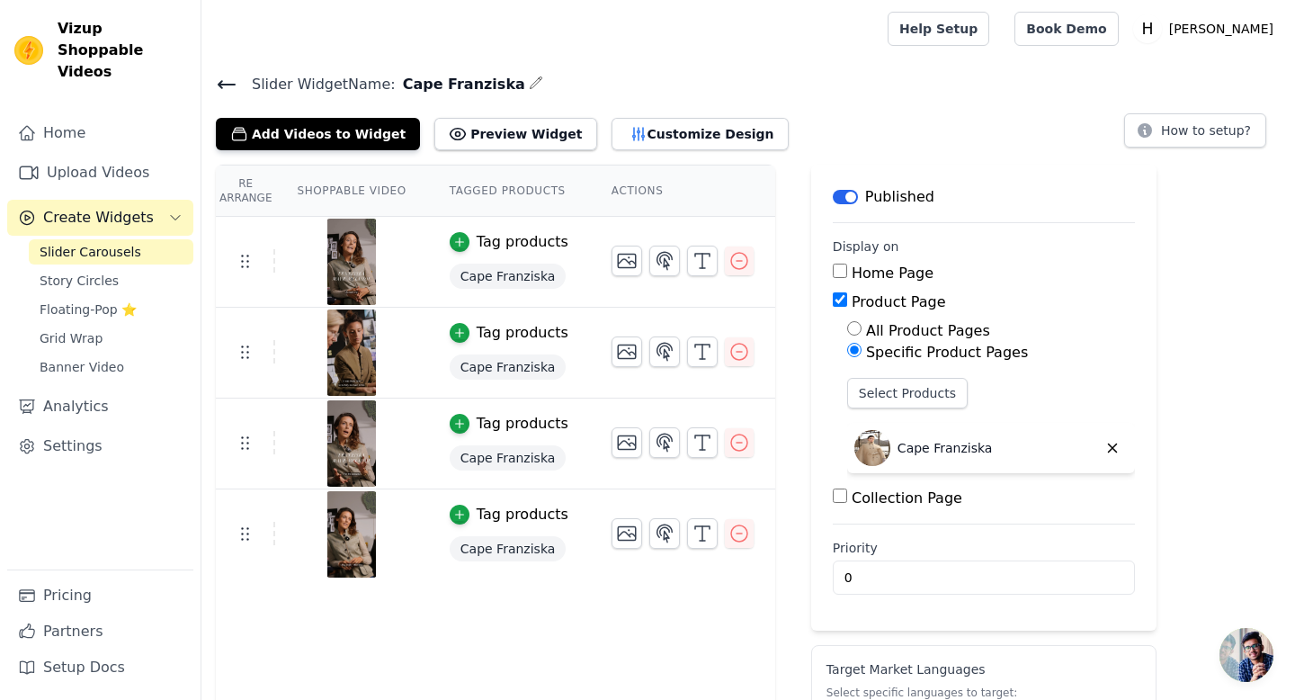
click at [690, 645] on div "Re Arrange Shoppable Video Tagged Products Actions Tag products Cape Franziska …" at bounding box center [495, 515] width 559 height 701
click at [590, 651] on div "Re Arrange Shoppable Video Tagged Products Actions Tag products Cape Franziska …" at bounding box center [495, 515] width 559 height 701
click at [499, 130] on button "Preview Widget" at bounding box center [515, 134] width 162 height 32
click at [639, 132] on button "Customize Design" at bounding box center [700, 134] width 177 height 32
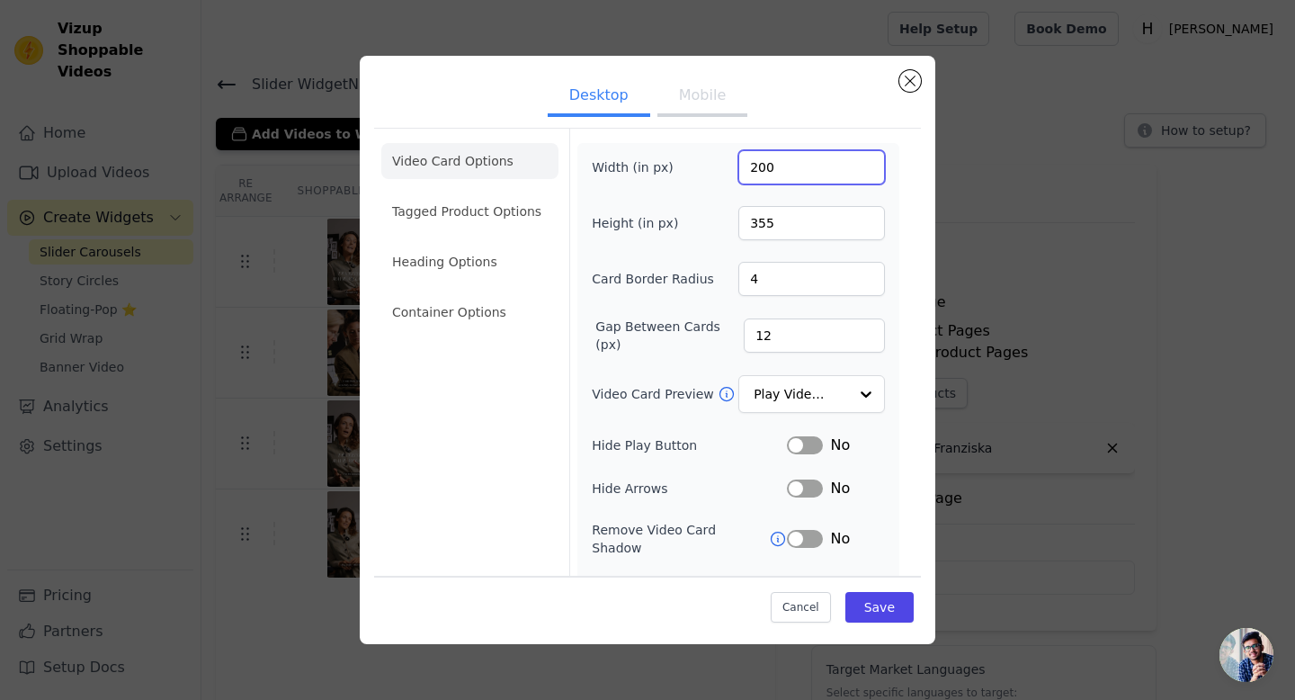
click at [777, 168] on input "200" at bounding box center [811, 167] width 147 height 34
click at [474, 217] on li "Tagged Product Options" at bounding box center [469, 211] width 177 height 36
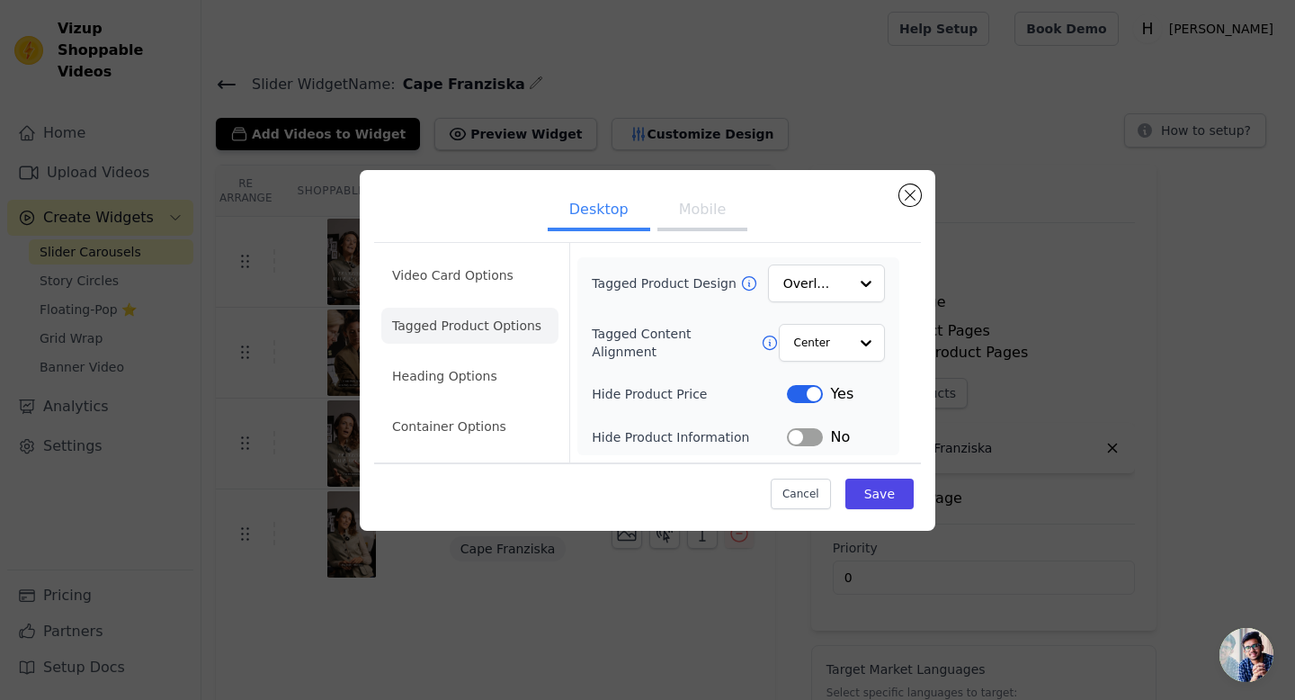
click at [804, 437] on button "Label" at bounding box center [805, 437] width 36 height 18
click at [466, 279] on li "Video Card Options" at bounding box center [469, 275] width 177 height 36
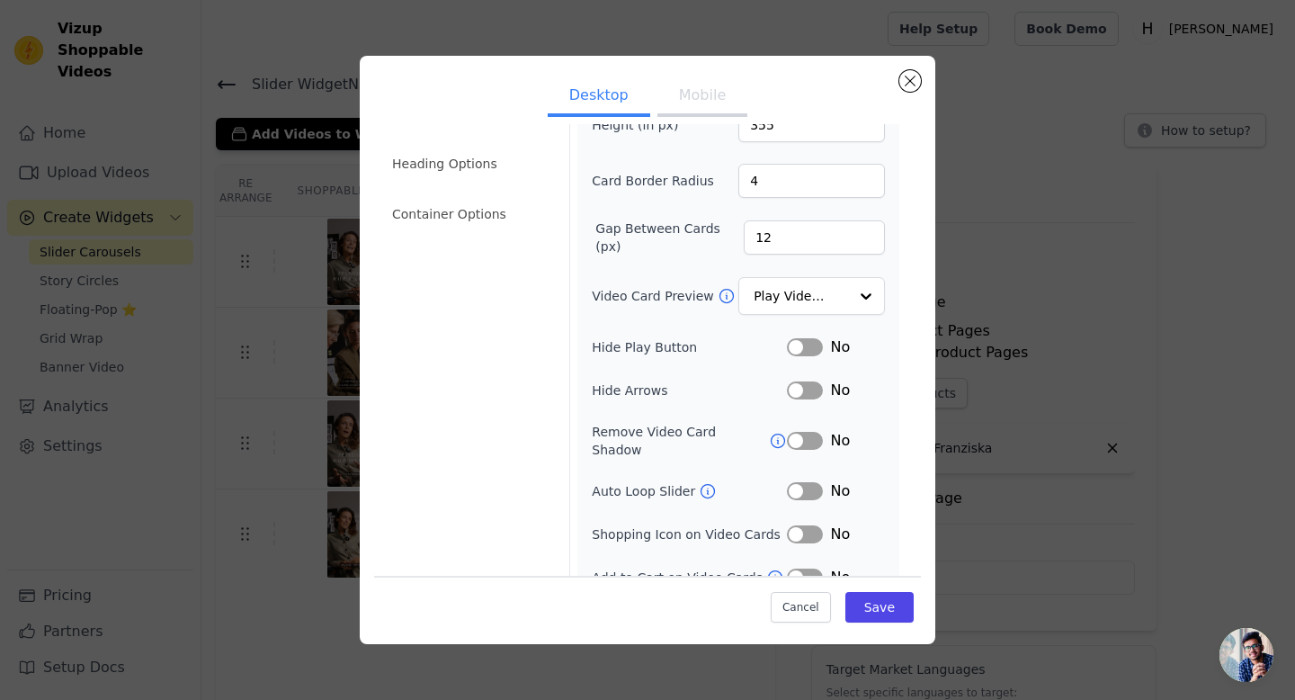
scroll to position [110, 0]
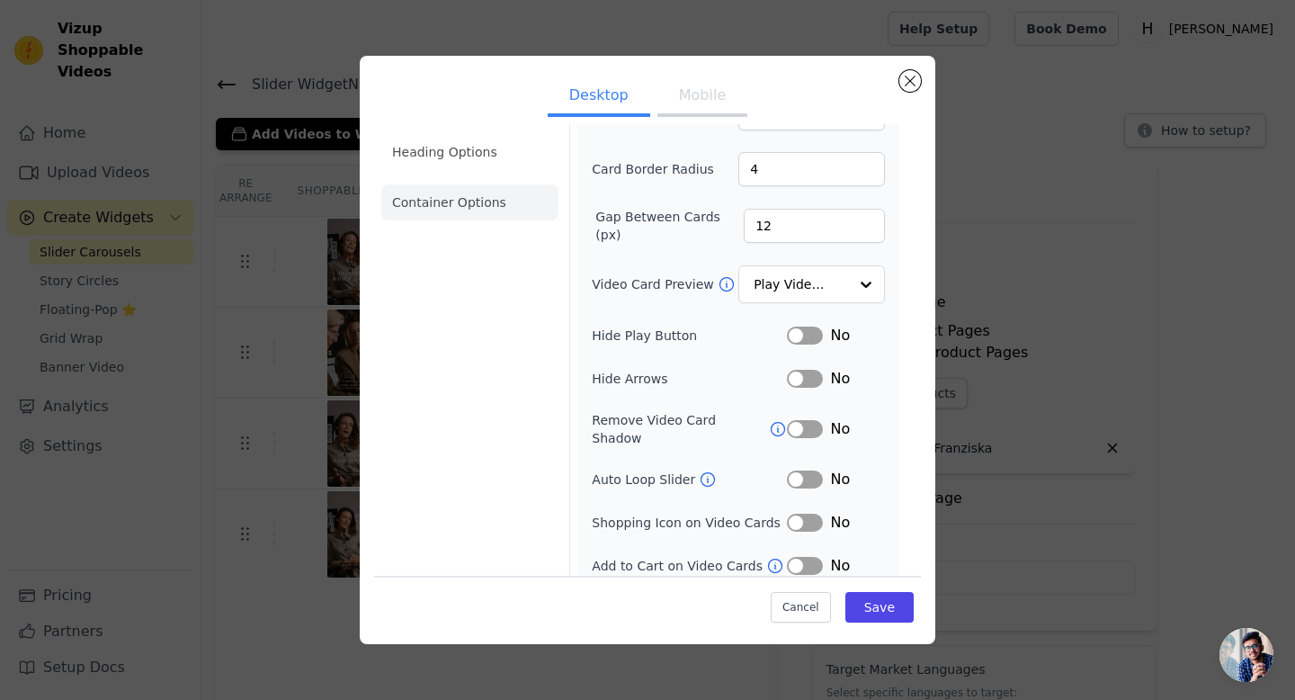
click at [440, 201] on li "Container Options" at bounding box center [469, 202] width 177 height 36
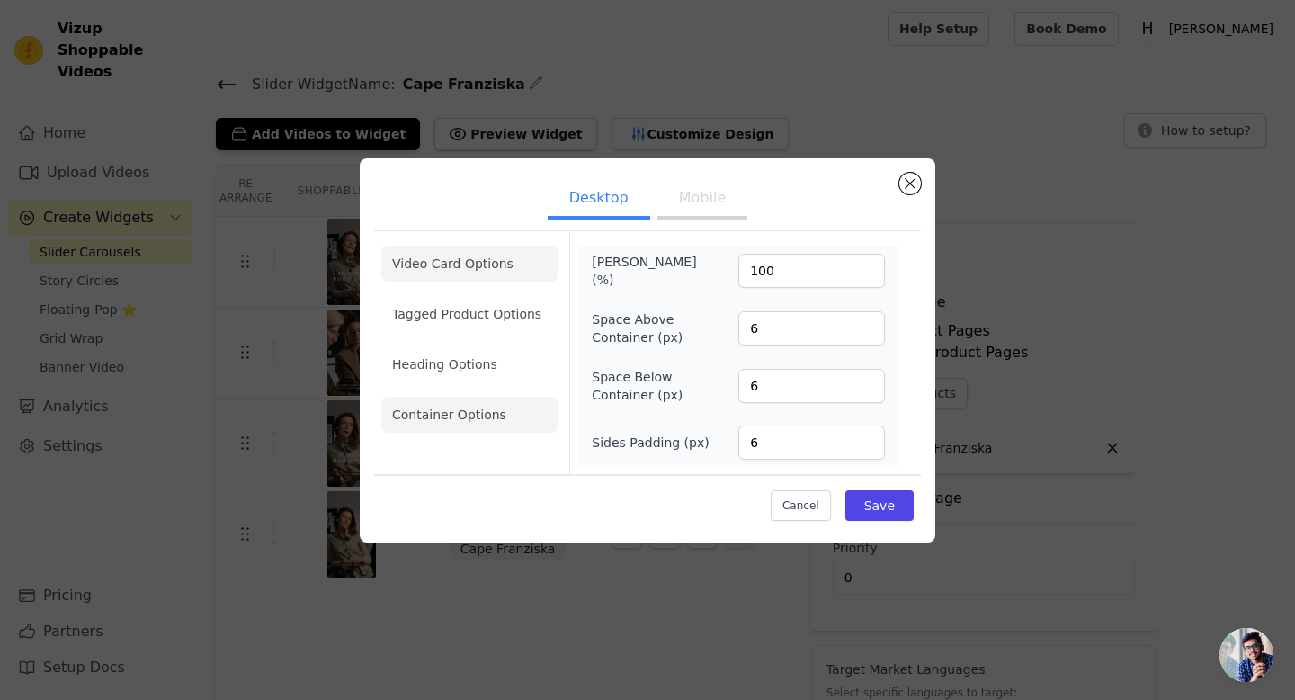
click at [480, 251] on li "Video Card Options" at bounding box center [469, 264] width 177 height 36
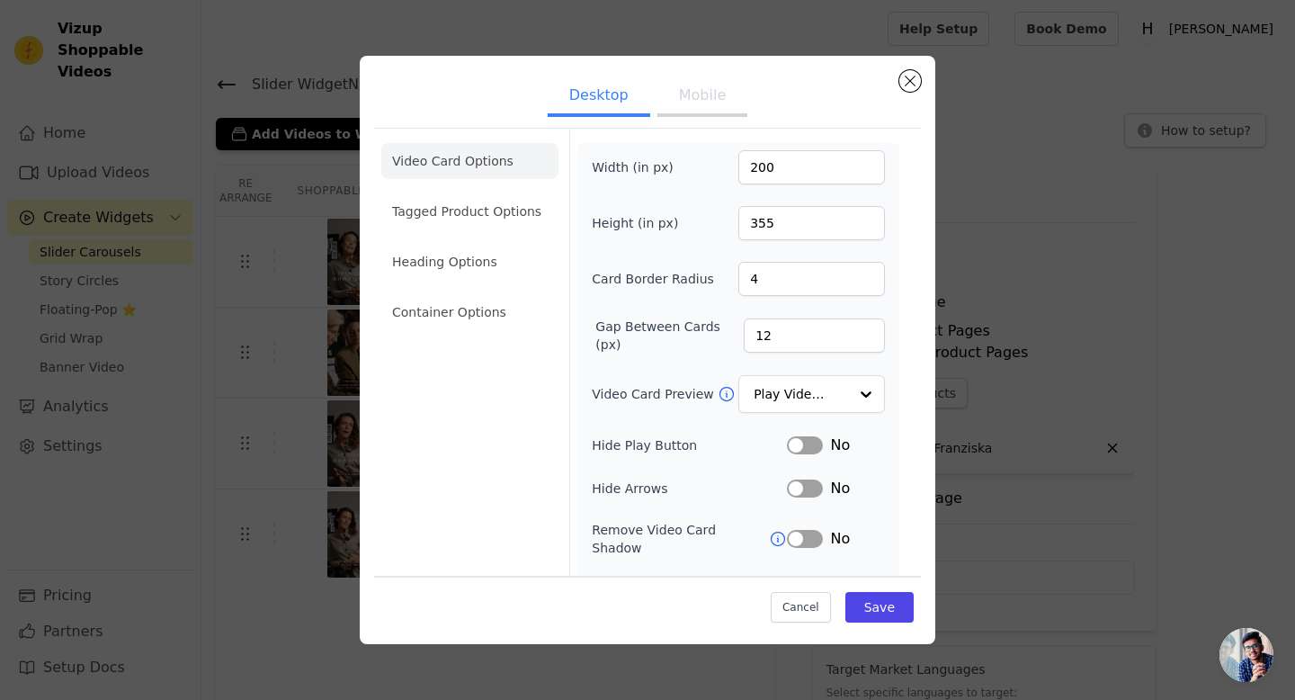
click at [599, 104] on button "Desktop" at bounding box center [599, 97] width 103 height 40
click at [464, 202] on li "Tagged Product Options" at bounding box center [469, 211] width 177 height 36
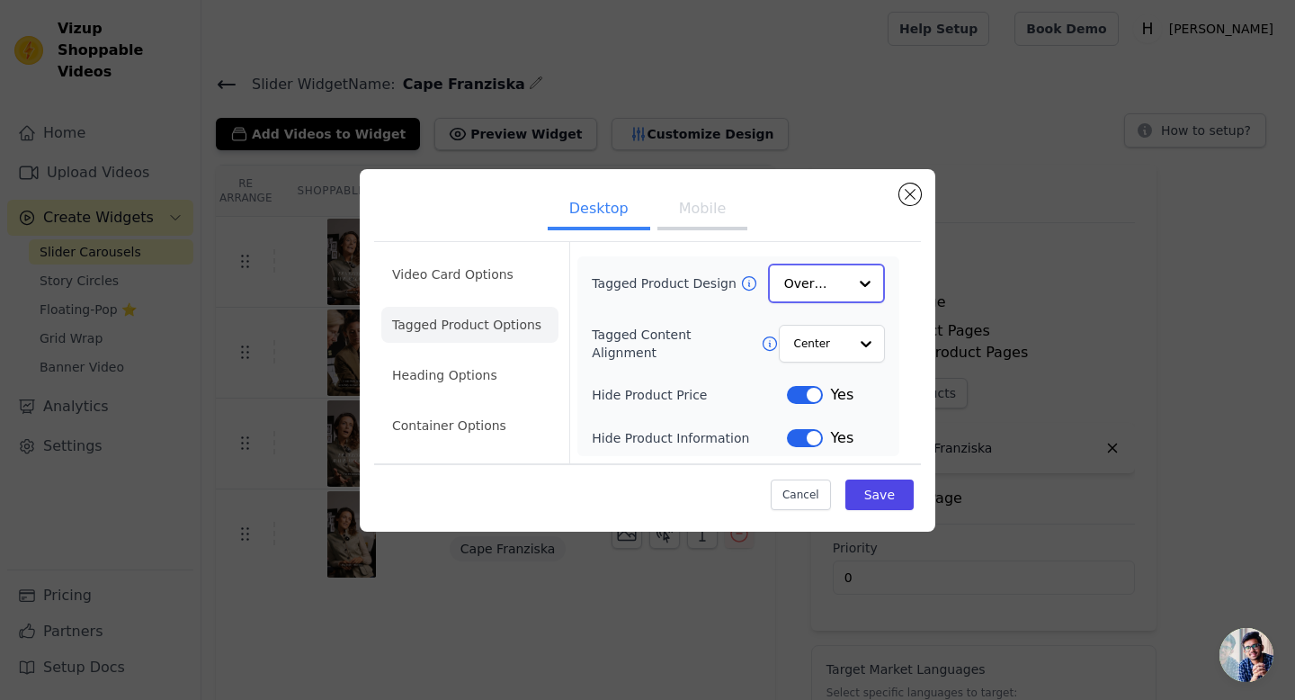
click at [800, 283] on input "Tagged Product Design" at bounding box center [815, 283] width 63 height 36
click at [813, 395] on div "Minimalist" at bounding box center [826, 402] width 117 height 38
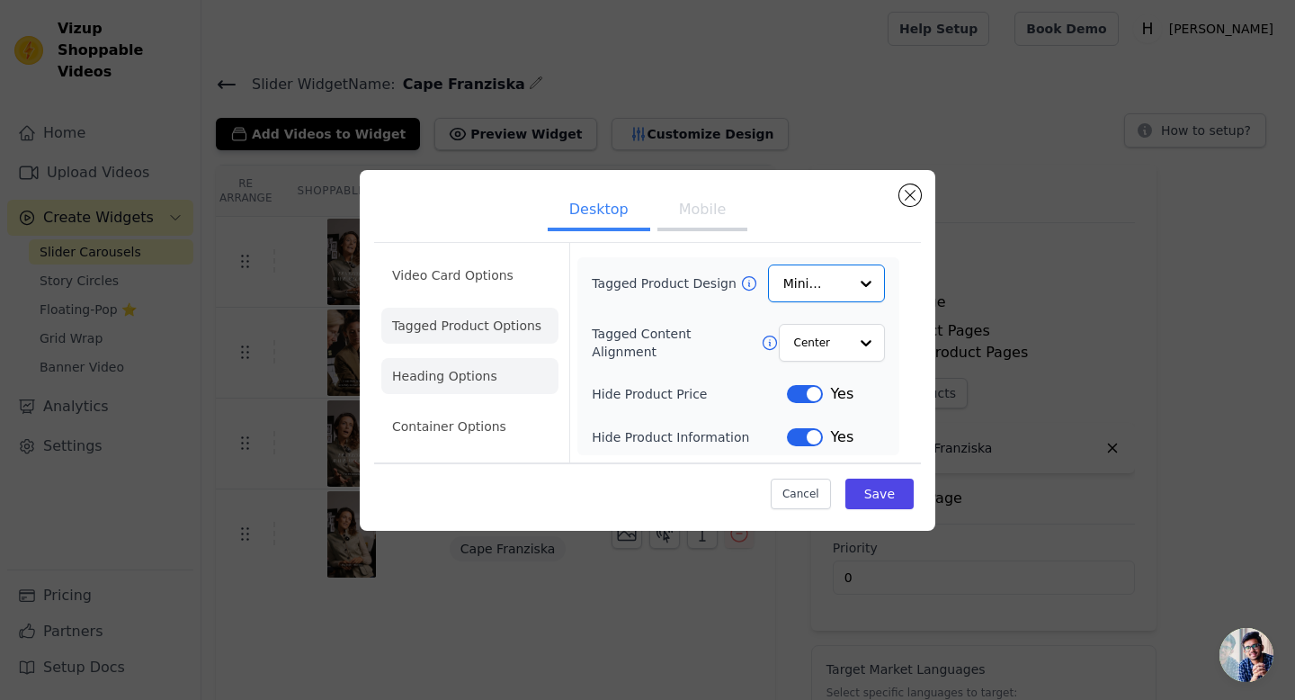
click at [454, 377] on li "Heading Options" at bounding box center [469, 376] width 177 height 36
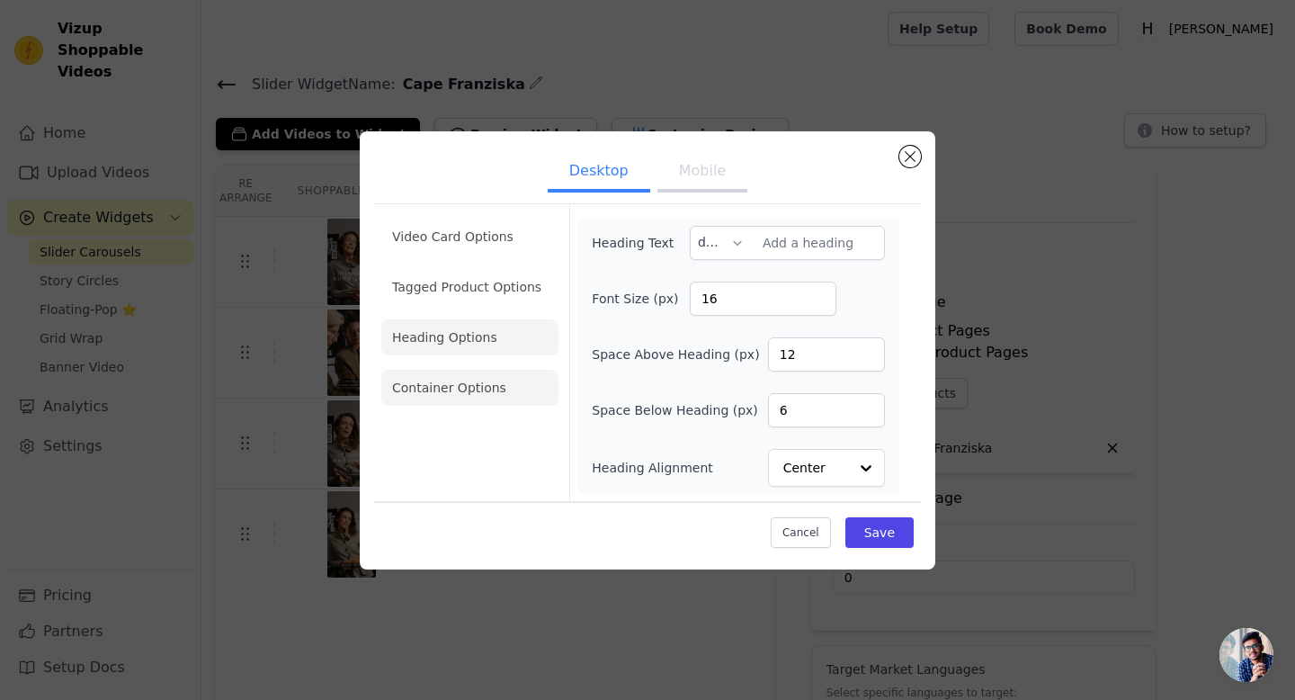
click at [448, 391] on li "Container Options" at bounding box center [469, 388] width 177 height 36
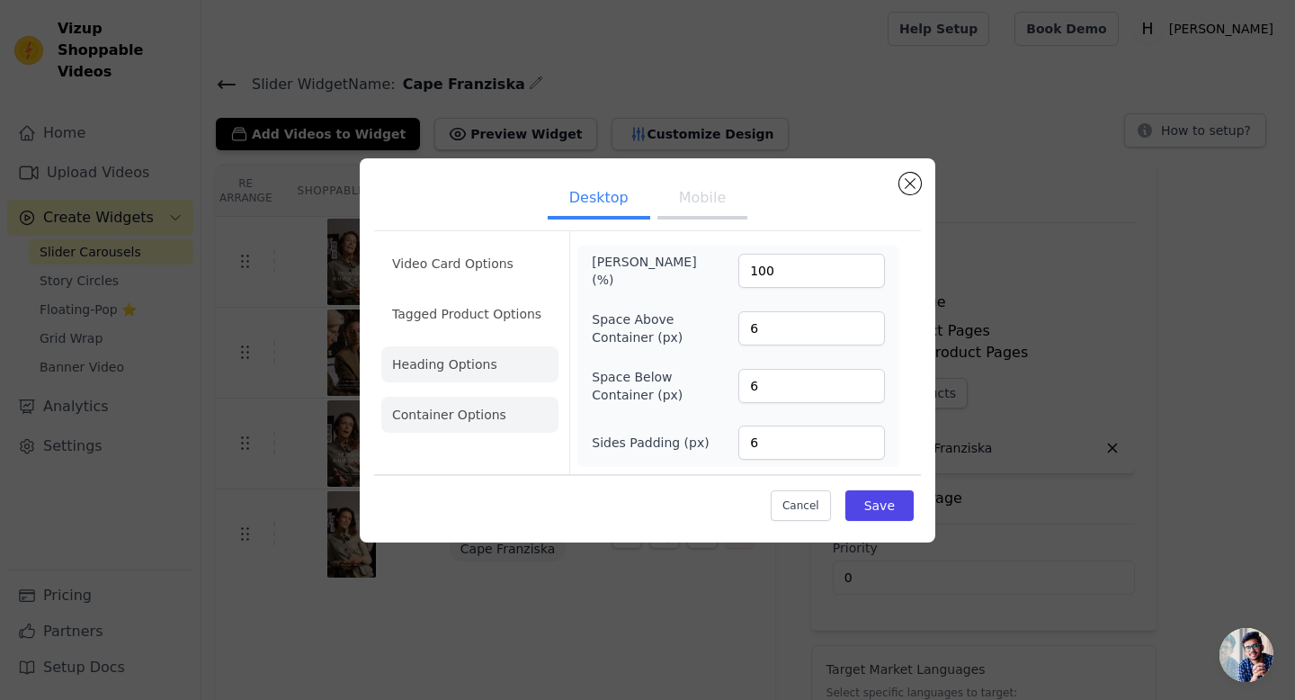
click at [453, 369] on li "Heading Options" at bounding box center [469, 364] width 177 height 36
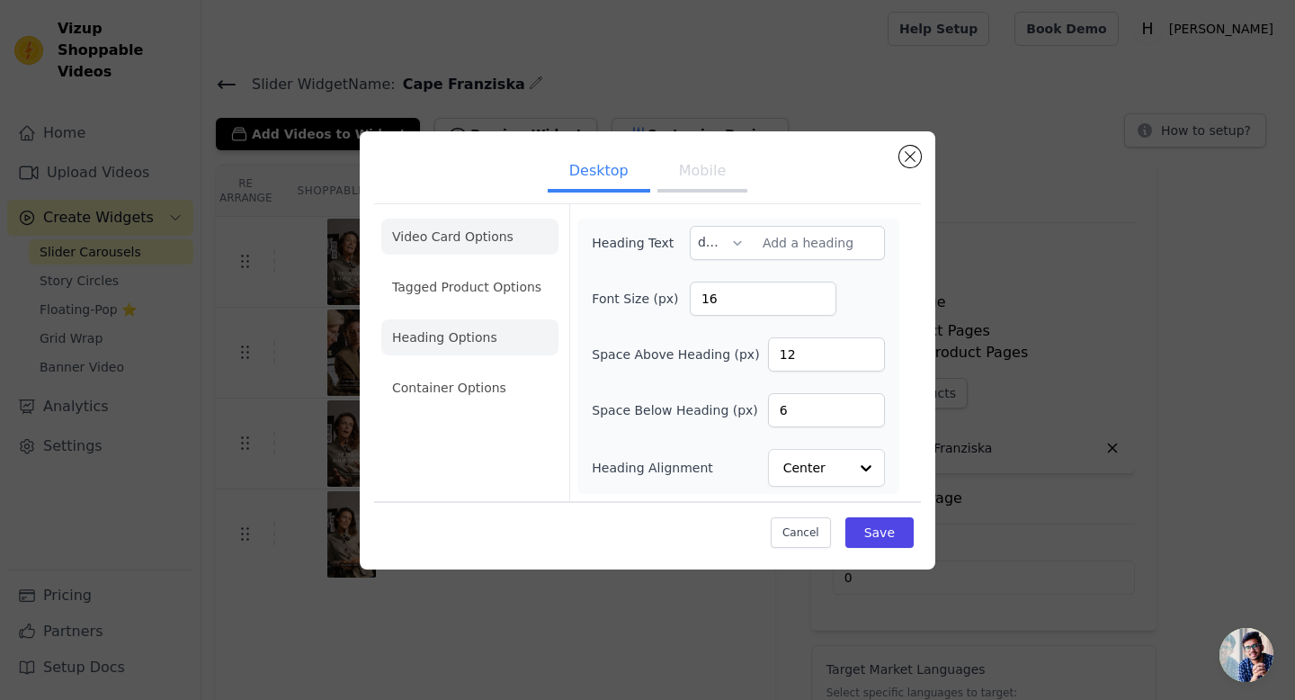
click at [463, 289] on li "Tagged Product Options" at bounding box center [469, 287] width 177 height 36
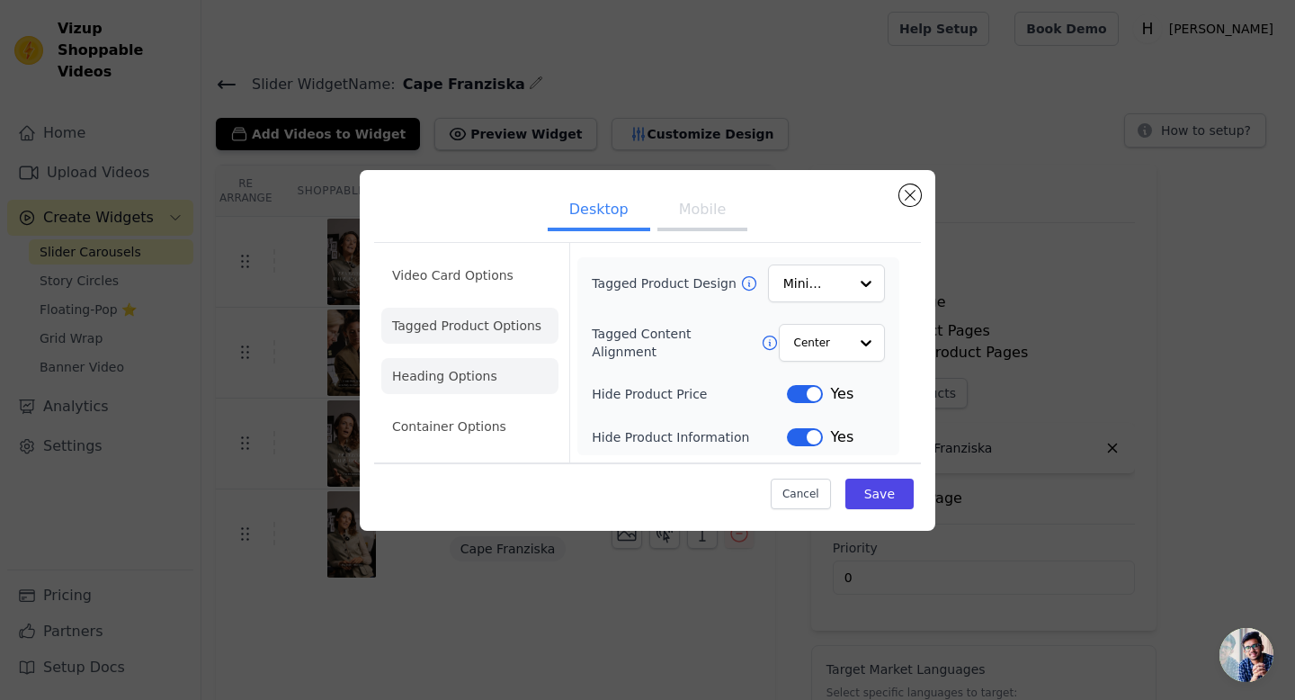
click at [459, 270] on li "Video Card Options" at bounding box center [469, 275] width 177 height 36
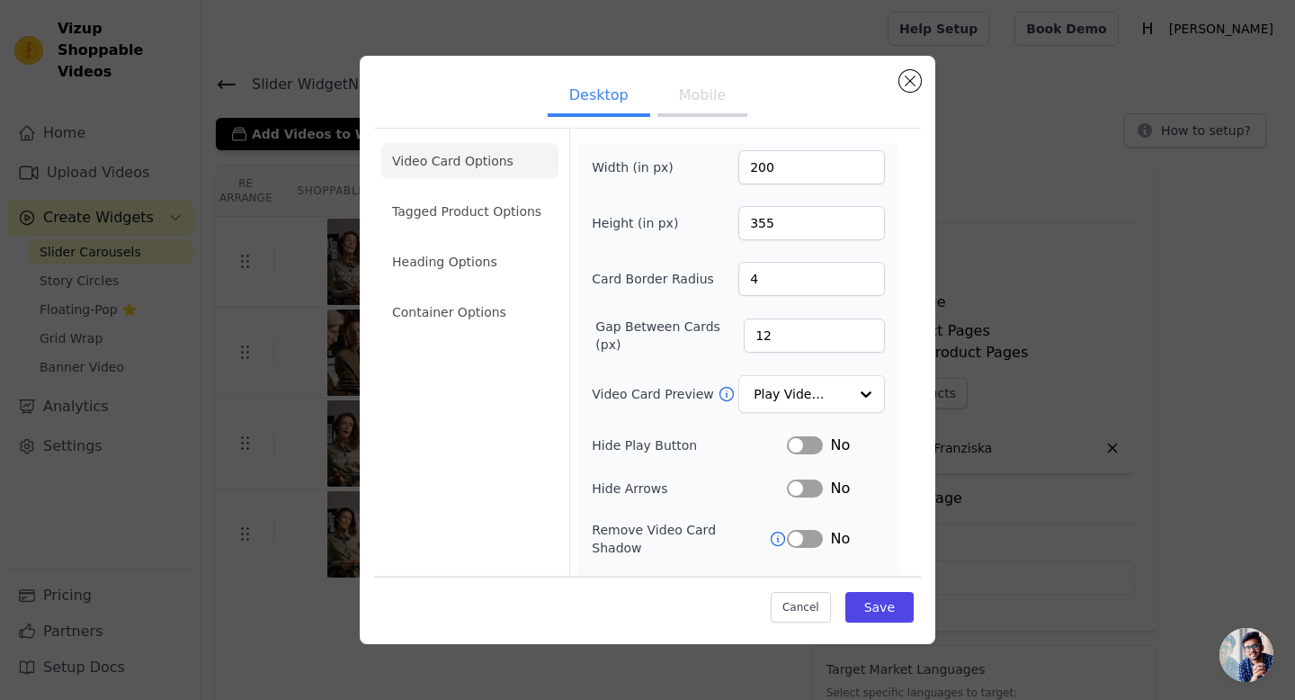
click at [433, 479] on div "Video Card Options Tagged Product Options Heading Options Container Options" at bounding box center [469, 415] width 177 height 572
click at [699, 98] on button "Mobile" at bounding box center [702, 97] width 90 height 40
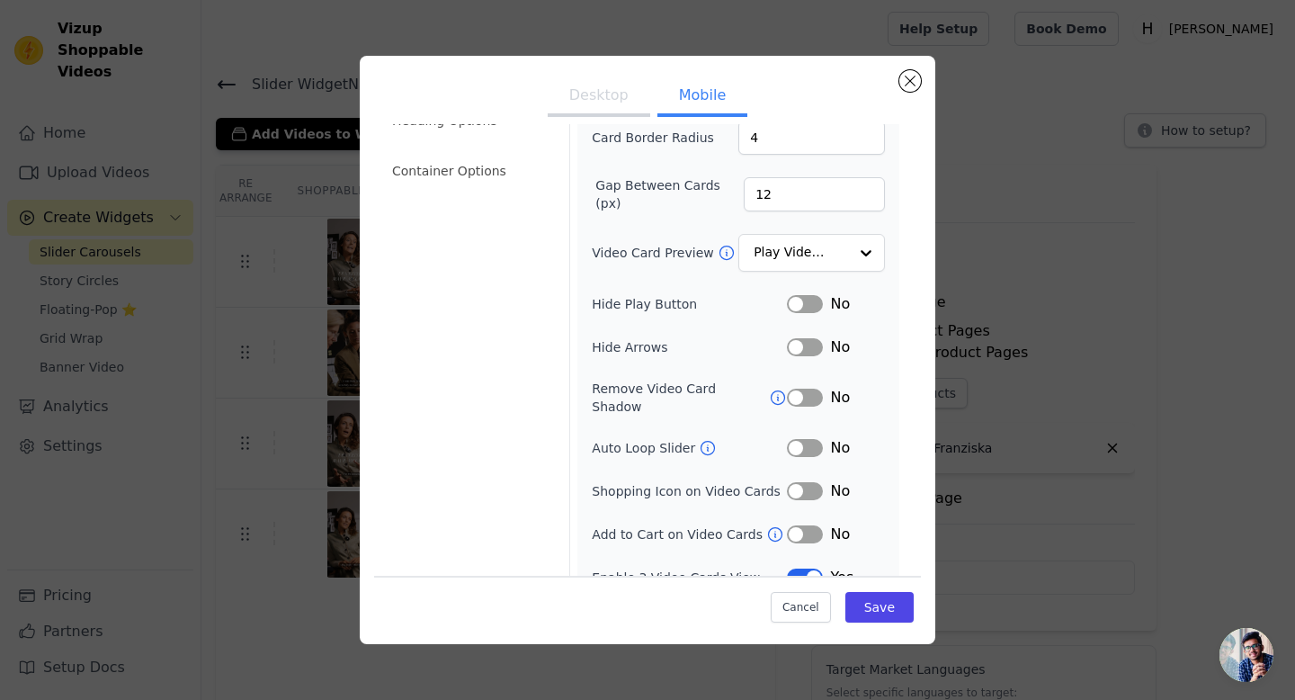
scroll to position [153, 0]
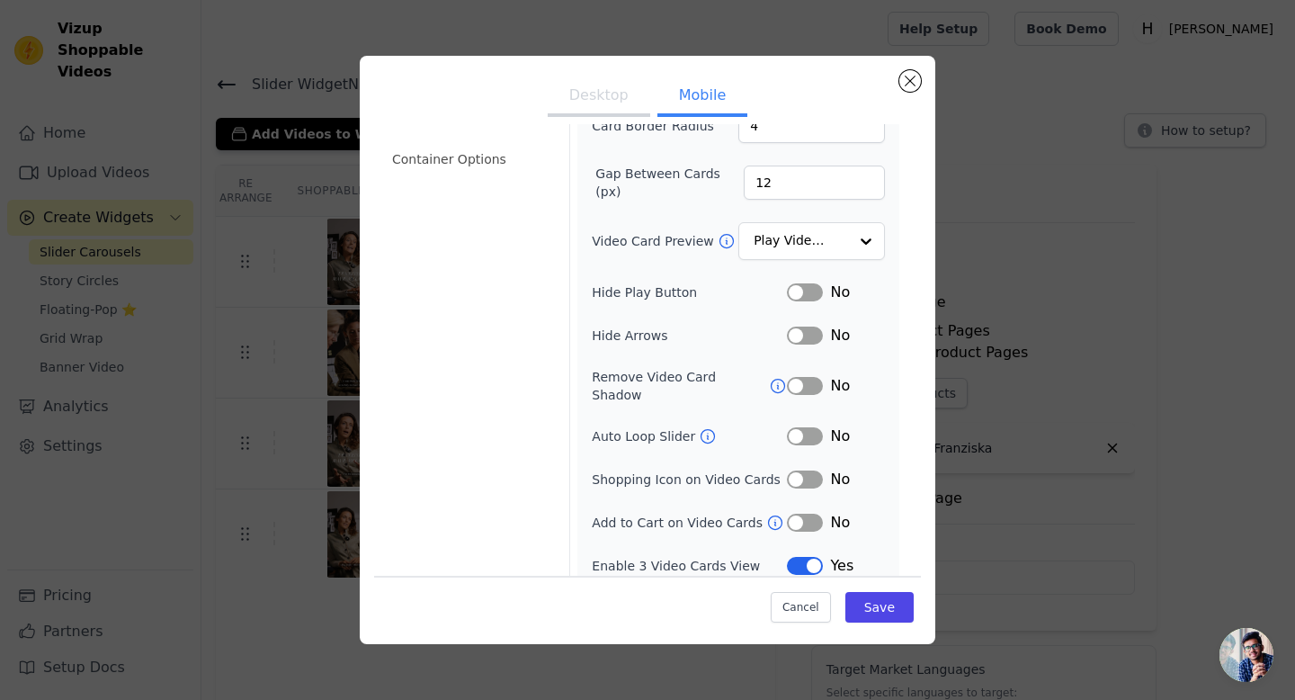
click at [800, 379] on button "Label" at bounding box center [805, 386] width 36 height 18
click at [801, 470] on button "Label" at bounding box center [805, 479] width 36 height 18
click at [820, 514] on button "Label" at bounding box center [805, 523] width 36 height 18
click at [808, 496] on div "Width (in px) 200 Height (in px) 355 Card Border Radius 4 Gap Between Cards (px…" at bounding box center [738, 286] width 293 height 579
click at [808, 514] on button "Label" at bounding box center [805, 523] width 36 height 18
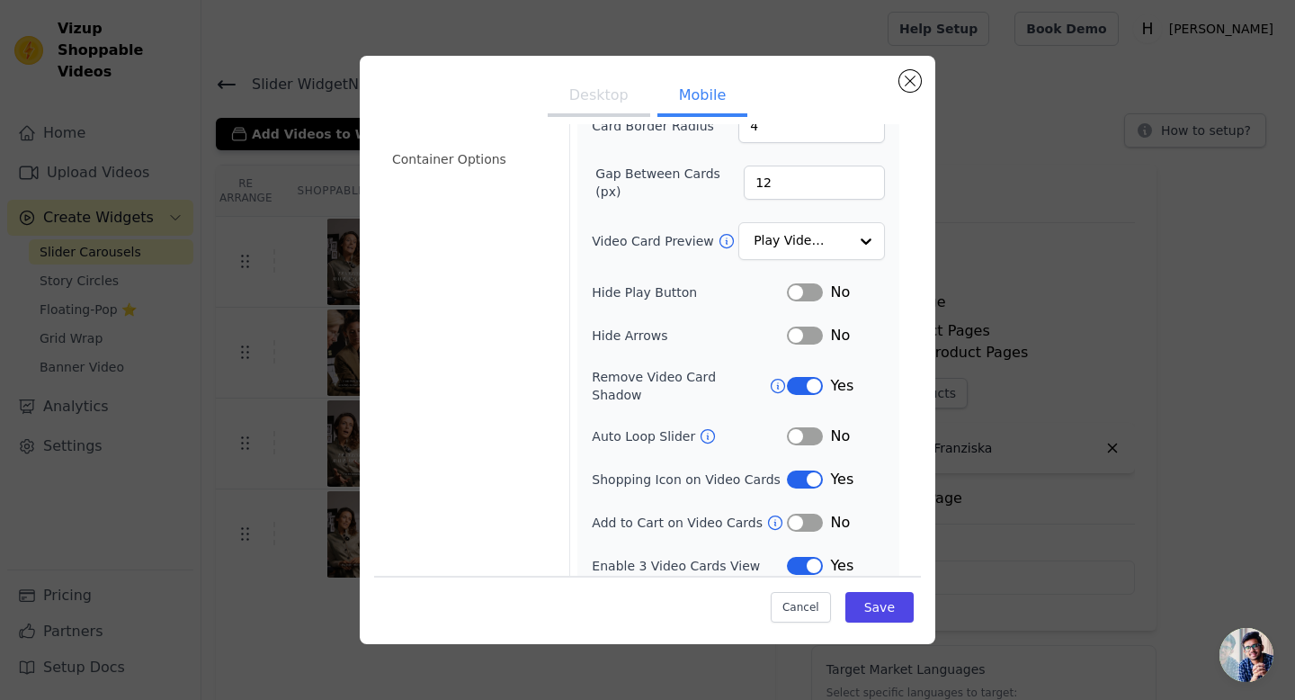
click at [794, 470] on button "Label" at bounding box center [805, 479] width 36 height 18
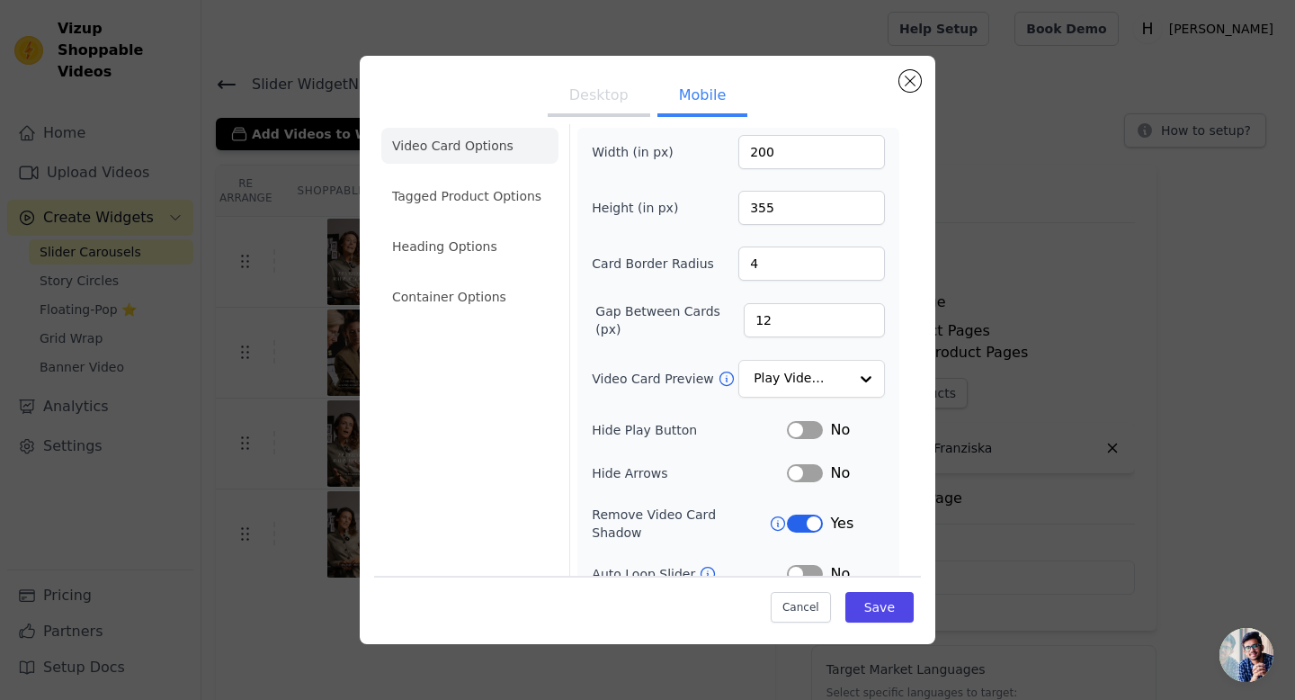
scroll to position [0, 0]
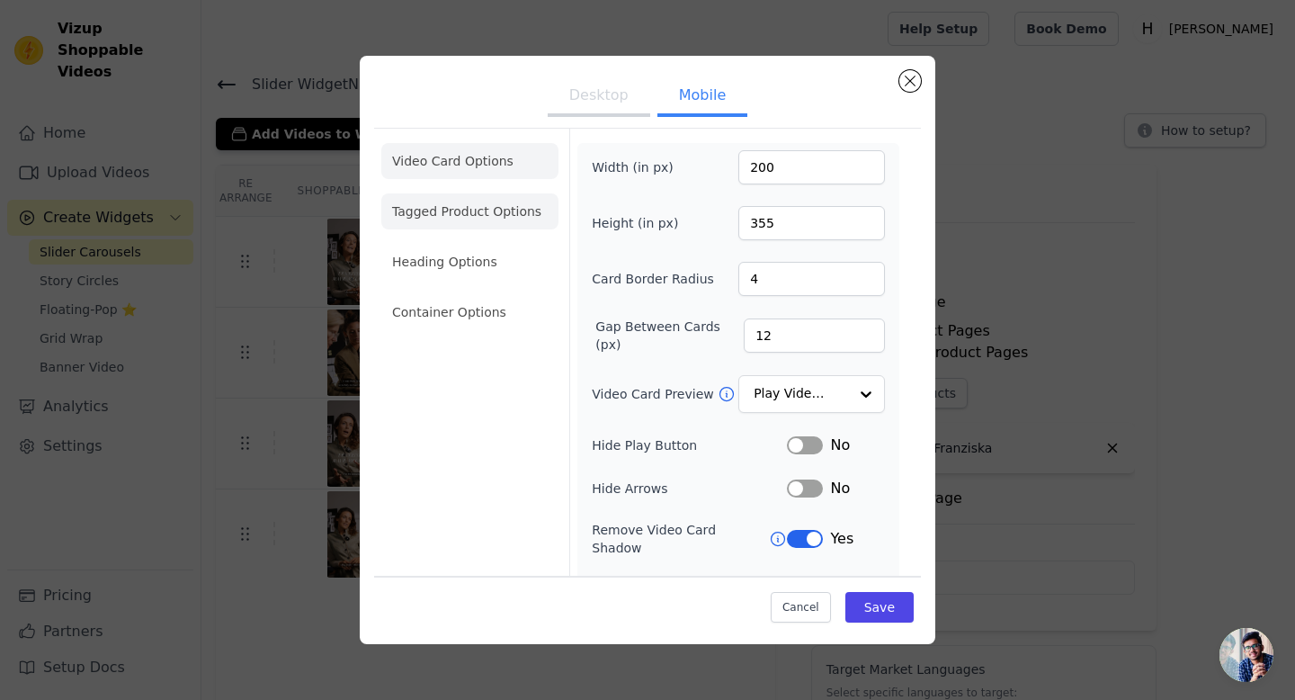
click at [455, 208] on li "Tagged Product Options" at bounding box center [469, 211] width 177 height 36
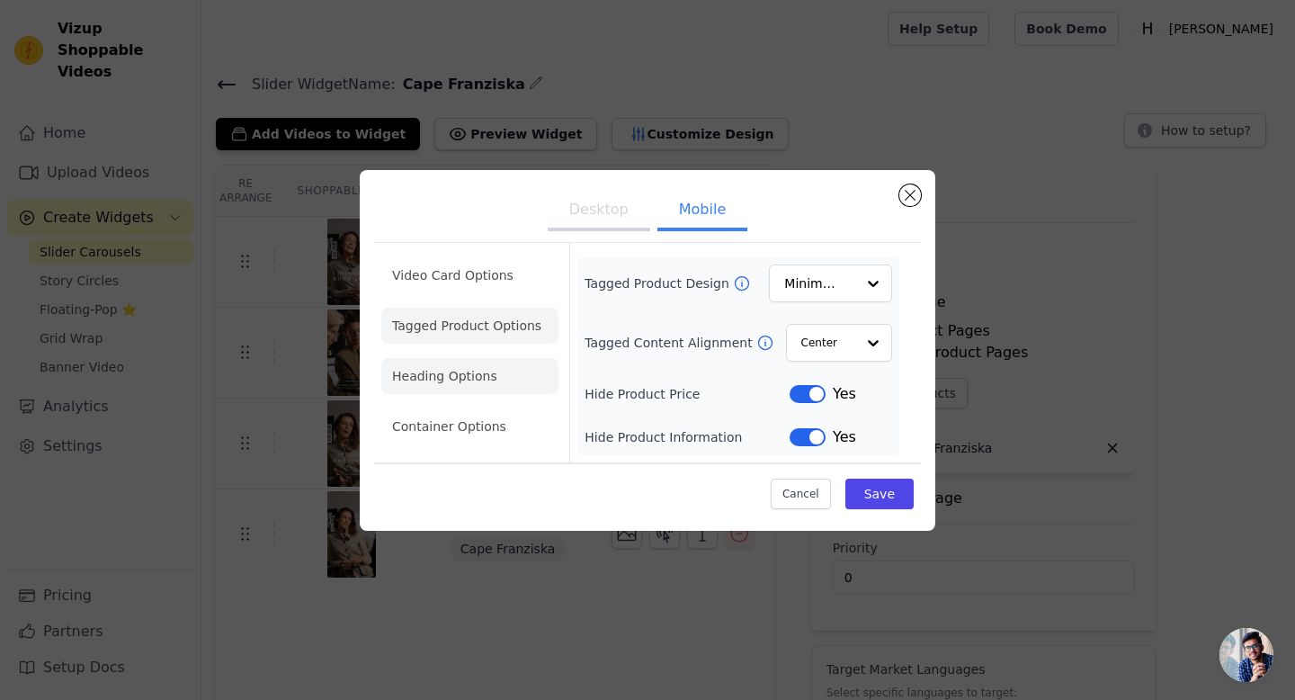
click at [438, 373] on li "Heading Options" at bounding box center [469, 376] width 177 height 36
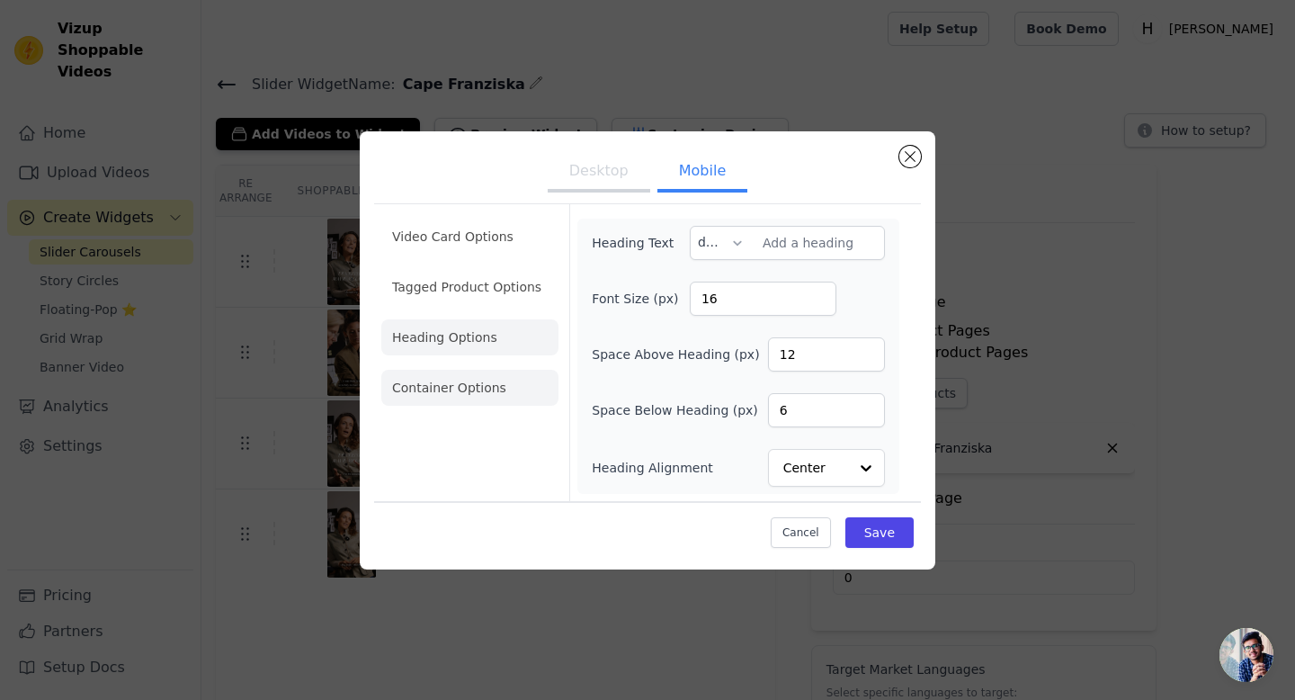
click at [431, 394] on li "Container Options" at bounding box center [469, 388] width 177 height 36
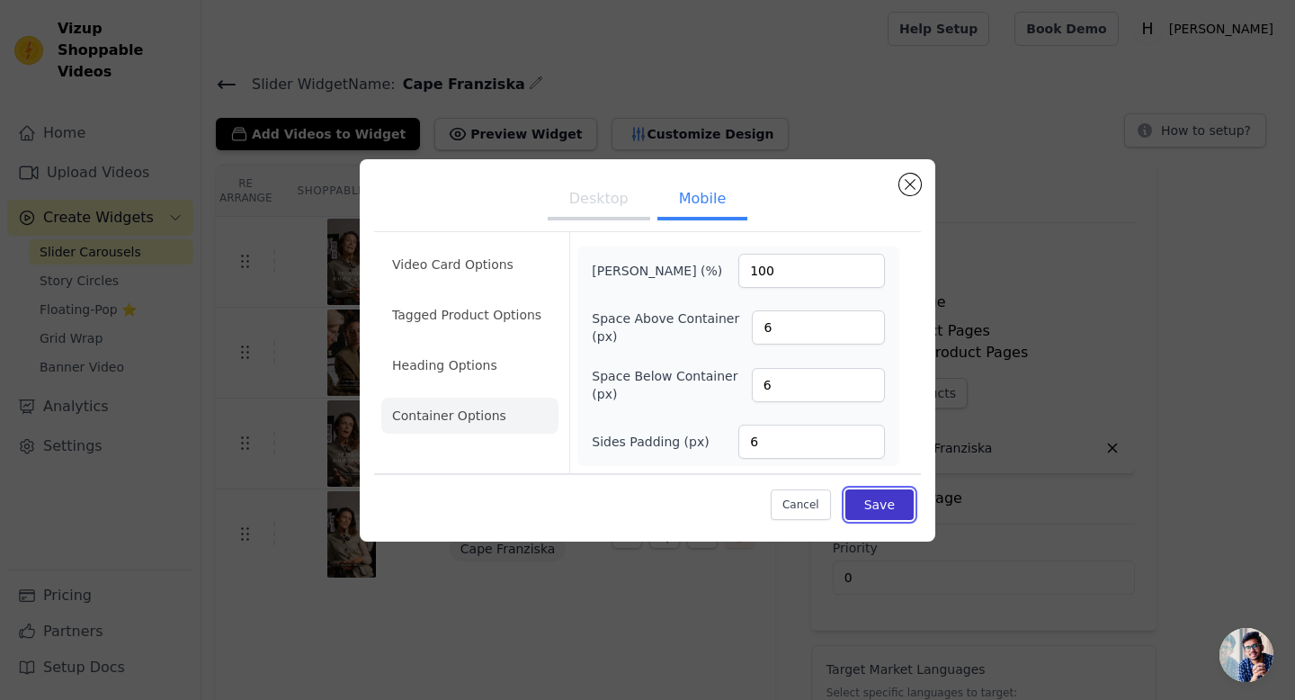
click at [892, 505] on button "Save" at bounding box center [879, 504] width 68 height 31
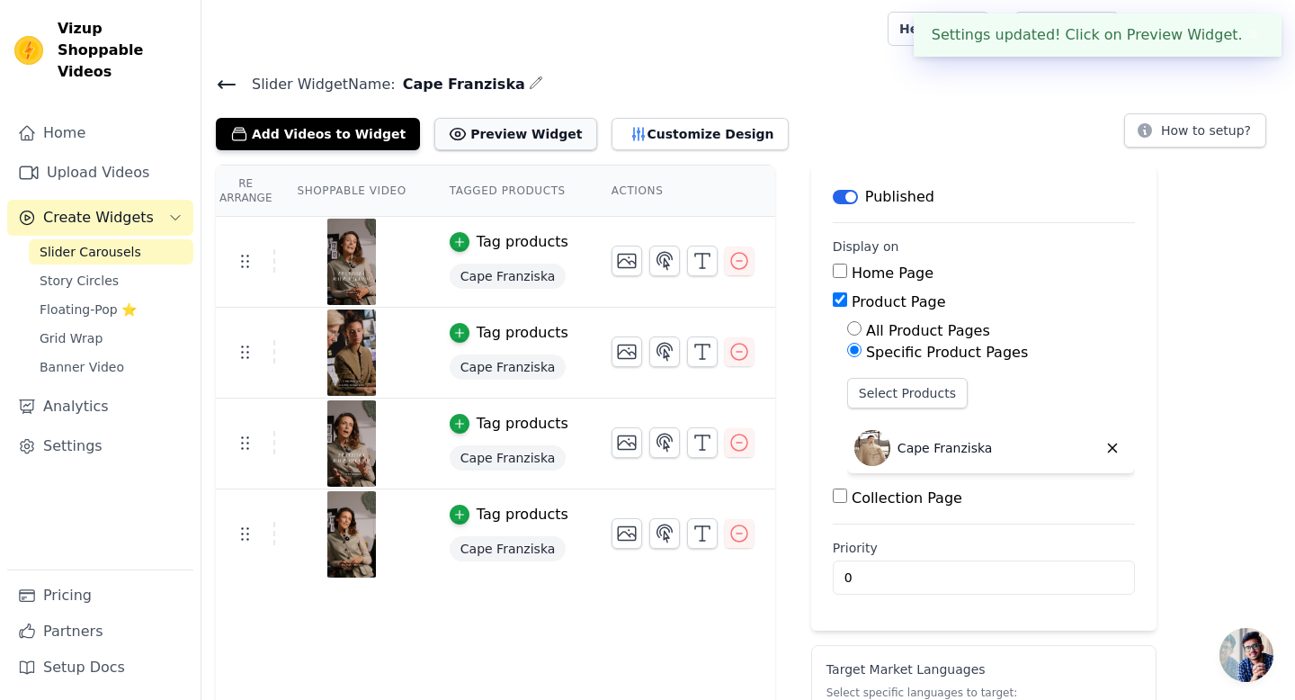
click at [503, 133] on button "Preview Widget" at bounding box center [515, 134] width 162 height 32
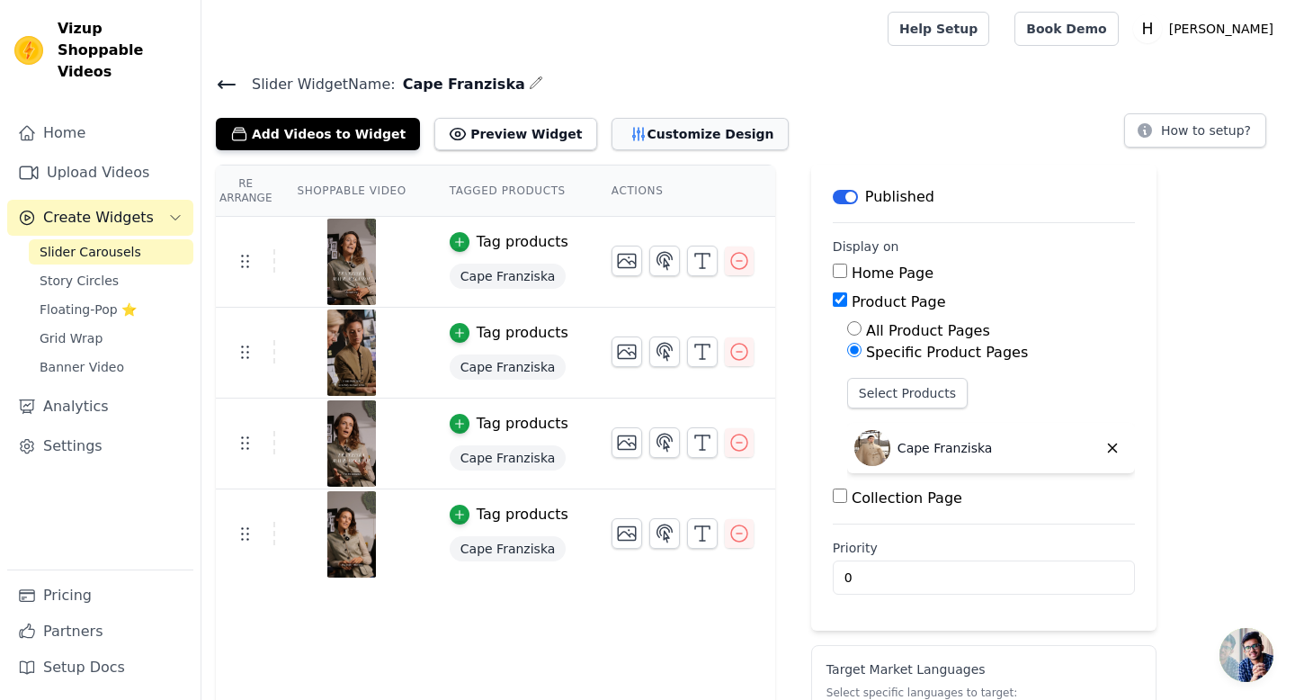
click at [648, 137] on button "Customize Design" at bounding box center [700, 134] width 177 height 32
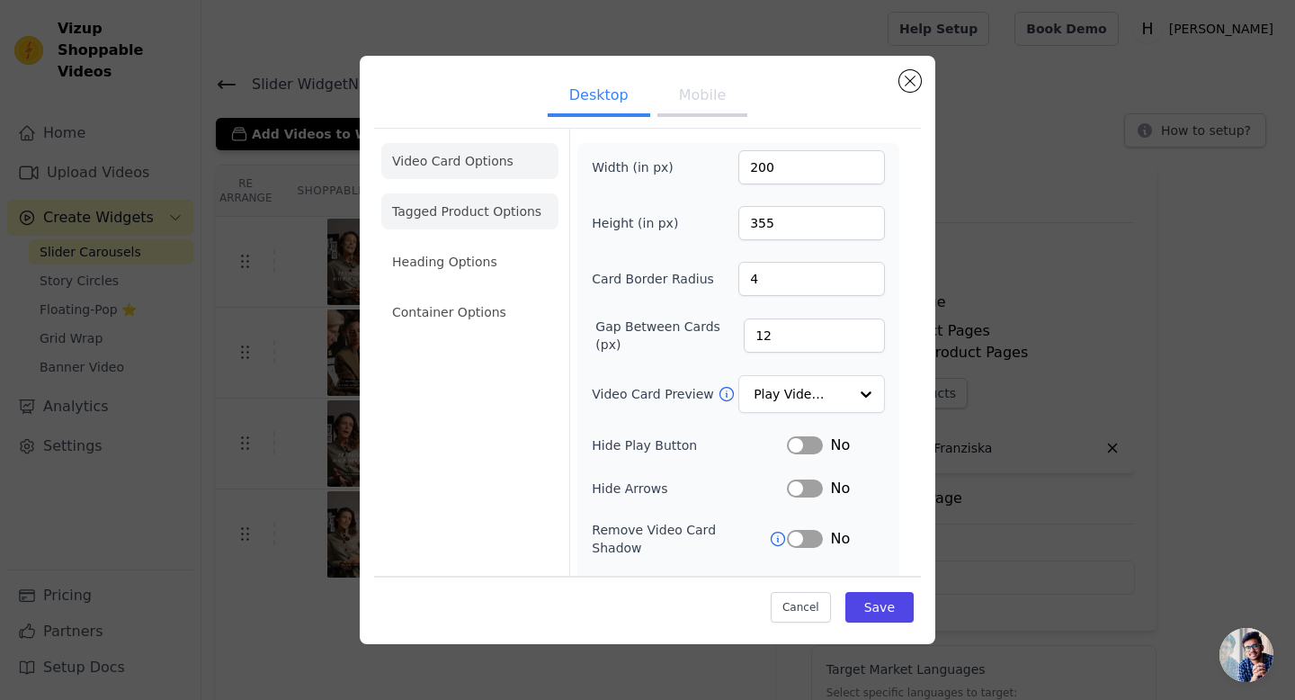
click at [472, 219] on li "Tagged Product Options" at bounding box center [469, 211] width 177 height 36
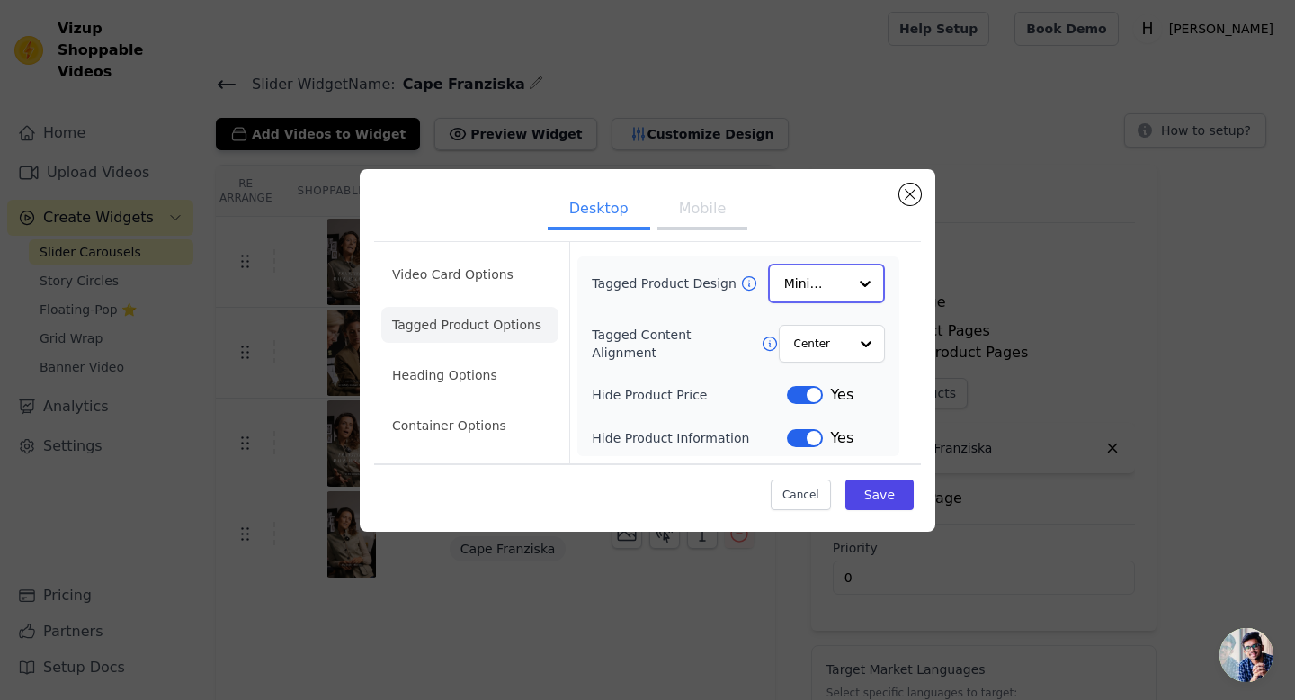
click at [823, 290] on input "Tagged Product Design" at bounding box center [815, 283] width 63 height 36
click at [823, 286] on input "Tagged Product Design" at bounding box center [815, 283] width 63 height 36
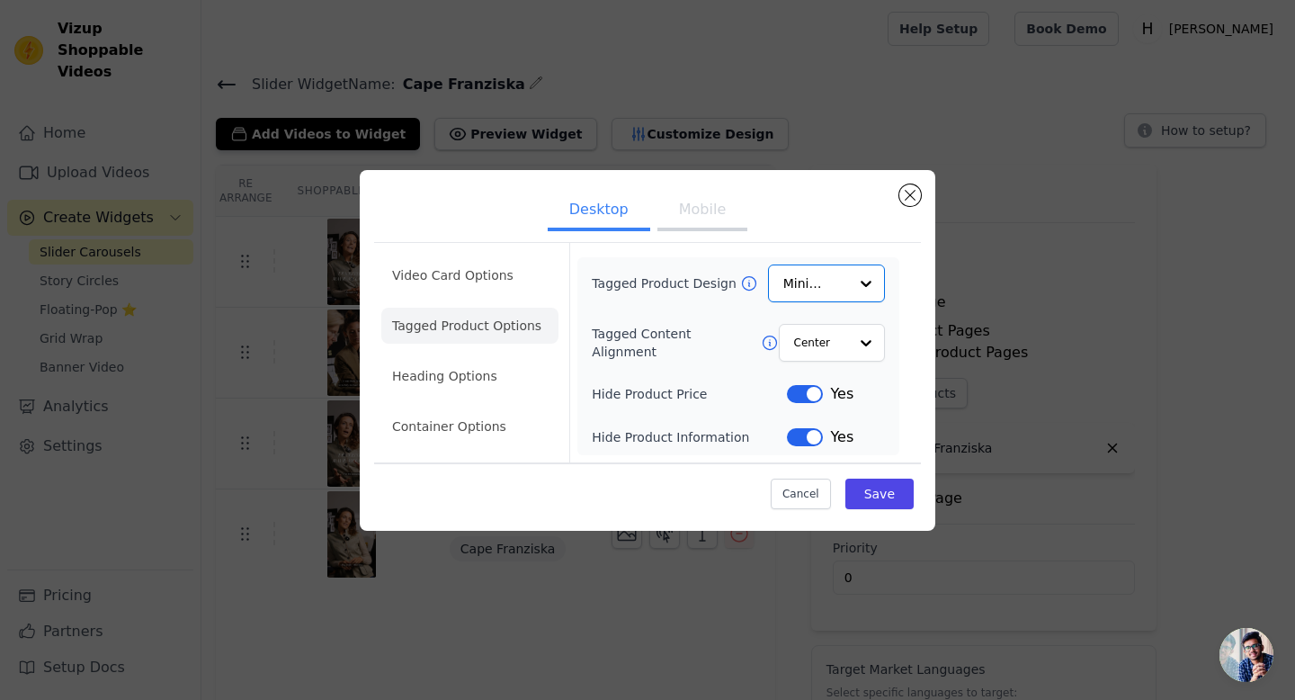
click at [747, 282] on icon at bounding box center [749, 283] width 18 height 18
click at [676, 213] on button "Mobile" at bounding box center [702, 212] width 90 height 40
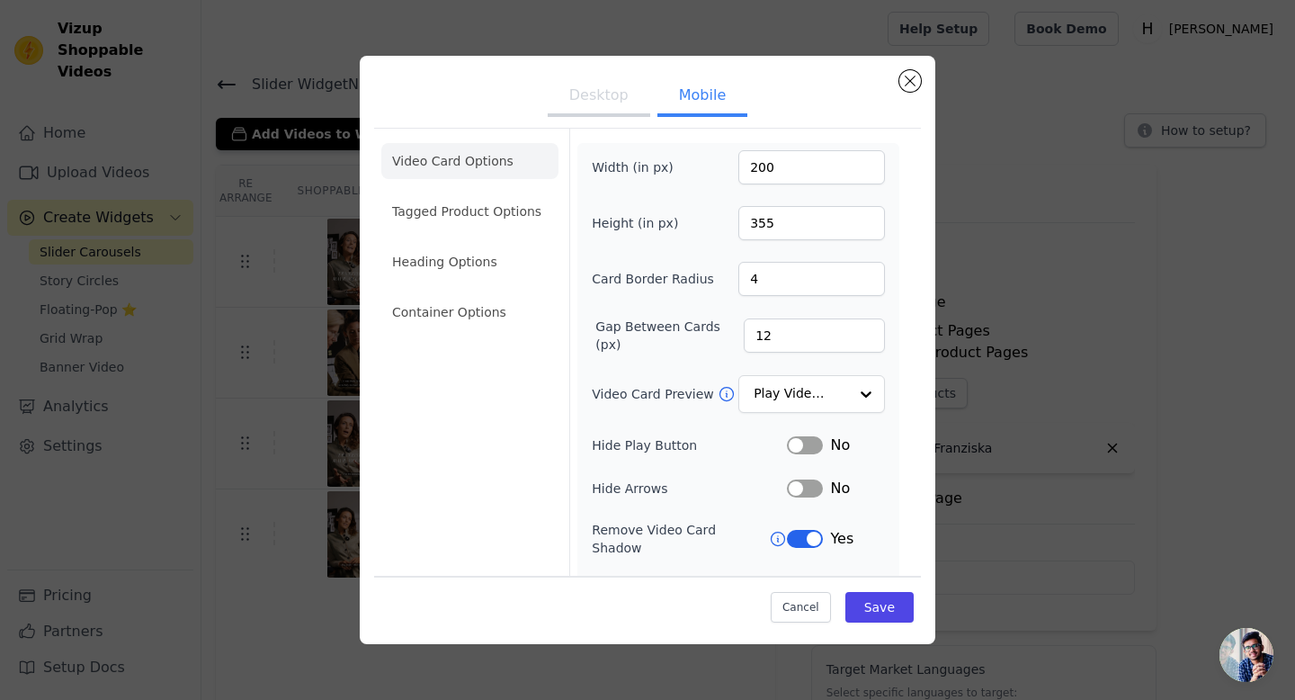
click at [598, 116] on button "Desktop" at bounding box center [599, 97] width 103 height 40
click at [485, 213] on li "Tagged Product Options" at bounding box center [469, 211] width 177 height 36
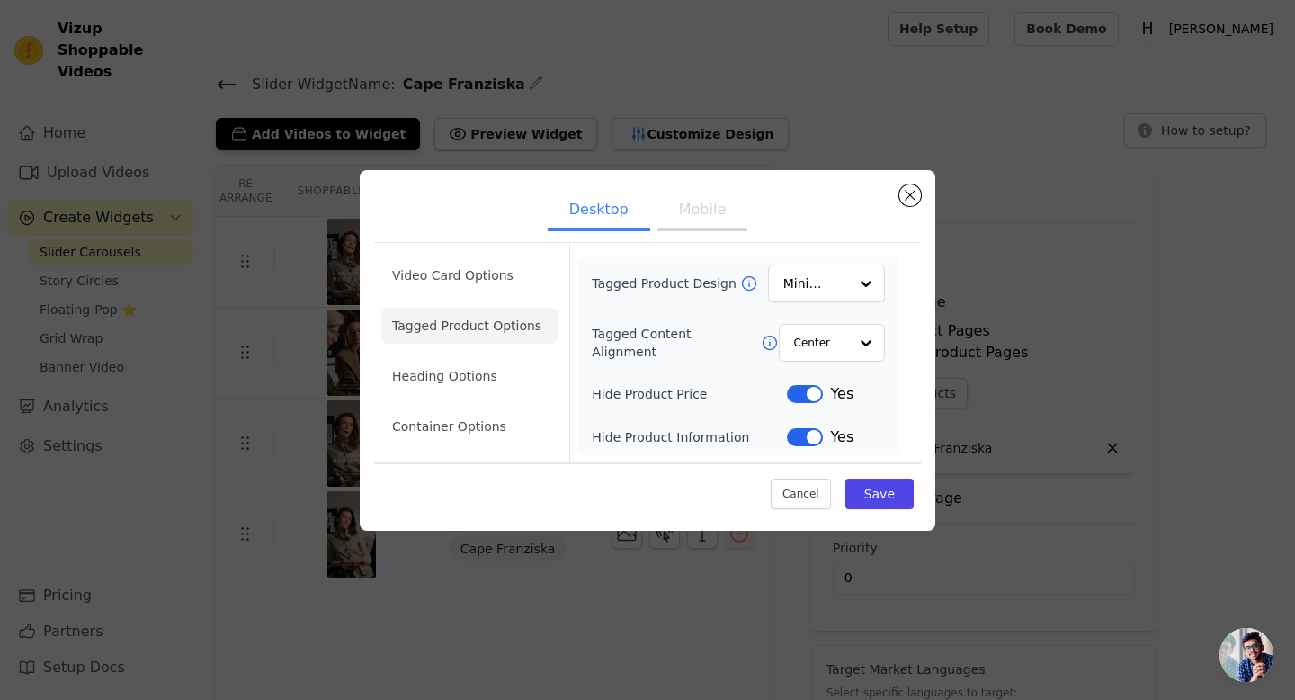
click at [796, 392] on button "Label" at bounding box center [805, 394] width 36 height 18
click at [812, 429] on button "Label" at bounding box center [805, 437] width 36 height 18
click at [881, 490] on button "Save" at bounding box center [879, 493] width 68 height 31
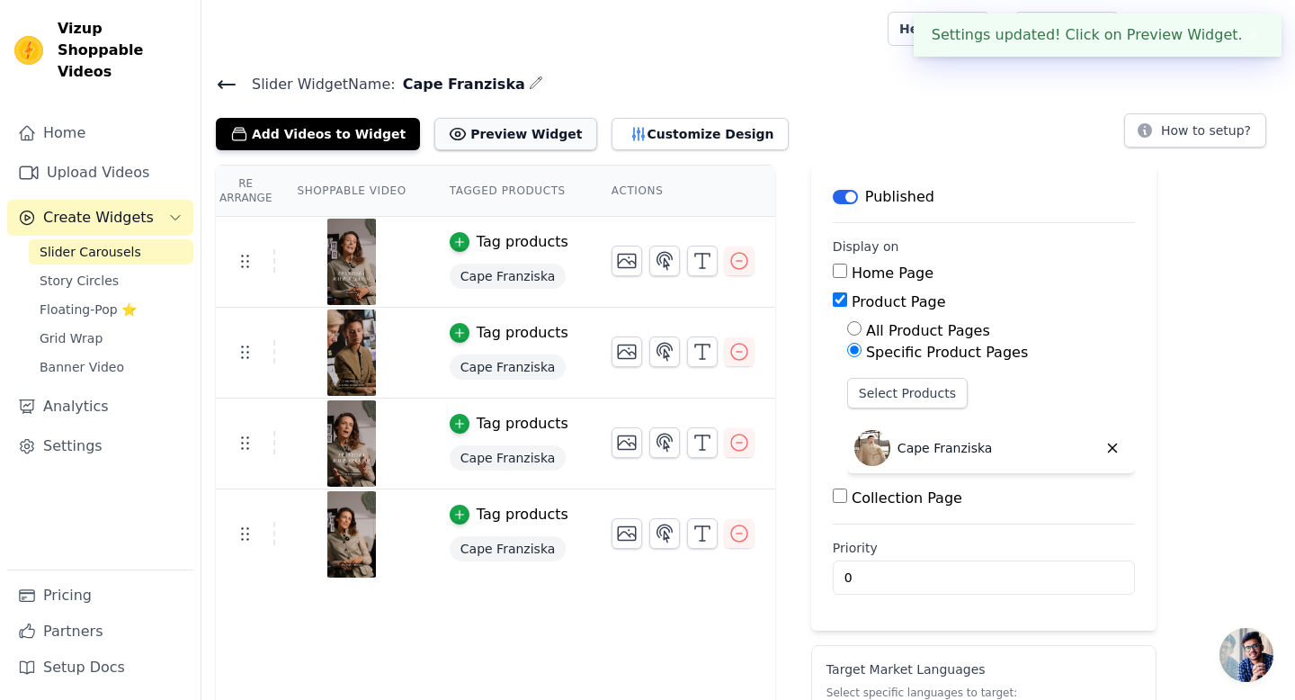
click at [514, 132] on button "Preview Widget" at bounding box center [515, 134] width 162 height 32
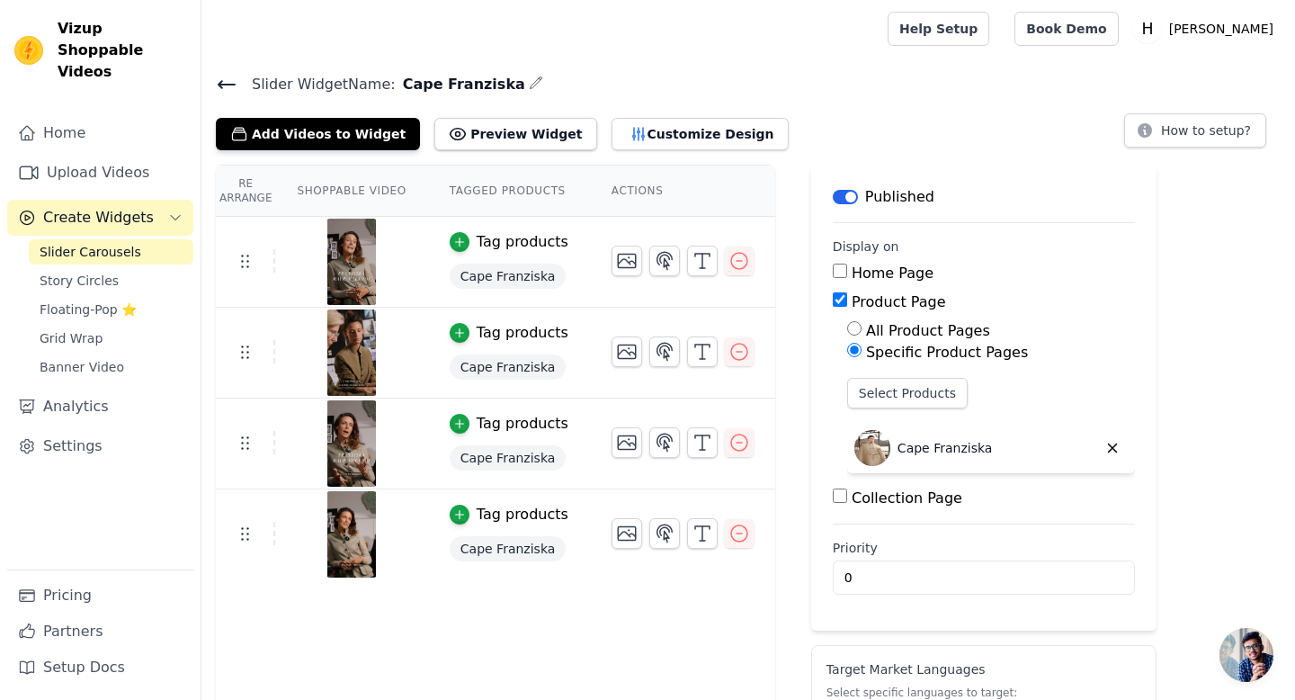
click at [627, 115] on div "Add Videos to Widget Preview Widget Customize Design" at bounding box center [509, 131] width 587 height 40
click at [626, 123] on button "Customize Design" at bounding box center [700, 134] width 177 height 32
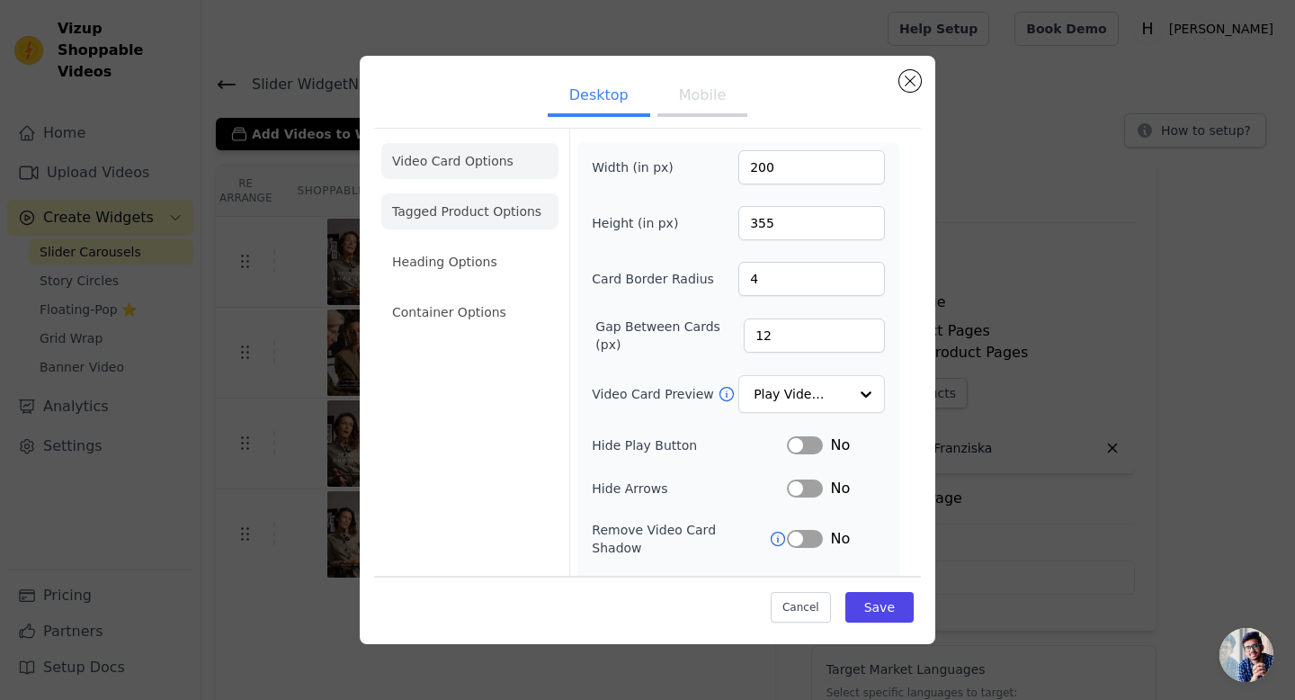
click at [454, 204] on li "Tagged Product Options" at bounding box center [469, 211] width 177 height 36
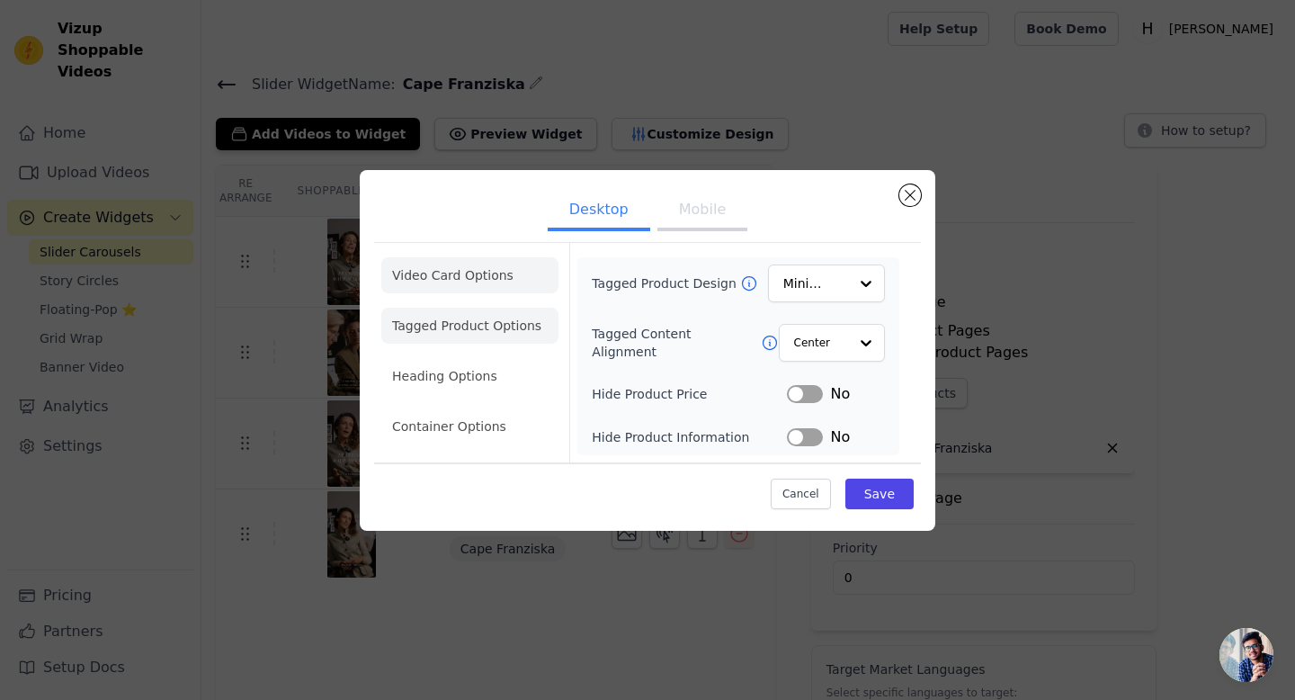
click at [488, 277] on li "Video Card Options" at bounding box center [469, 275] width 177 height 36
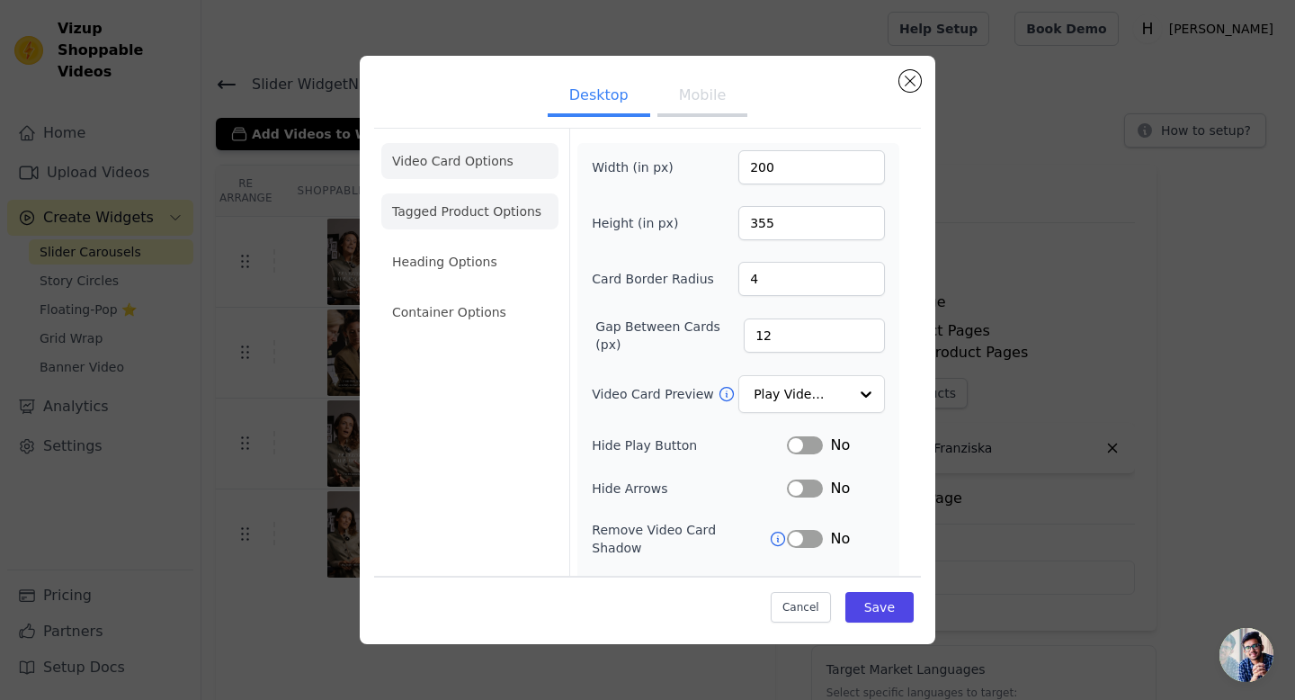
click at [452, 210] on li "Tagged Product Options" at bounding box center [469, 211] width 177 height 36
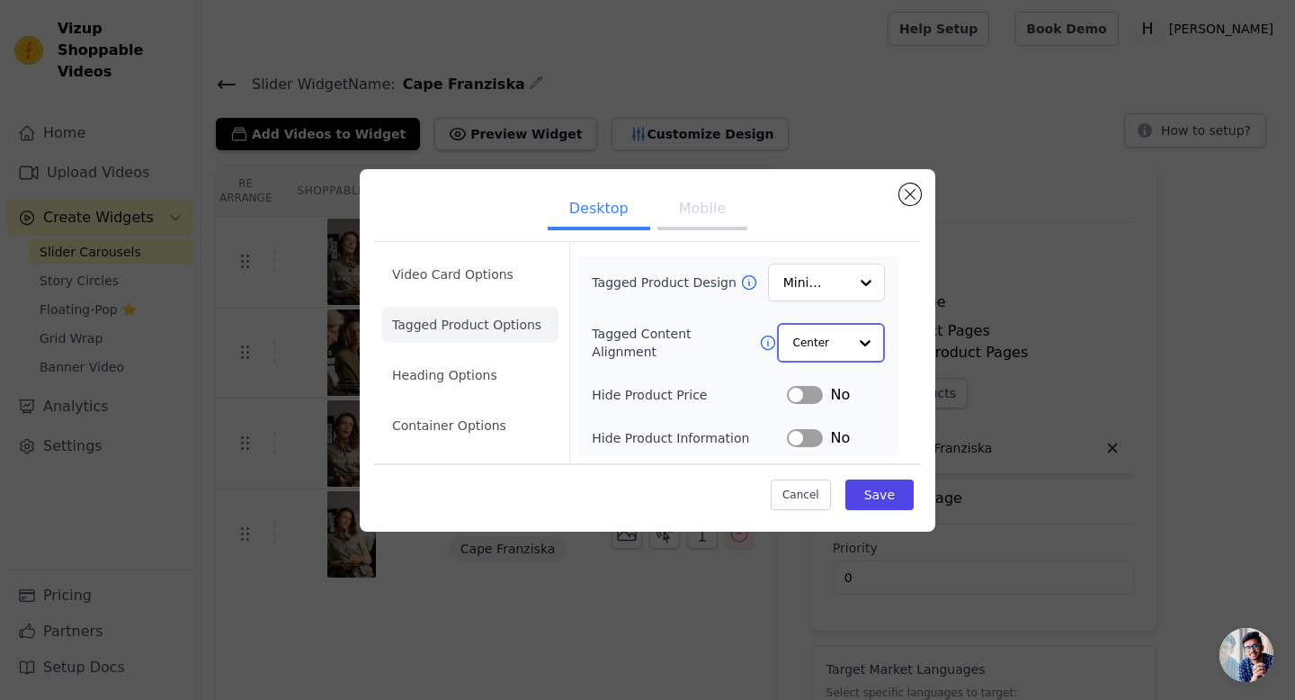
click at [808, 344] on input "Tagged Content Alignment" at bounding box center [820, 343] width 54 height 36
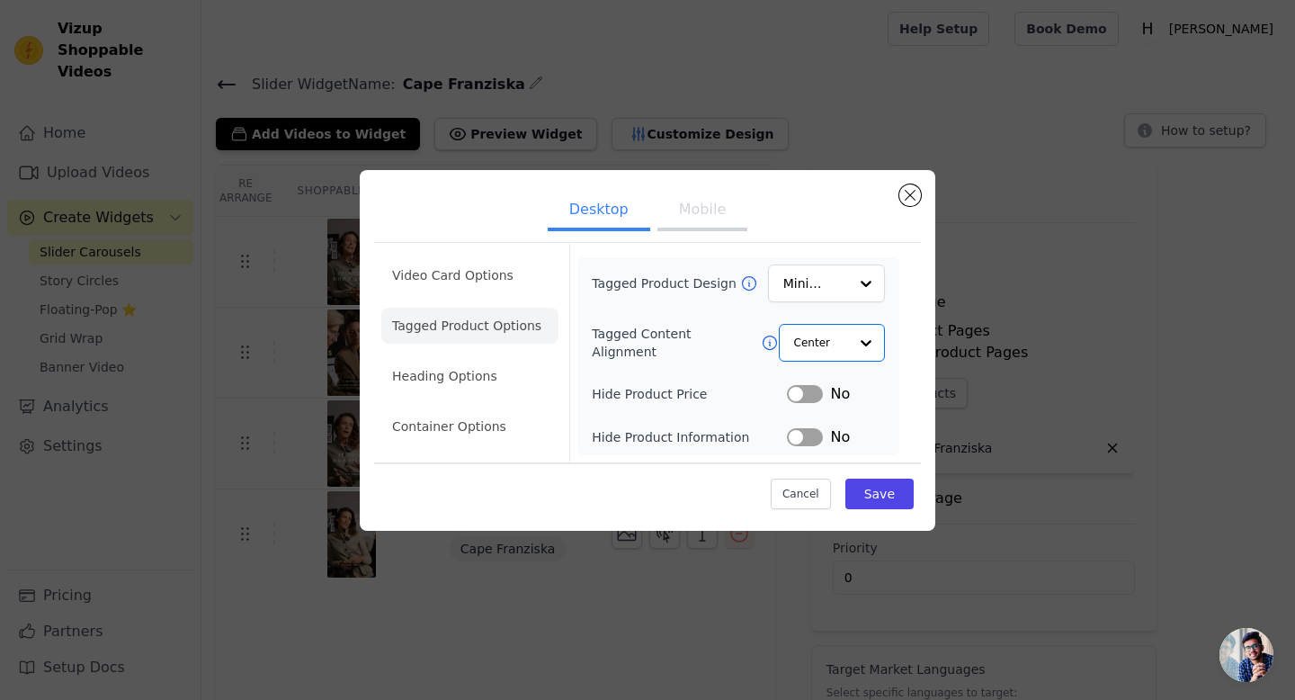
click at [674, 501] on div "Cancel Save" at bounding box center [647, 489] width 547 height 54
click at [795, 437] on button "Label" at bounding box center [805, 437] width 36 height 18
click at [807, 437] on button "Label" at bounding box center [805, 437] width 36 height 18
click at [879, 498] on button "Save" at bounding box center [879, 493] width 68 height 31
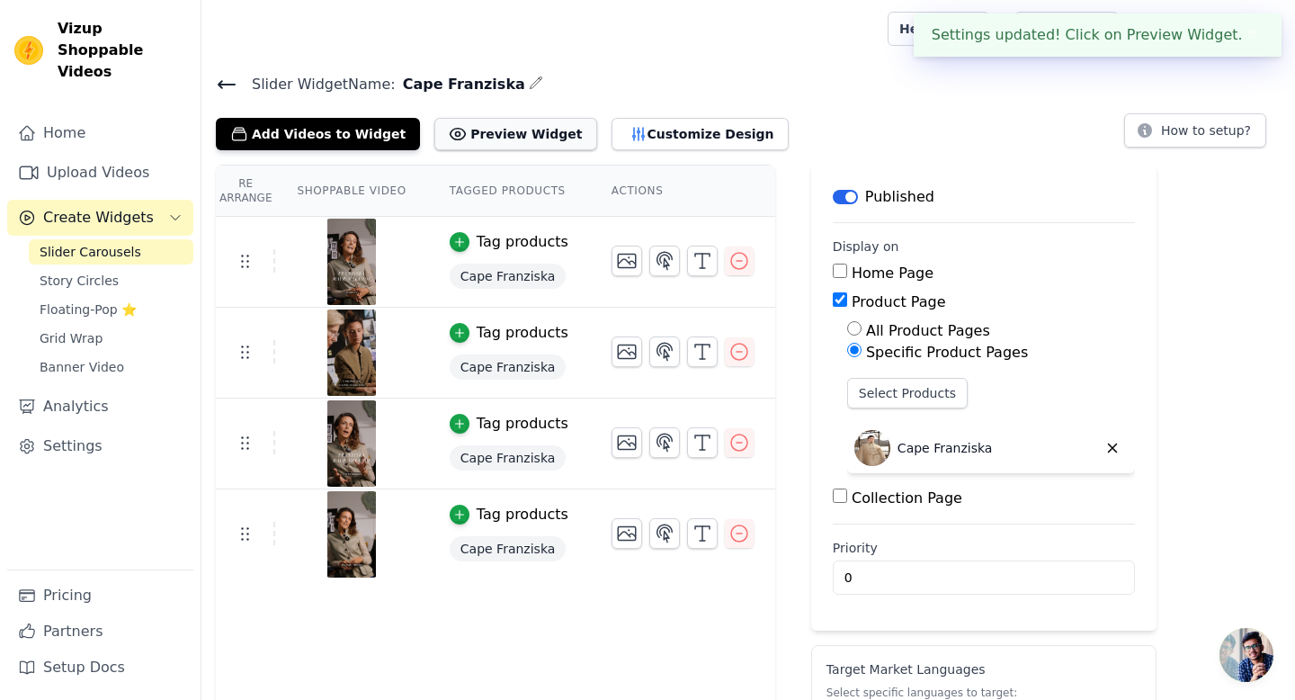
click at [485, 128] on button "Preview Widget" at bounding box center [515, 134] width 162 height 32
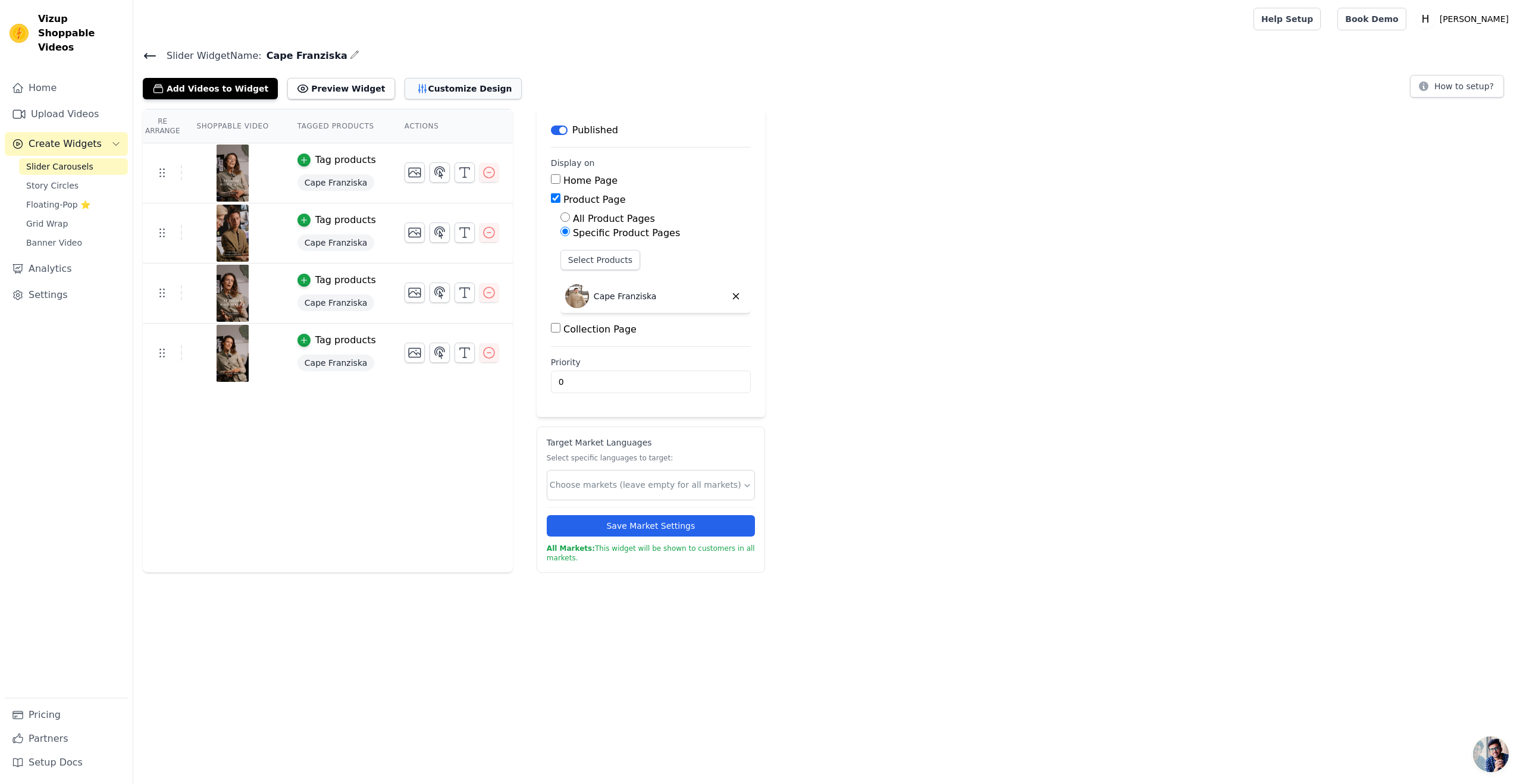
click at [435, 86] on button "Customize Design" at bounding box center [463, 89] width 117 height 21
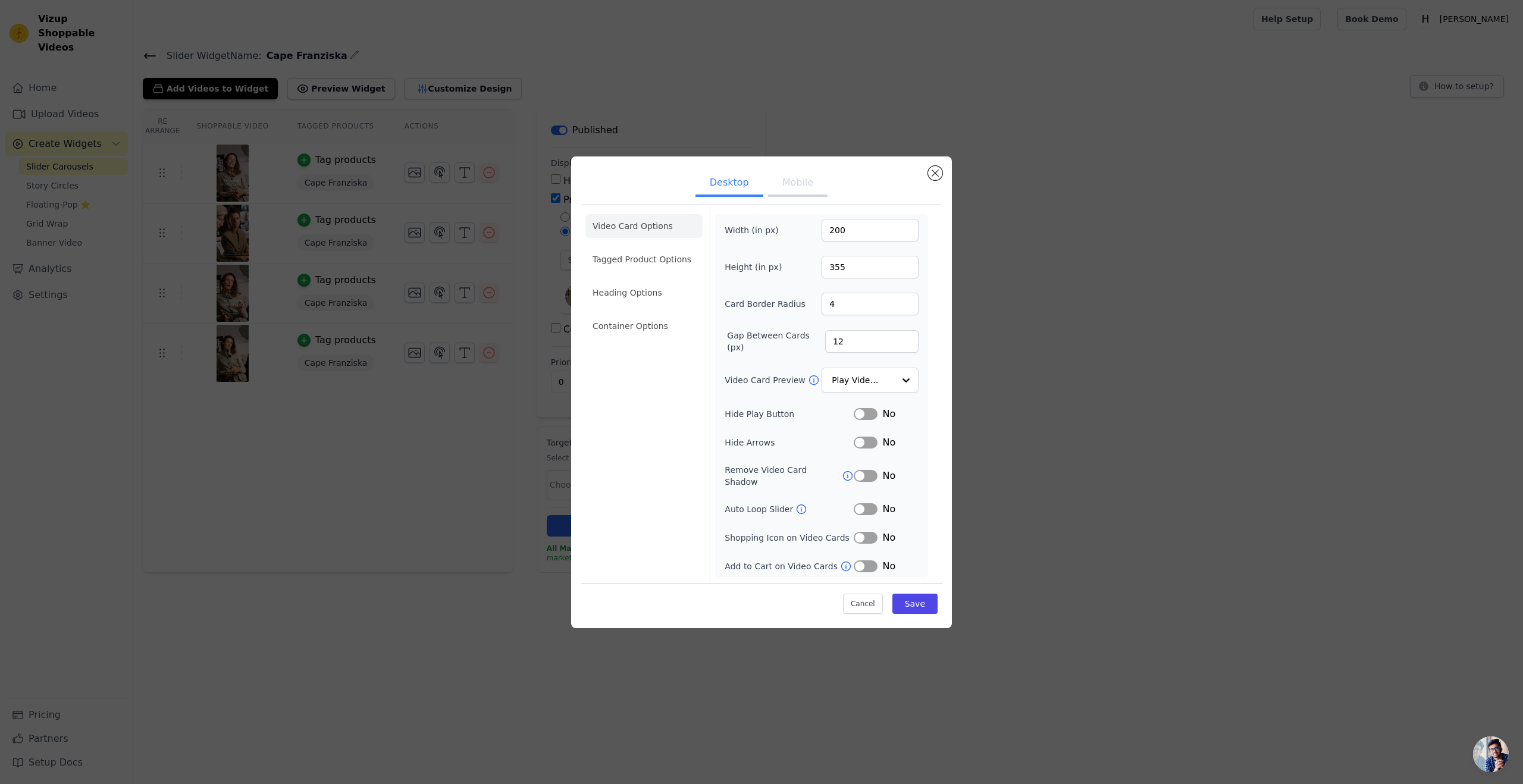
click at [410, 240] on div "Desktop Mobile Video Card Options Tagged Product Options Heading Options Contai…" at bounding box center [762, 392] width 1485 height 510
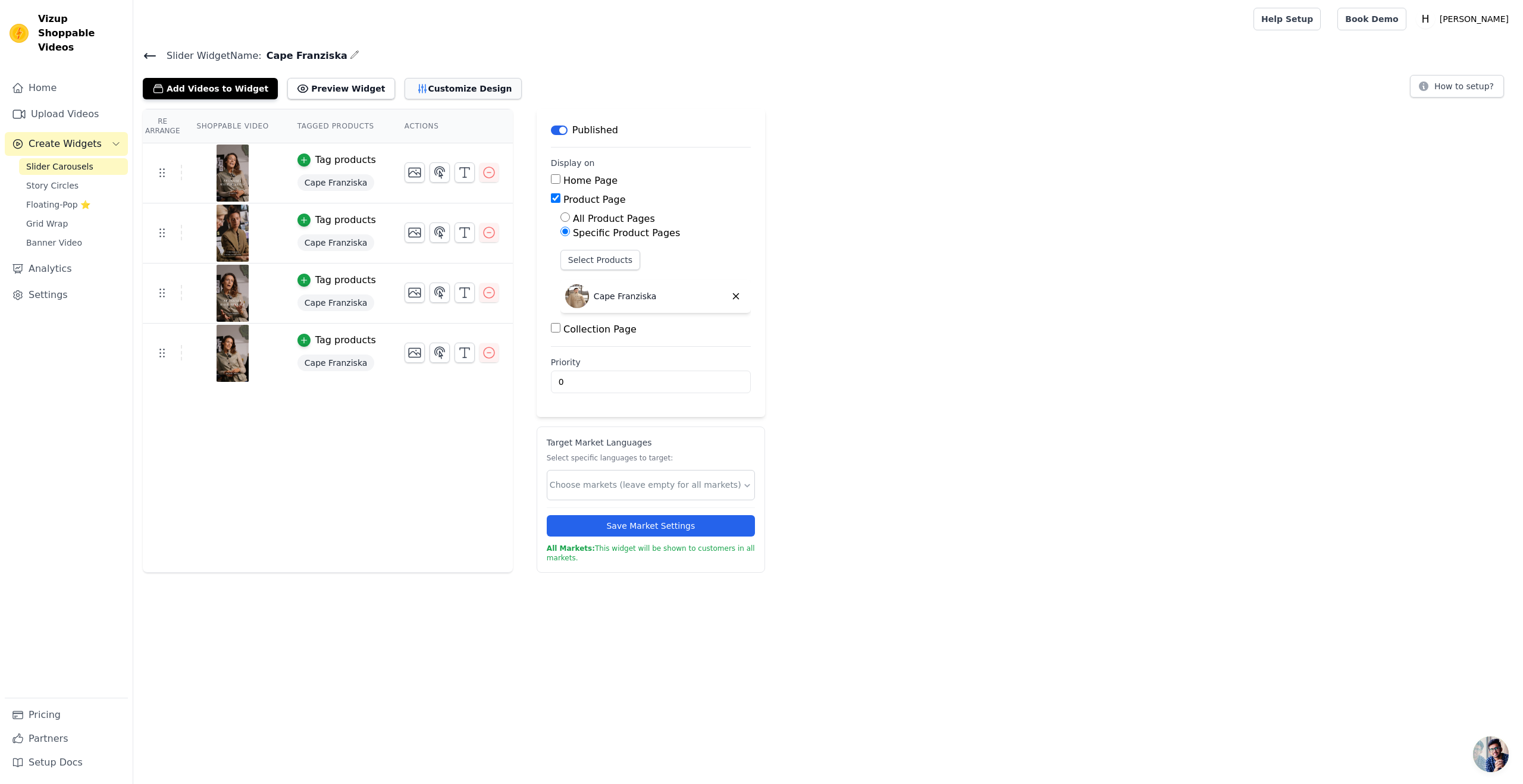
click at [431, 92] on button "Customize Design" at bounding box center [463, 89] width 117 height 21
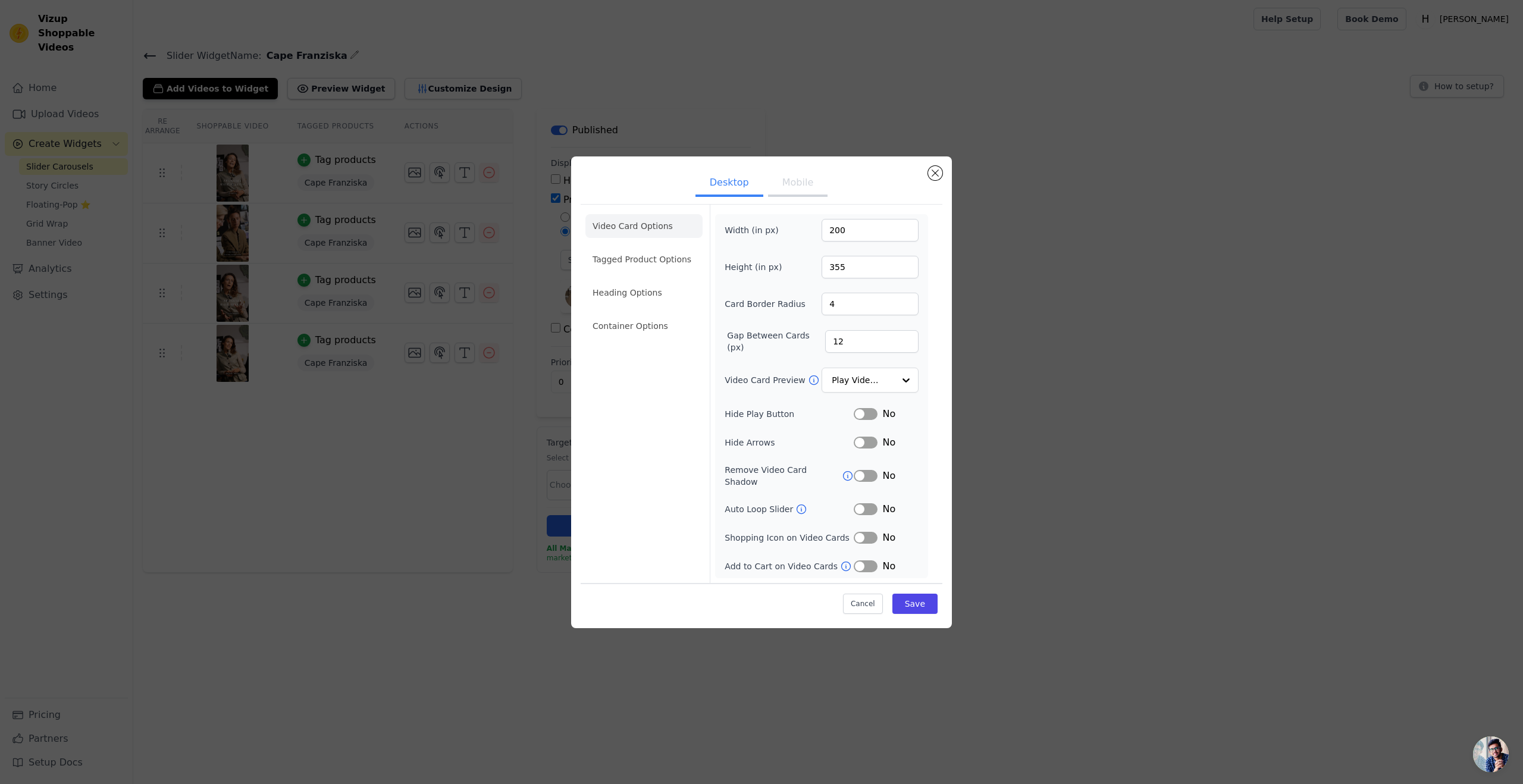
click at [507, 440] on div "Desktop Mobile Video Card Options Tagged Product Options Heading Options Contai…" at bounding box center [762, 392] width 1485 height 510
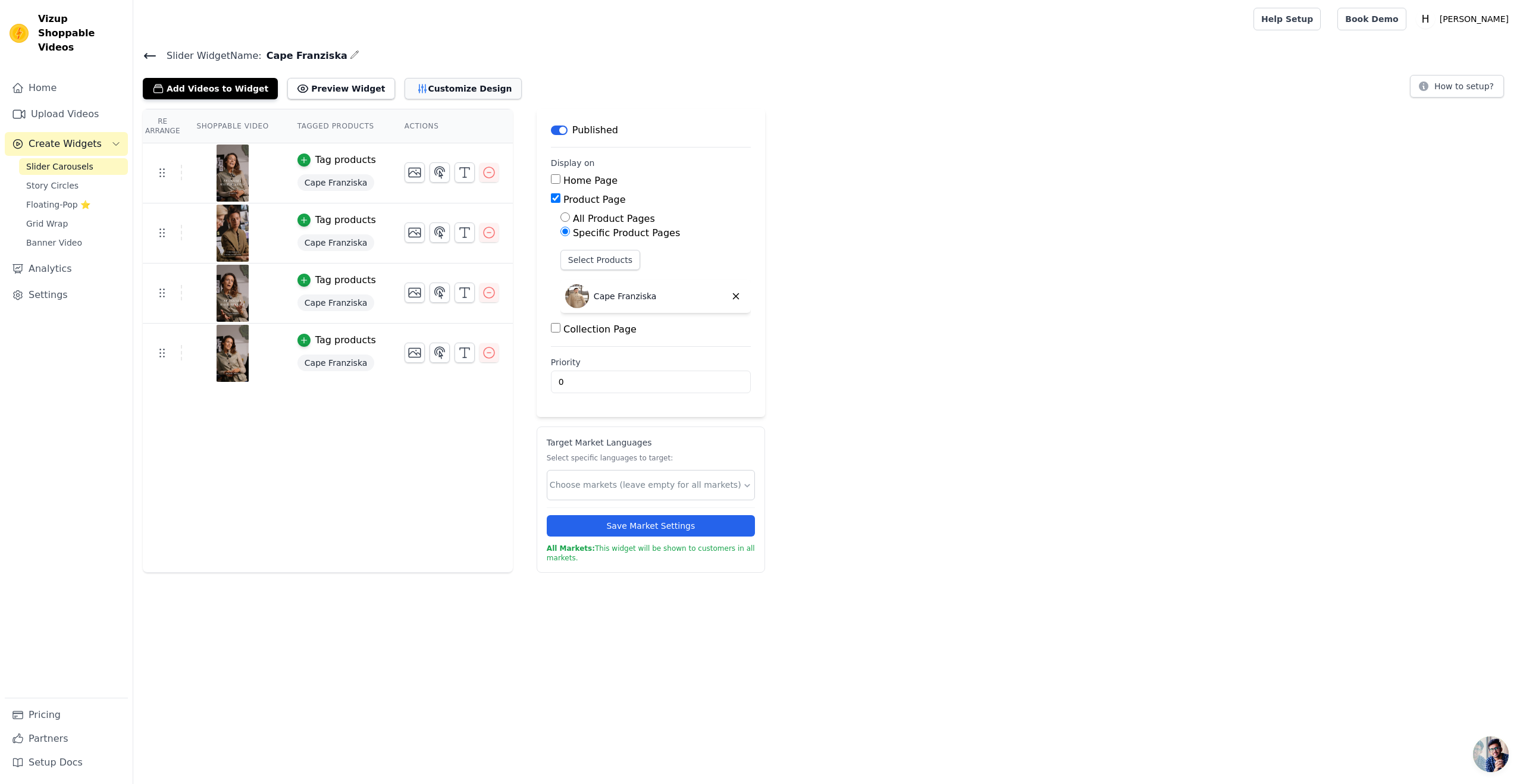
click at [417, 89] on button "Customize Design" at bounding box center [463, 89] width 117 height 21
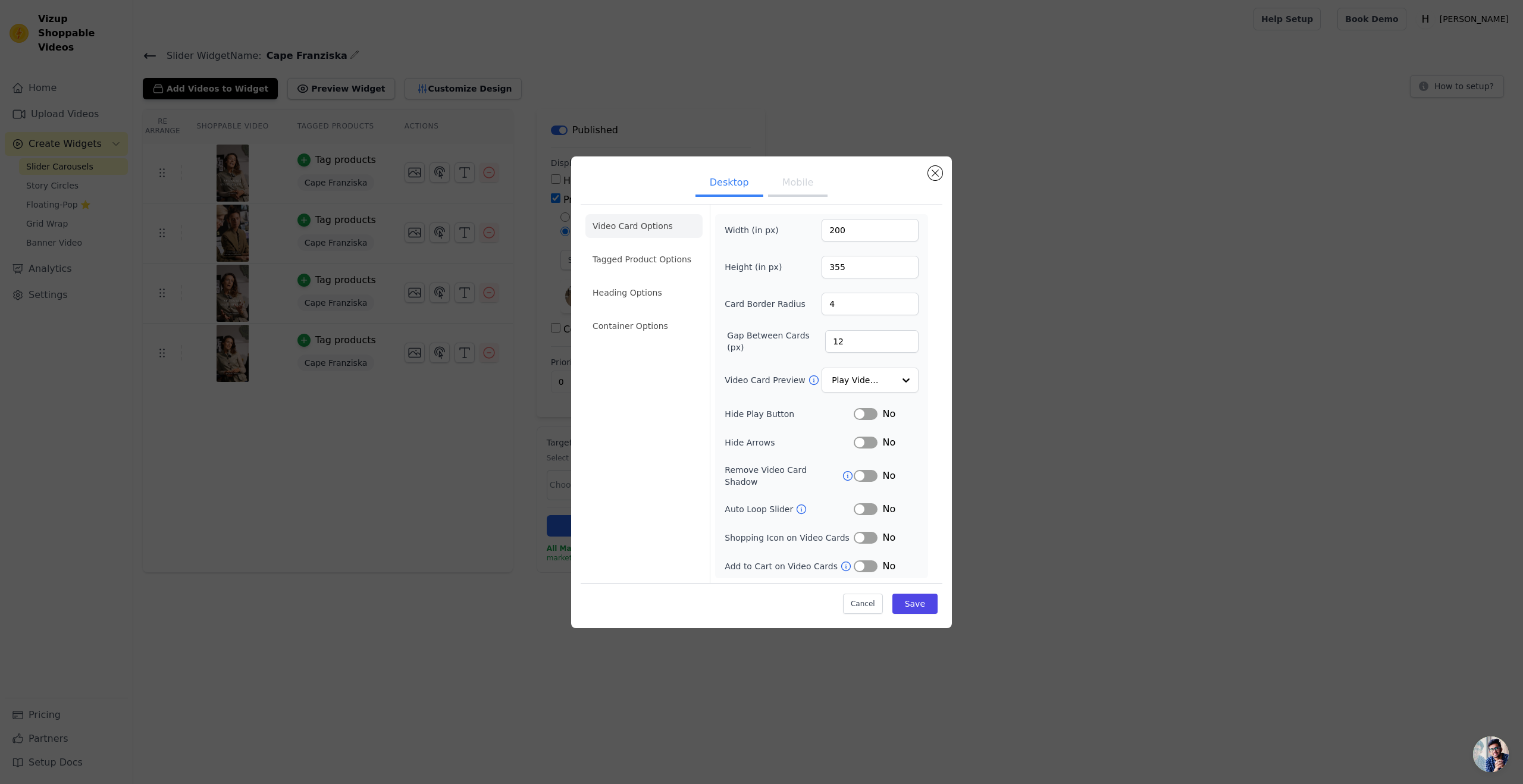
drag, startPoint x: 427, startPoint y: 369, endPoint x: 427, endPoint y: 363, distance: 6.0
click at [427, 369] on div "Desktop Mobile Video Card Options Tagged Product Options Heading Options Contai…" at bounding box center [762, 392] width 1485 height 510
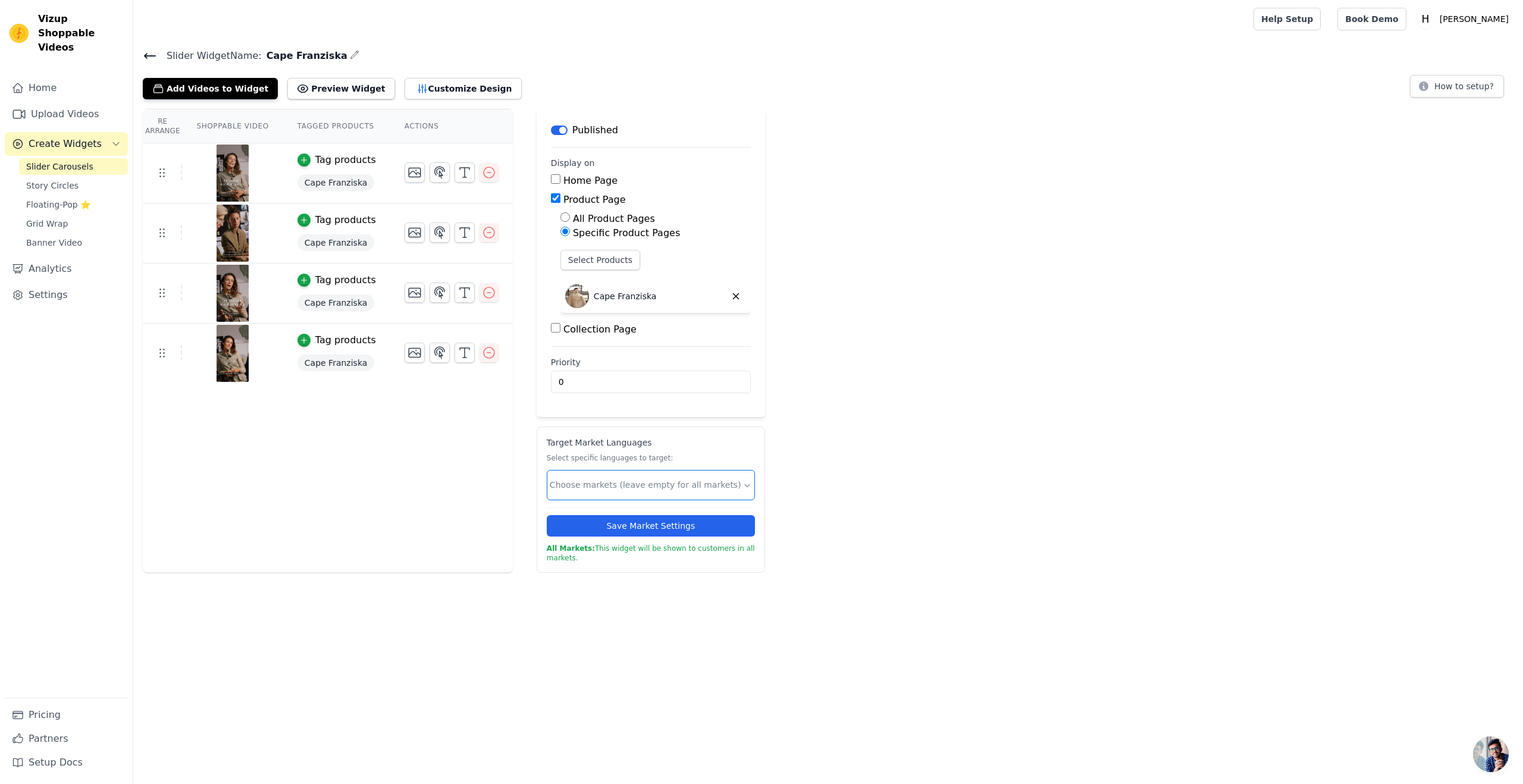
click at [588, 462] on input "text" at bounding box center [646, 485] width 193 height 13
click at [473, 462] on div "Re Arrange Shoppable Video Tagged Products Actions Tag products Cape Franziska …" at bounding box center [327, 341] width 370 height 464
click at [418, 88] on icon "button" at bounding box center [422, 89] width 8 height 9
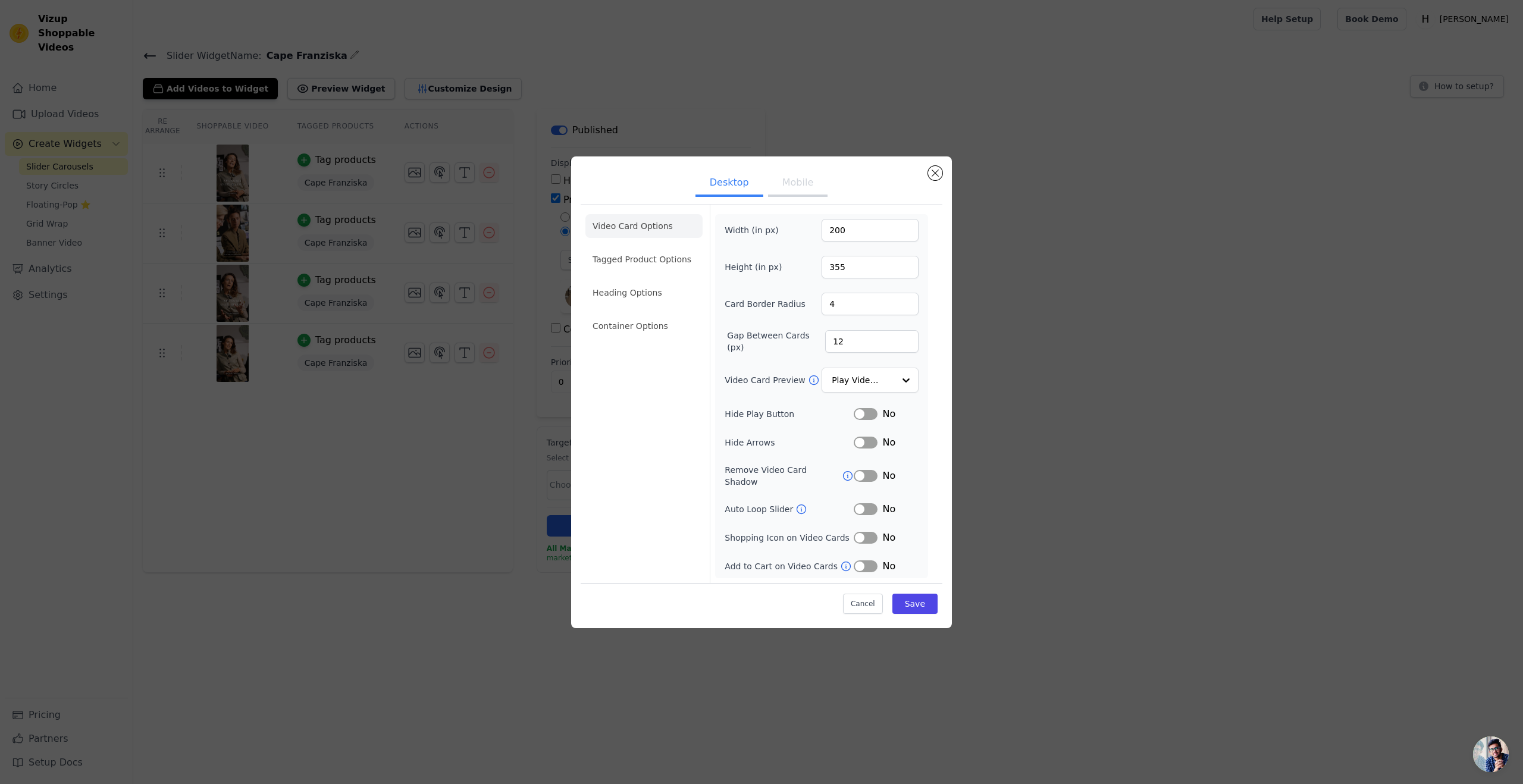
click at [627, 232] on li "Video Card Options" at bounding box center [644, 226] width 117 height 24
click at [643, 271] on li "Tagged Product Options" at bounding box center [644, 259] width 117 height 24
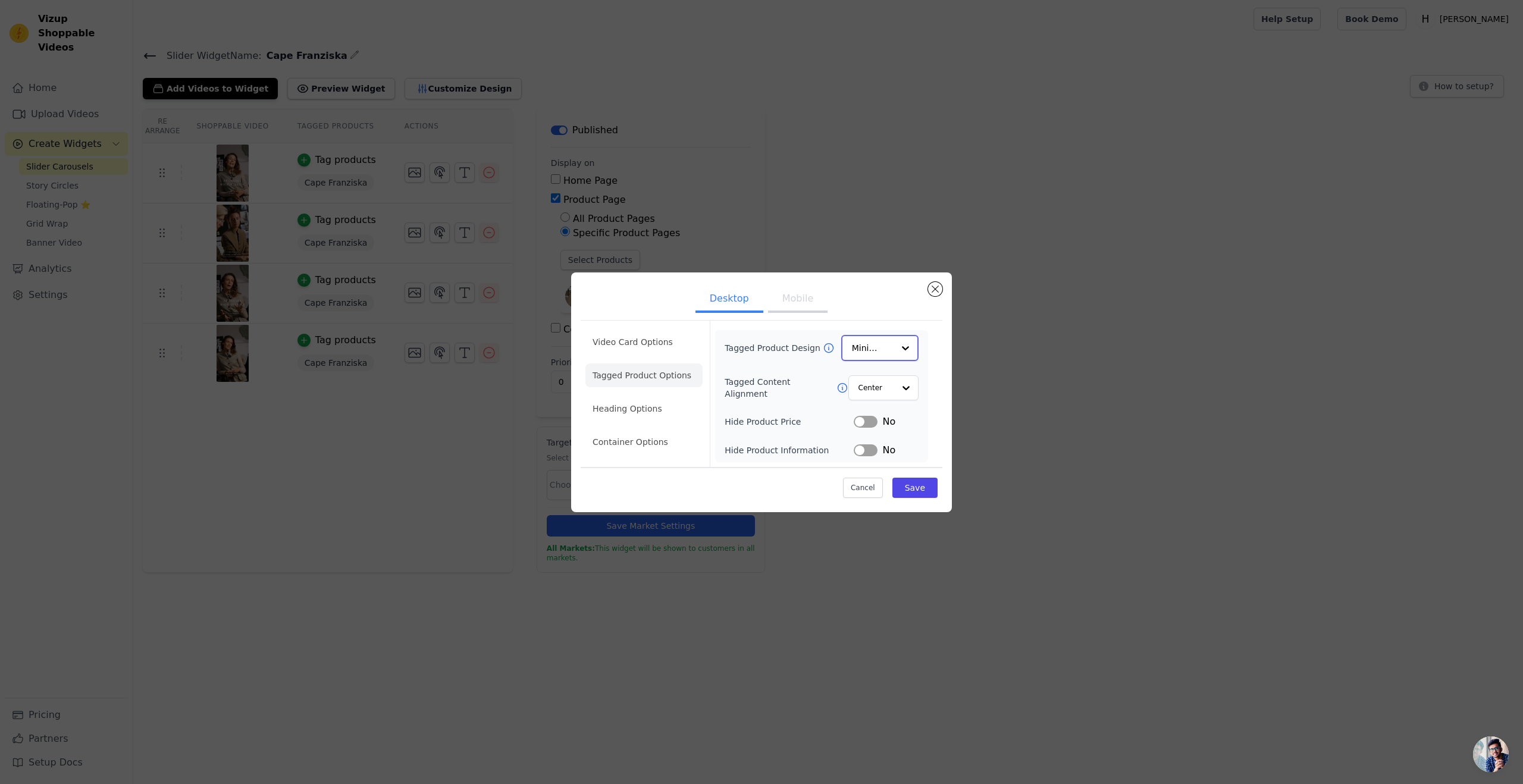
click at [856, 352] on input "Tagged Product Design" at bounding box center [873, 348] width 42 height 24
click at [856, 423] on div "Minimalist" at bounding box center [880, 427] width 77 height 25
click at [856, 385] on input "Tagged Content Alignment" at bounding box center [876, 387] width 36 height 24
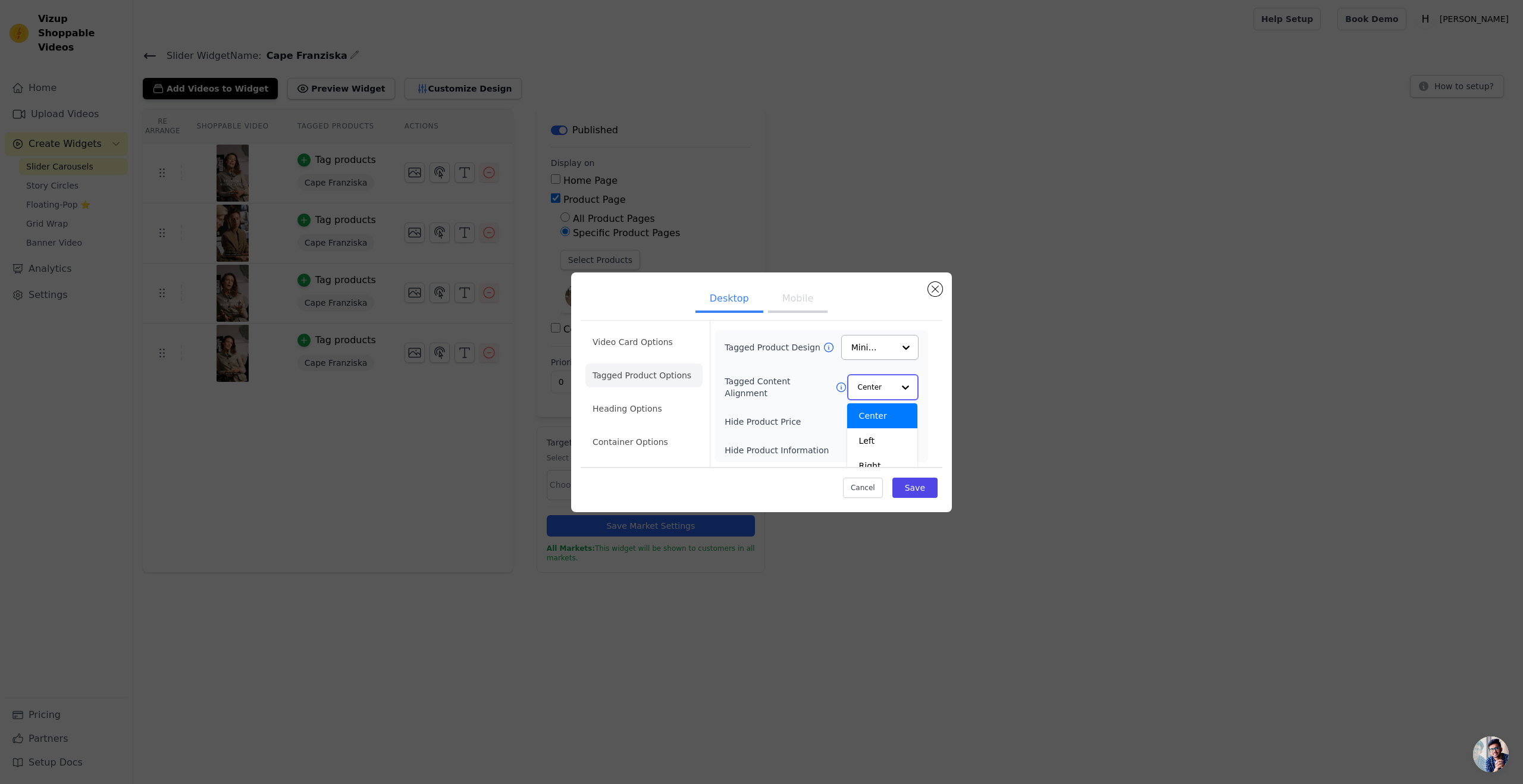
scroll to position [11, 0]
click at [856, 434] on div "Left" at bounding box center [883, 429] width 70 height 25
click at [856, 405] on div "Tagged Product Design Minimalist Tagged Content Alignment Left Hide Product Pri…" at bounding box center [822, 396] width 213 height 131
click at [856, 462] on button "Save" at bounding box center [915, 487] width 45 height 21
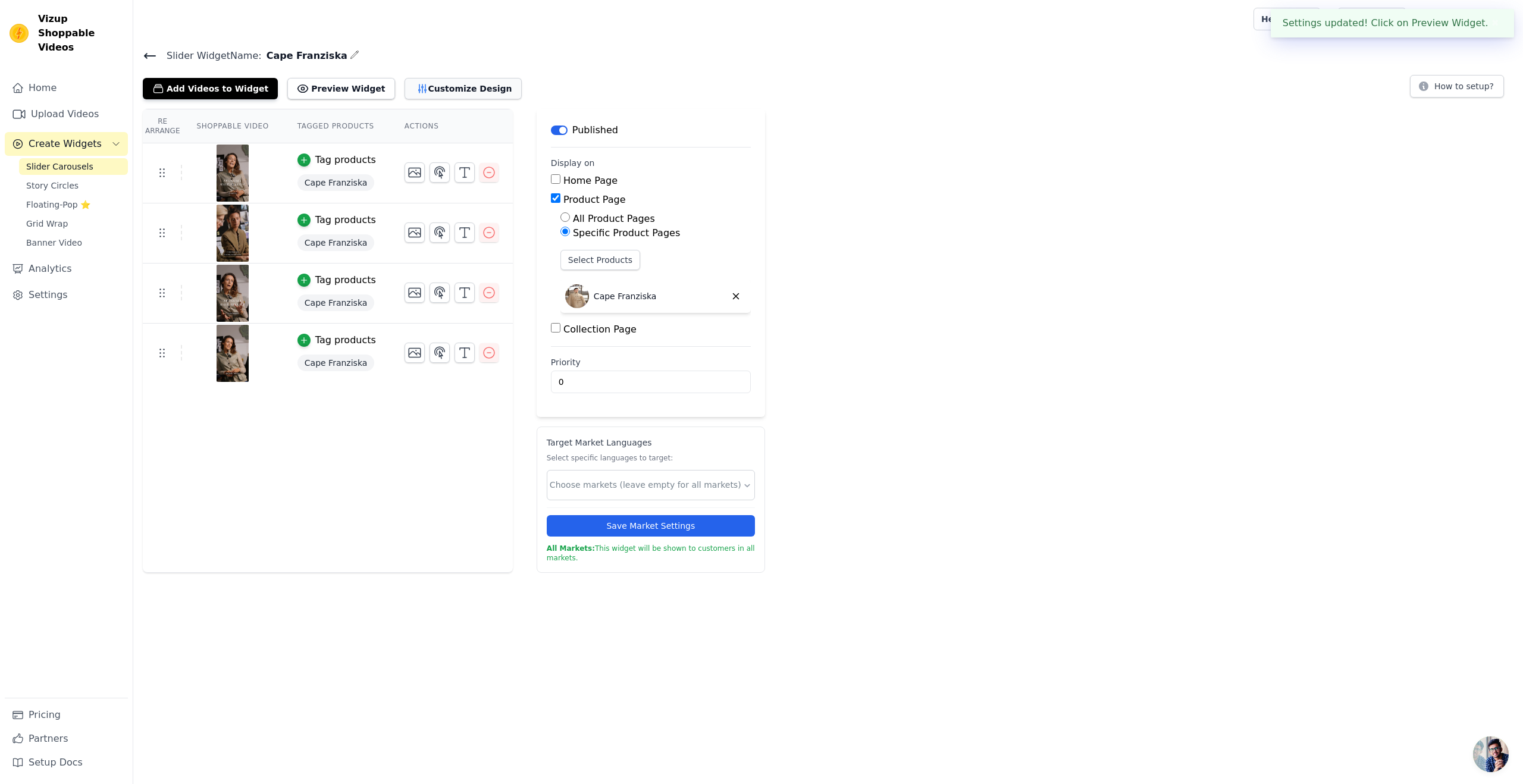
click at [405, 84] on button "Customize Design" at bounding box center [463, 89] width 117 height 21
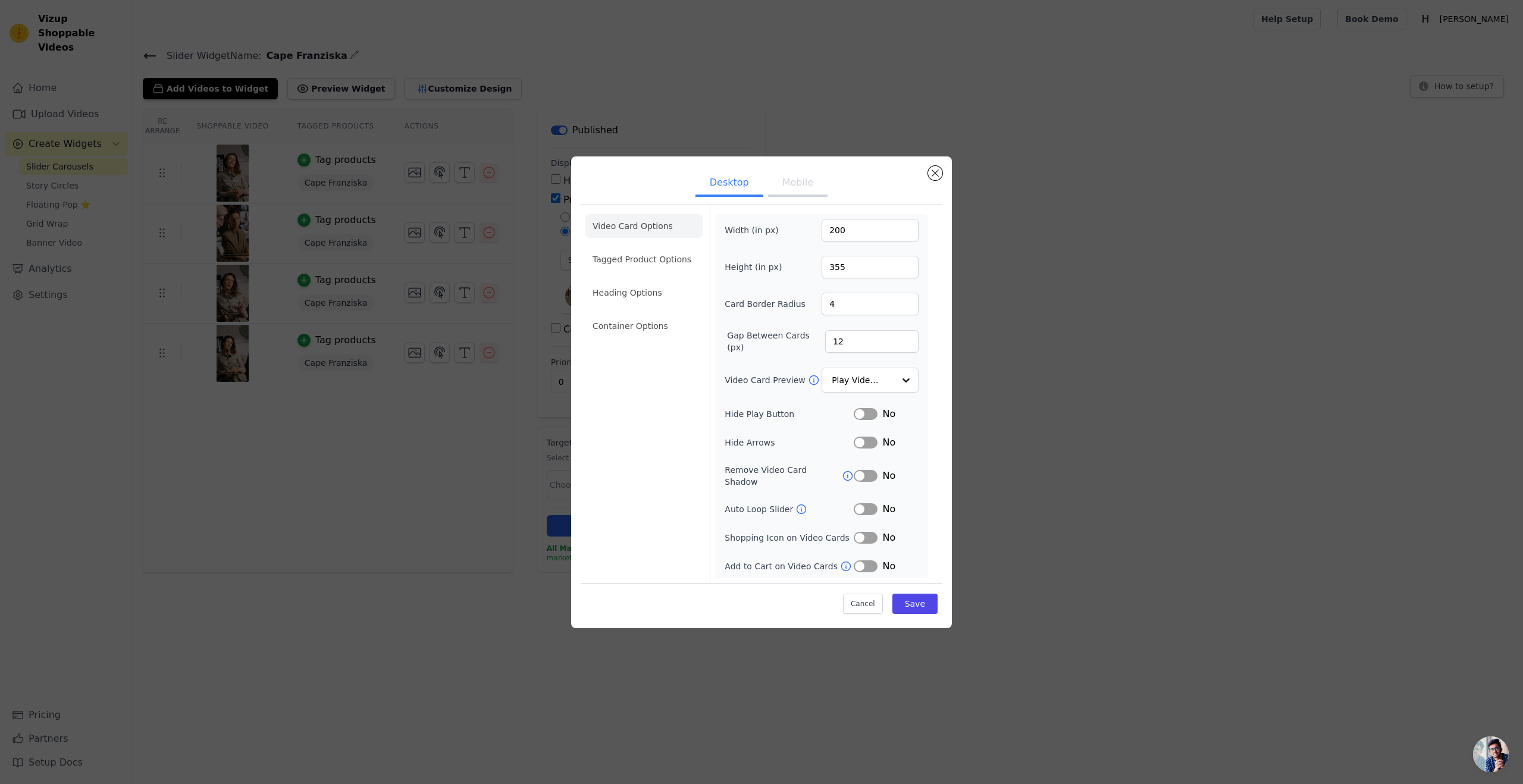
click at [801, 196] on button "Mobile" at bounding box center [798, 184] width 60 height 26
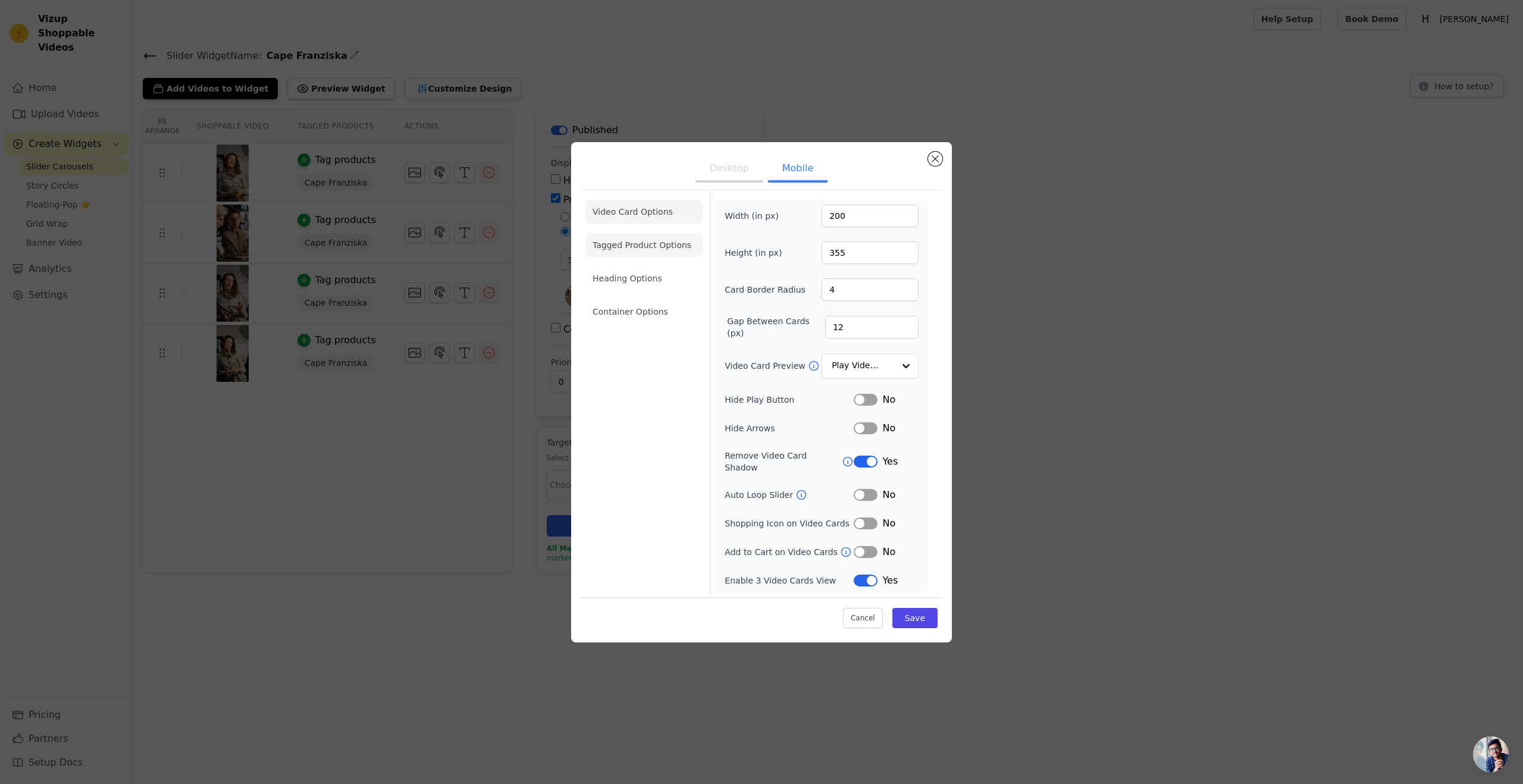
click at [638, 257] on li "Tagged Product Options" at bounding box center [644, 245] width 117 height 24
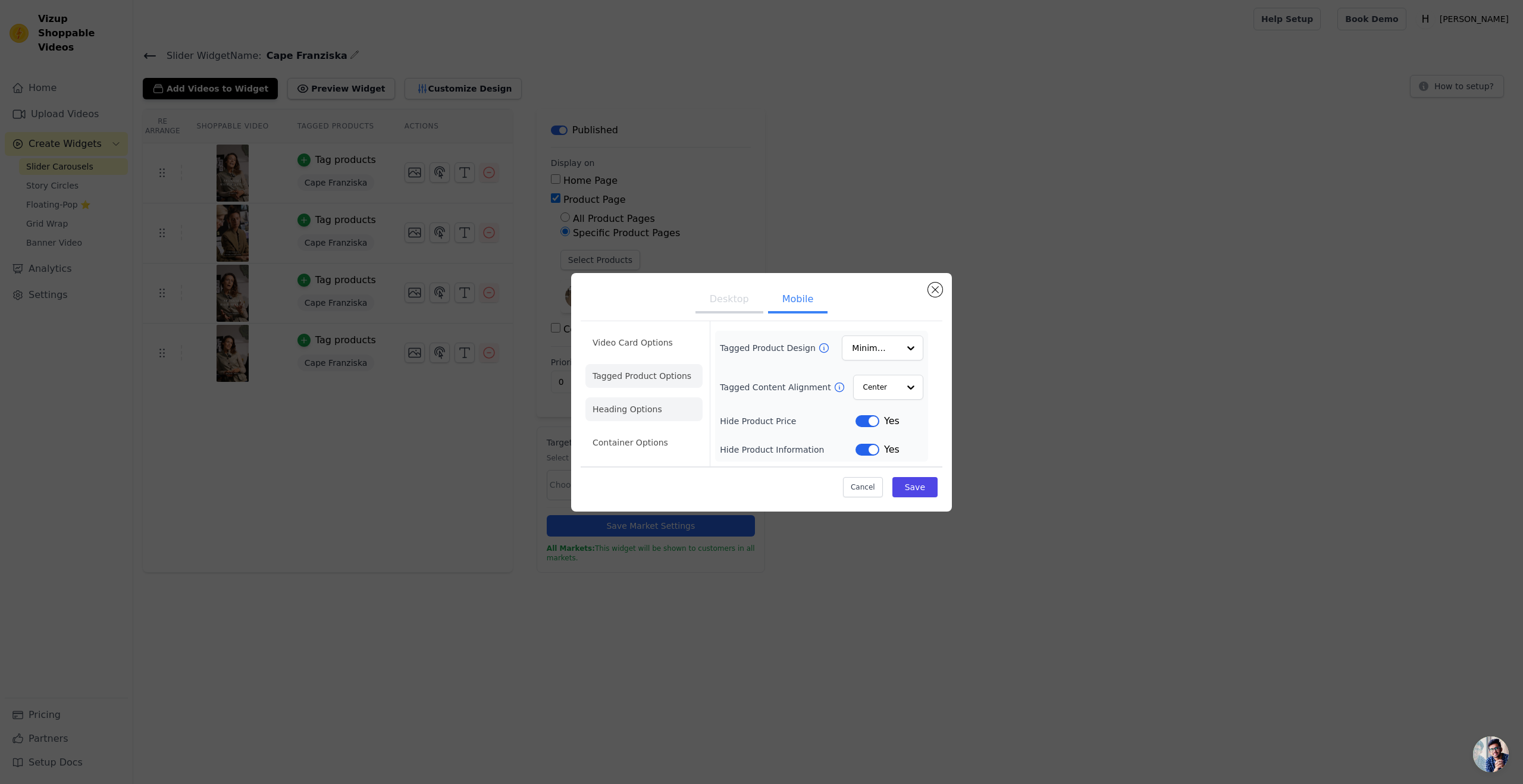
click at [648, 406] on li "Heading Options" at bounding box center [644, 410] width 117 height 24
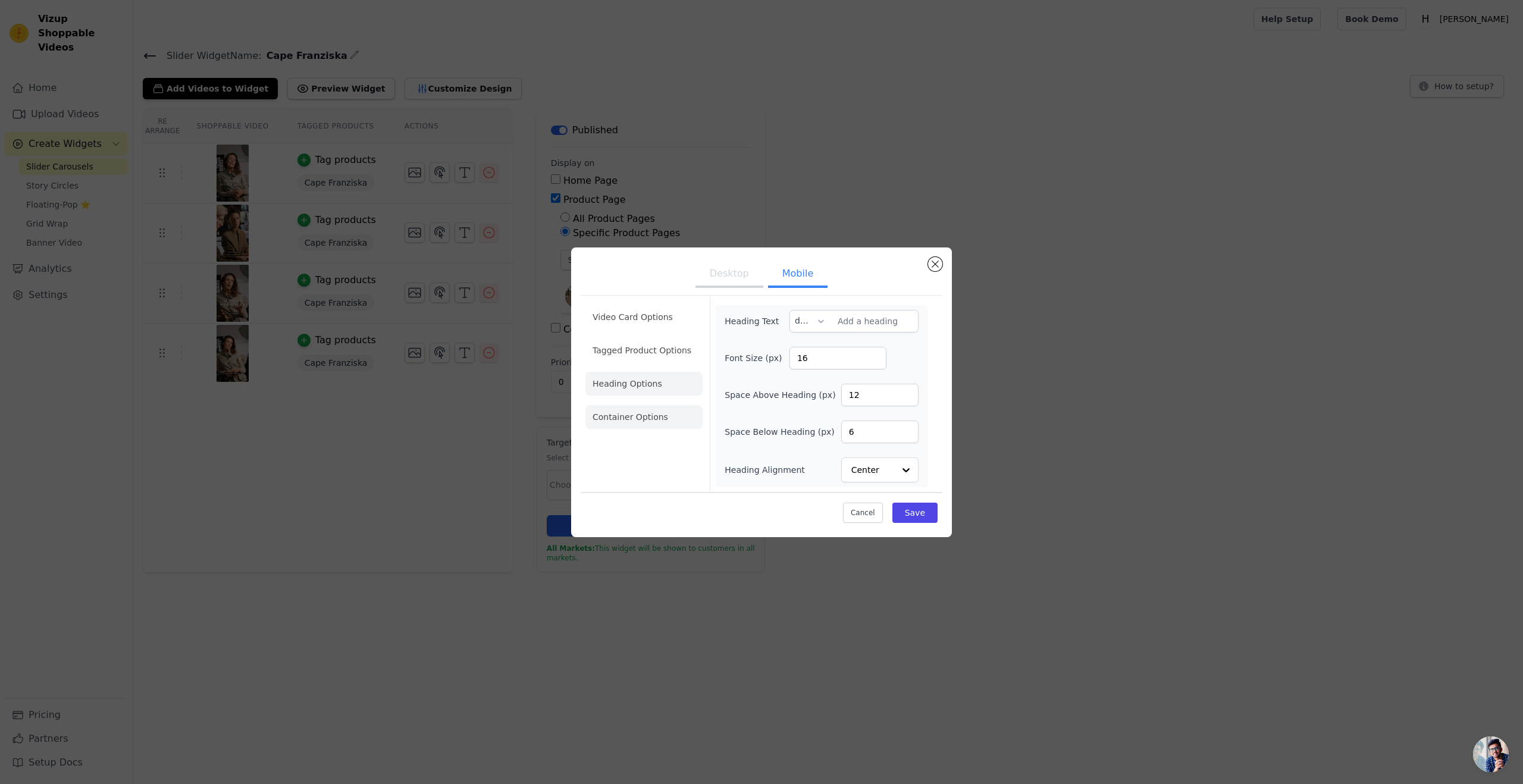
click at [648, 427] on li "Container Options" at bounding box center [644, 417] width 117 height 24
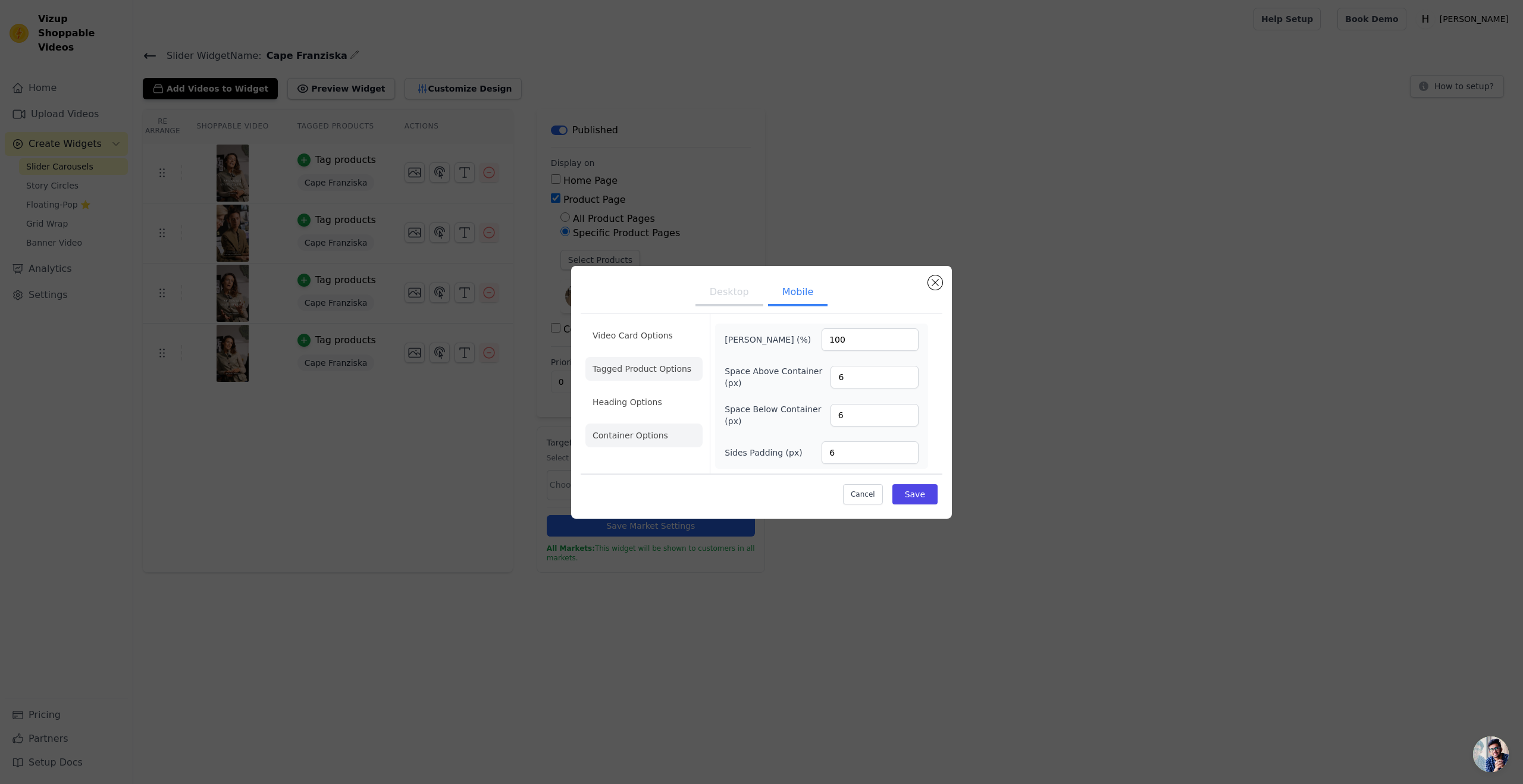
click at [624, 369] on li "Tagged Product Options" at bounding box center [644, 369] width 117 height 24
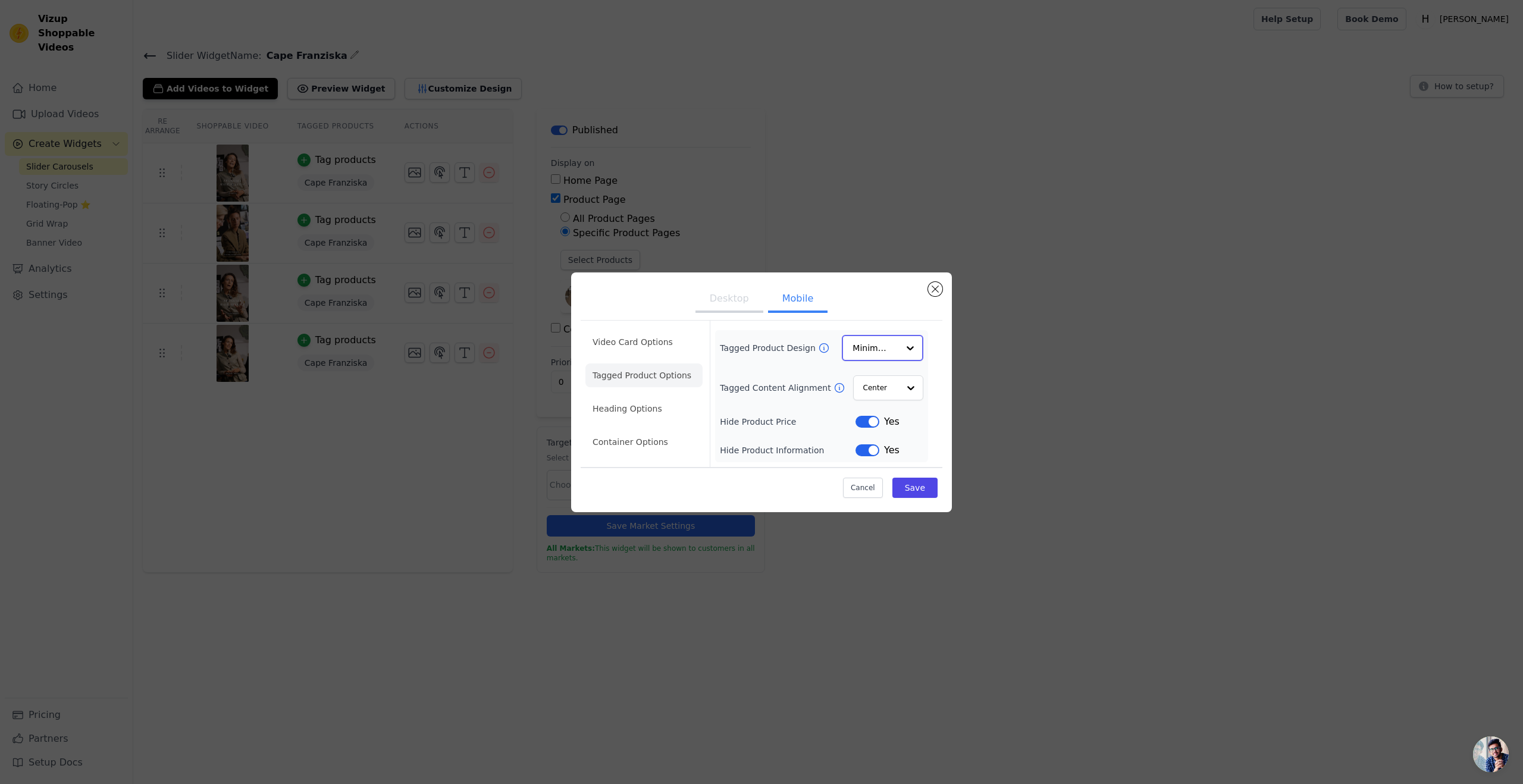
click at [856, 352] on input "Tagged Product Design" at bounding box center [875, 348] width 46 height 24
click at [856, 427] on div "Minimalist" at bounding box center [883, 427] width 81 height 25
click at [856, 388] on input "Tagged Content Alignment" at bounding box center [881, 387] width 36 height 24
click at [856, 442] on div "Left" at bounding box center [887, 441] width 70 height 25
click at [856, 405] on div "Tagged Product Design Minimalist Tagged Content Alignment Option Left, selected…" at bounding box center [822, 396] width 204 height 121
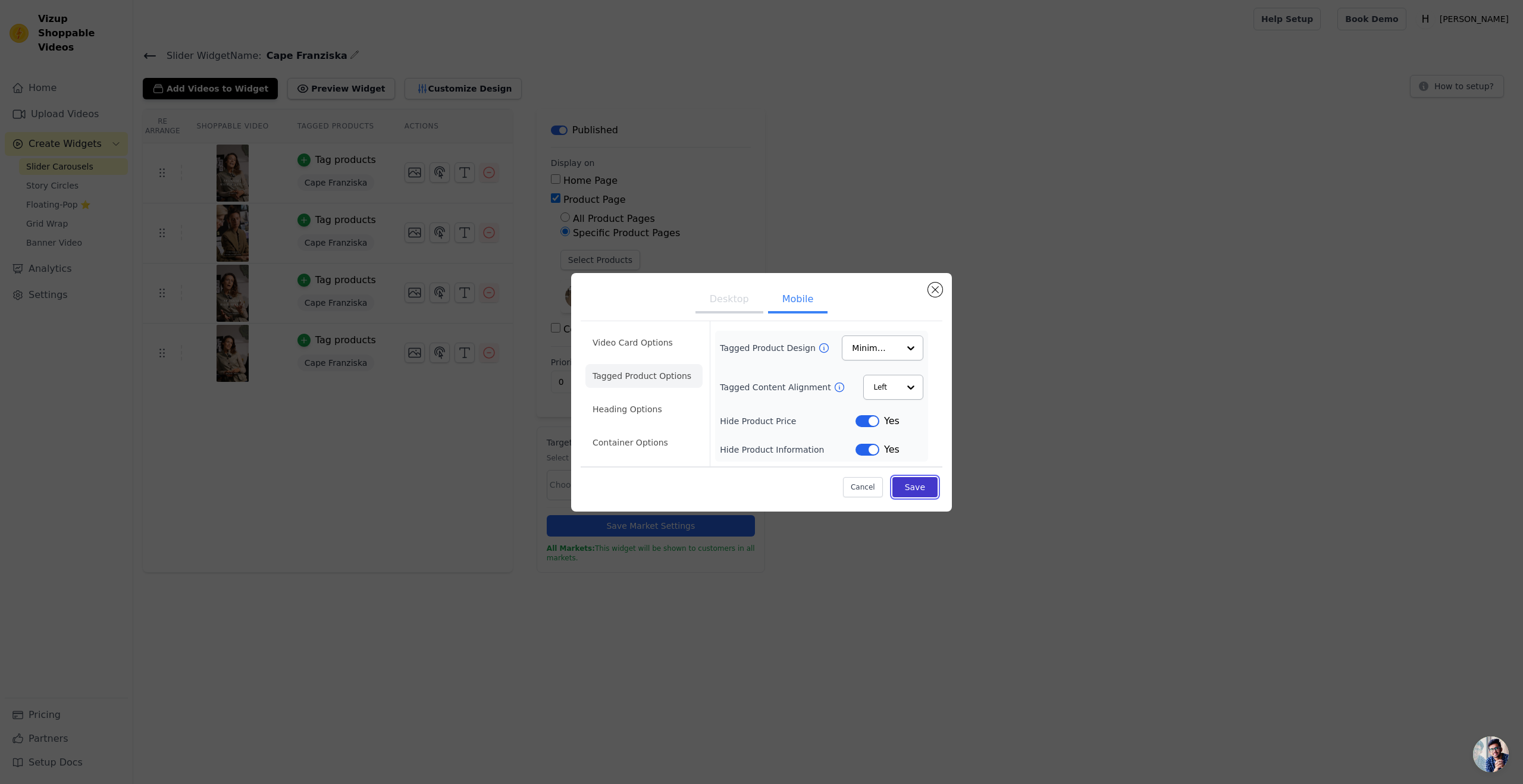
click at [856, 462] on button "Save" at bounding box center [915, 487] width 45 height 21
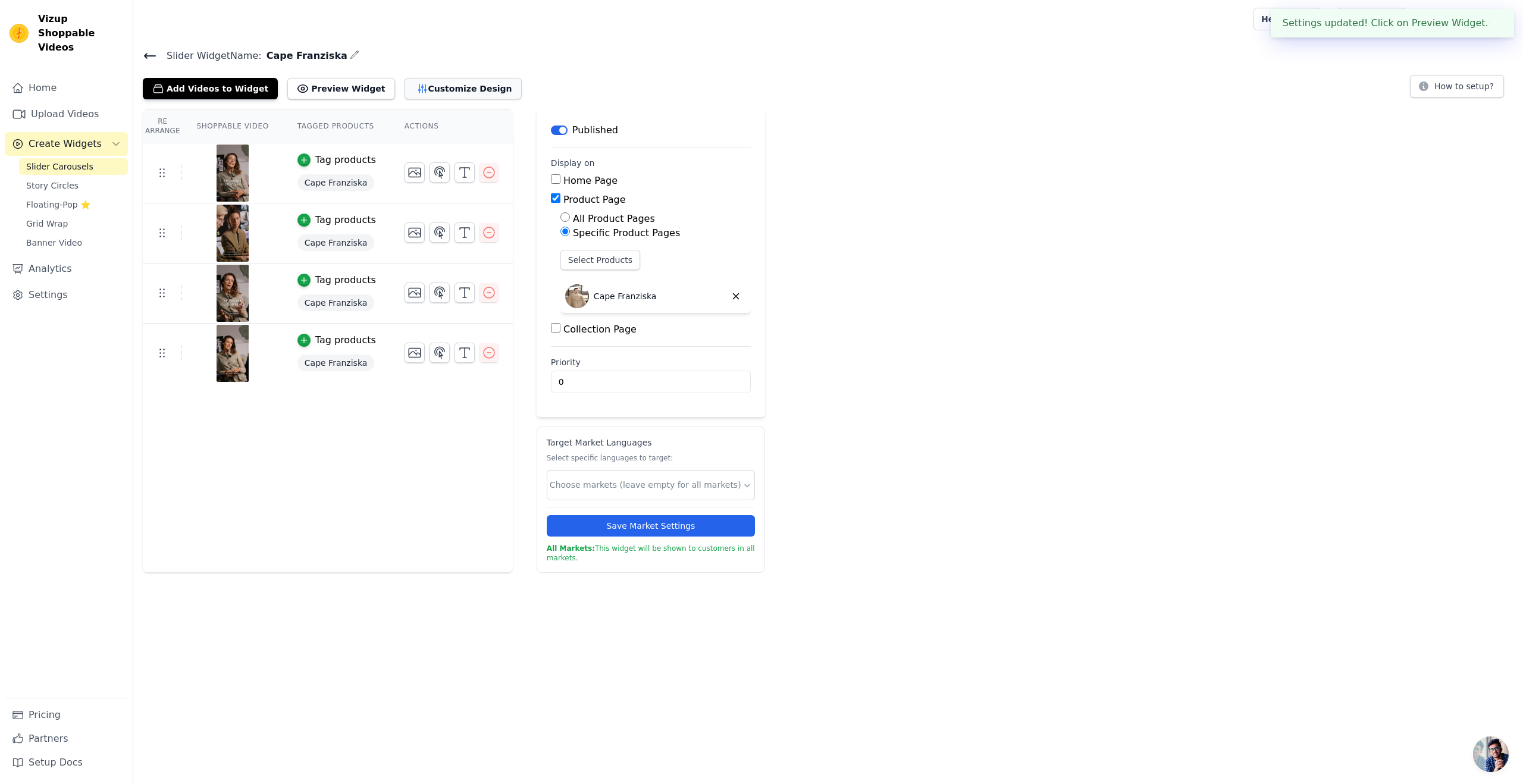
click at [417, 82] on button "Customize Design" at bounding box center [463, 89] width 117 height 21
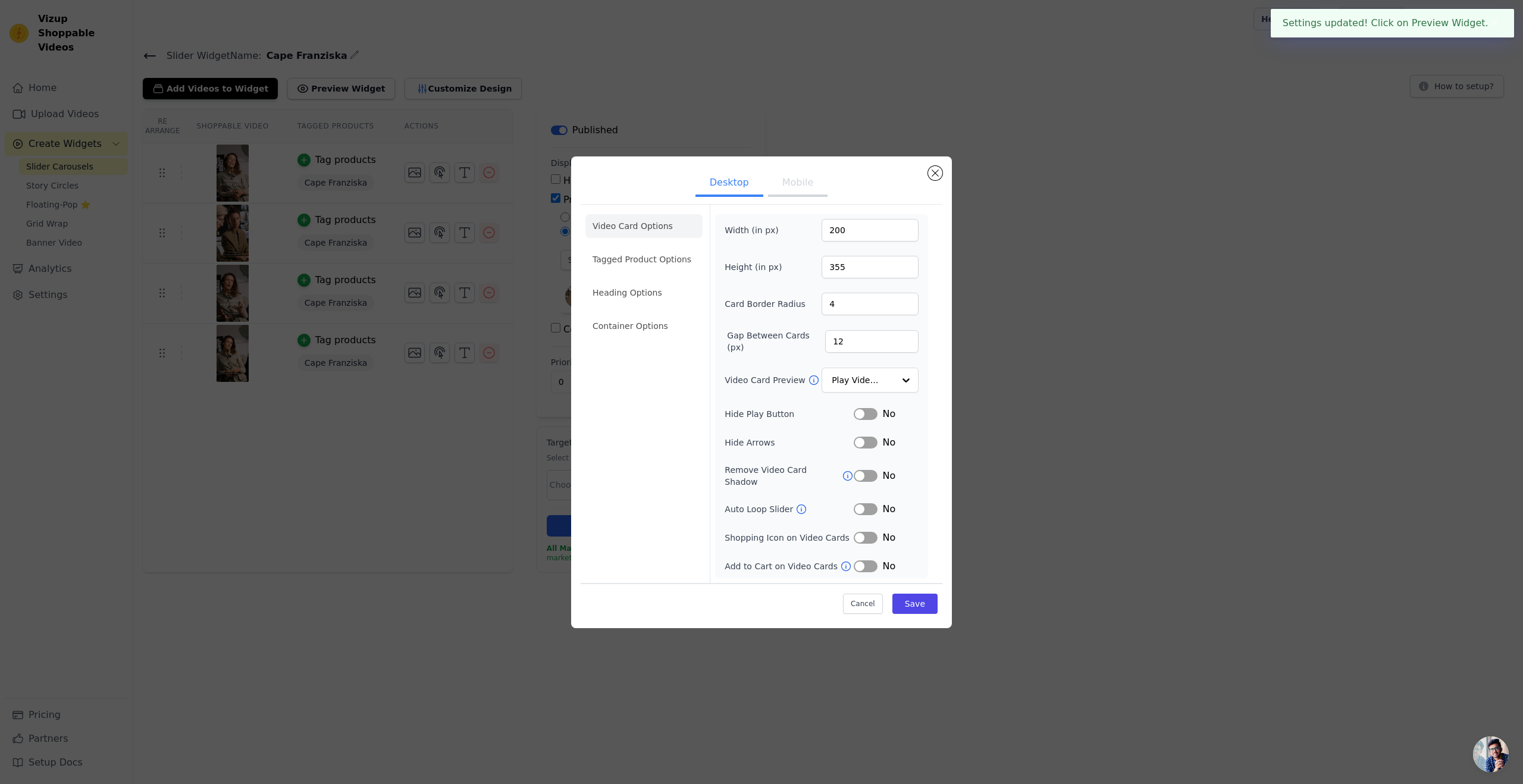
click at [802, 193] on button "Mobile" at bounding box center [798, 184] width 60 height 26
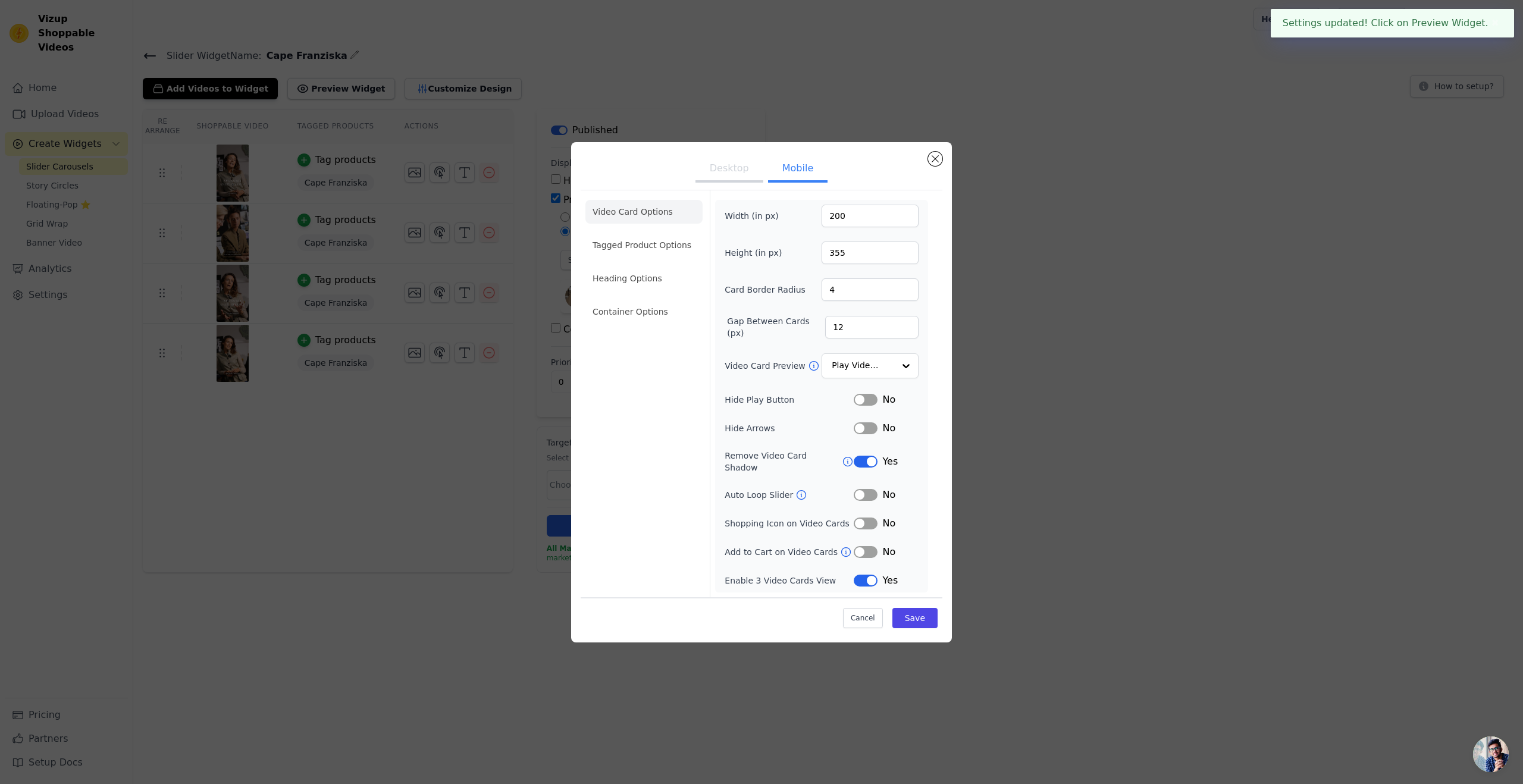
click at [754, 182] on button "Desktop" at bounding box center [729, 170] width 68 height 26
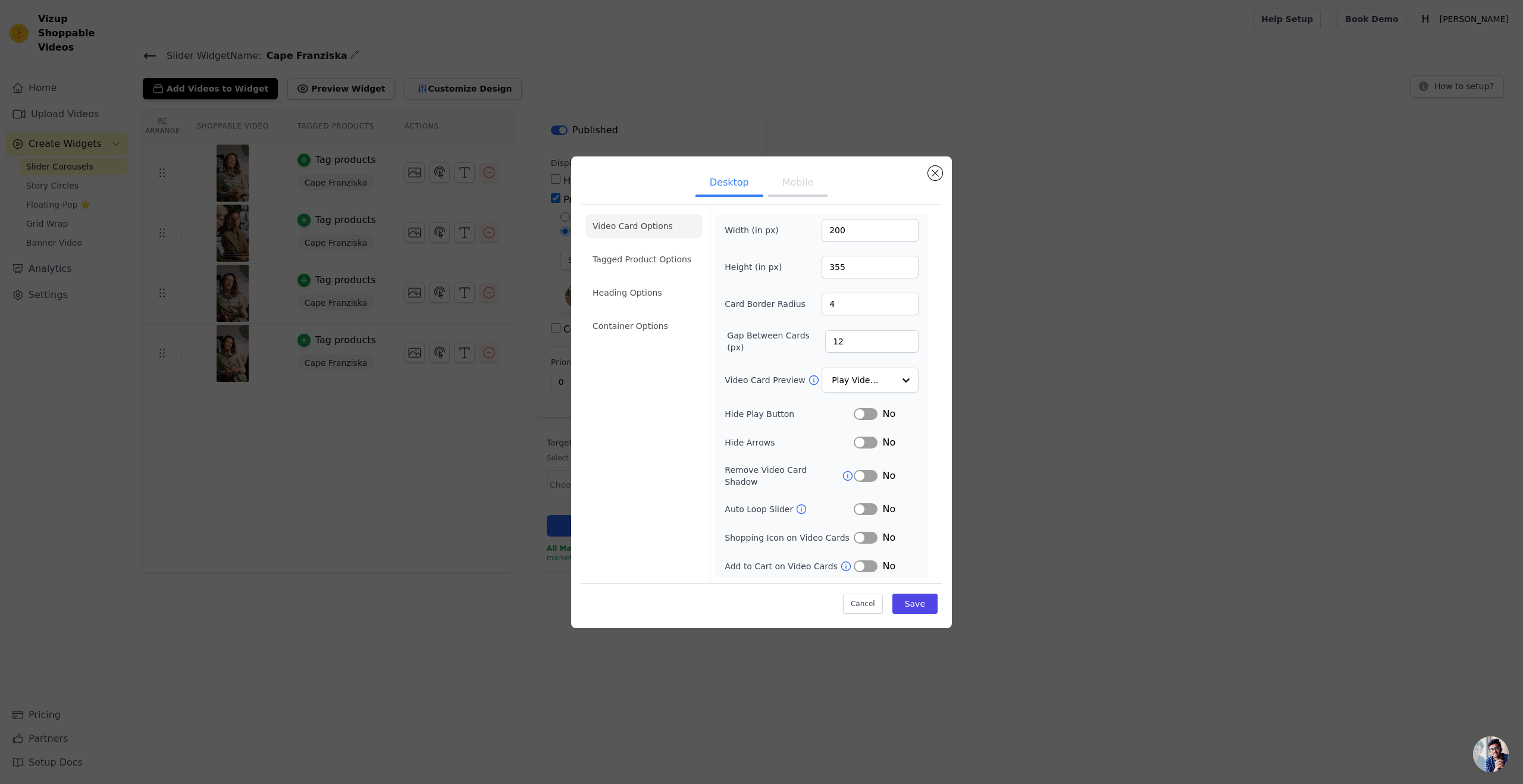
click at [805, 188] on button "Mobile" at bounding box center [798, 184] width 60 height 26
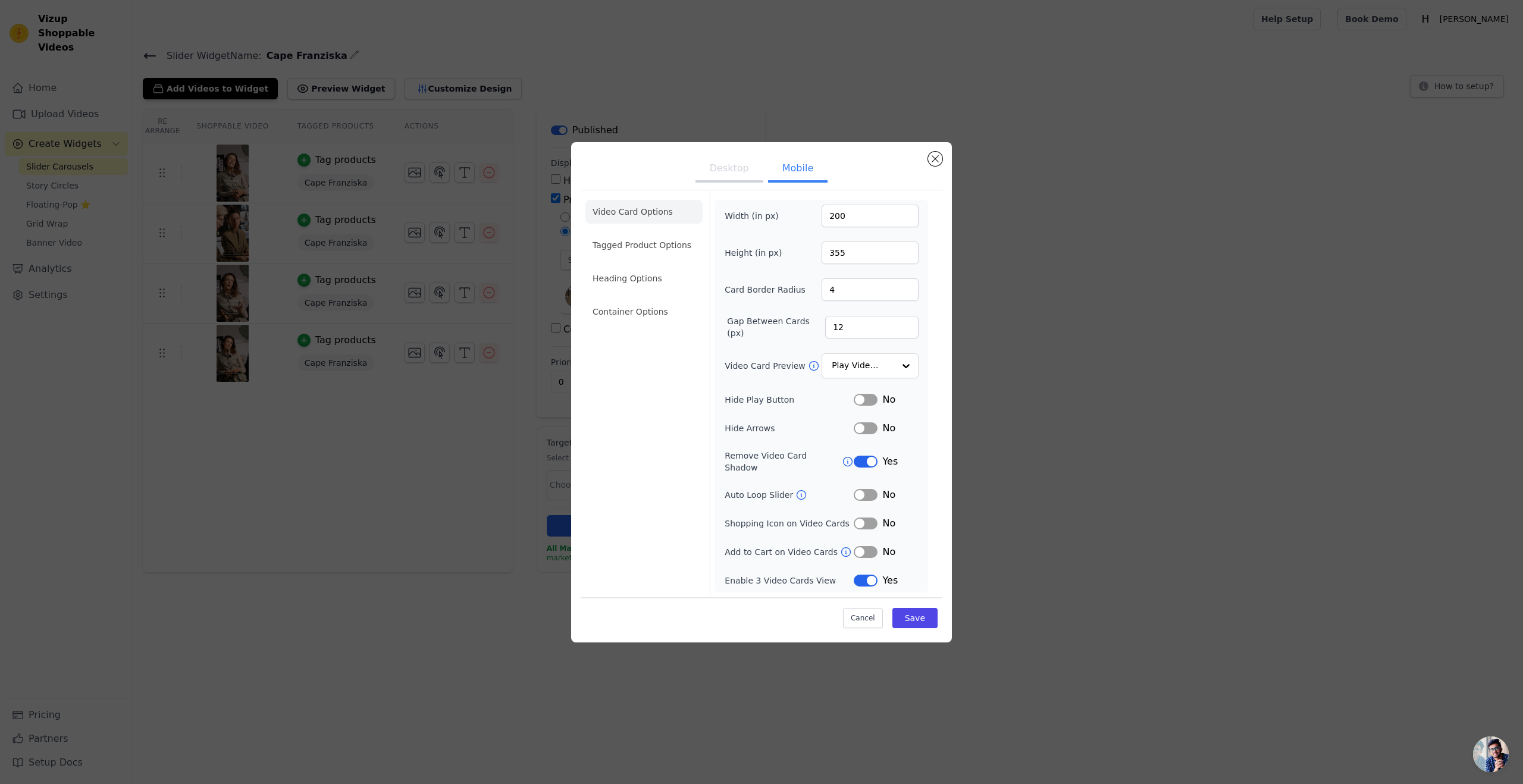
click at [730, 177] on button "Desktop" at bounding box center [729, 170] width 68 height 26
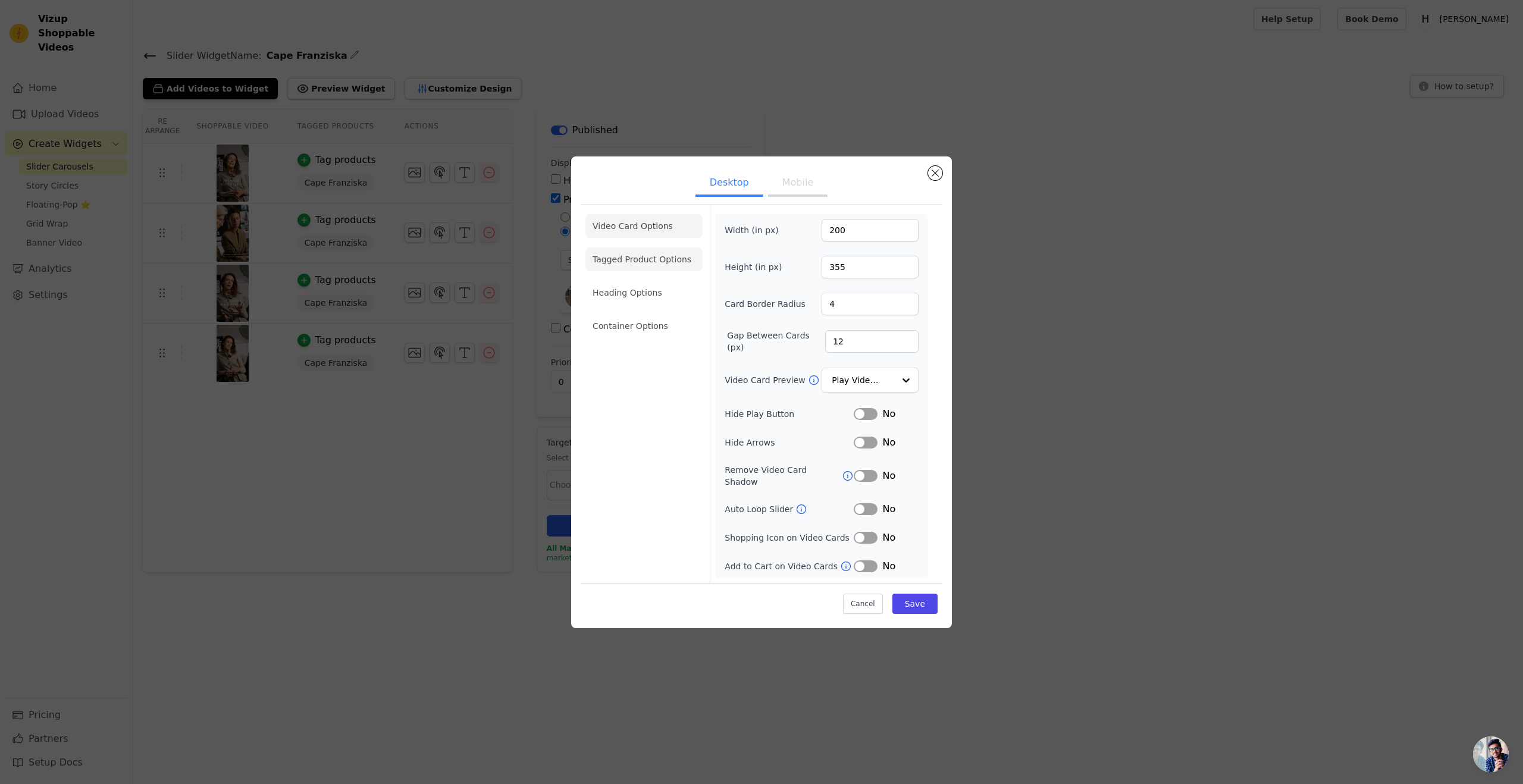
click at [638, 263] on li "Tagged Product Options" at bounding box center [644, 259] width 117 height 24
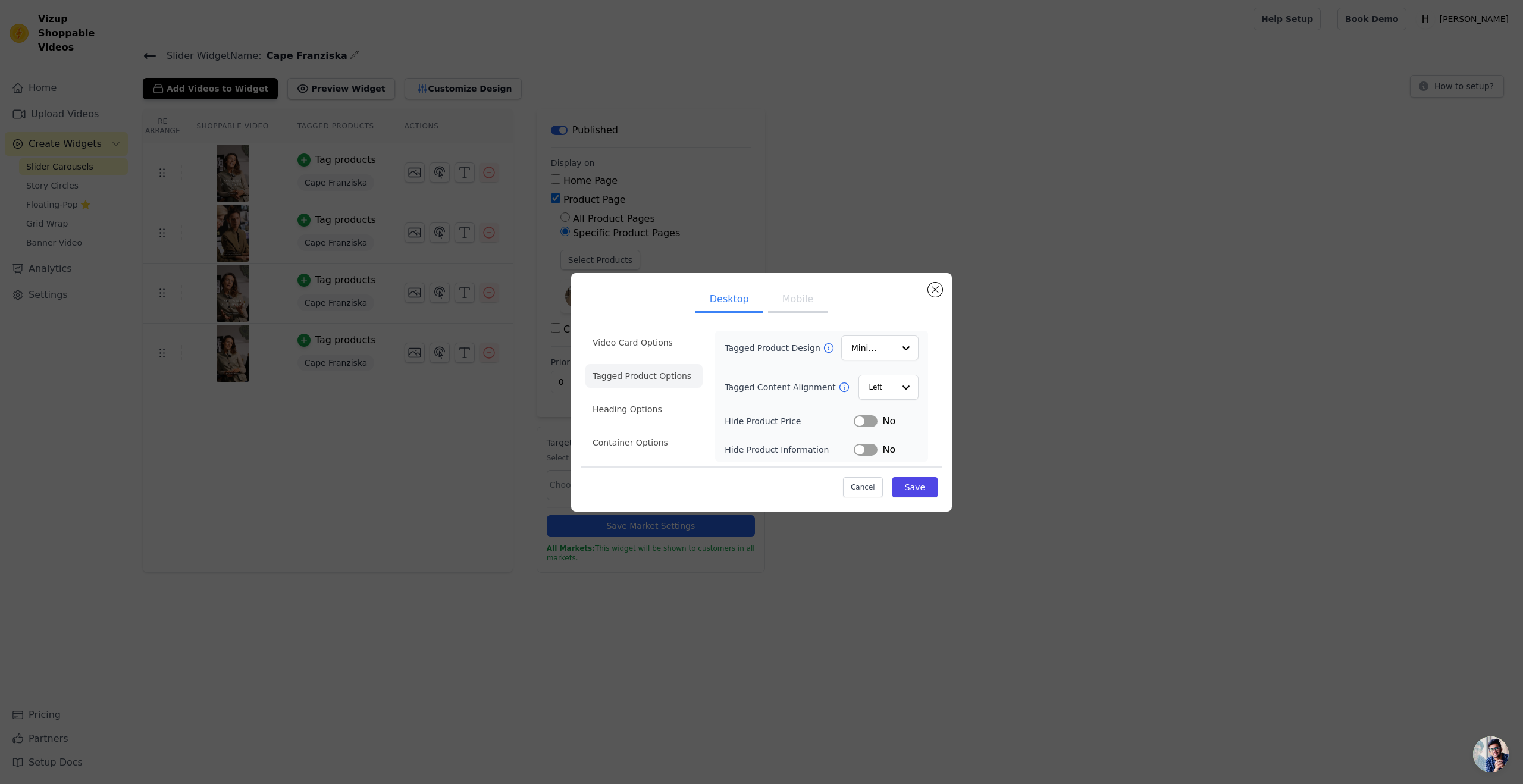
click at [856, 421] on button "Label" at bounding box center [866, 421] width 24 height 12
click at [856, 445] on button "Label" at bounding box center [866, 450] width 24 height 12
click at [856, 462] on button "Save" at bounding box center [915, 487] width 45 height 21
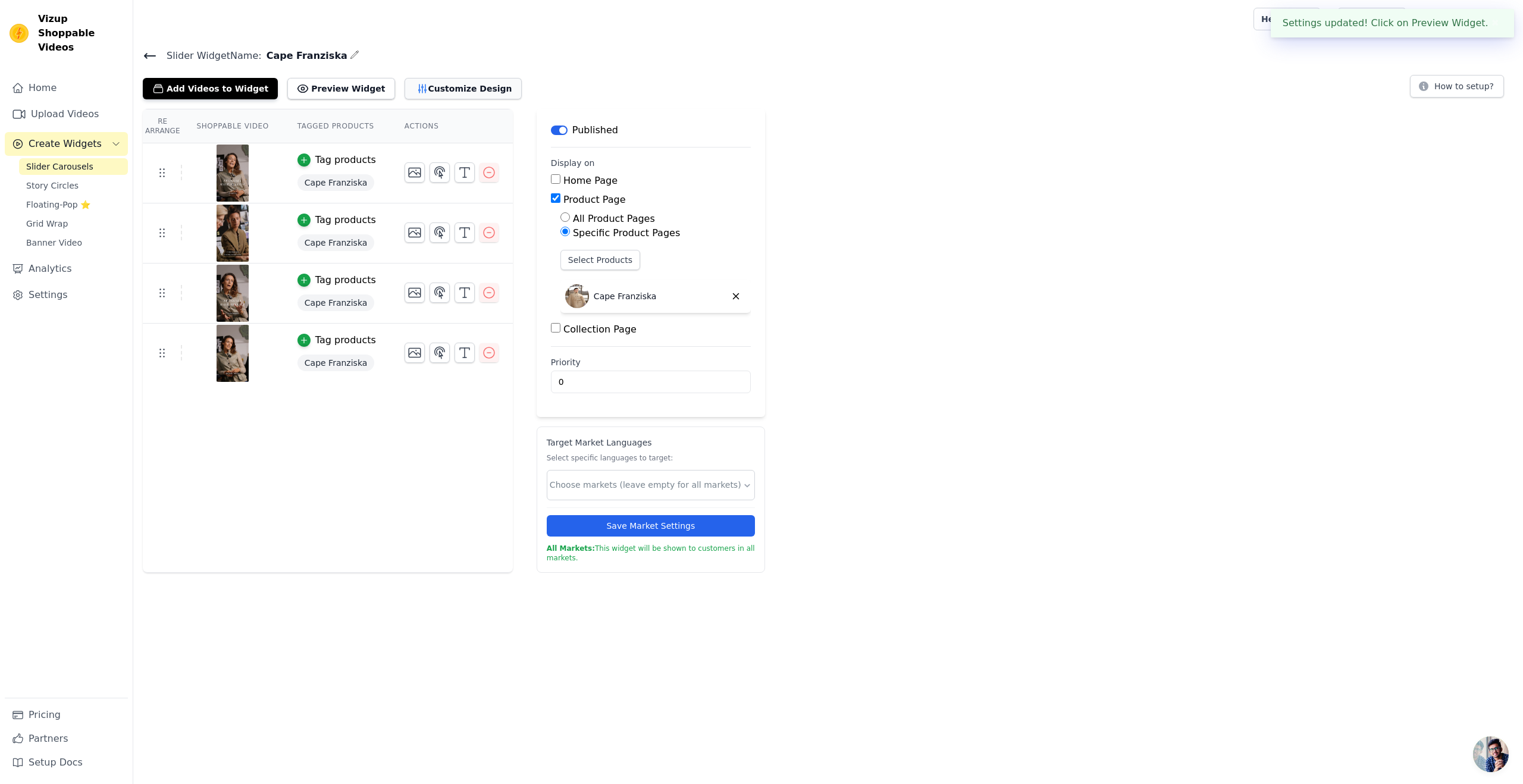
click at [413, 91] on button "Customize Design" at bounding box center [463, 89] width 117 height 21
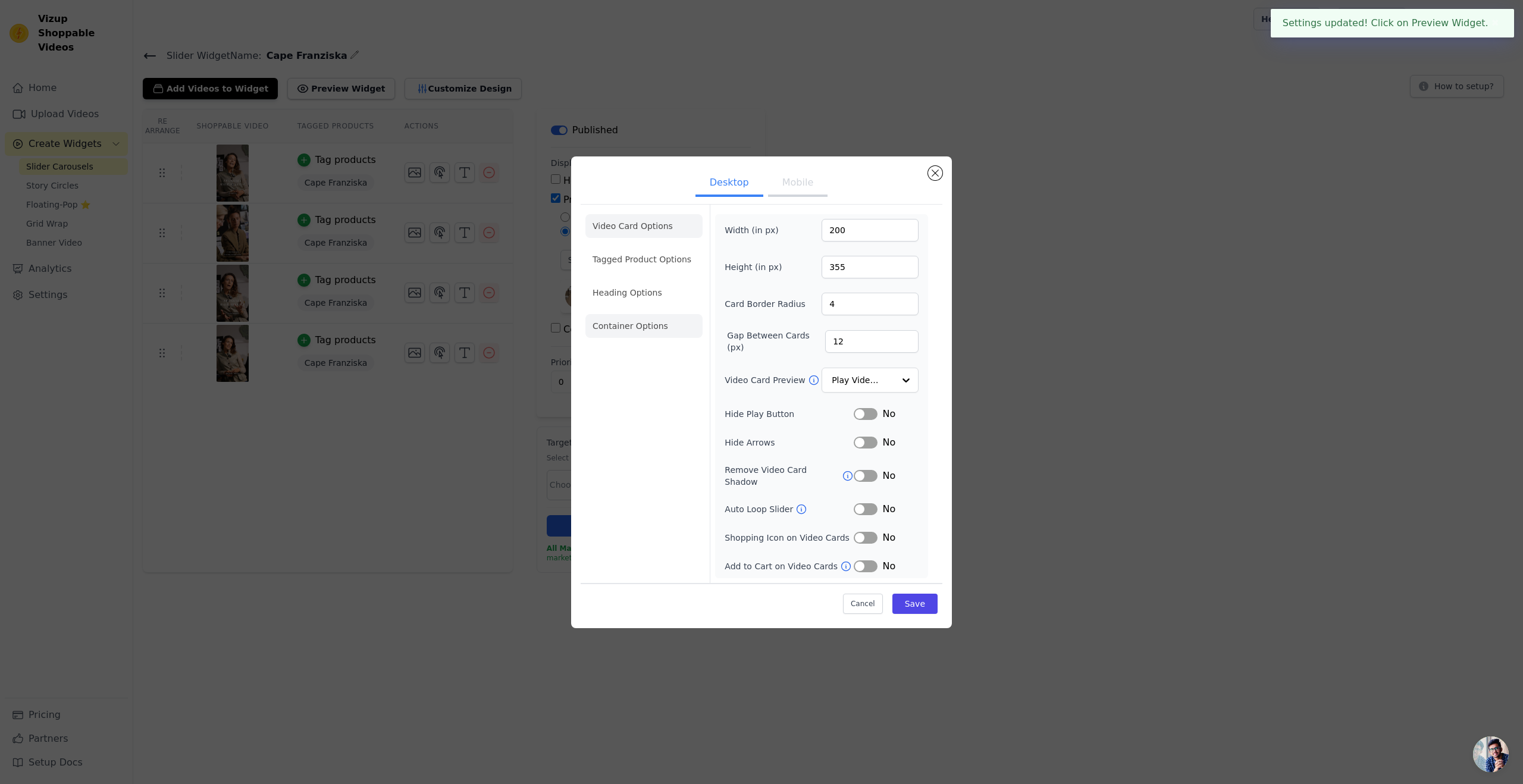
click at [631, 329] on li "Container Options" at bounding box center [644, 326] width 117 height 24
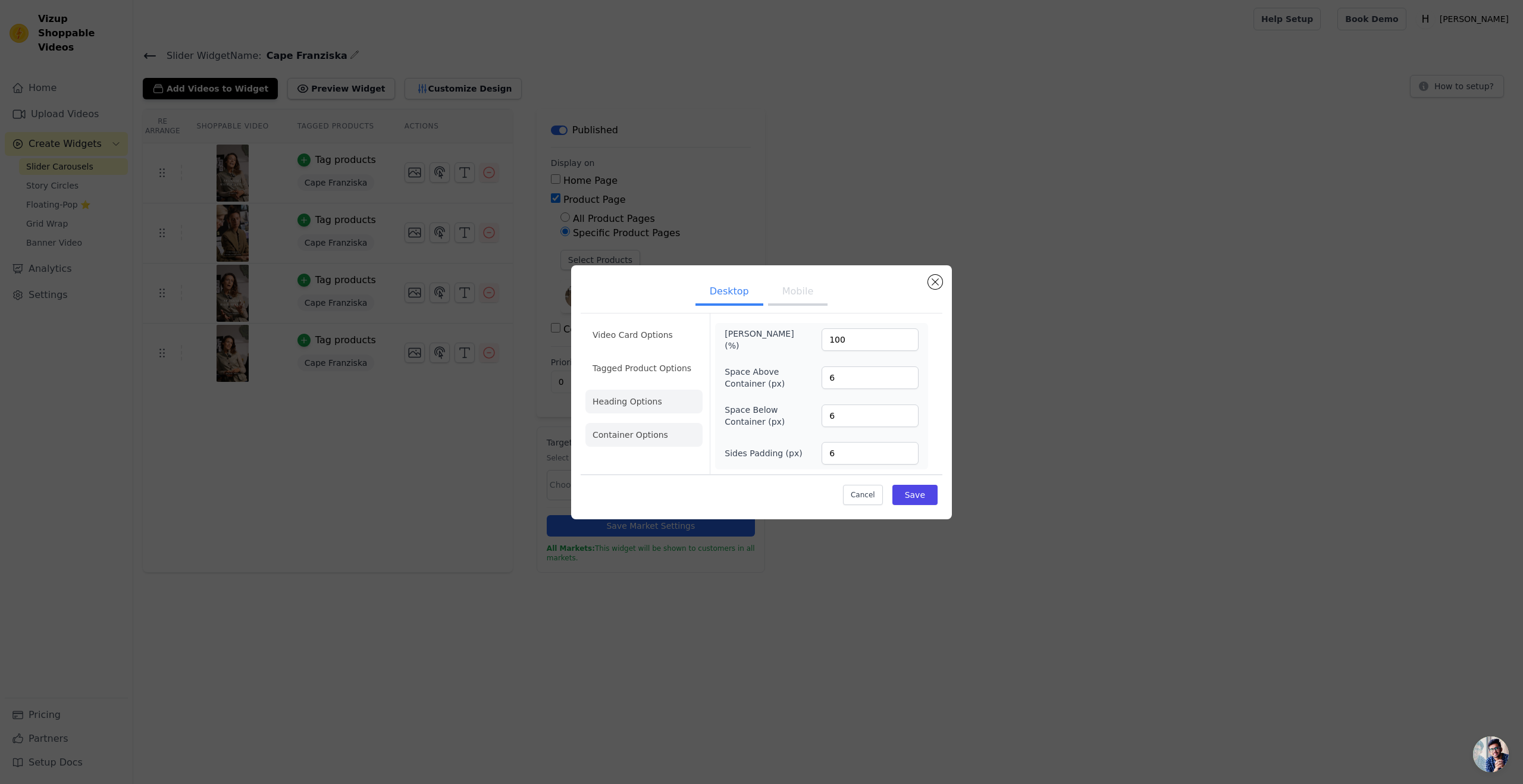
click at [625, 409] on li "Heading Options" at bounding box center [644, 402] width 117 height 24
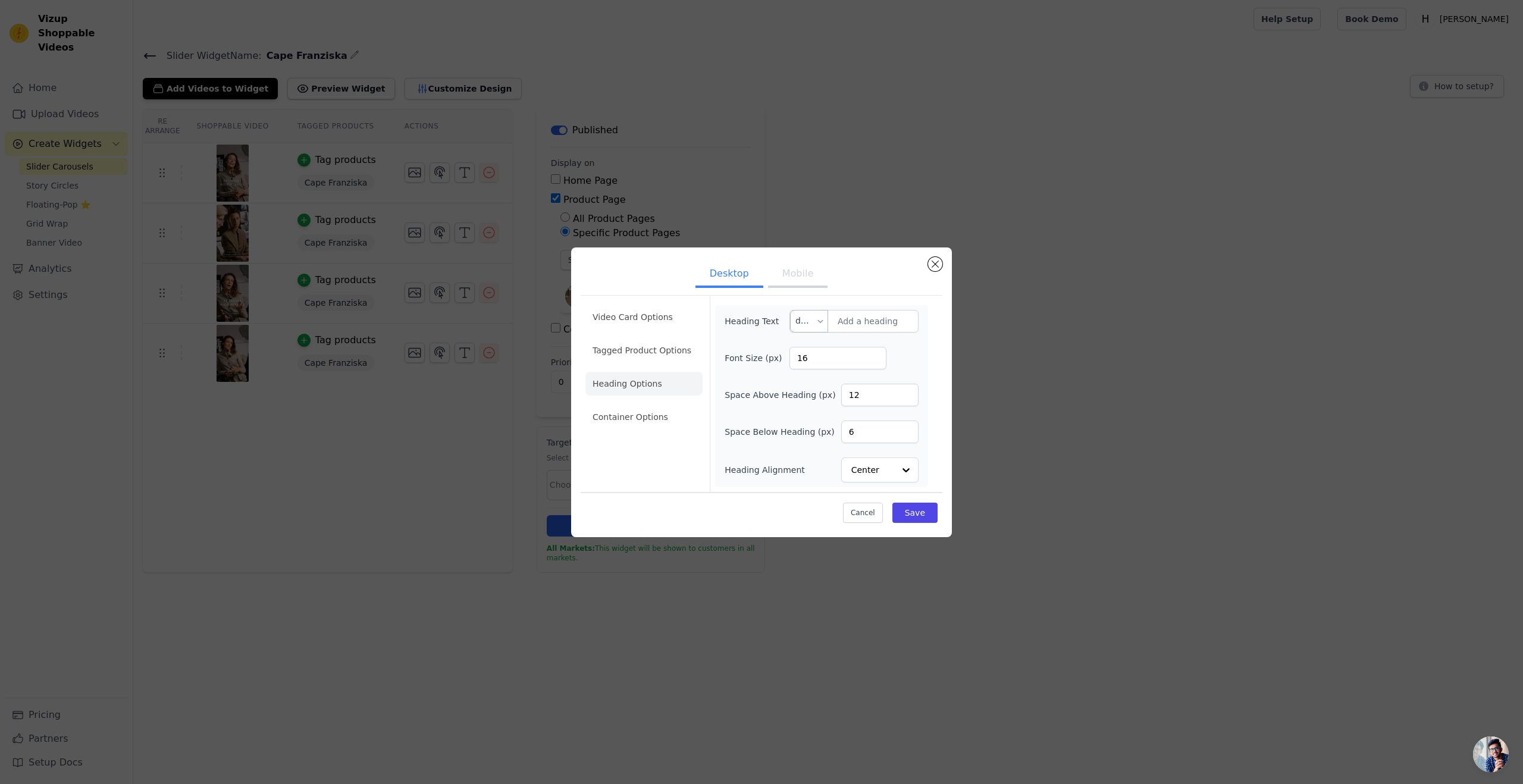
click at [823, 322] on div at bounding box center [820, 321] width 9 height 21
click at [812, 349] on div "de" at bounding box center [809, 349] width 37 height 27
click at [856, 364] on div "Heading Text de Font Size (px) 16 Space Above Heading (px) 12 Space Below Headi…" at bounding box center [822, 396] width 213 height 182
click at [856, 263] on button "Close modal" at bounding box center [936, 265] width 15 height 15
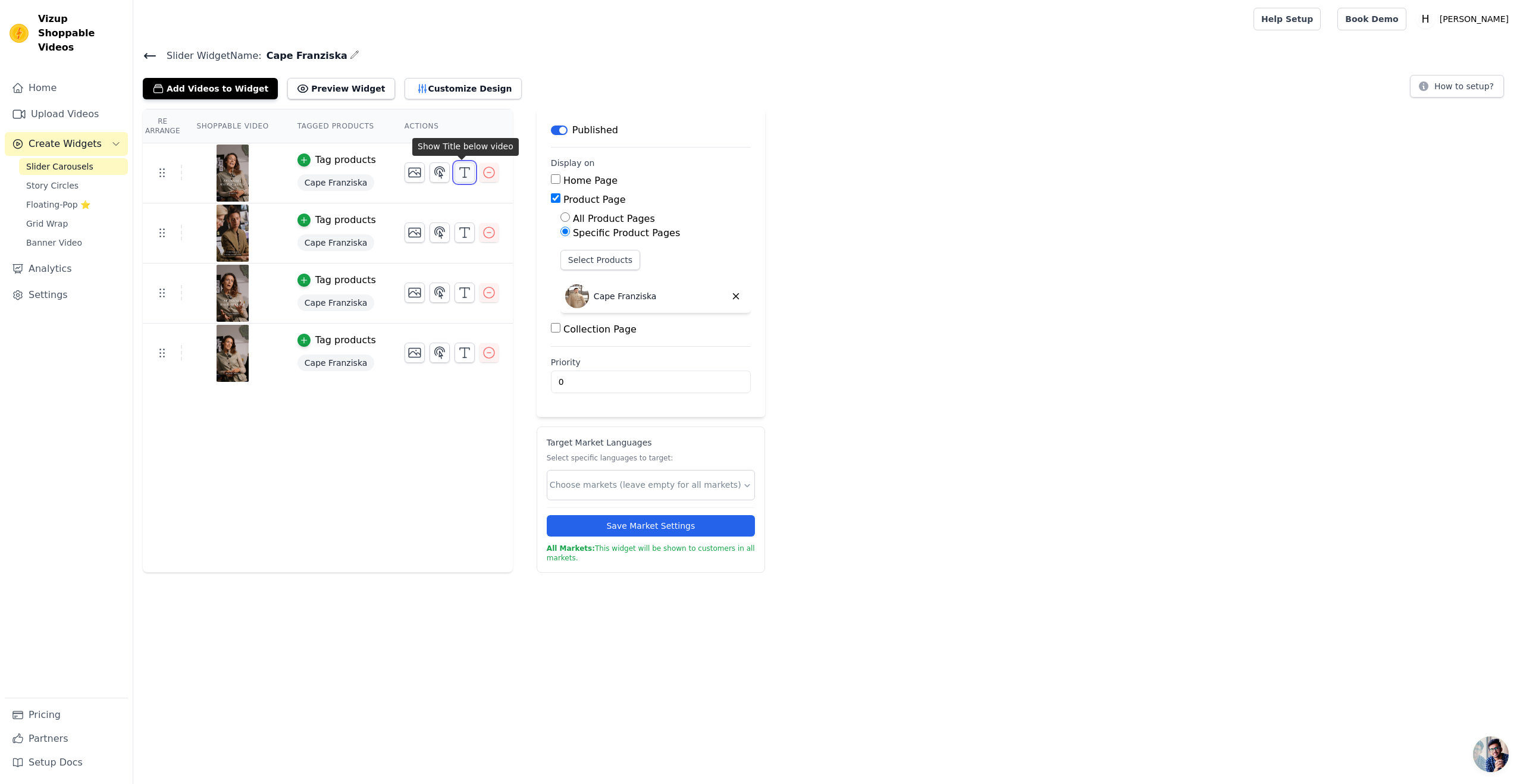
click at [458, 173] on icon "button" at bounding box center [465, 173] width 15 height 15
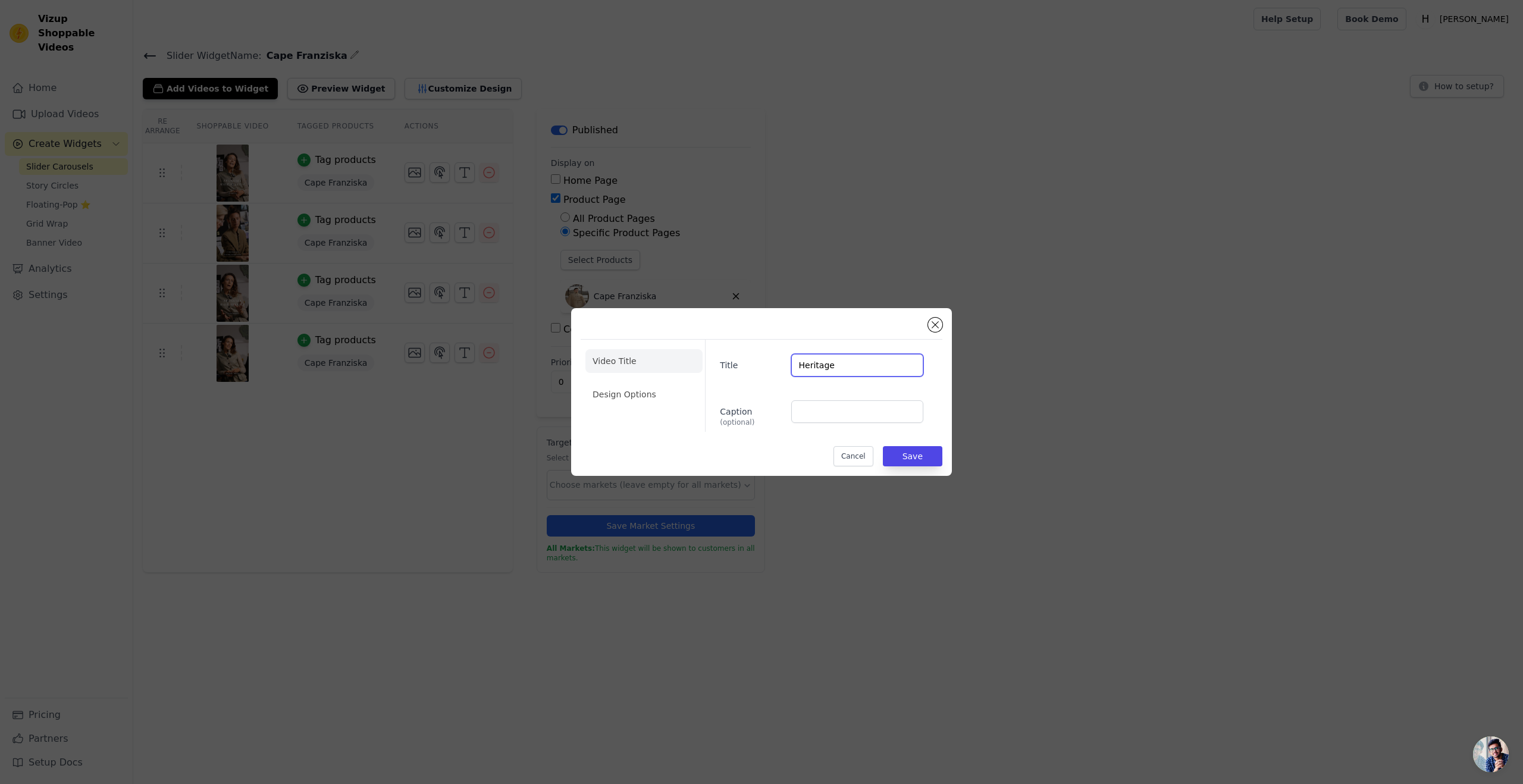
click at [805, 364] on input "Heritage" at bounding box center [857, 365] width 132 height 22
paste input "Tradition"
type input "Tradition"
click at [856, 456] on button "Save" at bounding box center [913, 456] width 60 height 21
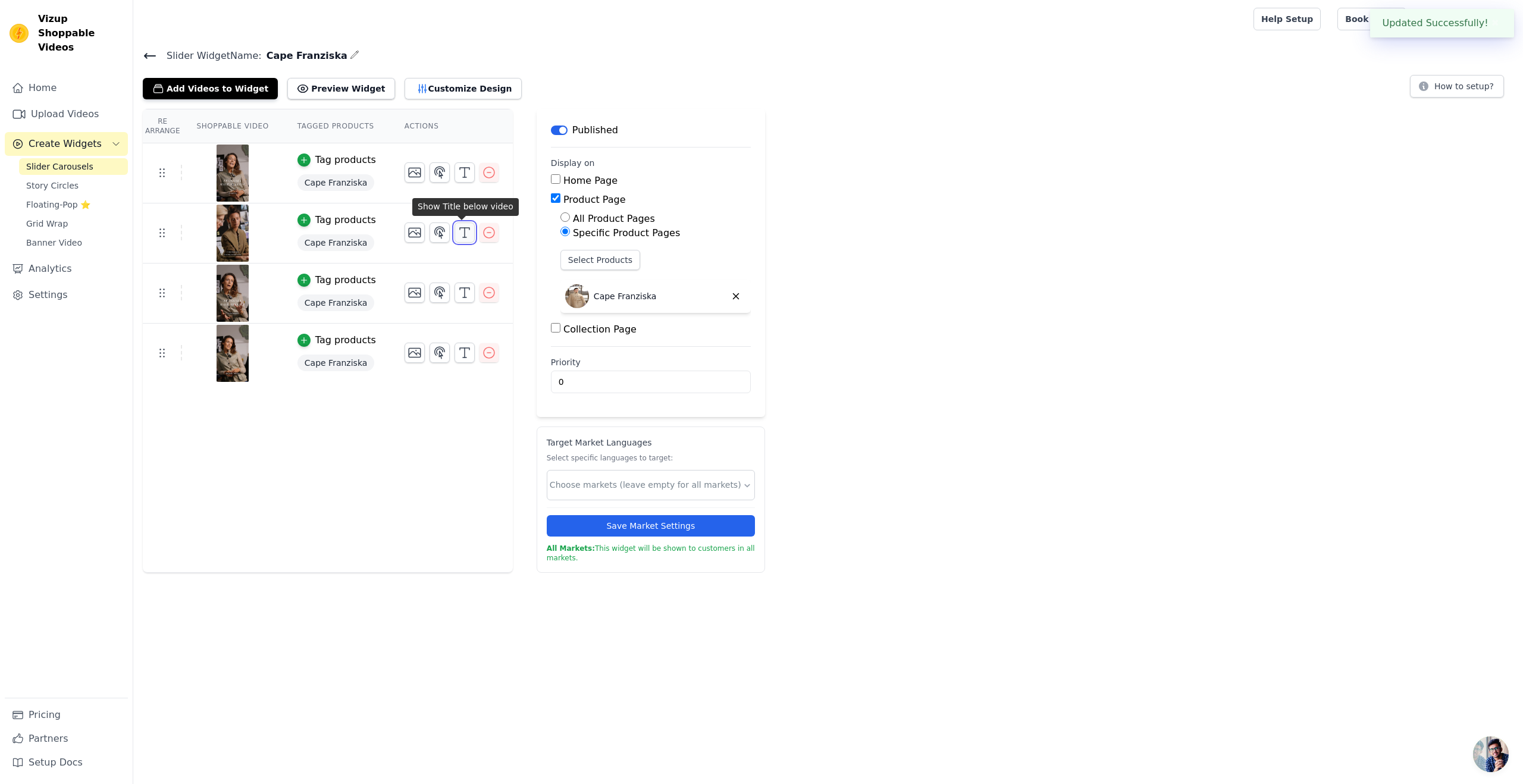
click at [465, 236] on icon "button" at bounding box center [465, 233] width 15 height 15
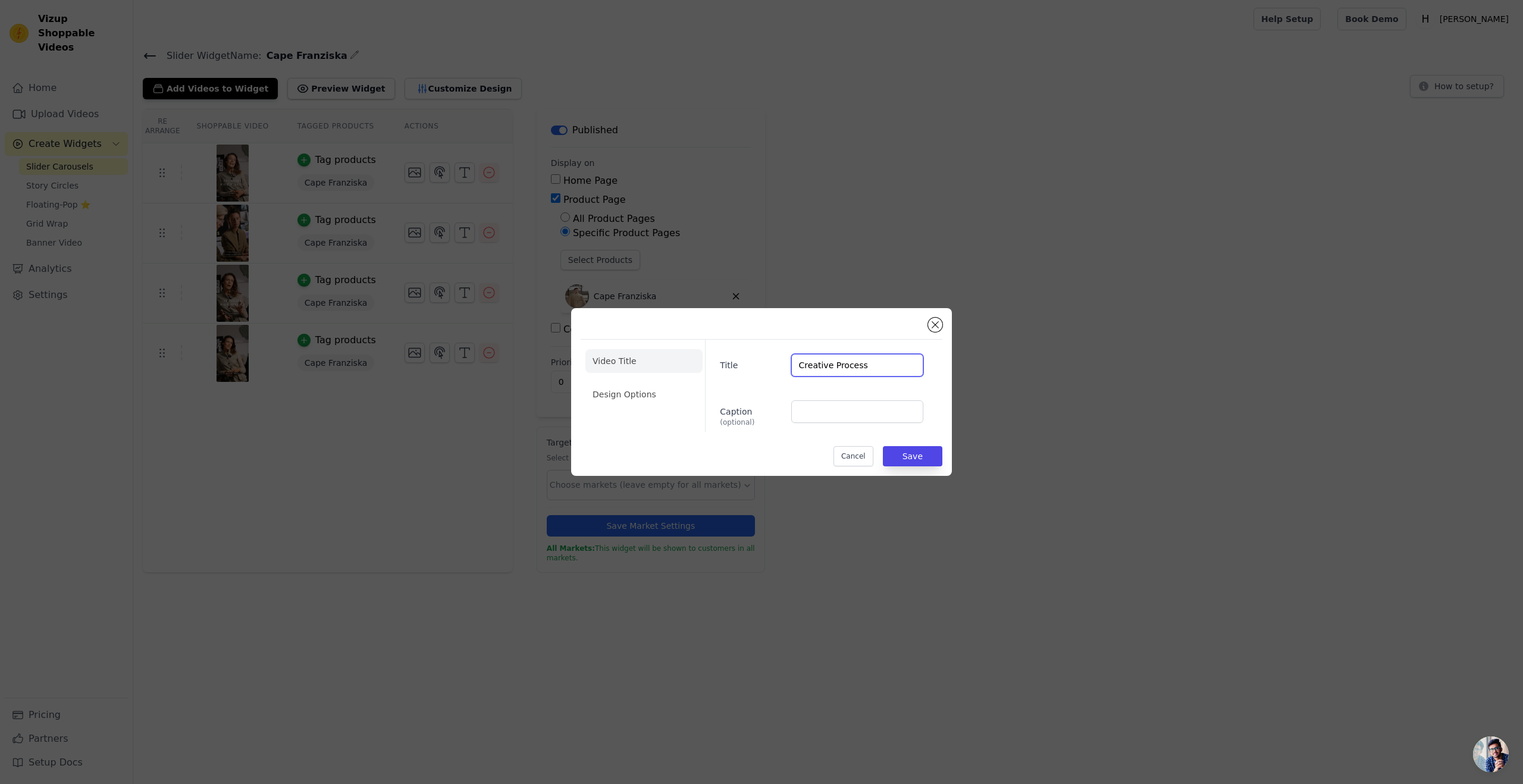
click at [828, 369] on input "Creative Process" at bounding box center [857, 365] width 132 height 22
paste input "Kreativer Proz"
type input "Kreativer Prozess"
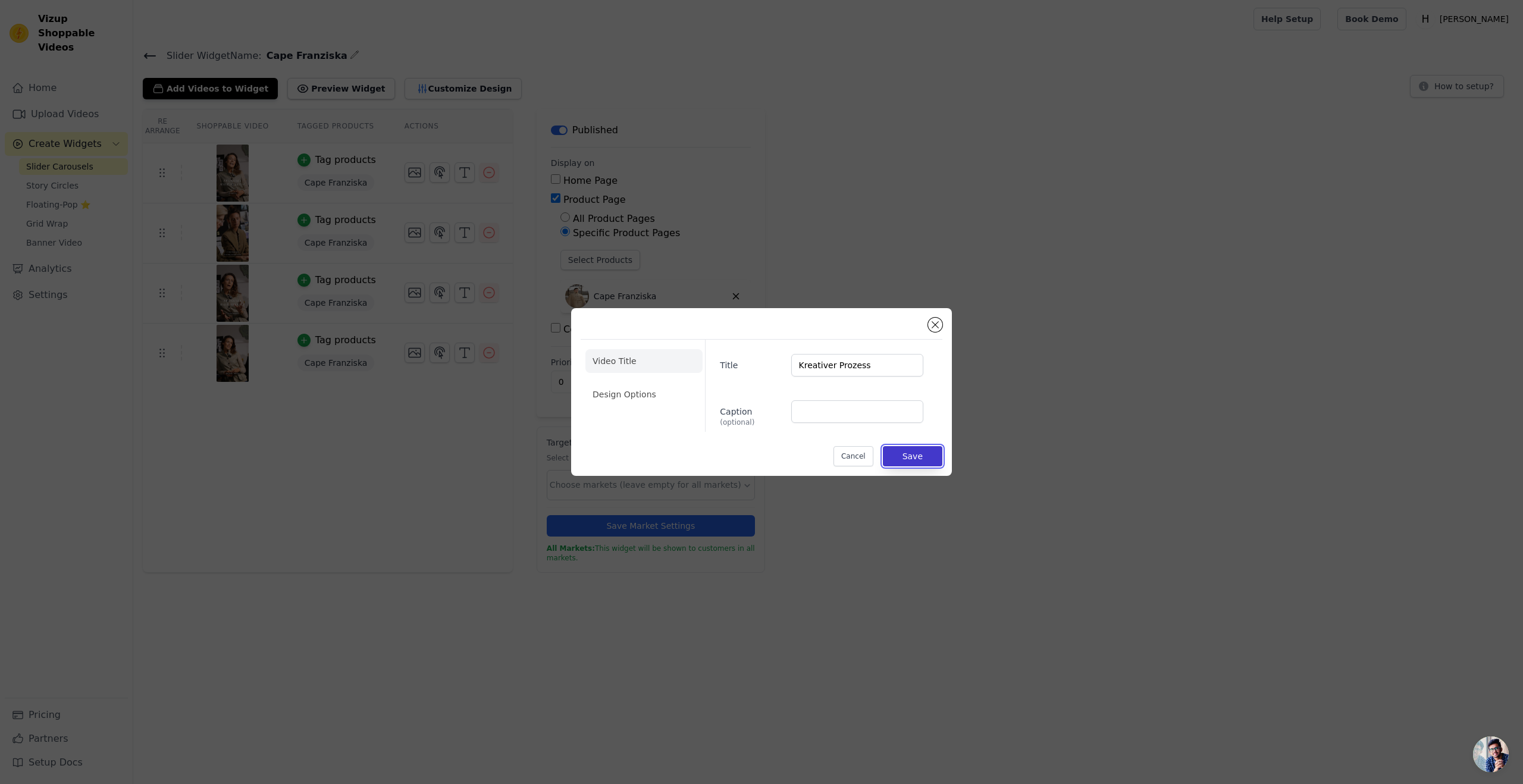
click at [856, 455] on button "Save" at bounding box center [913, 456] width 60 height 21
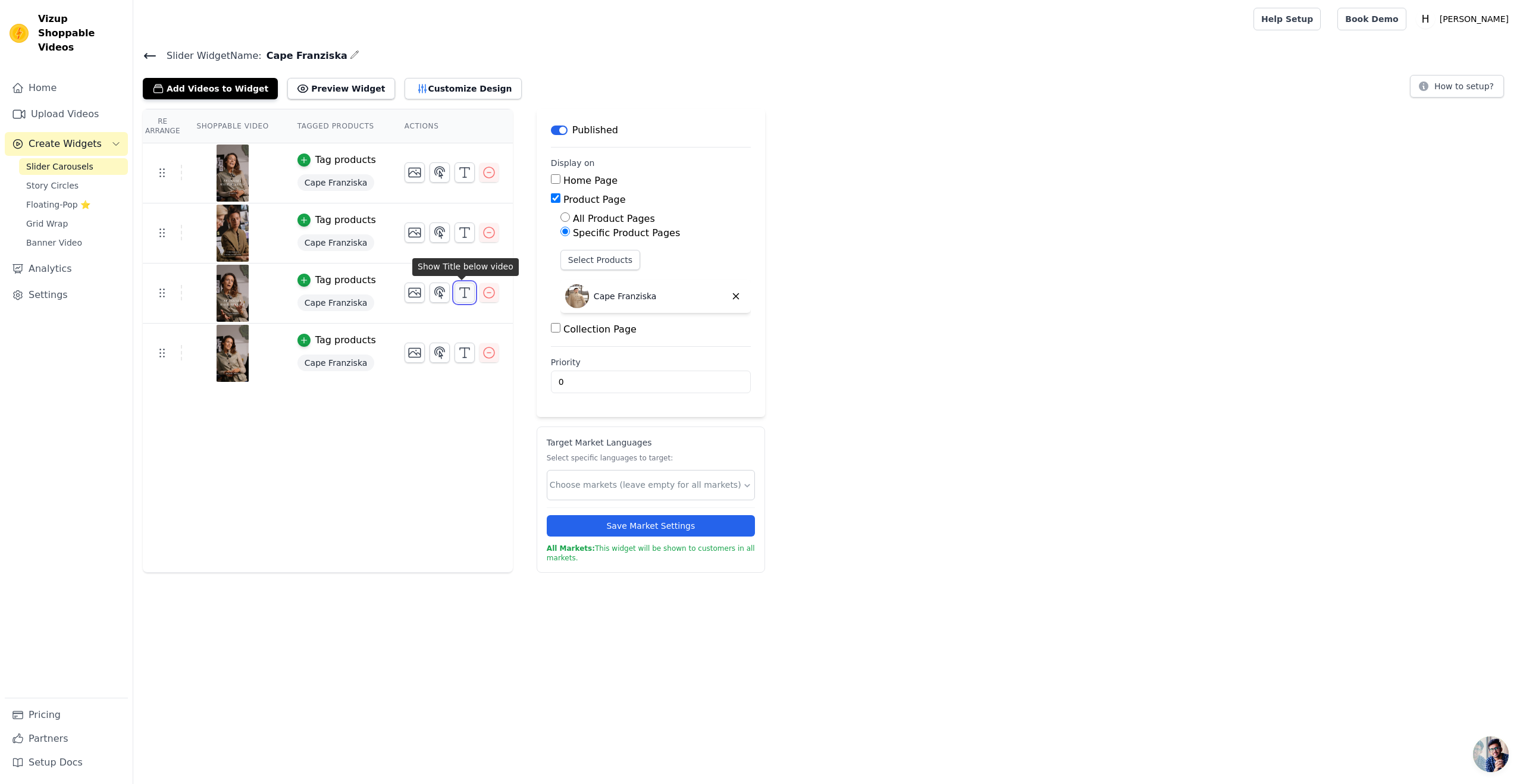
click at [460, 295] on icon "button" at bounding box center [465, 293] width 15 height 15
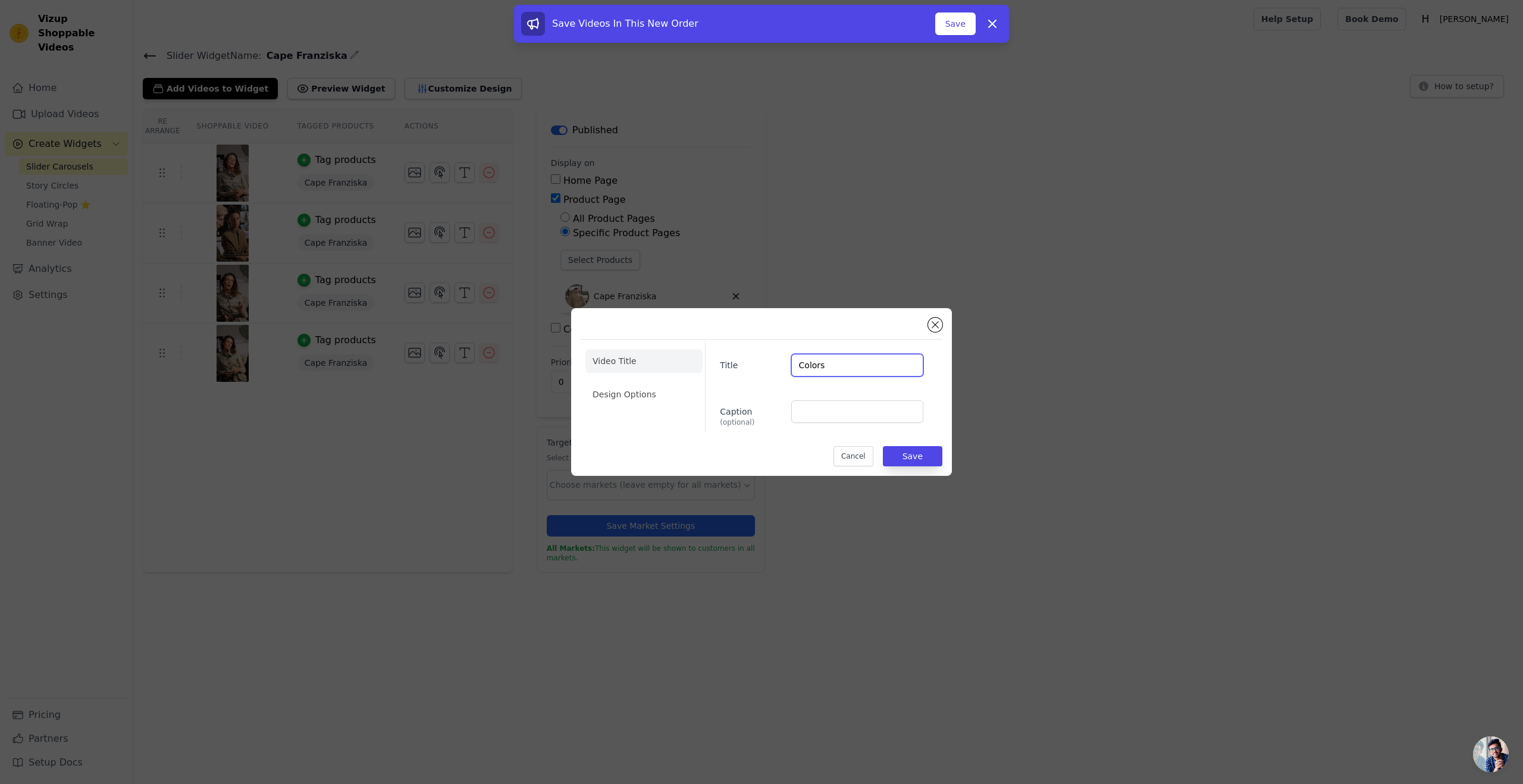
click at [836, 363] on input "Colors" at bounding box center [857, 365] width 132 height 22
paste input "Farben"
type input "Farben"
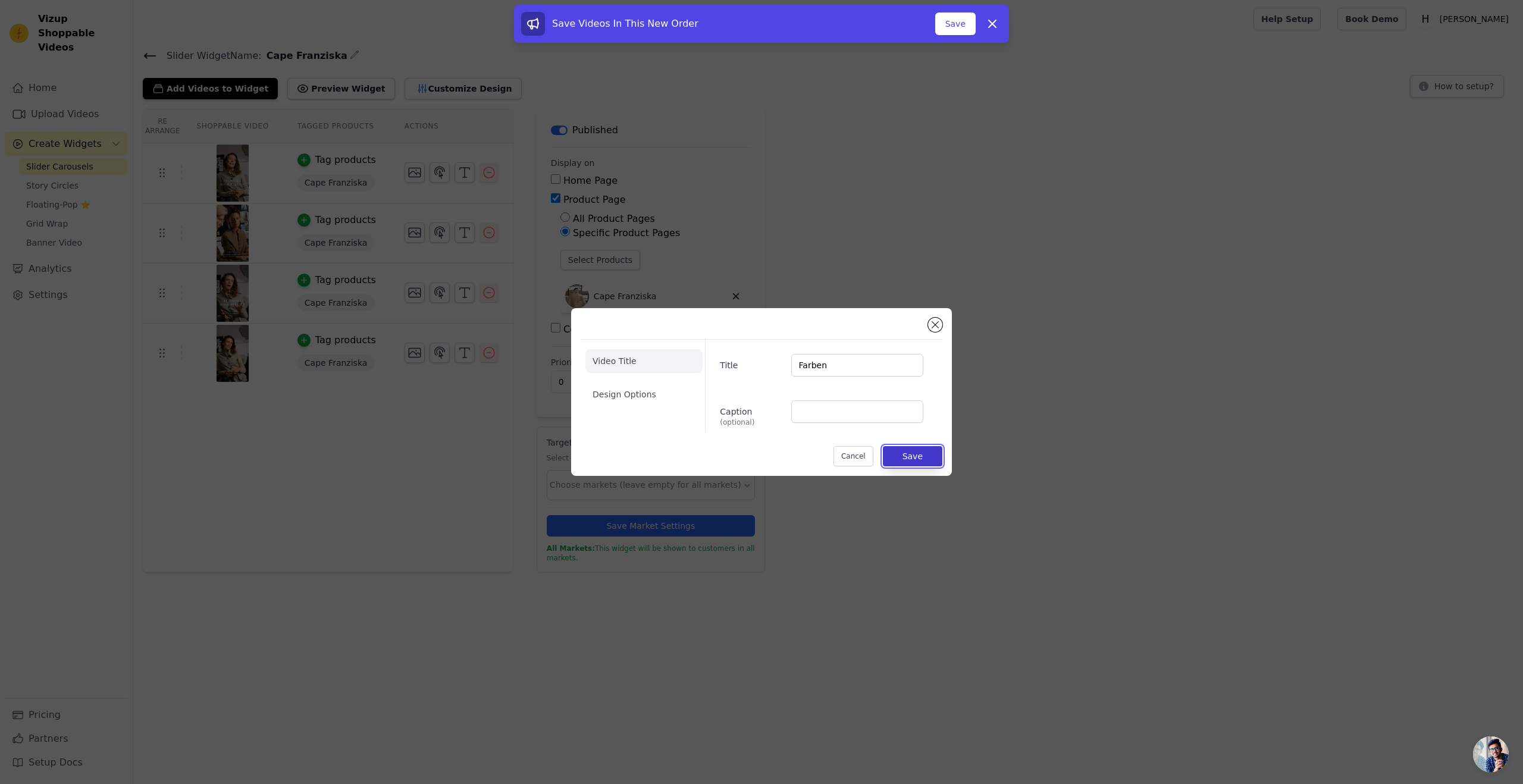
click at [856, 454] on button "Save" at bounding box center [913, 456] width 60 height 21
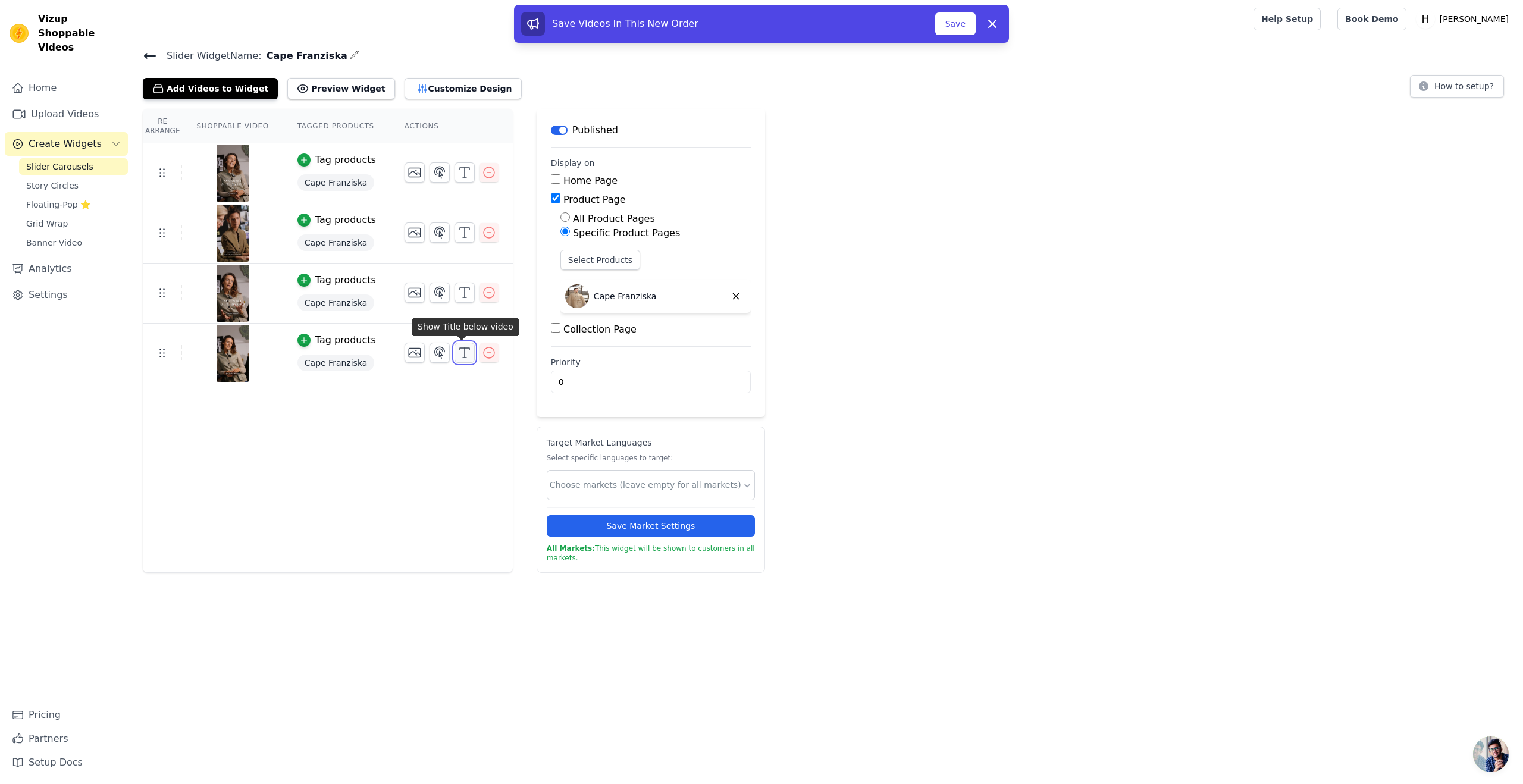
click at [462, 353] on icon "button" at bounding box center [465, 353] width 15 height 15
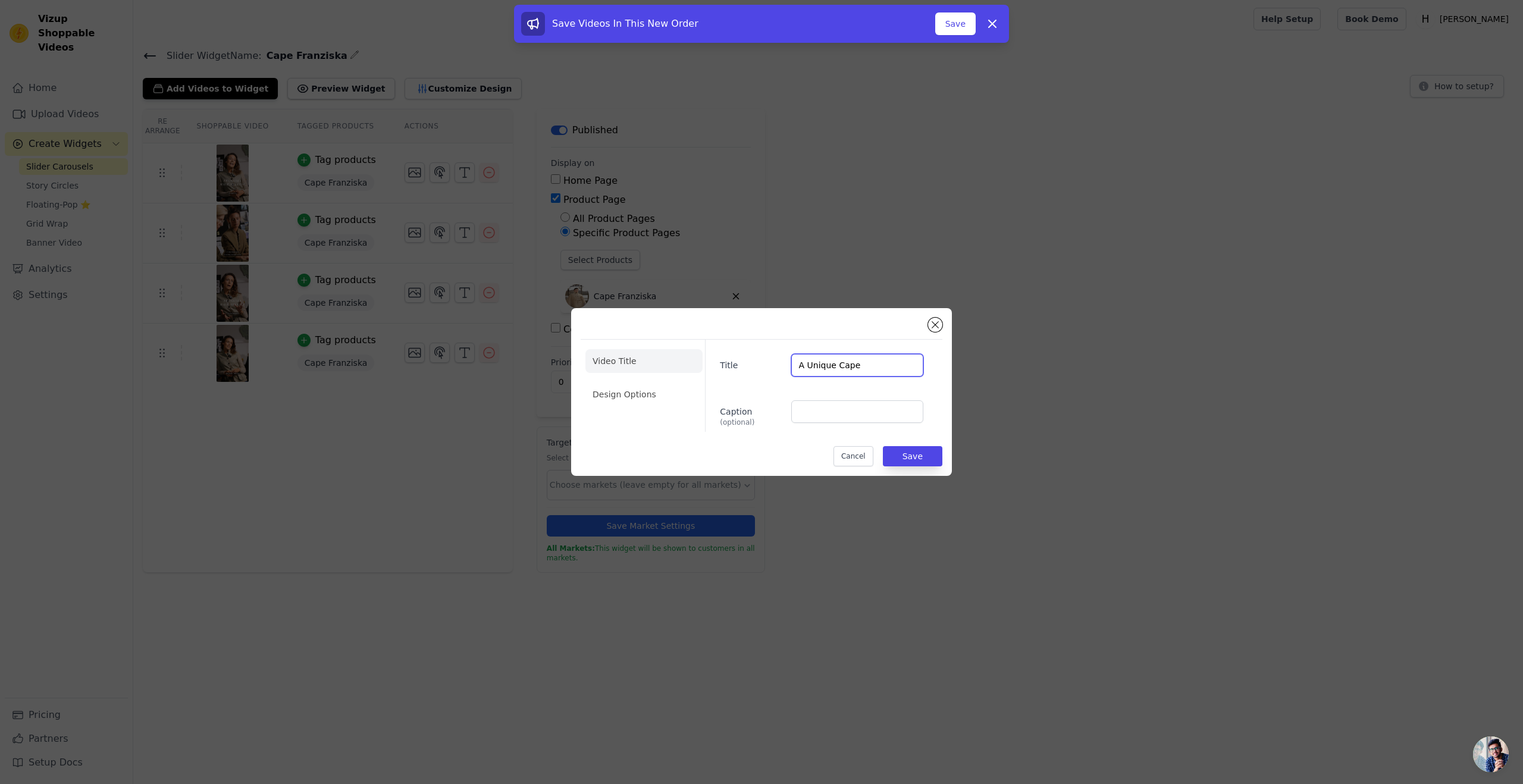
click at [826, 365] on input "A Unique Cape" at bounding box center [857, 365] width 132 height 22
paste input "Einzigartig"
type input "Einzigartige Cape"
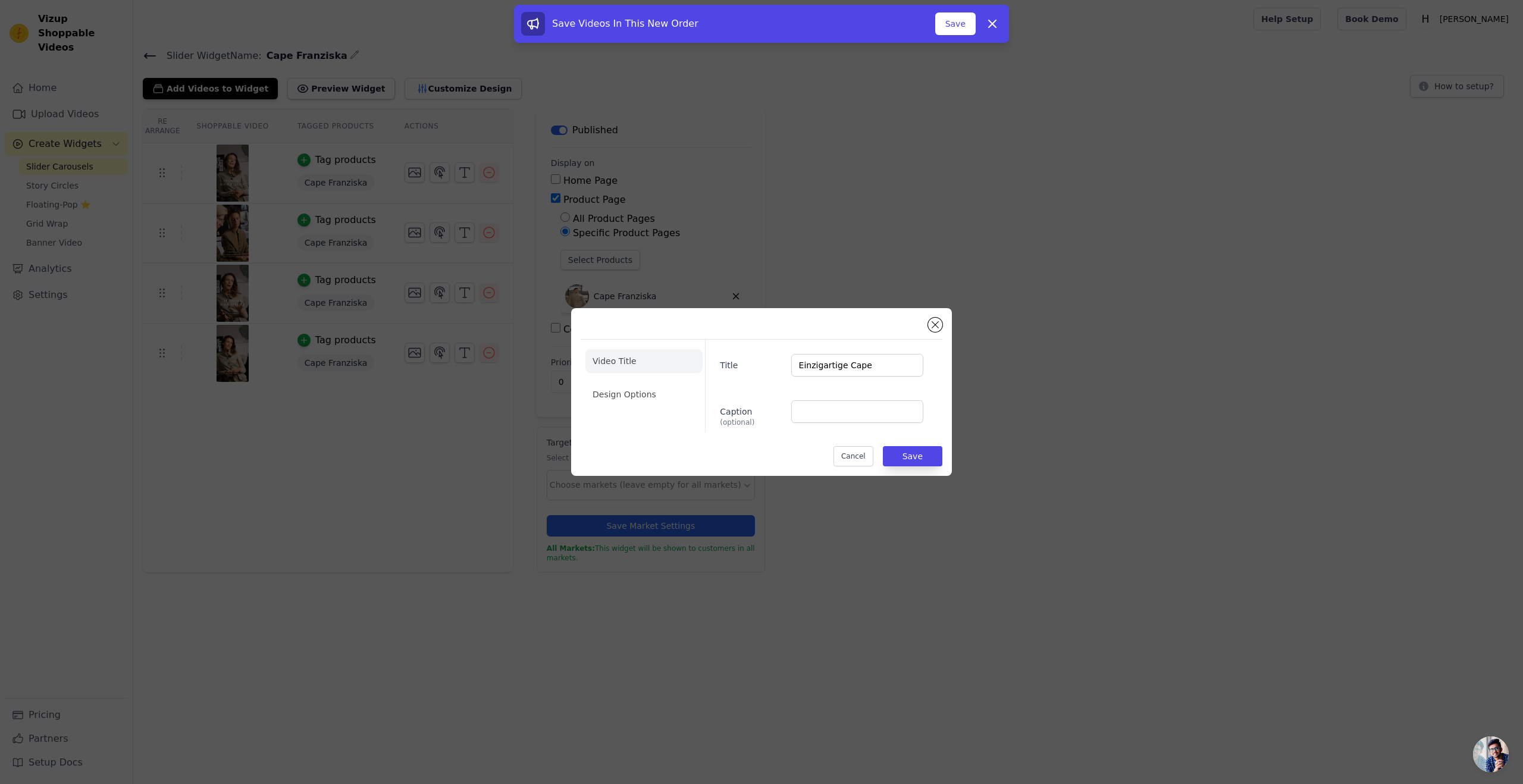
click at [764, 388] on div "Title Einzigartige Cape Caption (optional)" at bounding box center [819, 386] width 228 height 92
click at [856, 452] on button "Save" at bounding box center [913, 456] width 60 height 21
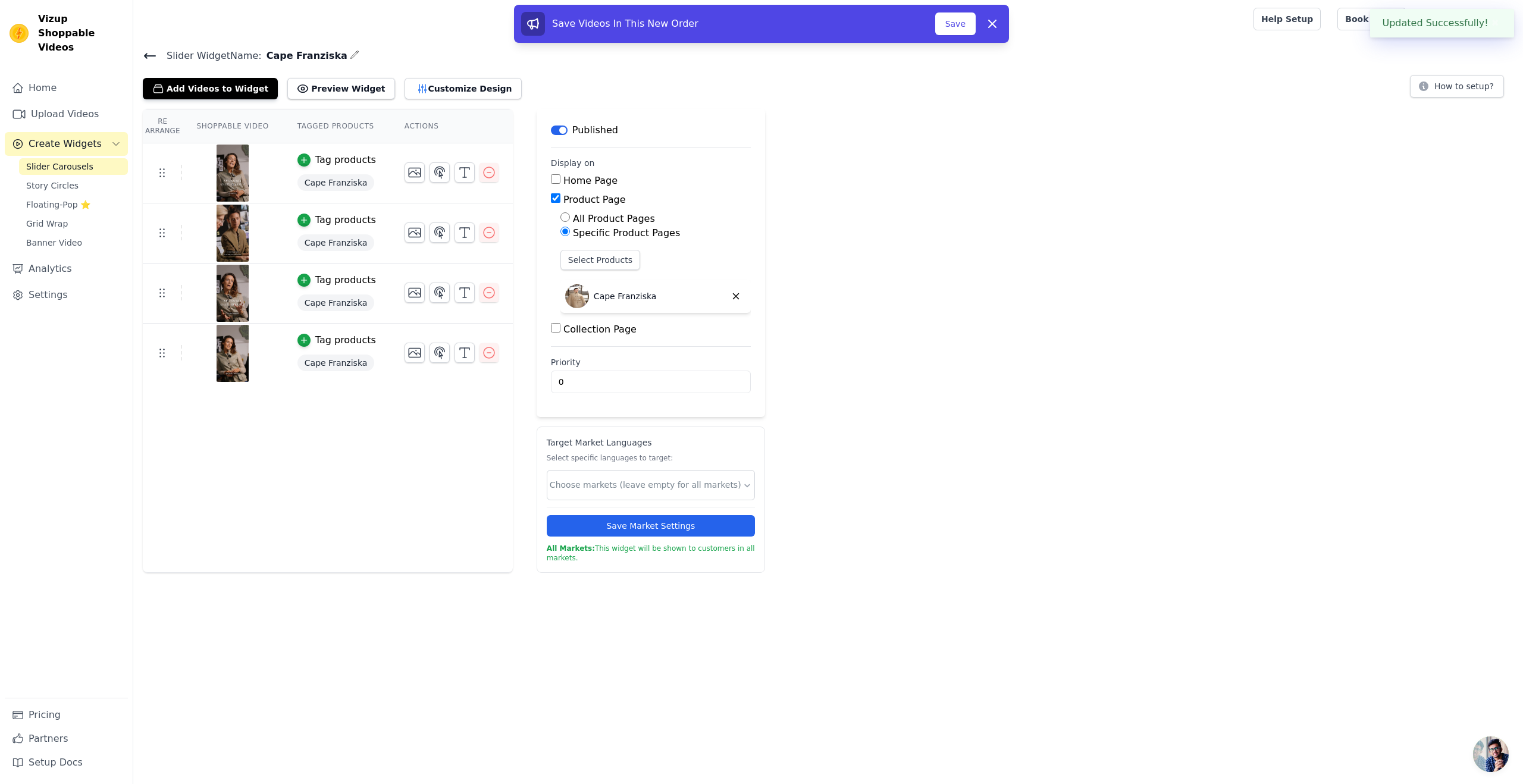
drag, startPoint x: 840, startPoint y: 473, endPoint x: 830, endPoint y: 477, distance: 10.8
click at [840, 462] on div "Re Arrange Shoppable Video Tagged Products Actions Tag products Cape Franziska …" at bounding box center [828, 341] width 1390 height 464
click at [432, 93] on button "Customize Design" at bounding box center [463, 89] width 117 height 21
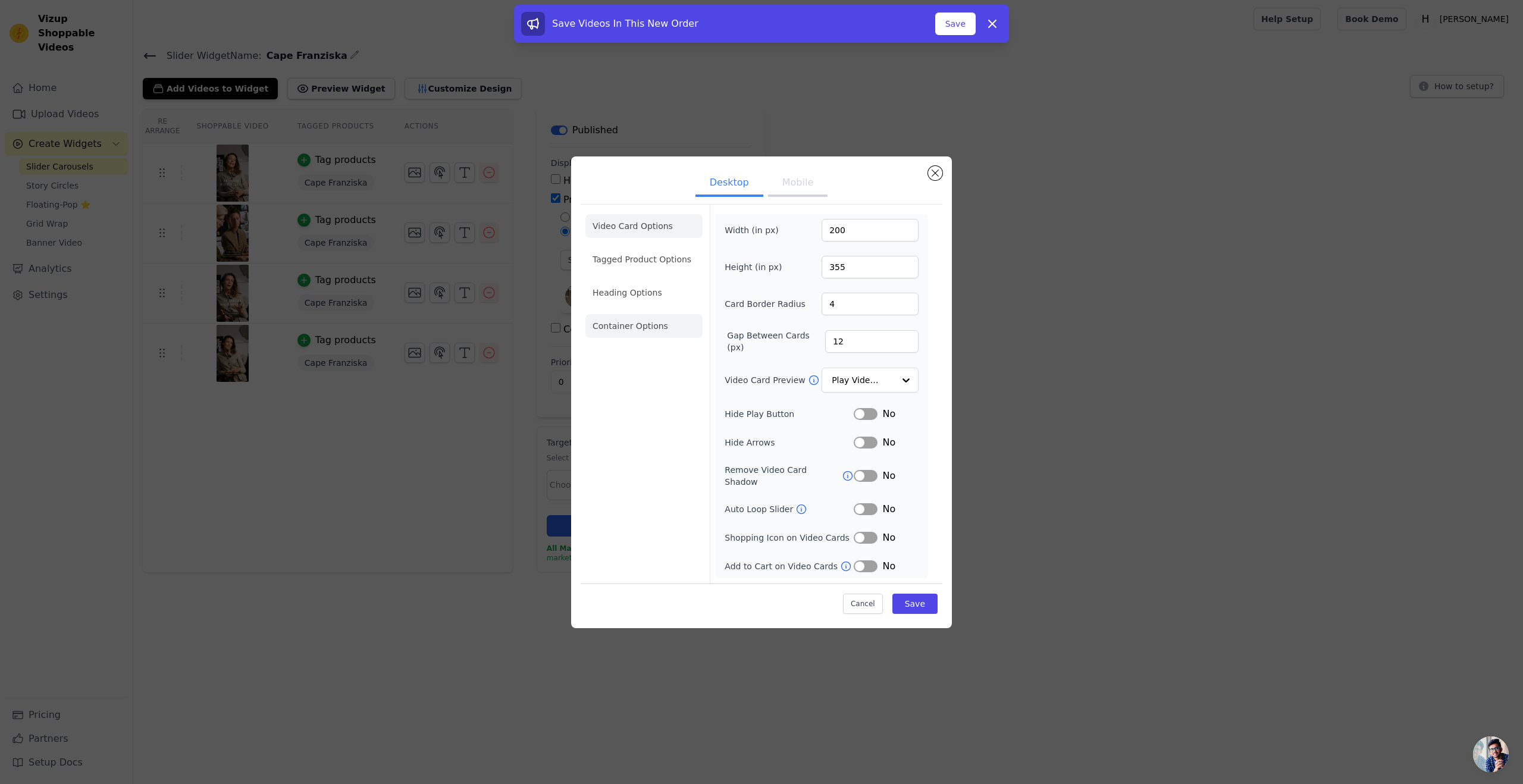
click at [632, 338] on li "Container Options" at bounding box center [644, 326] width 117 height 24
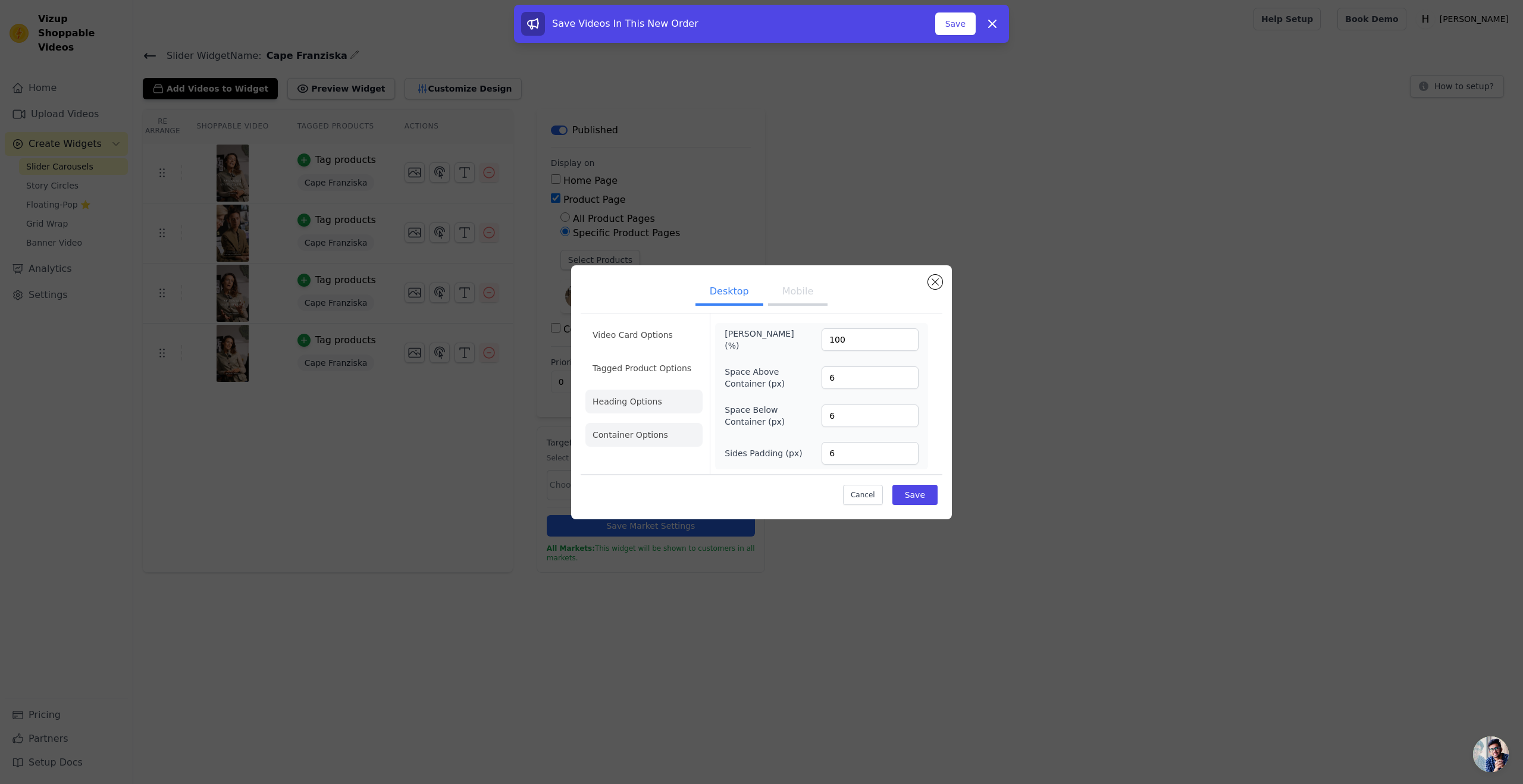
click at [647, 410] on li "Heading Options" at bounding box center [644, 402] width 117 height 24
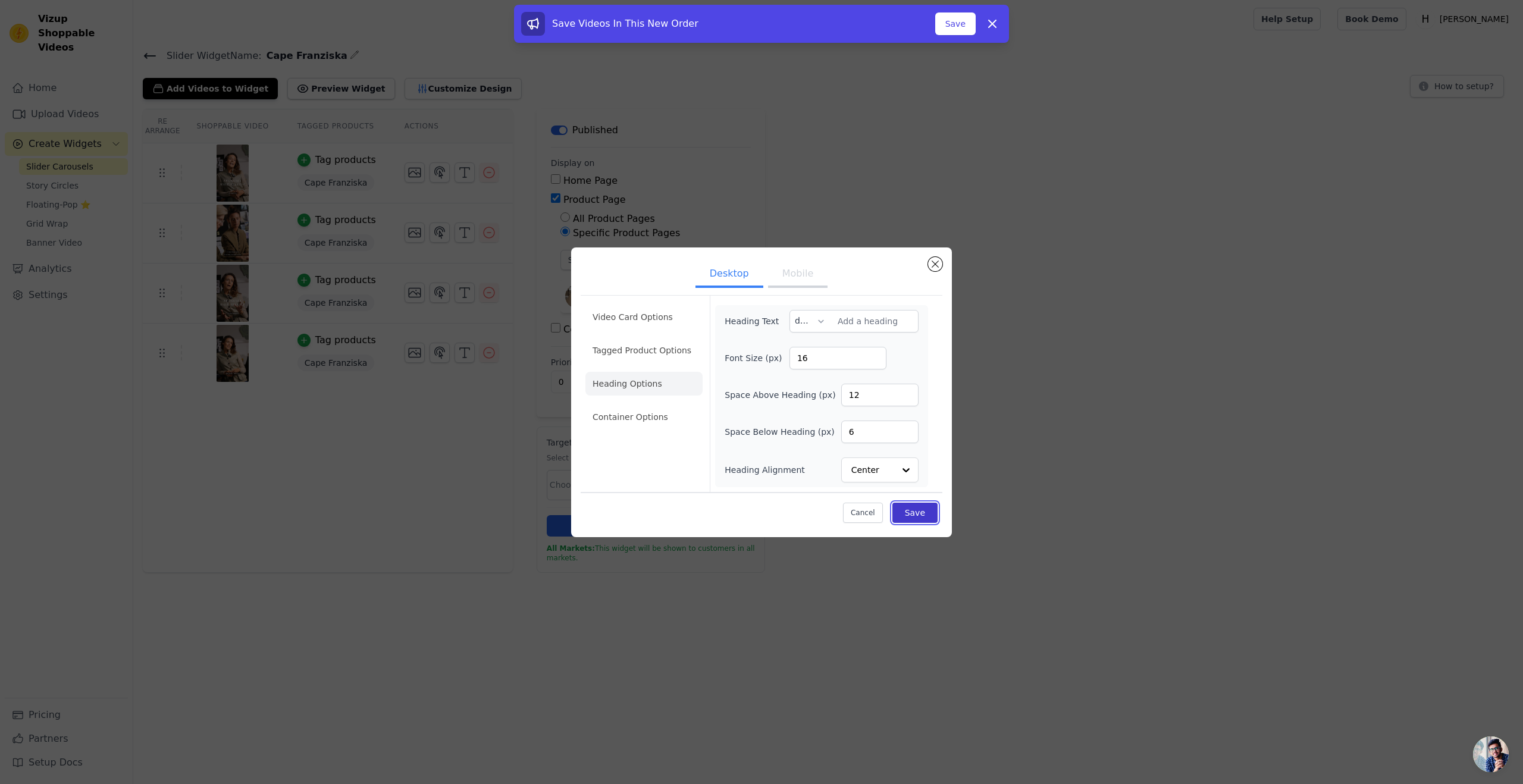
click at [856, 462] on button "Save" at bounding box center [915, 513] width 45 height 21
click at [317, 443] on div "Desktop Mobile Video Card Options Tagged Product Options Heading Options Contai…" at bounding box center [762, 392] width 1485 height 330
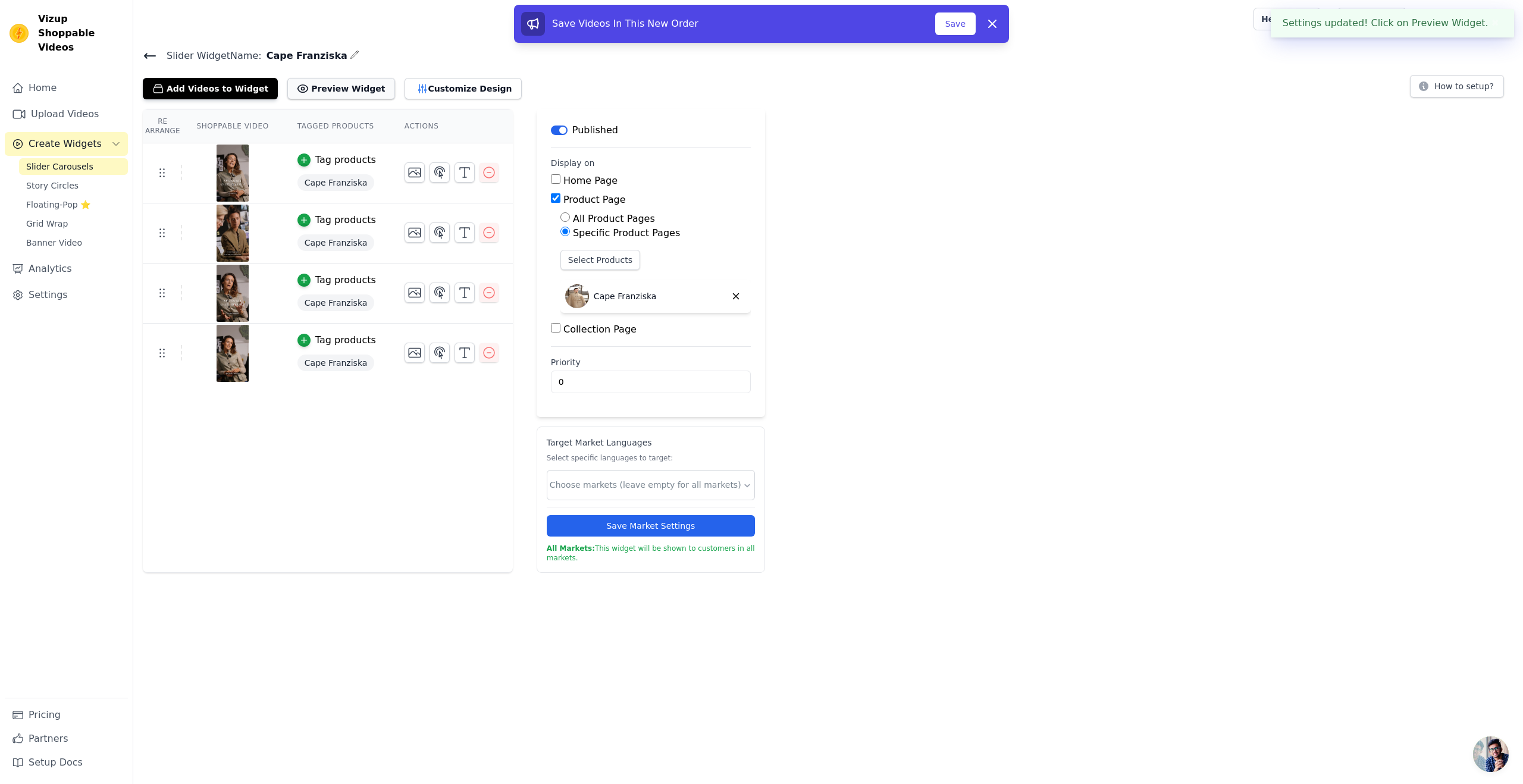
click at [321, 78] on button "Preview Widget" at bounding box center [341, 89] width 107 height 21
click at [408, 87] on button "Customize Design" at bounding box center [463, 89] width 117 height 21
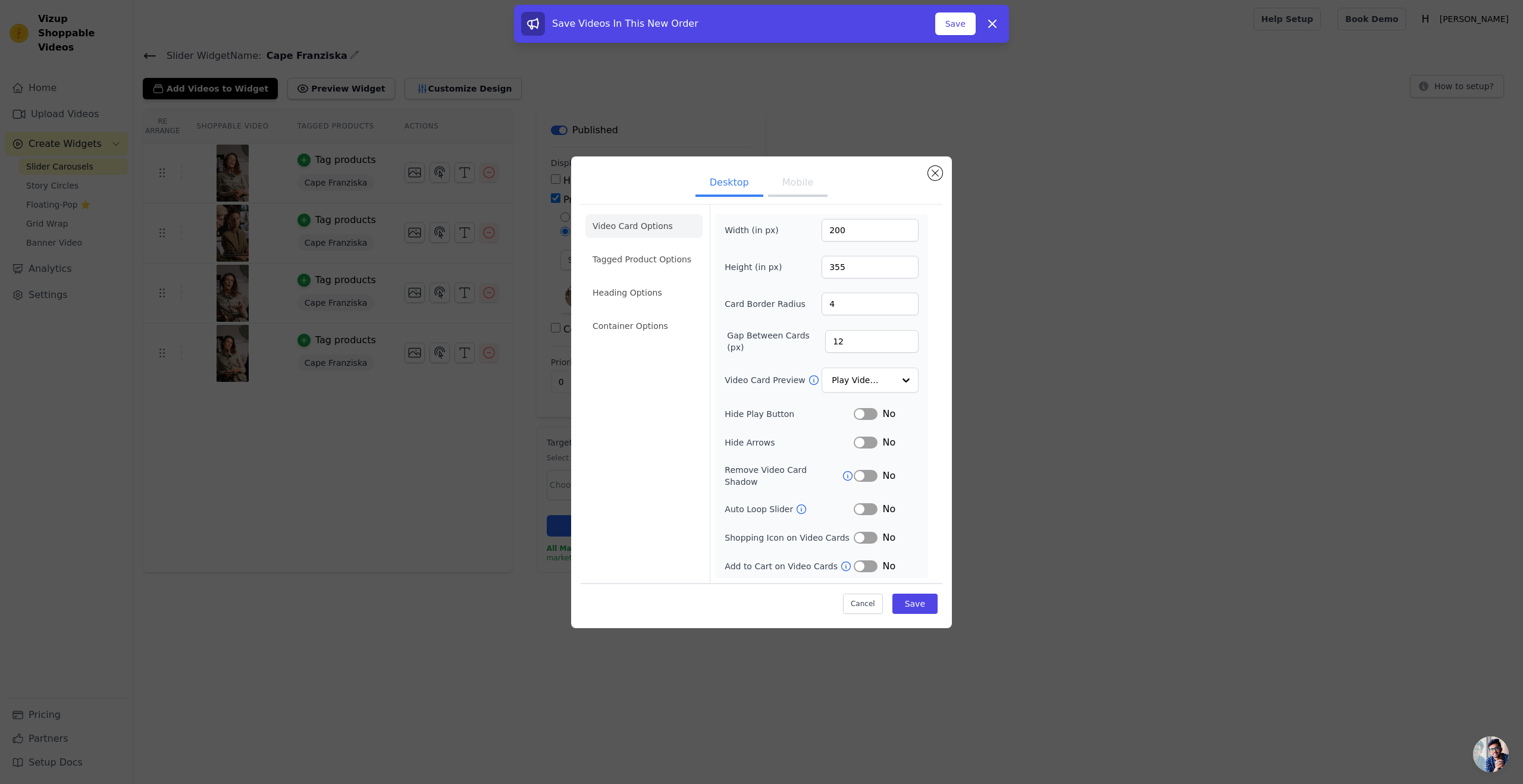
click at [648, 231] on li "Video Card Options" at bounding box center [644, 226] width 117 height 24
click at [623, 277] on ul "Video Card Options Tagged Product Options Heading Options Container Options" at bounding box center [644, 276] width 117 height 133
click at [624, 271] on li "Tagged Product Options" at bounding box center [644, 259] width 117 height 24
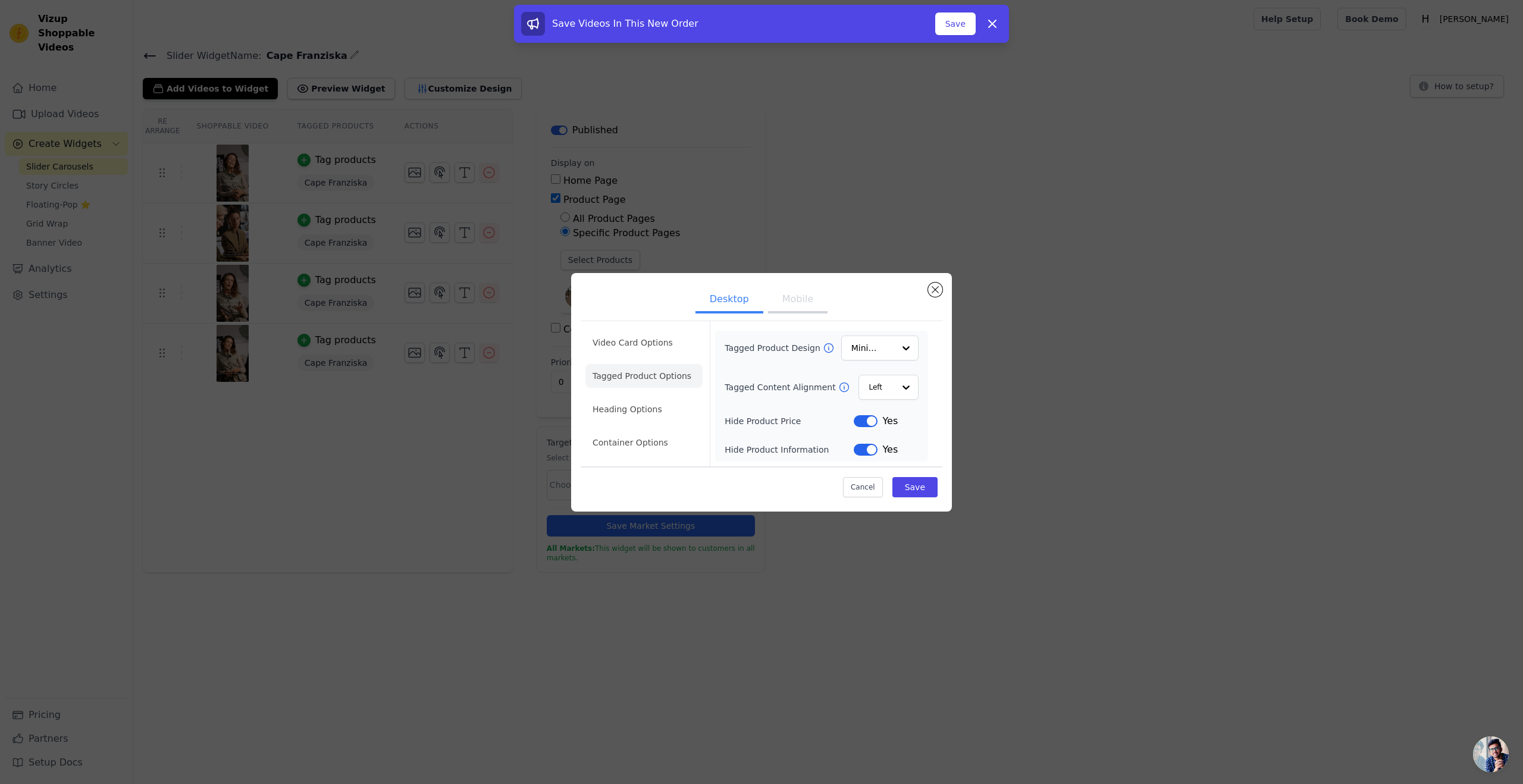
click at [856, 451] on button "Label" at bounding box center [866, 450] width 24 height 12
click at [808, 311] on button "Mobile" at bounding box center [798, 300] width 60 height 26
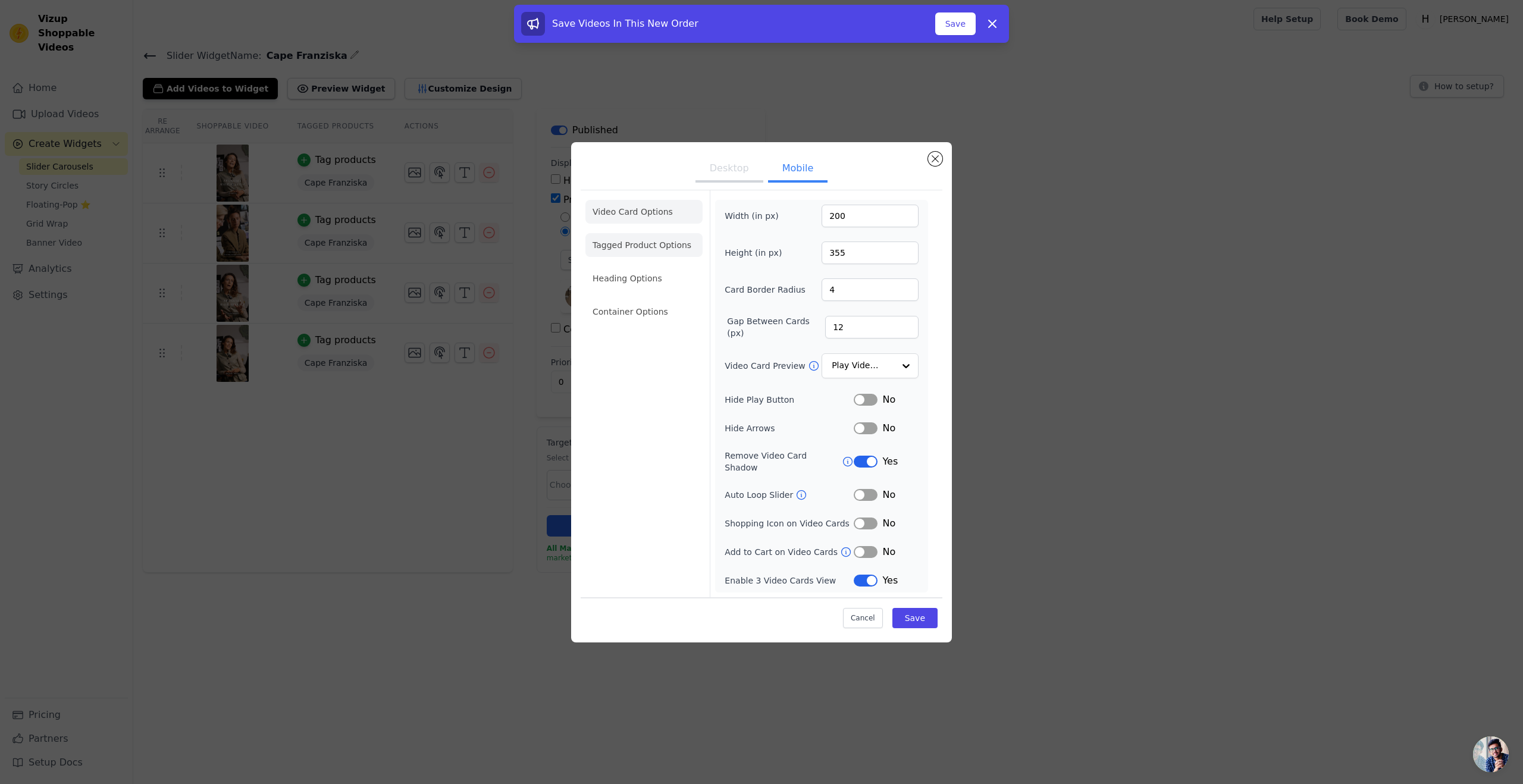
click at [622, 251] on li "Tagged Product Options" at bounding box center [644, 245] width 117 height 24
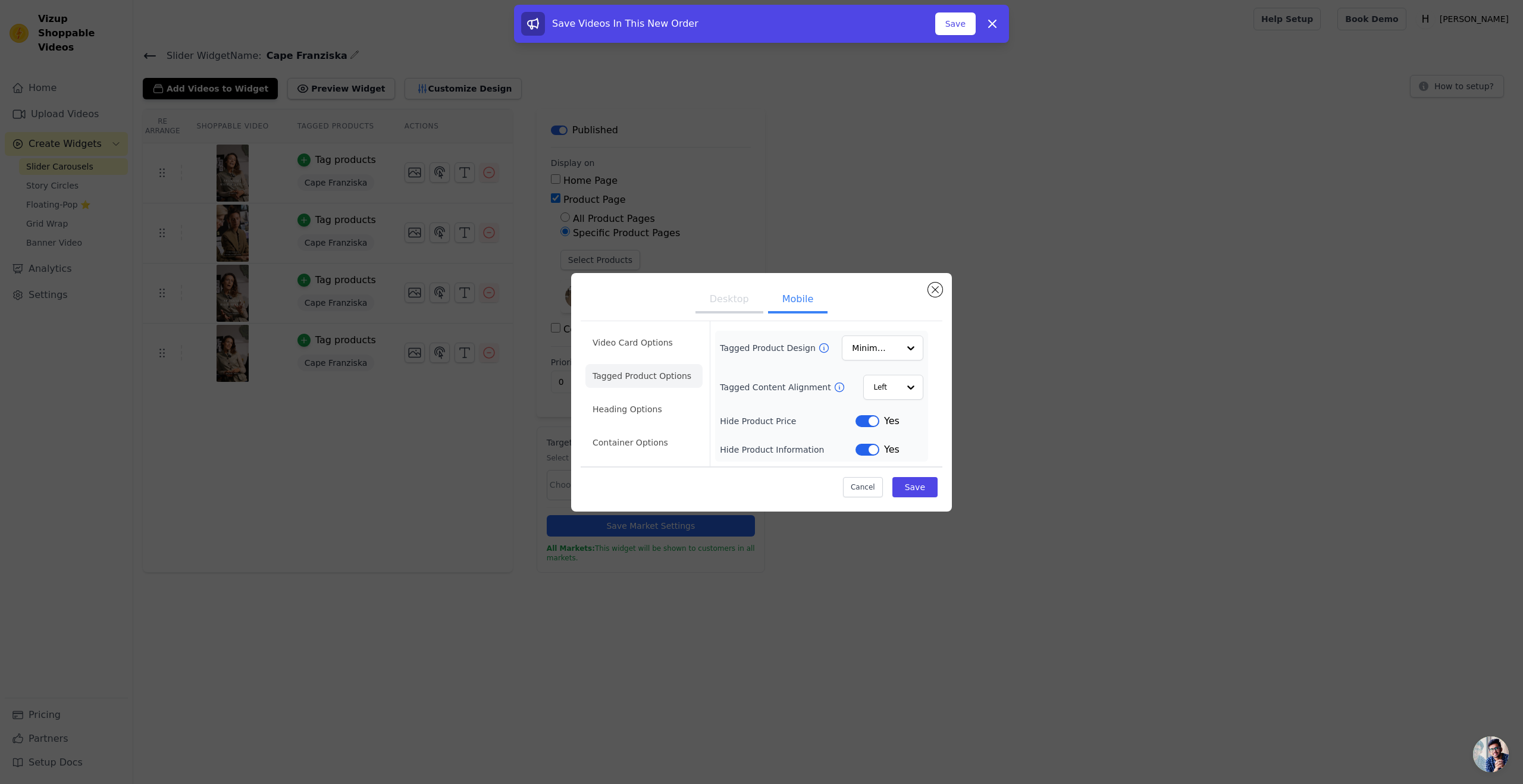
click at [856, 454] on button "Label" at bounding box center [867, 450] width 24 height 12
click at [856, 462] on button "Save" at bounding box center [915, 487] width 45 height 21
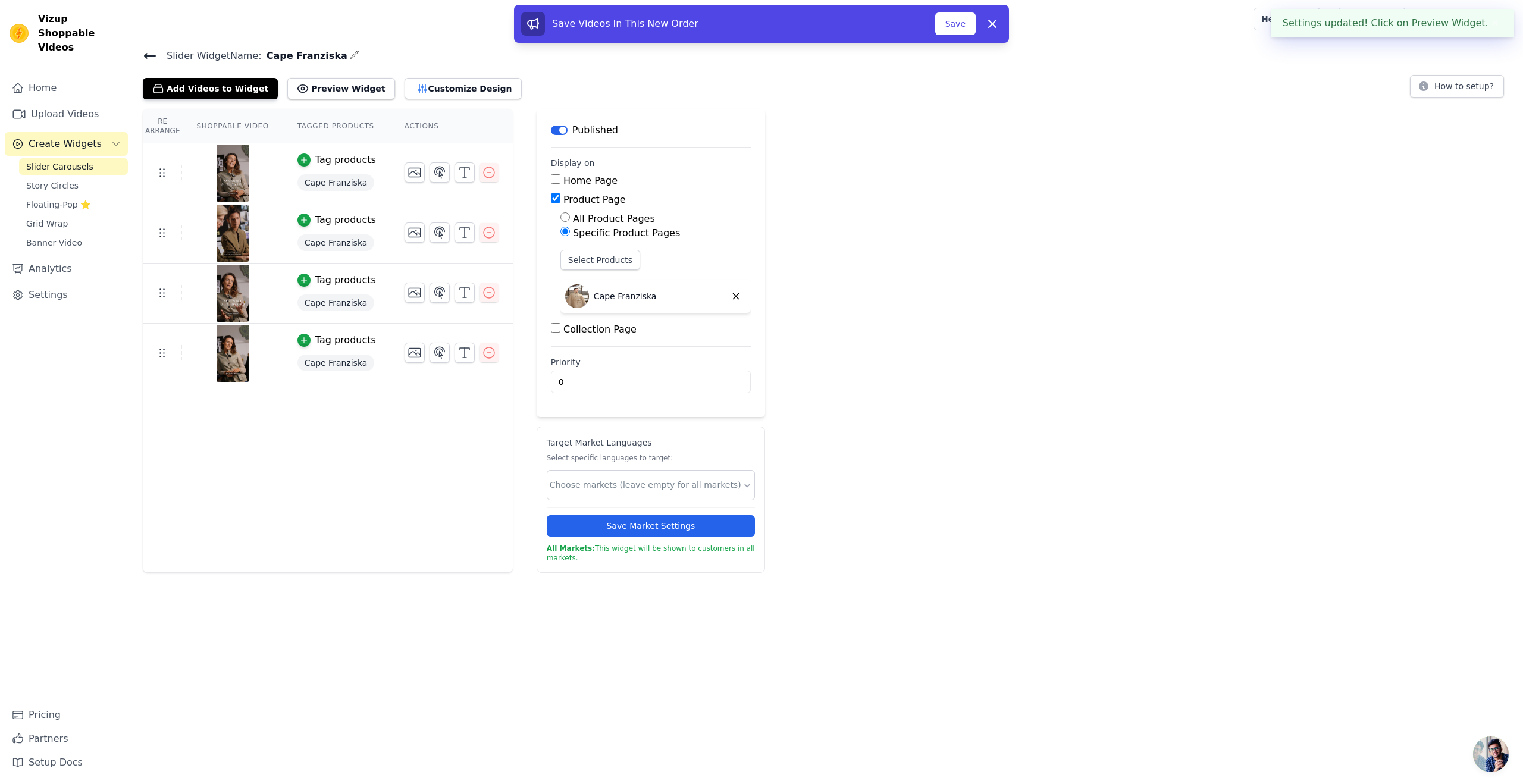
click at [318, 89] on button "Preview Widget" at bounding box center [341, 89] width 107 height 21
click at [435, 92] on button "Customize Design" at bounding box center [463, 89] width 117 height 21
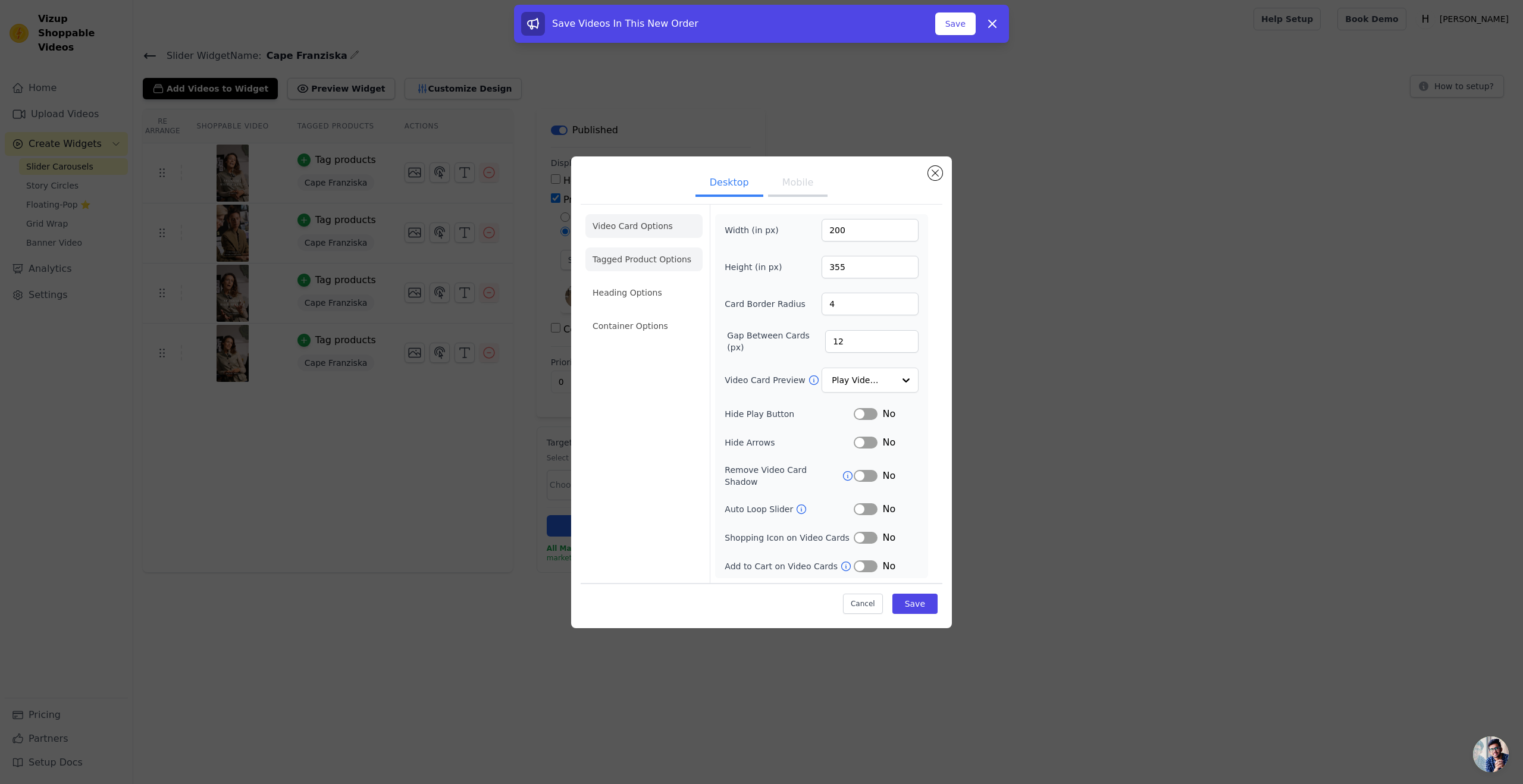
click at [615, 263] on li "Tagged Product Options" at bounding box center [644, 259] width 117 height 24
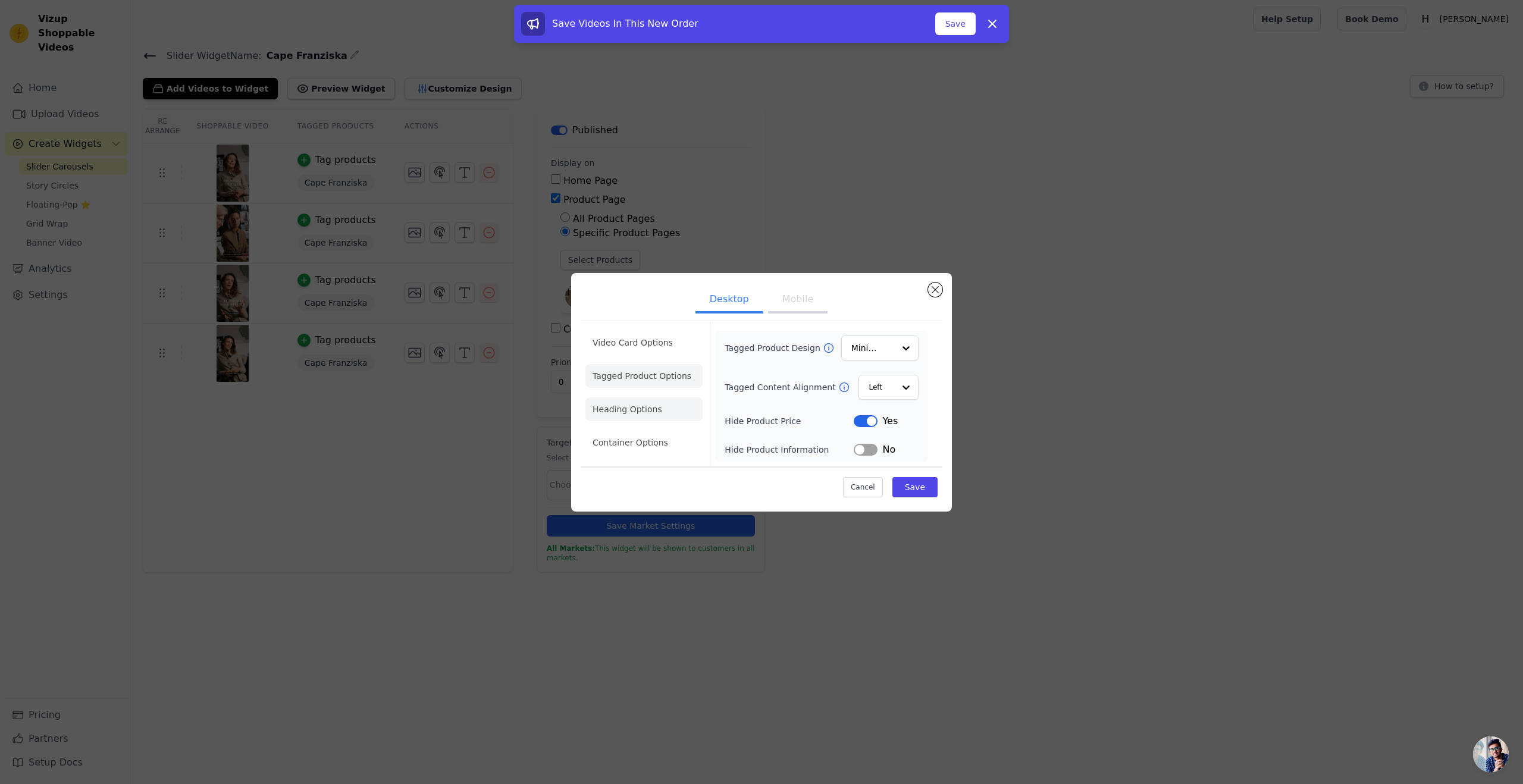
click at [650, 399] on li "Heading Options" at bounding box center [644, 410] width 117 height 24
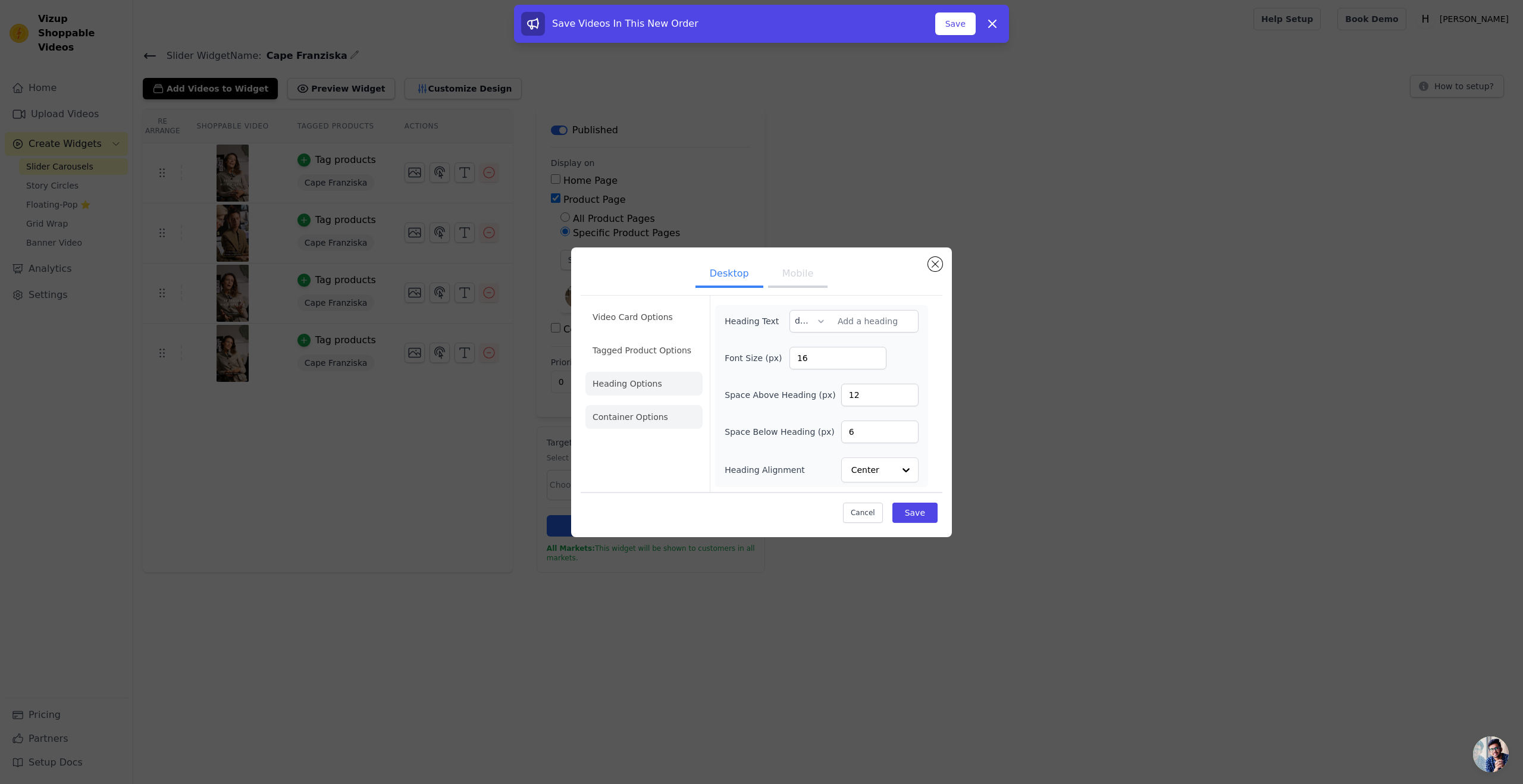
click at [636, 411] on li "Container Options" at bounding box center [644, 417] width 117 height 24
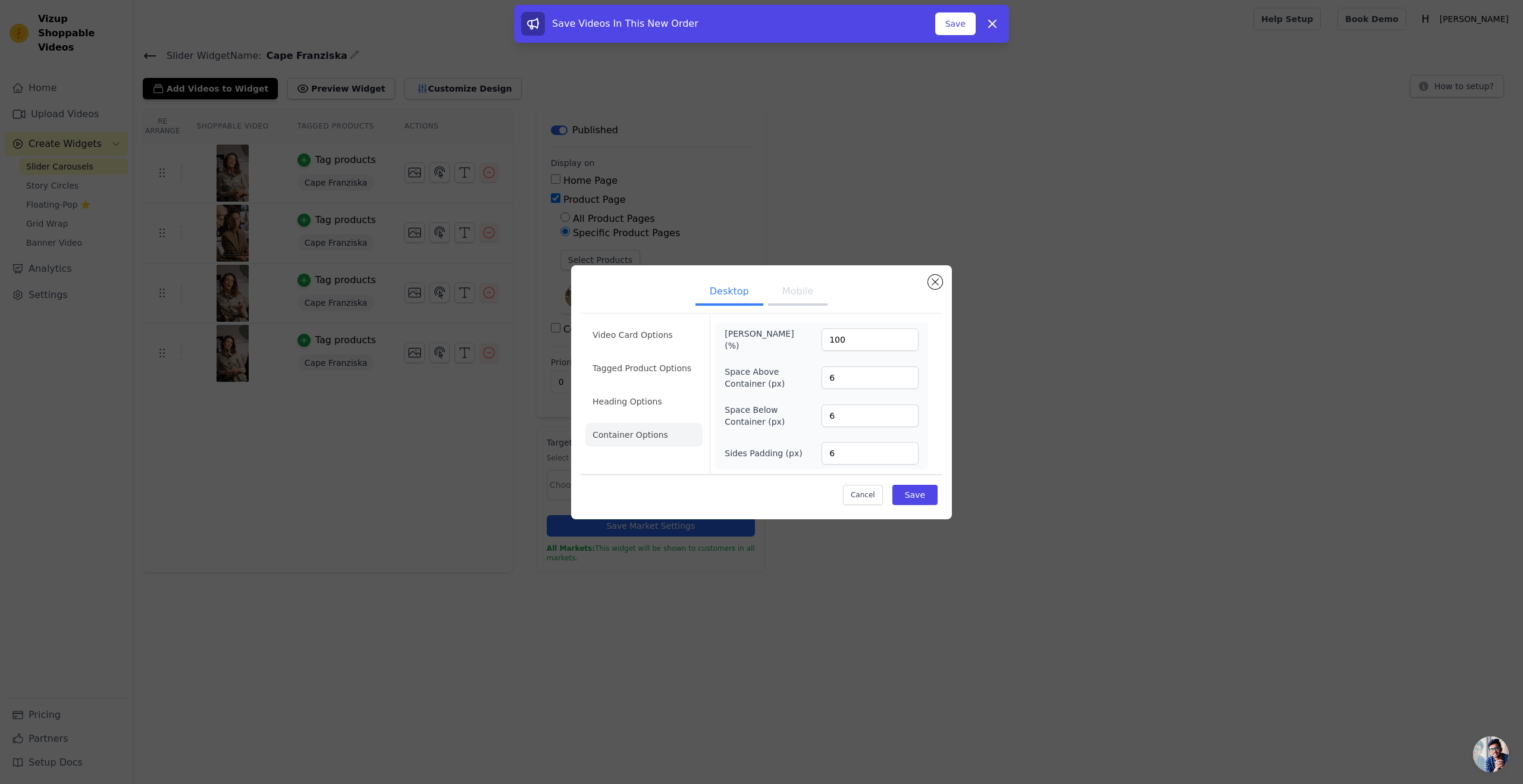
click at [369, 387] on div "Desktop Mobile Video Card Options Tagged Product Options Heading Options Contai…" at bounding box center [762, 392] width 1485 height 292
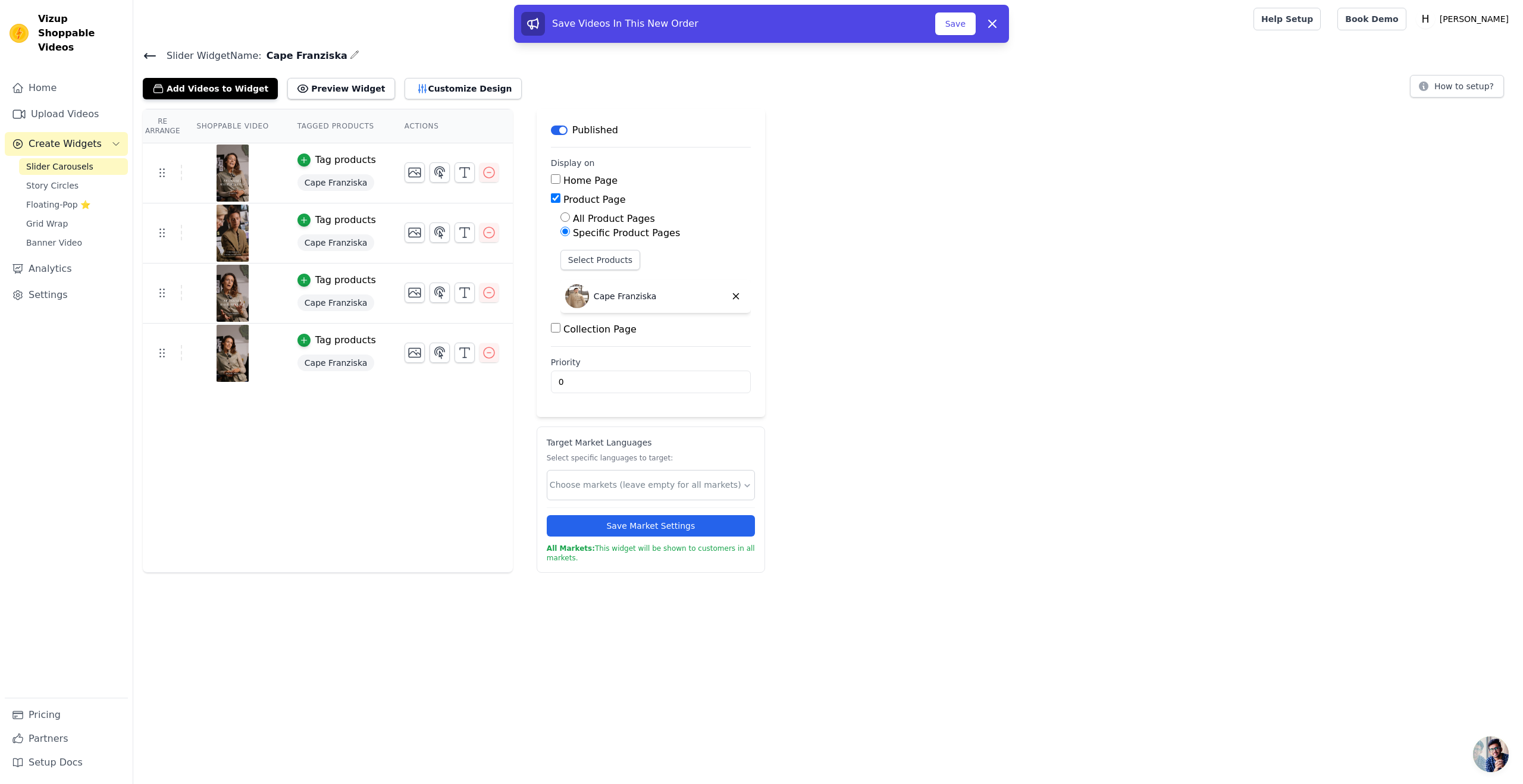
drag, startPoint x: 1016, startPoint y: 155, endPoint x: 585, endPoint y: 15, distance: 453.2
click at [856, 152] on div "Re Arrange Shoppable Video Tagged Products Actions Tag products Cape Franziska …" at bounding box center [828, 341] width 1390 height 464
